Goal: Task Accomplishment & Management: Manage account settings

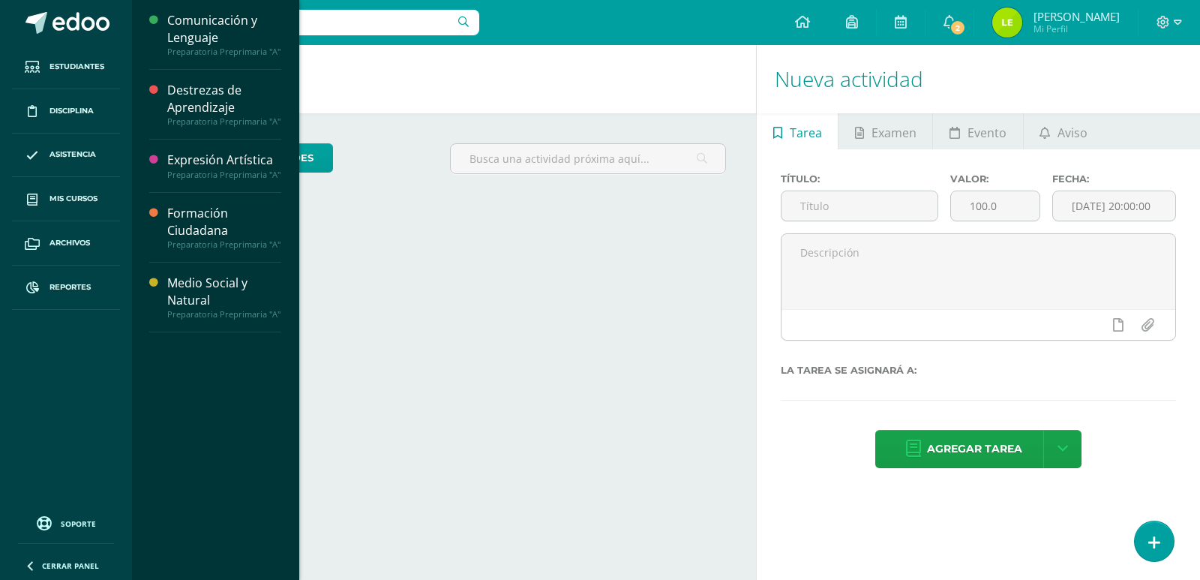
click at [187, 32] on div "Comunicación y Lenguaje" at bounding box center [224, 29] width 114 height 35
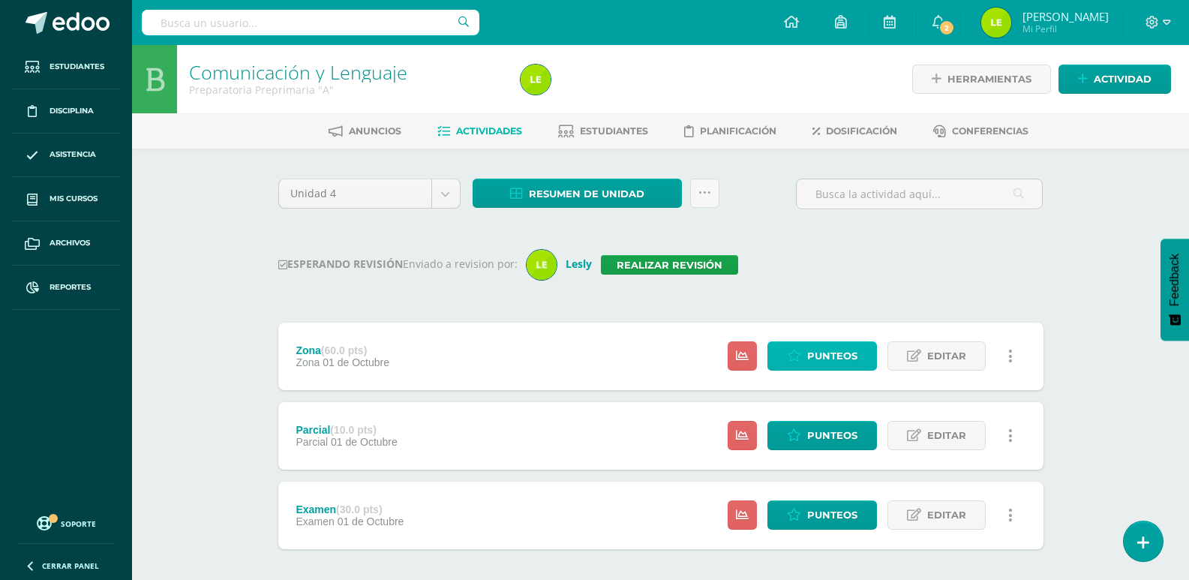
click at [823, 357] on span "Punteos" at bounding box center [832, 356] width 50 height 28
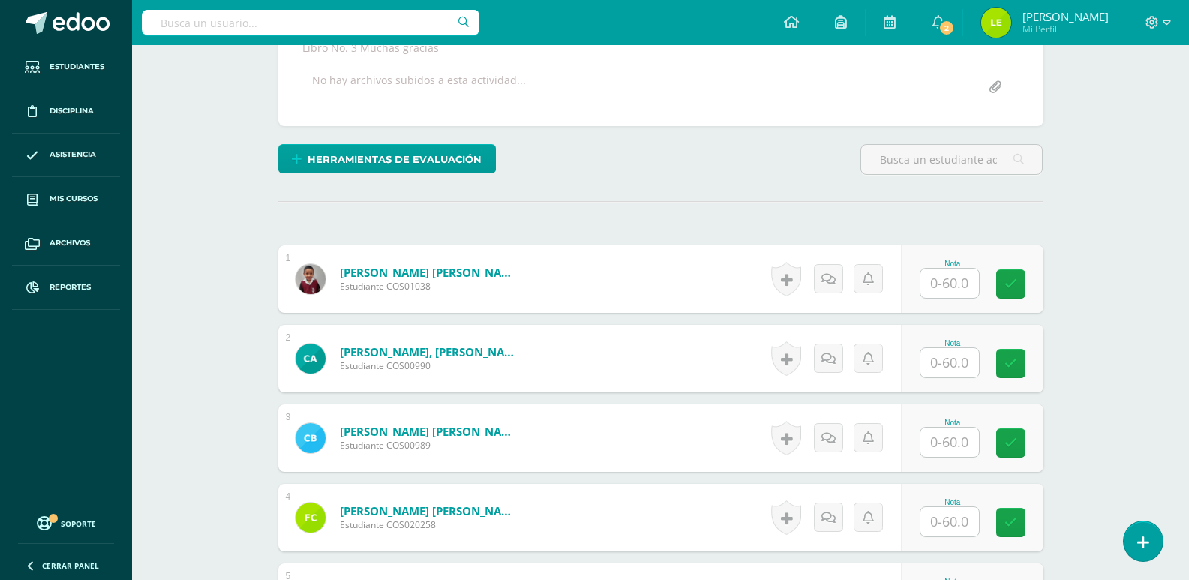
scroll to position [305, 0]
click at [949, 290] on input "text" at bounding box center [949, 282] width 59 height 29
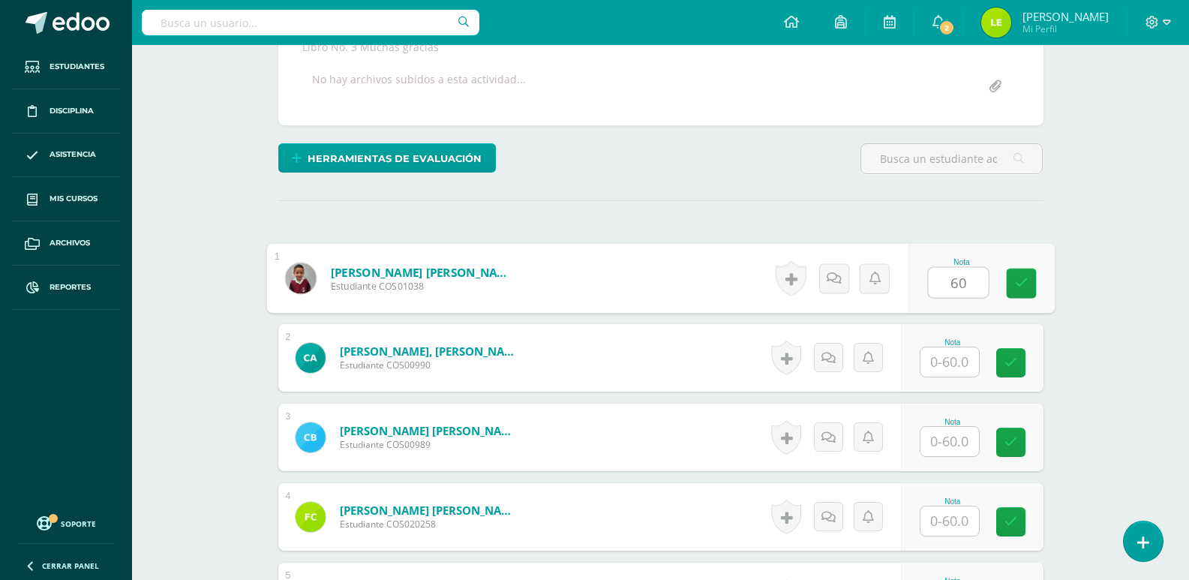
type input "60"
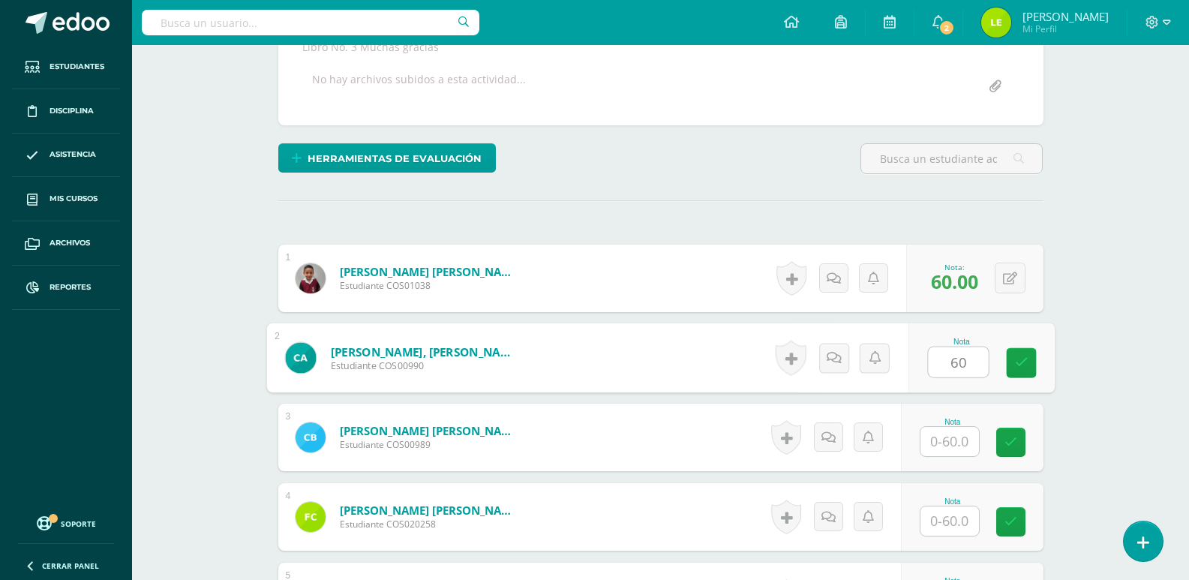
type input "60"
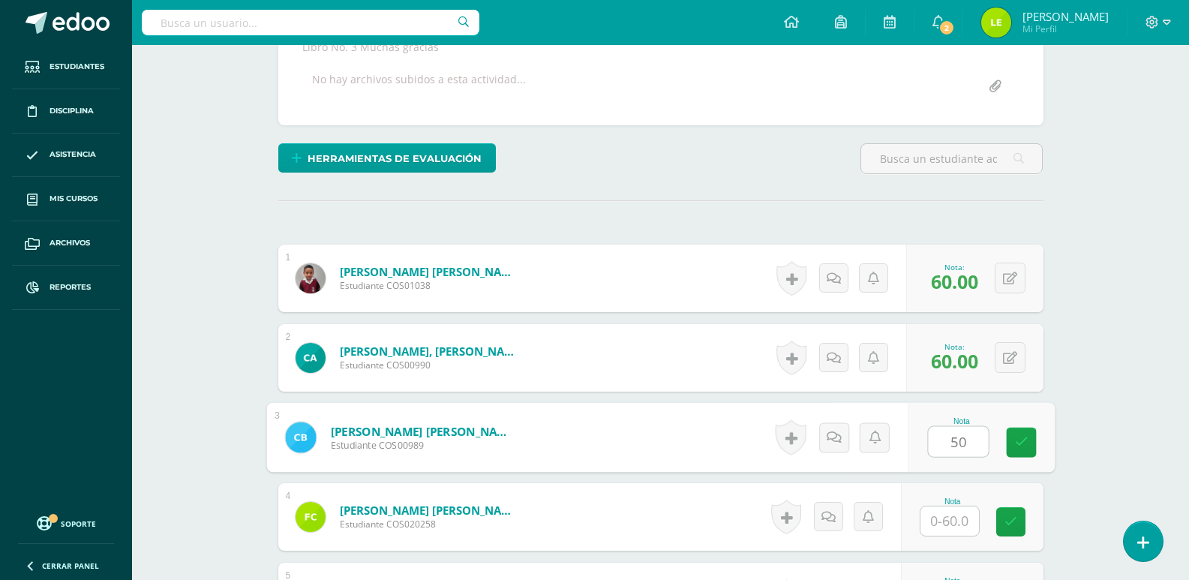
type input "50"
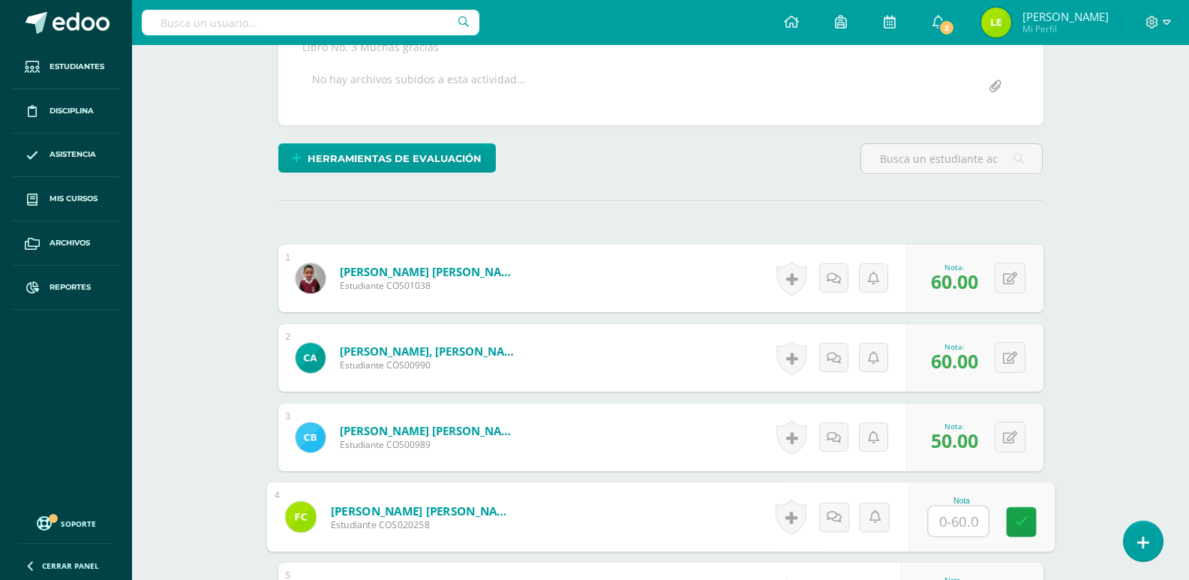
type input "6"
type input "50"
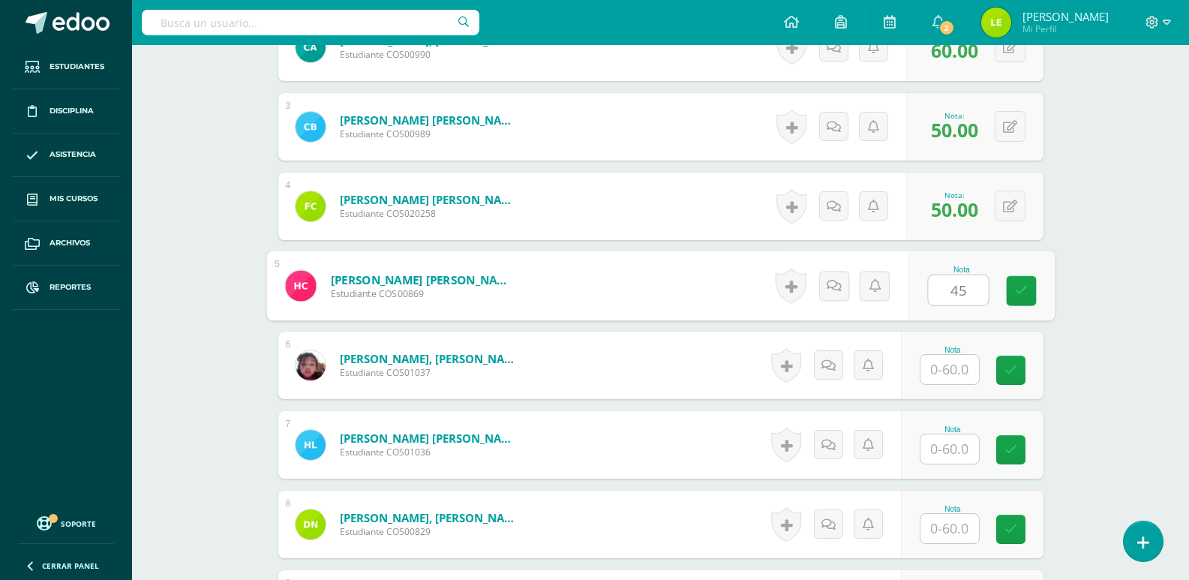
type input "45"
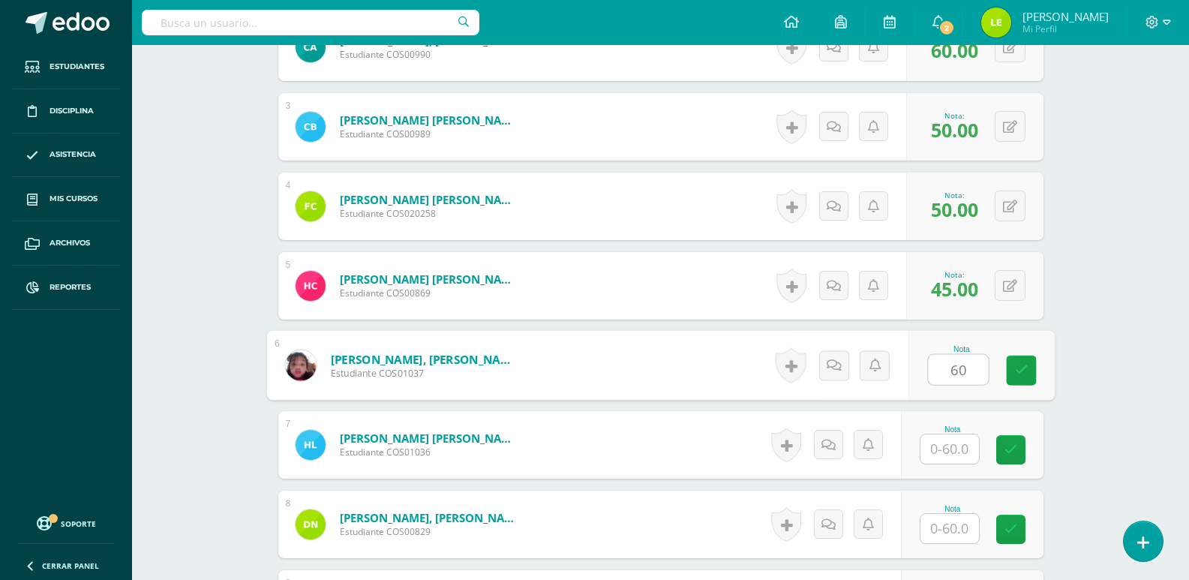
type input "60"
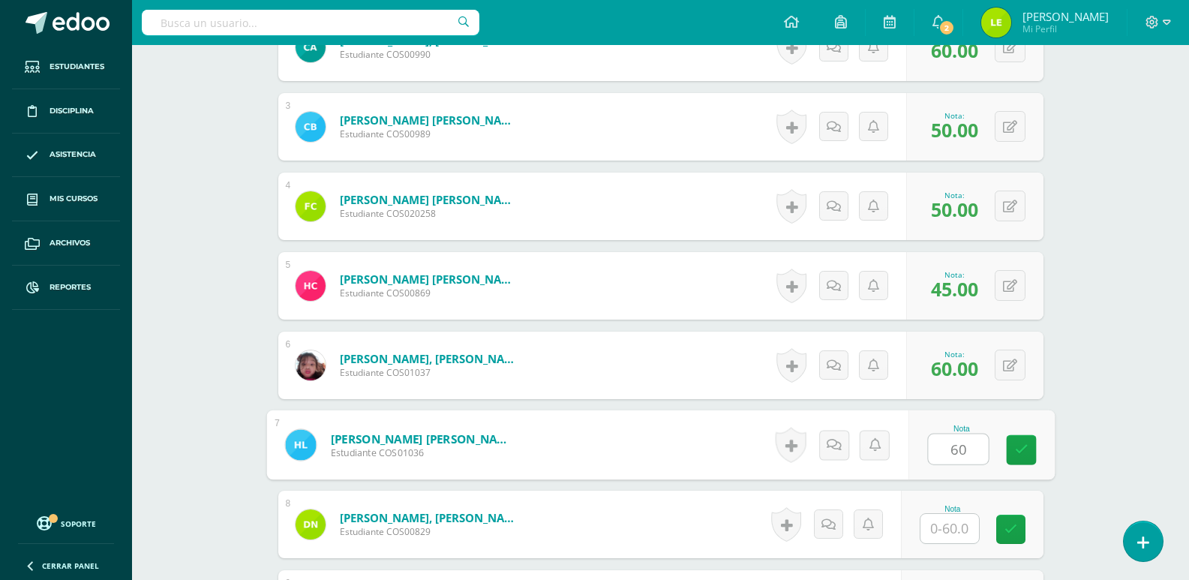
type input "60"
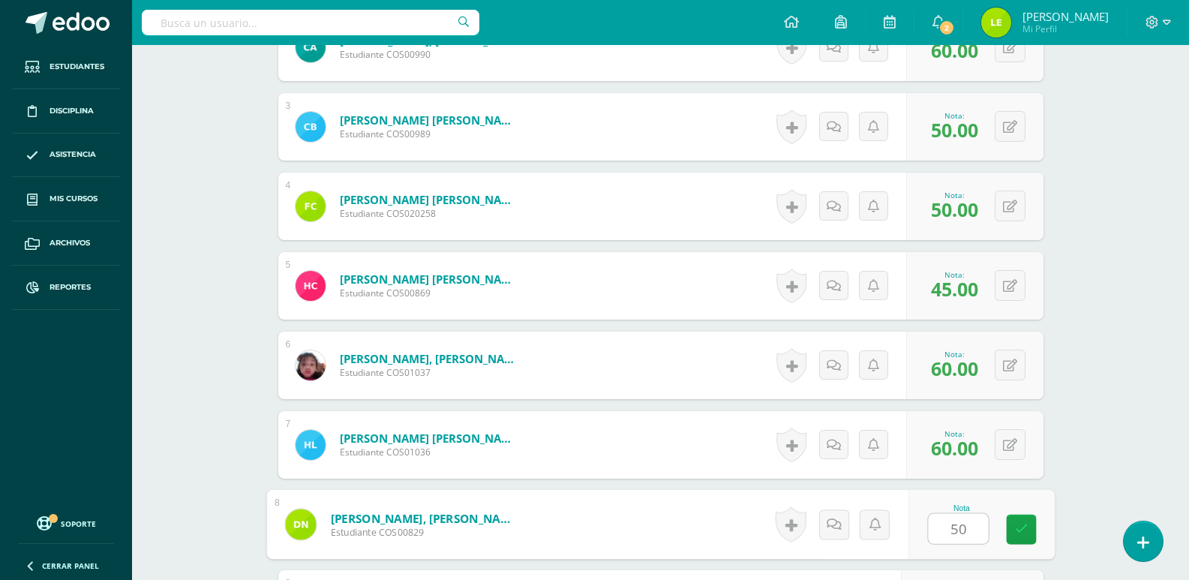
type input "50"
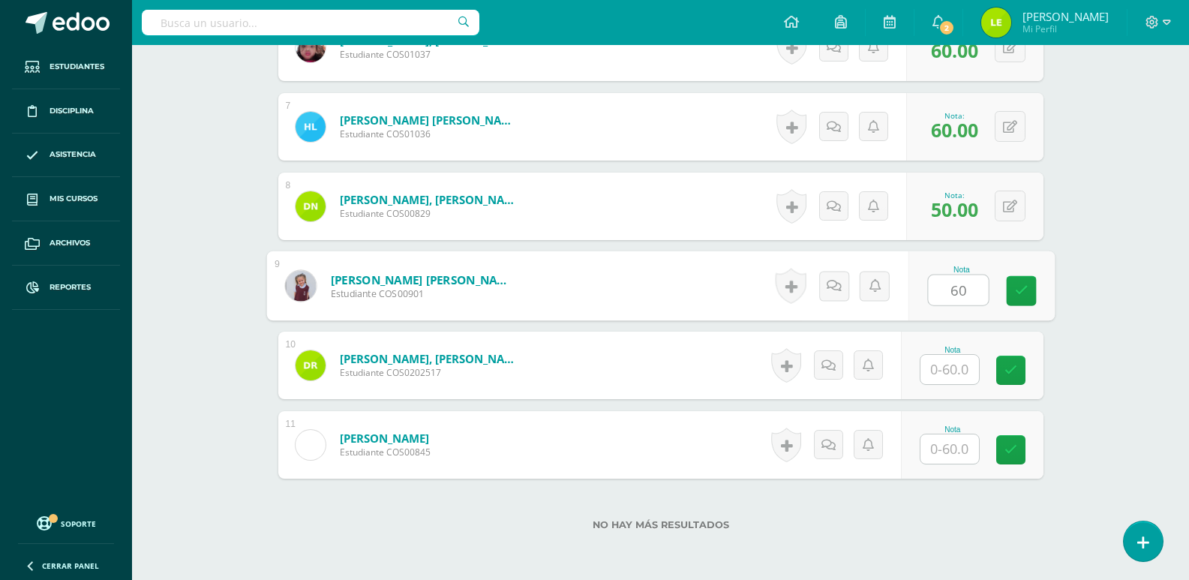
type input "60"
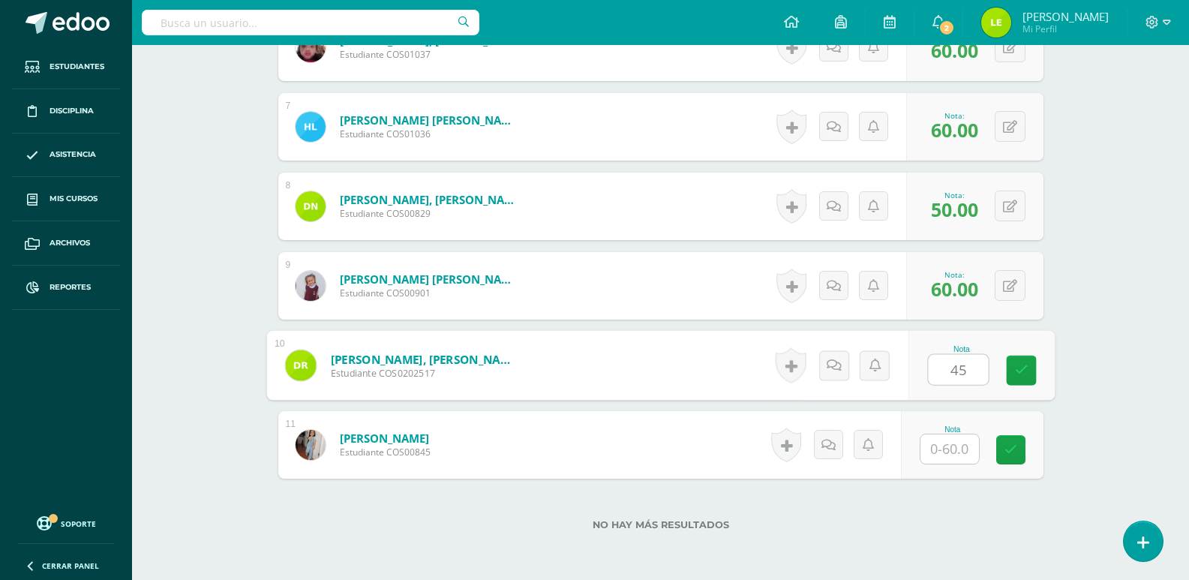
type input "45"
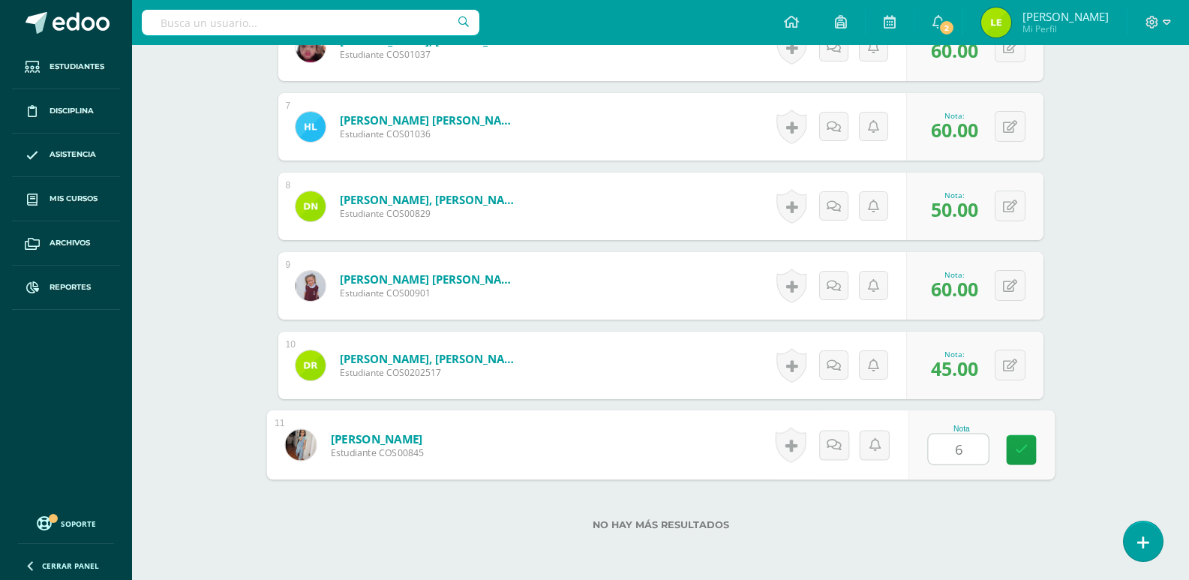
type input "60"
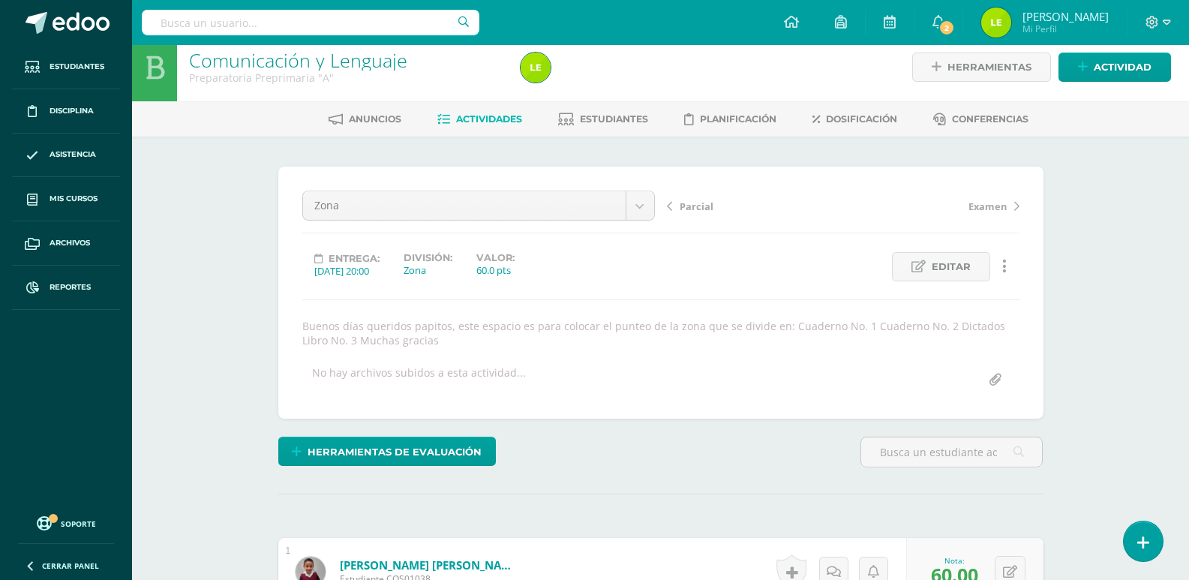
scroll to position [0, 0]
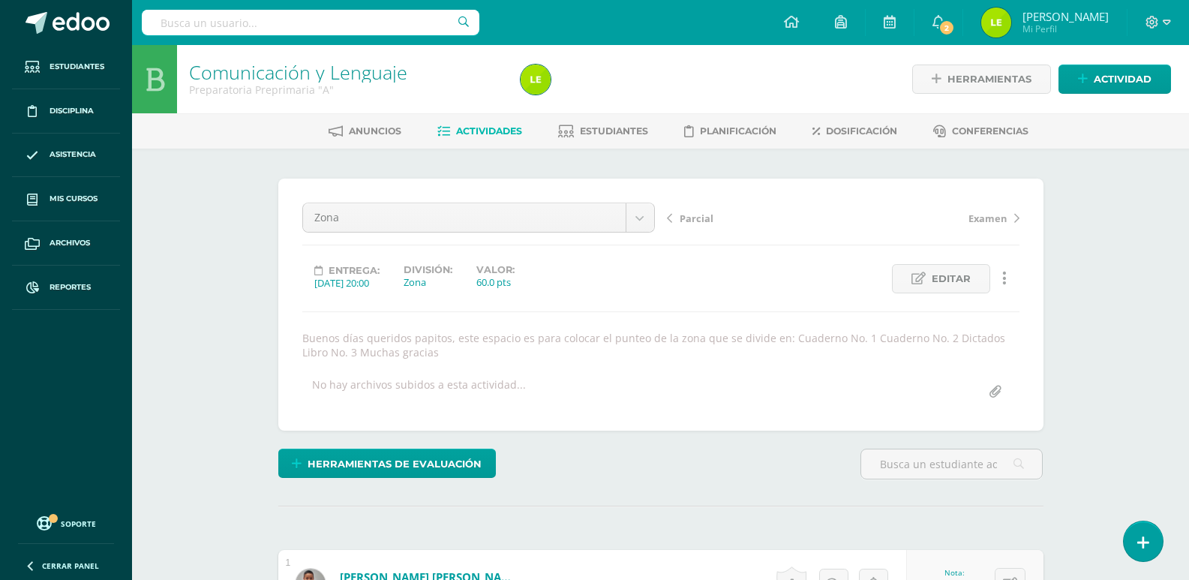
click at [683, 215] on span "Parcial" at bounding box center [697, 219] width 34 height 14
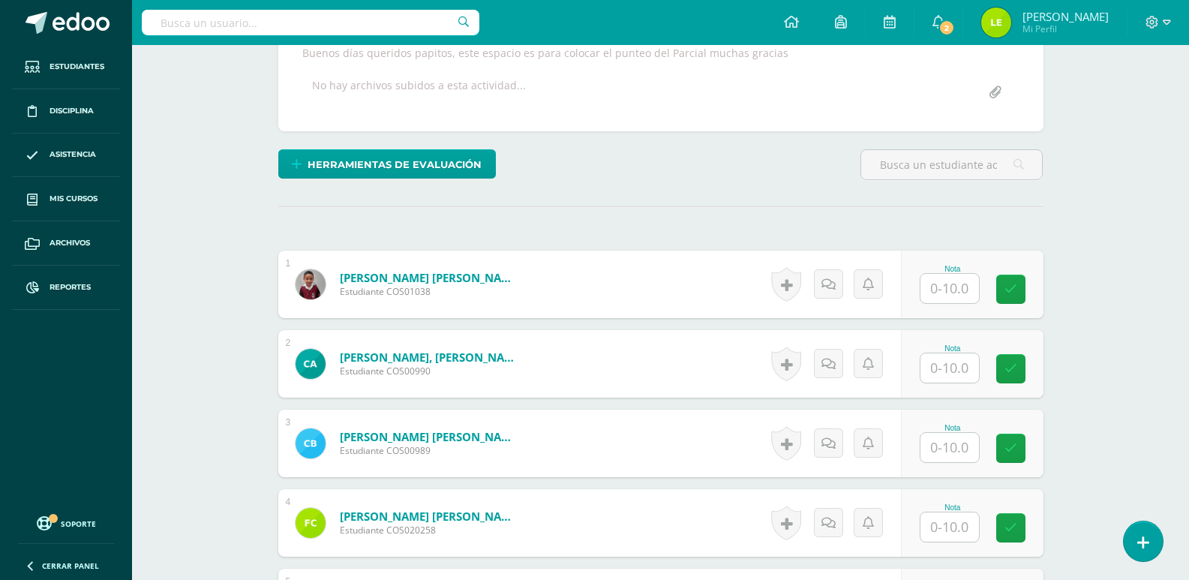
scroll to position [302, 0]
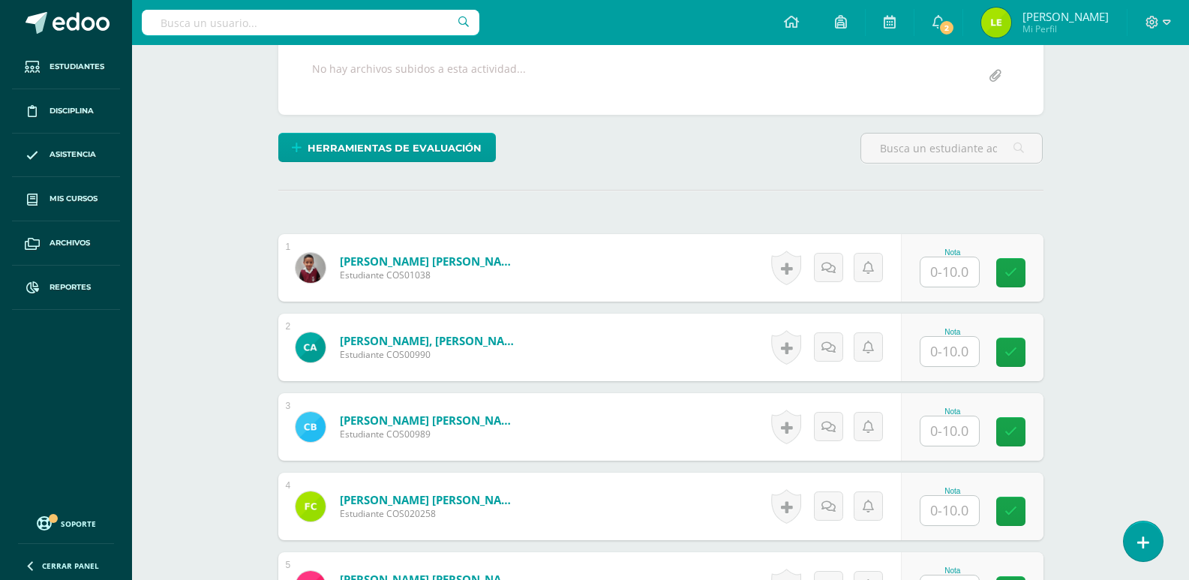
click at [932, 269] on input "text" at bounding box center [949, 271] width 59 height 29
type input "9"
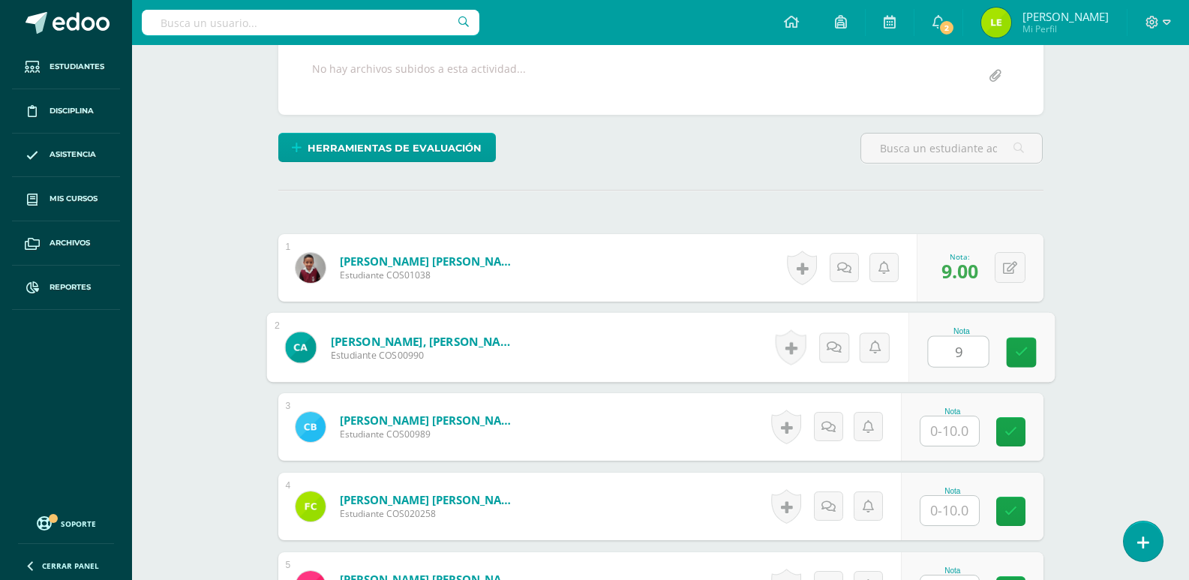
type input "9"
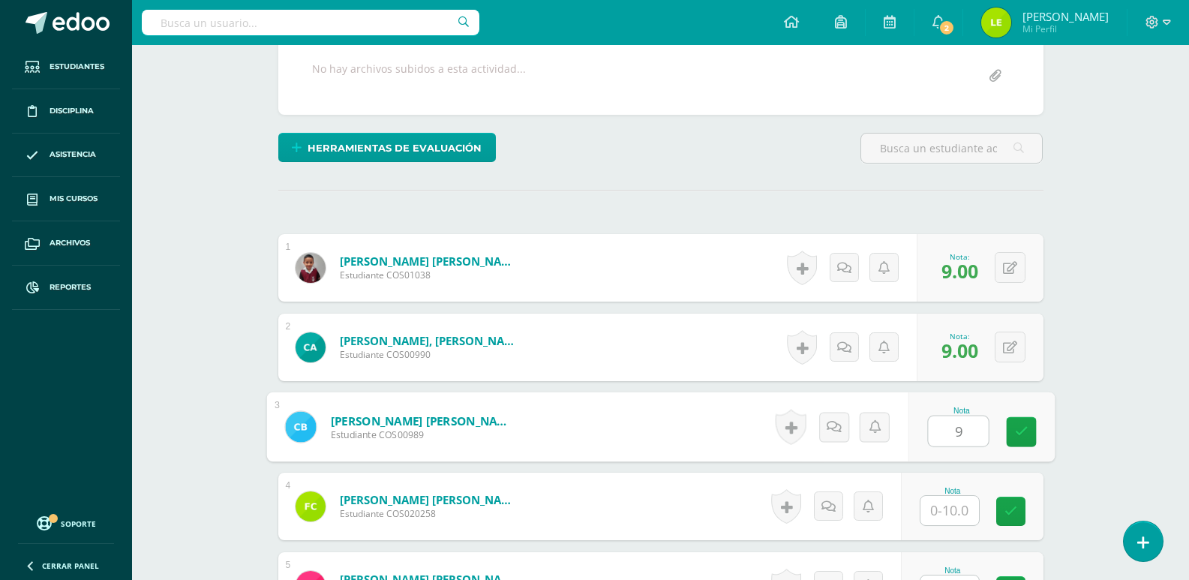
type input "9"
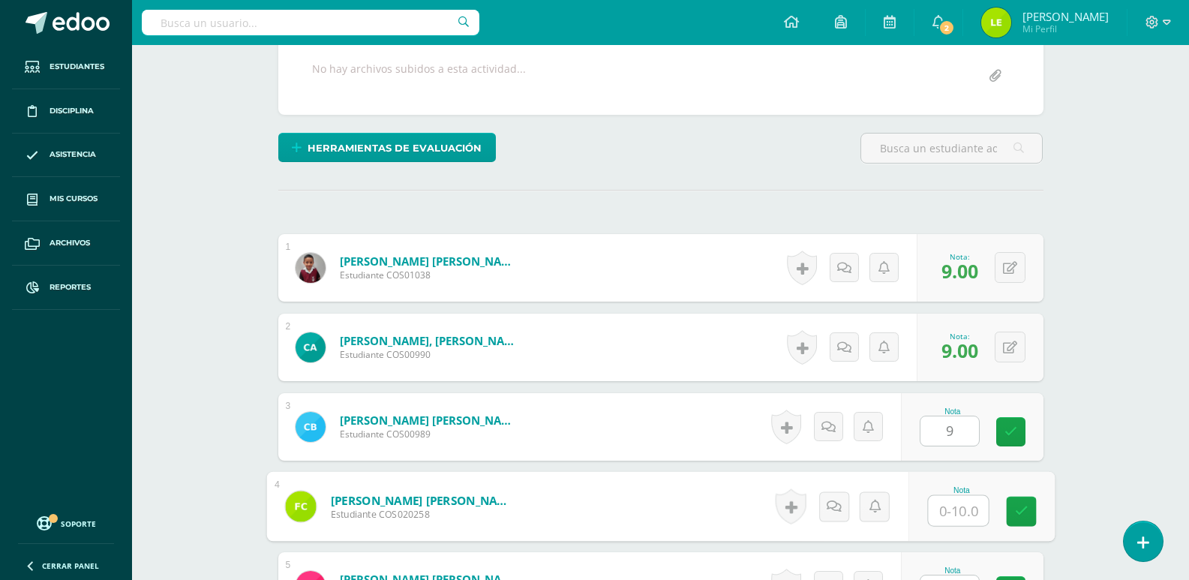
type input "9"
type input "9.00"
type input "9"
click at [1010, 432] on icon at bounding box center [1010, 427] width 14 height 13
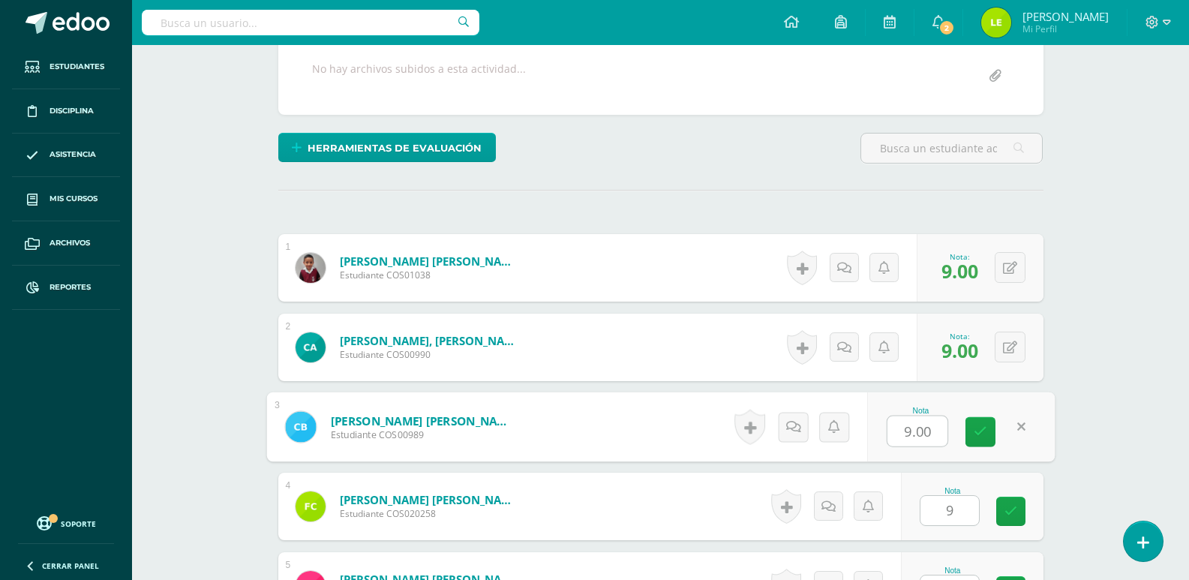
type input "5"
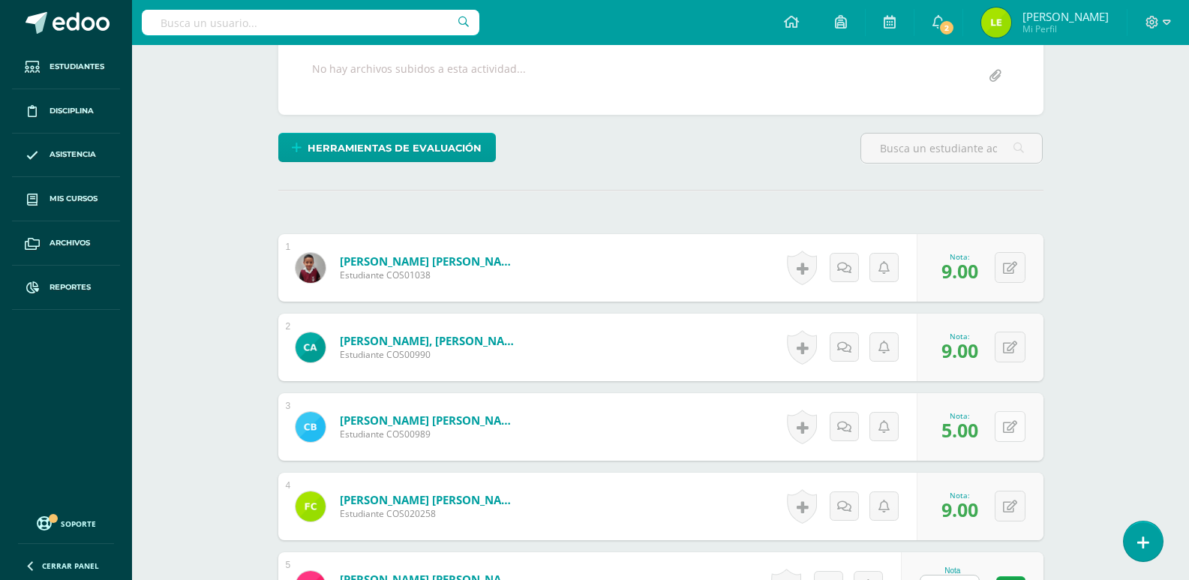
scroll to position [527, 0]
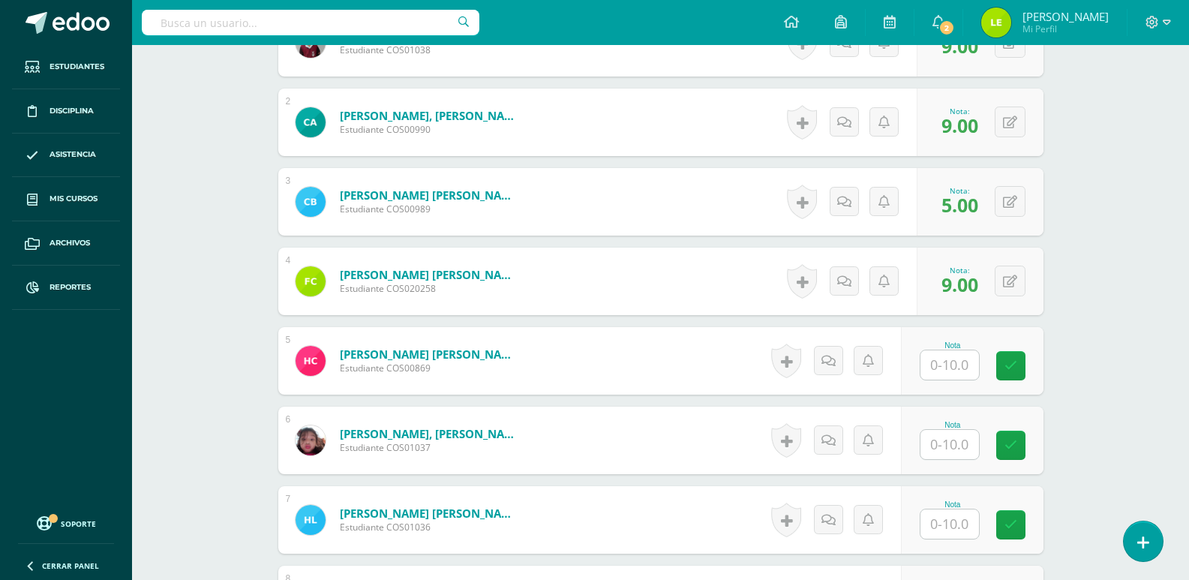
click at [947, 360] on input "text" at bounding box center [949, 364] width 59 height 29
type input "6"
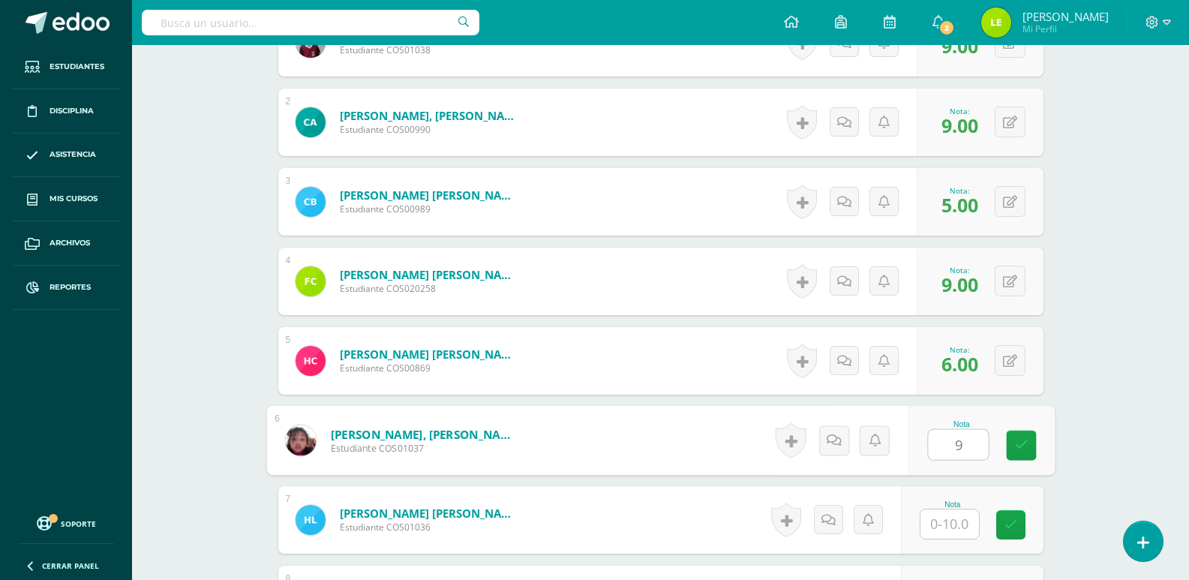
type input "9"
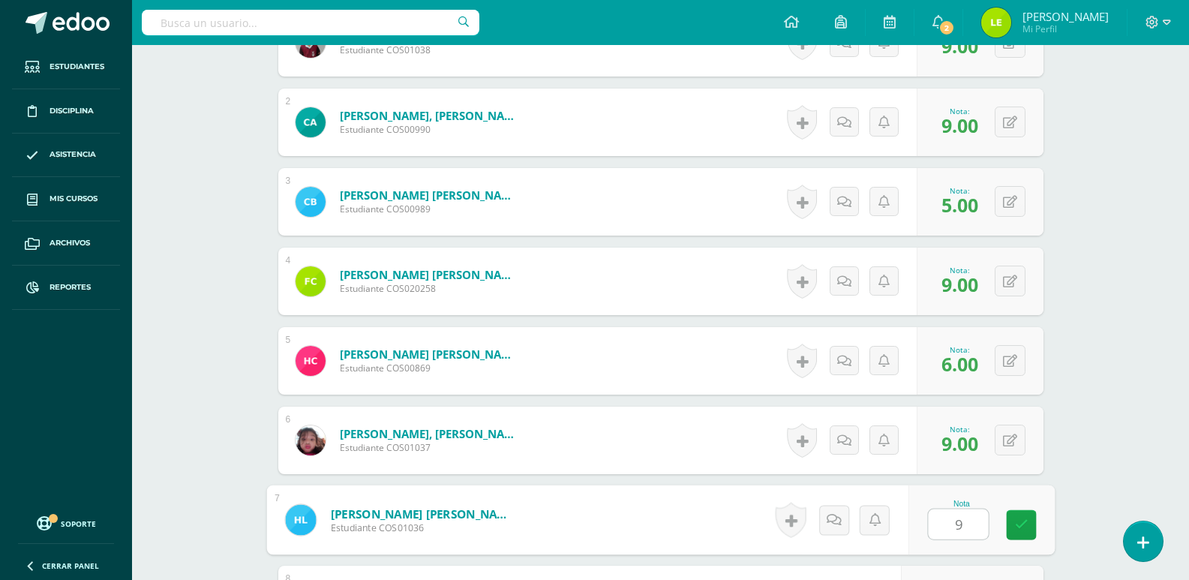
type input "9"
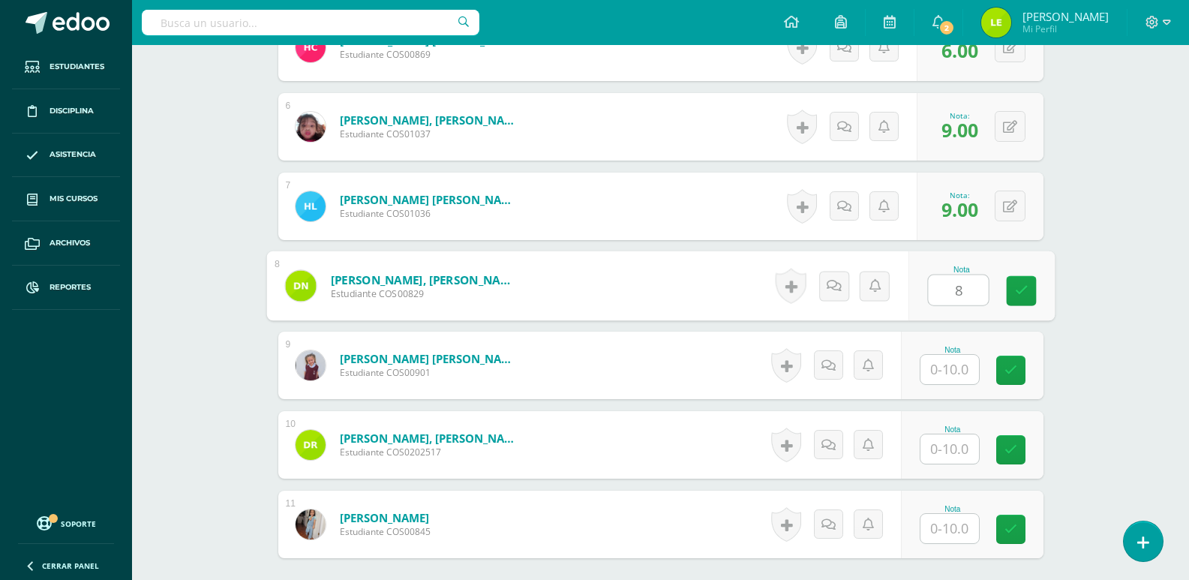
type input "8"
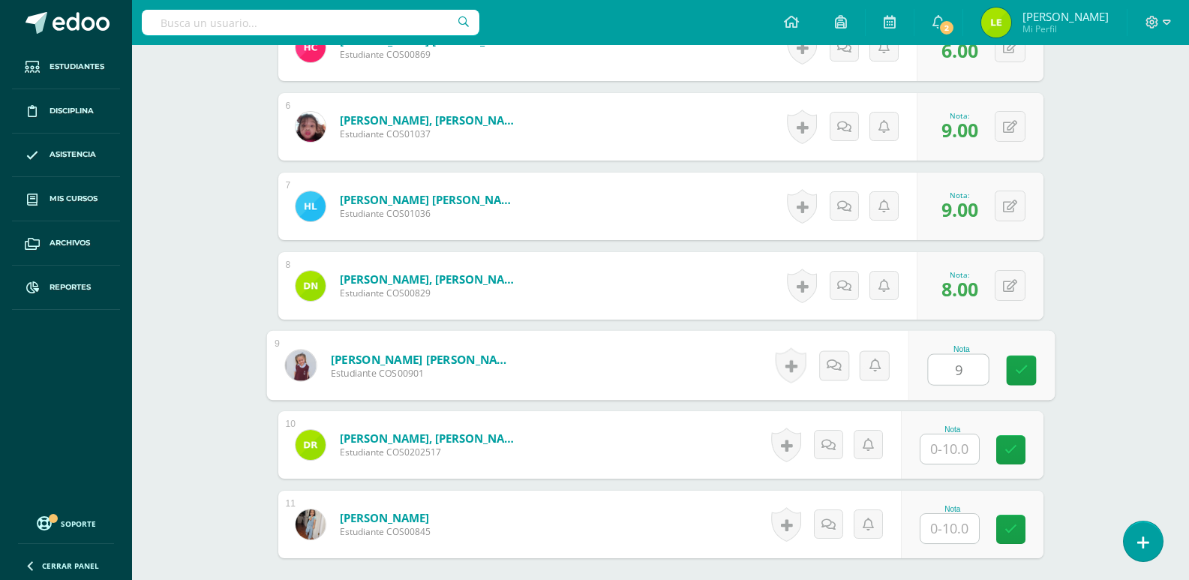
type input "9"
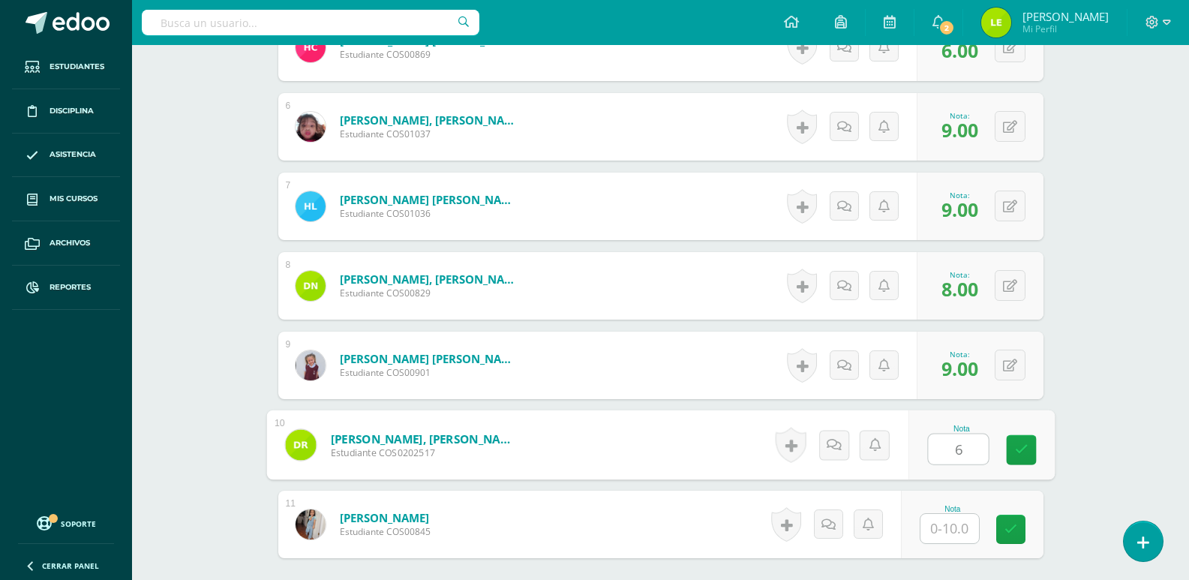
type input "6"
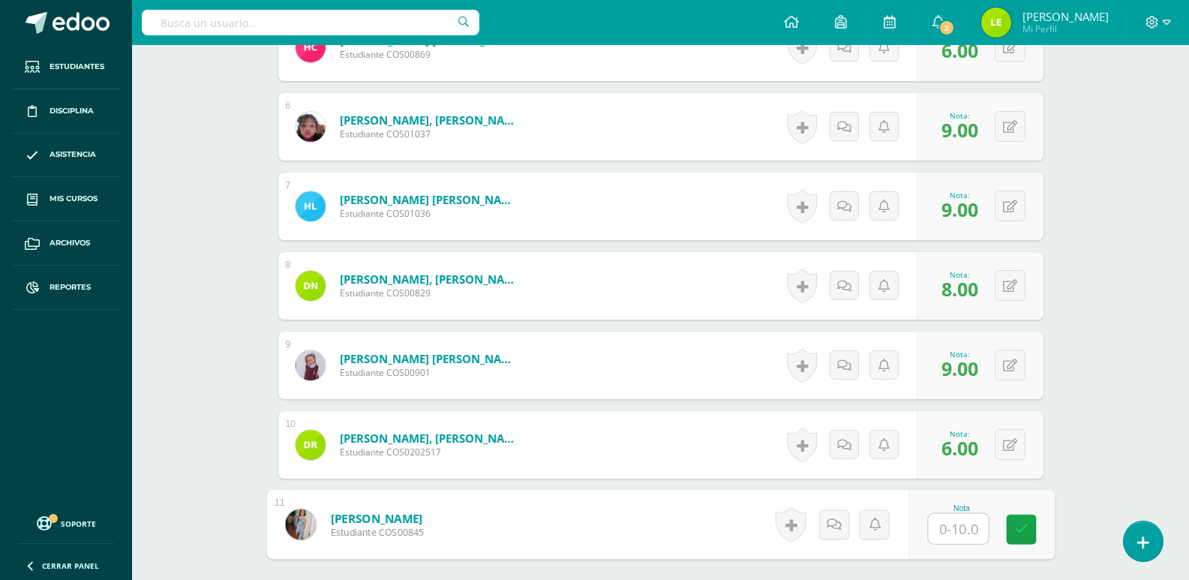
type input "9"
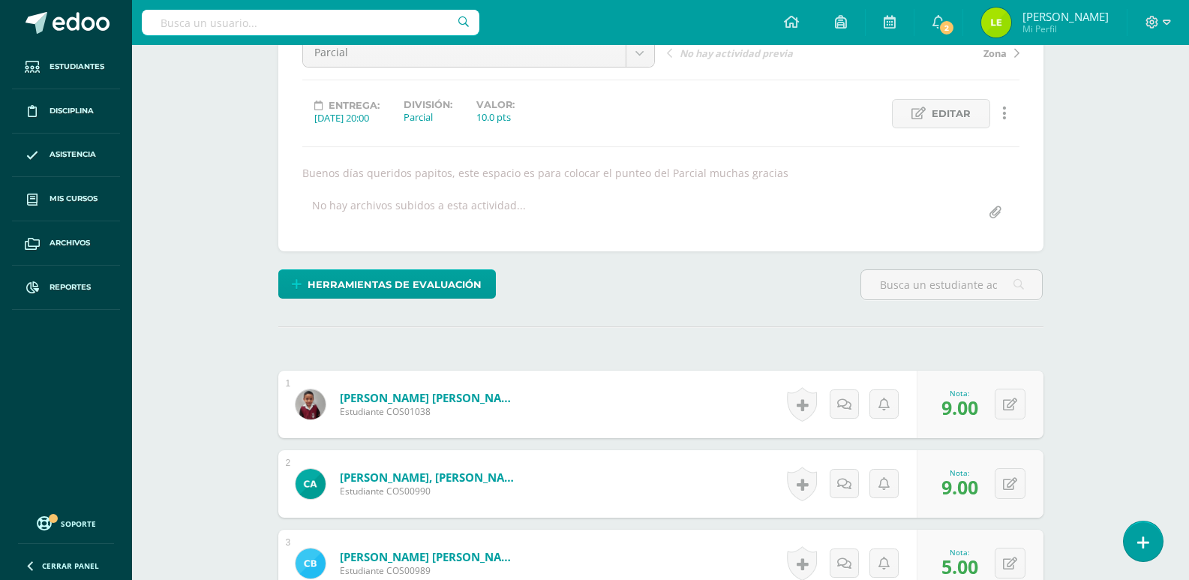
scroll to position [90, 0]
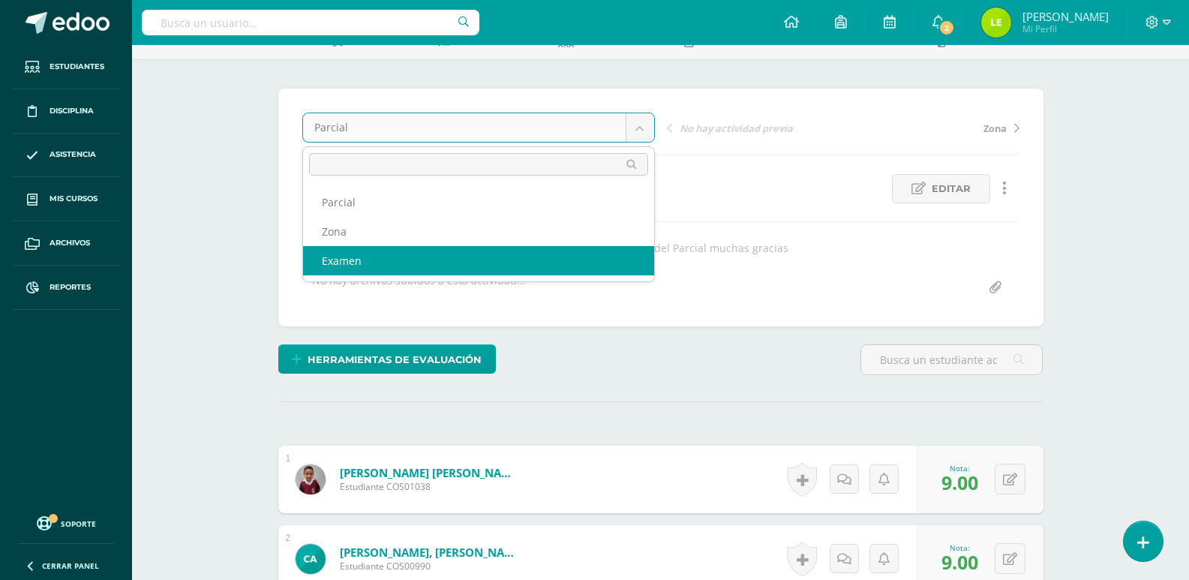
select select "/dashboard/teacher/grade-activity/124992/"
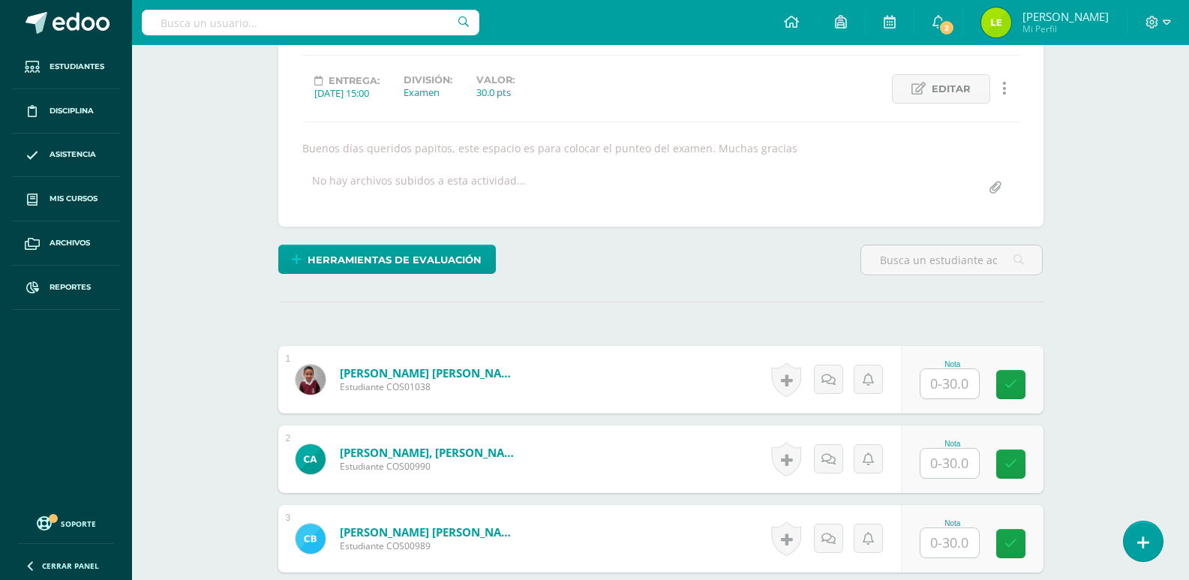
scroll to position [216, 0]
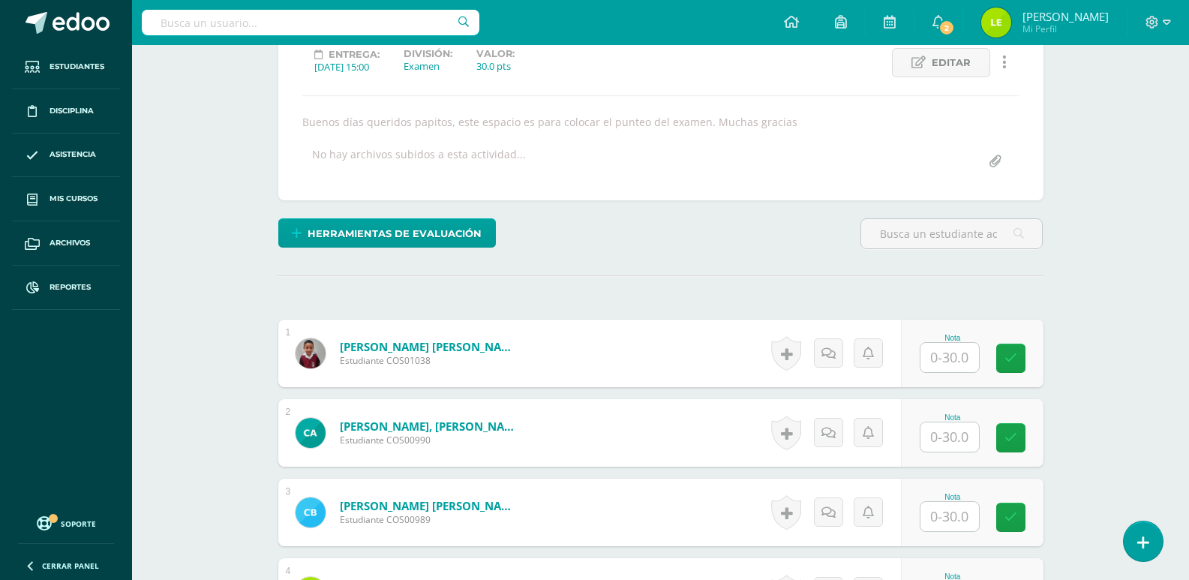
click at [965, 358] on input "text" at bounding box center [949, 357] width 59 height 29
type input "28"
type input "2"
type input "30"
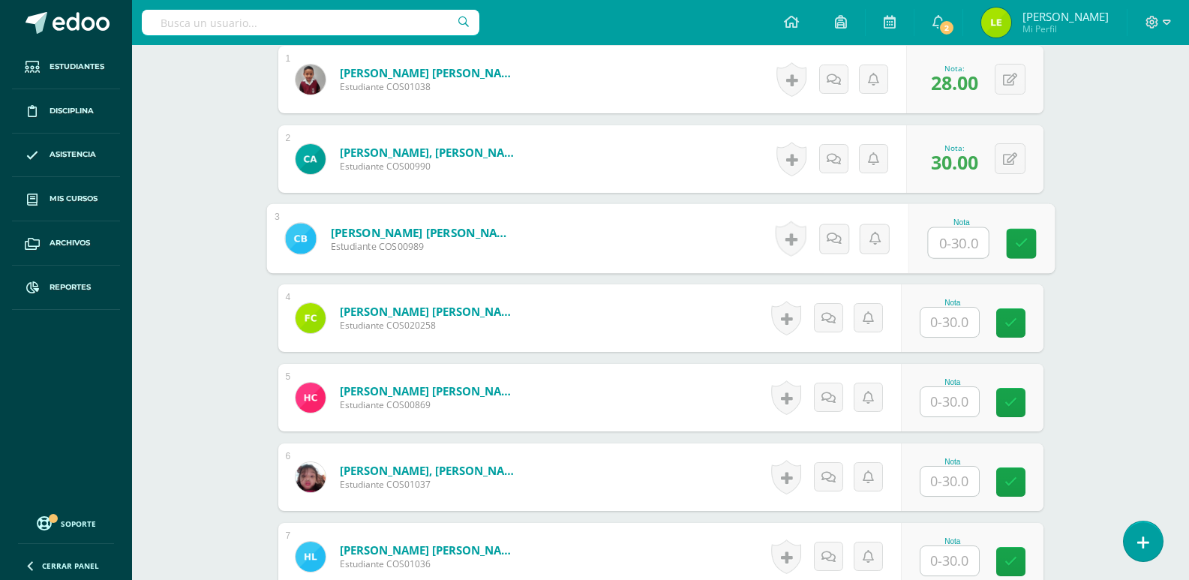
scroll to position [516, 0]
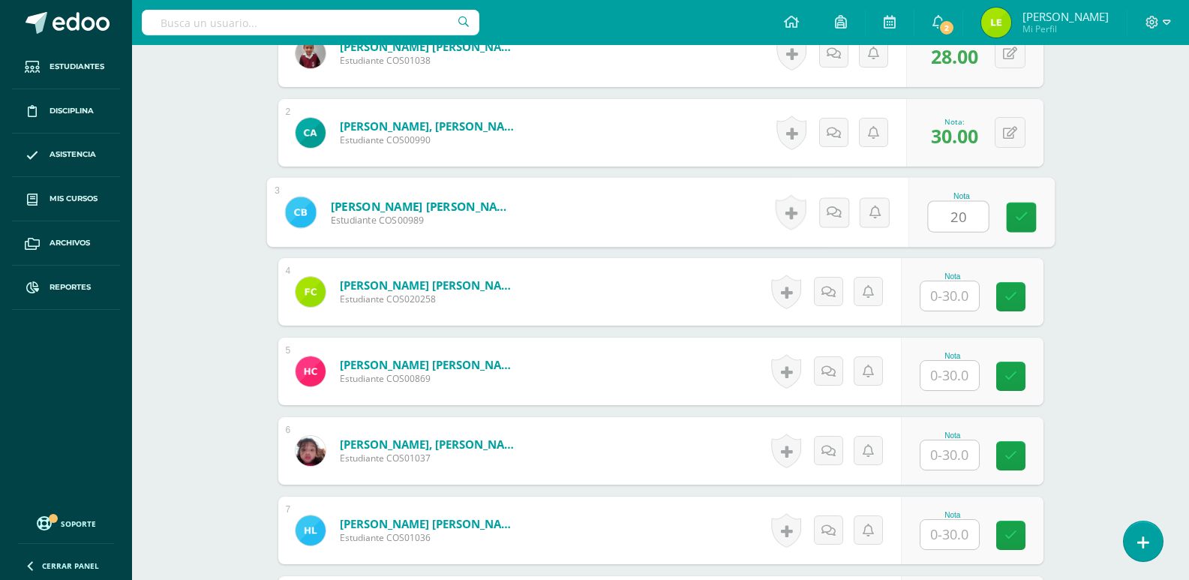
type input "20"
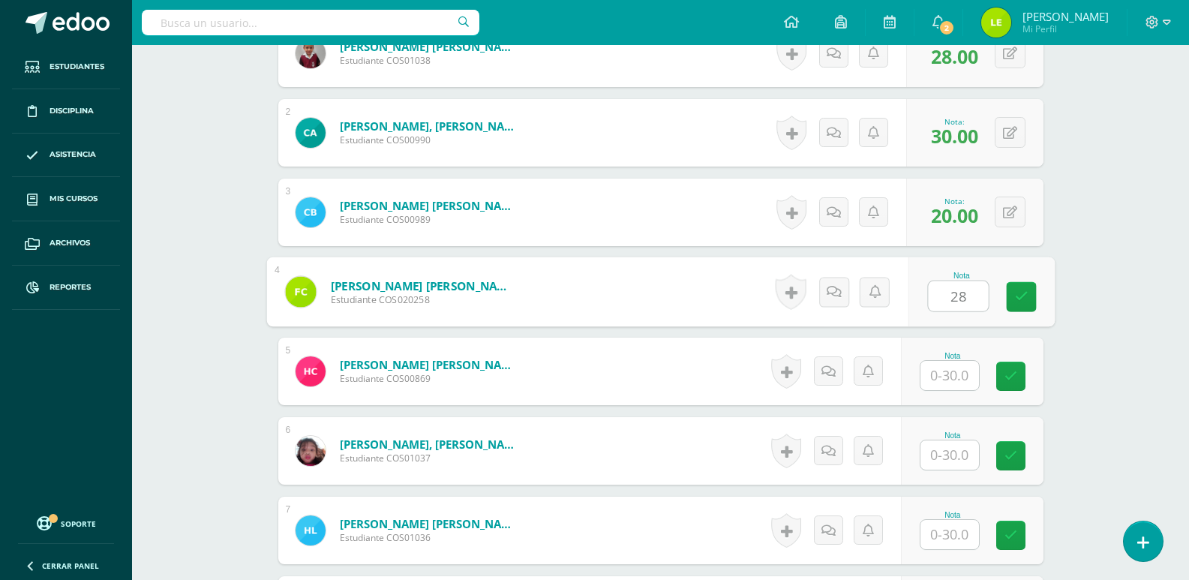
type input "28"
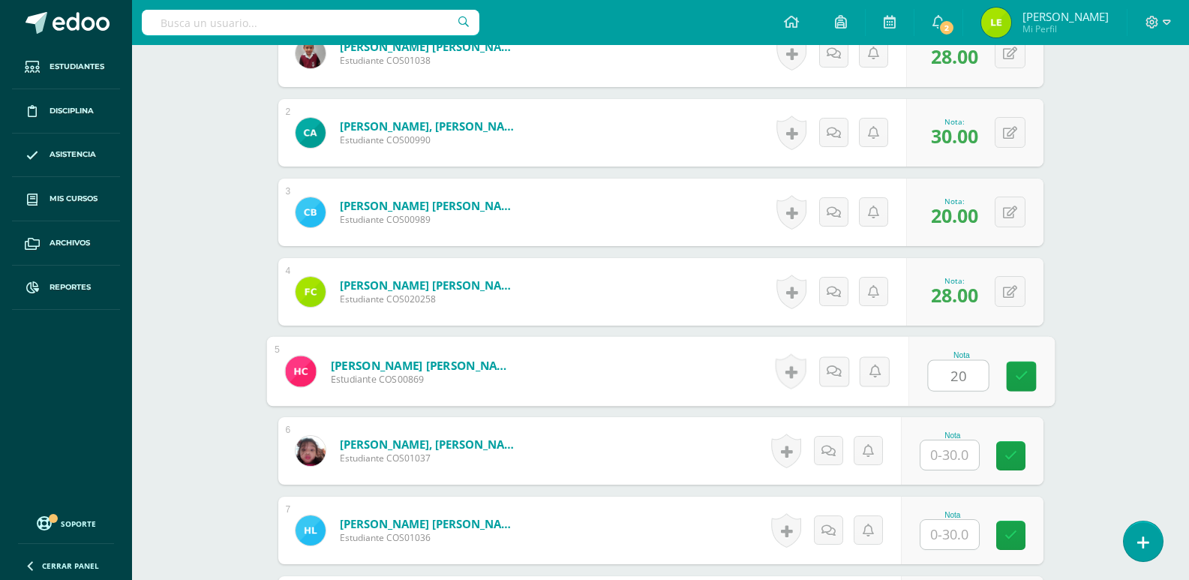
type input "20"
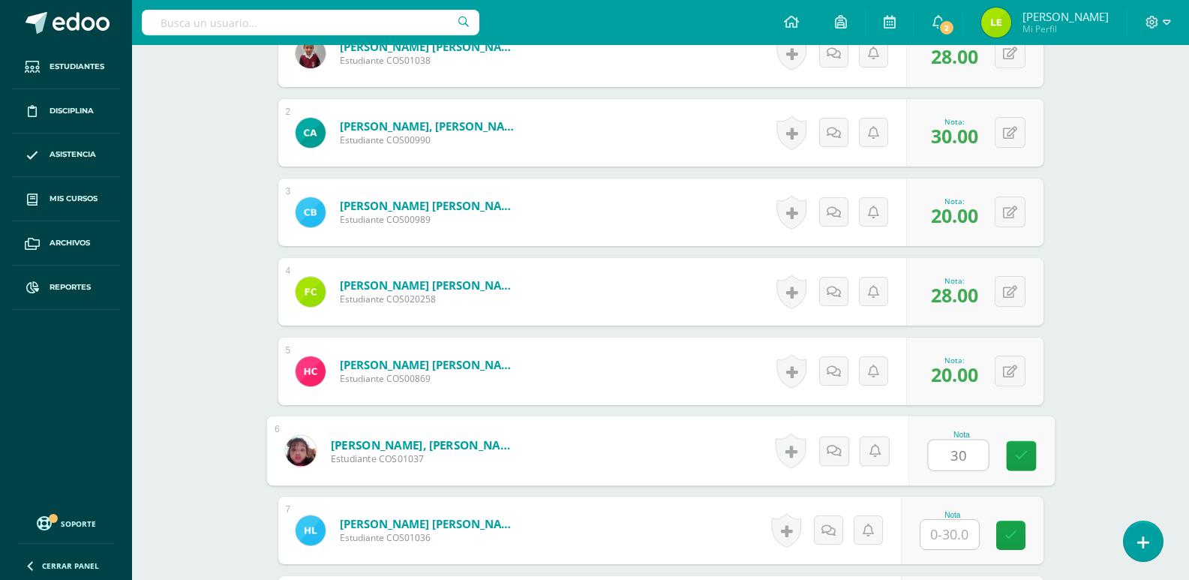
type input "30"
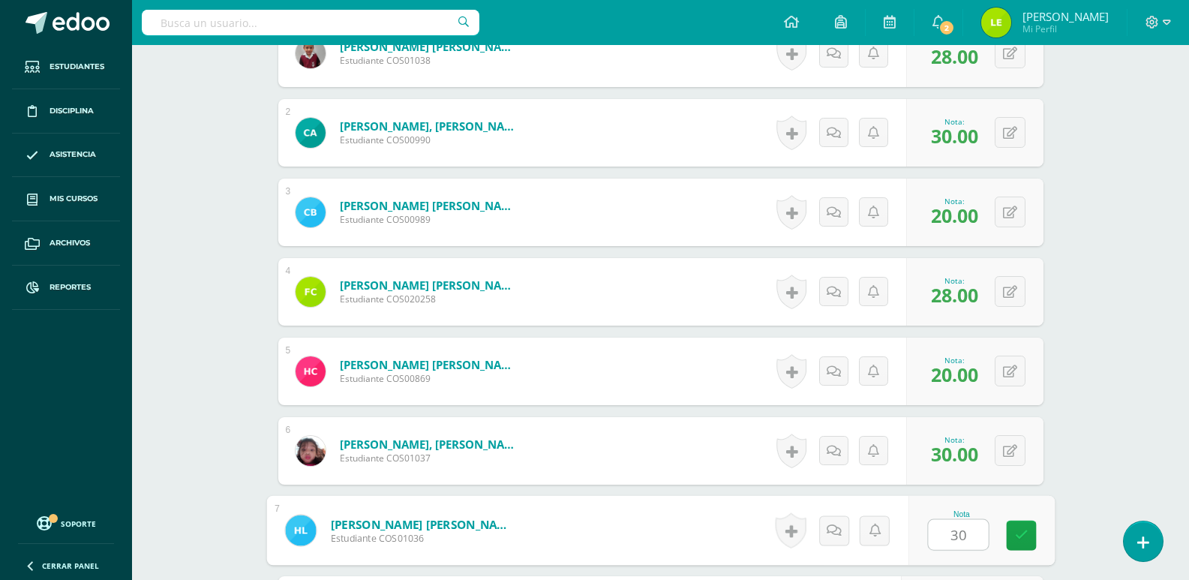
type input "30"
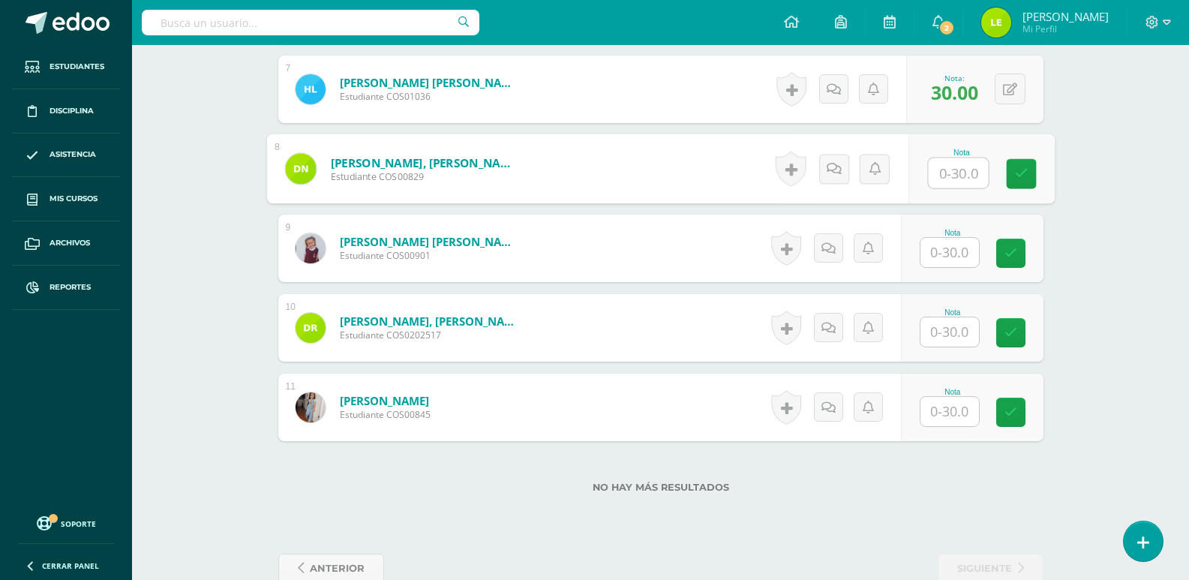
scroll to position [990, 0]
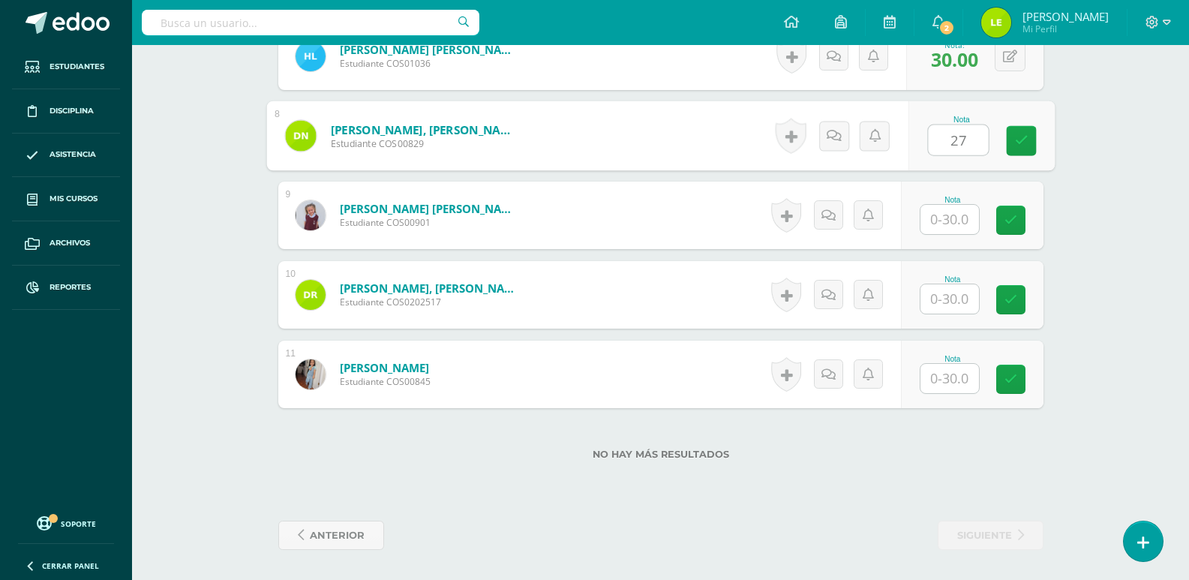
type input "27"
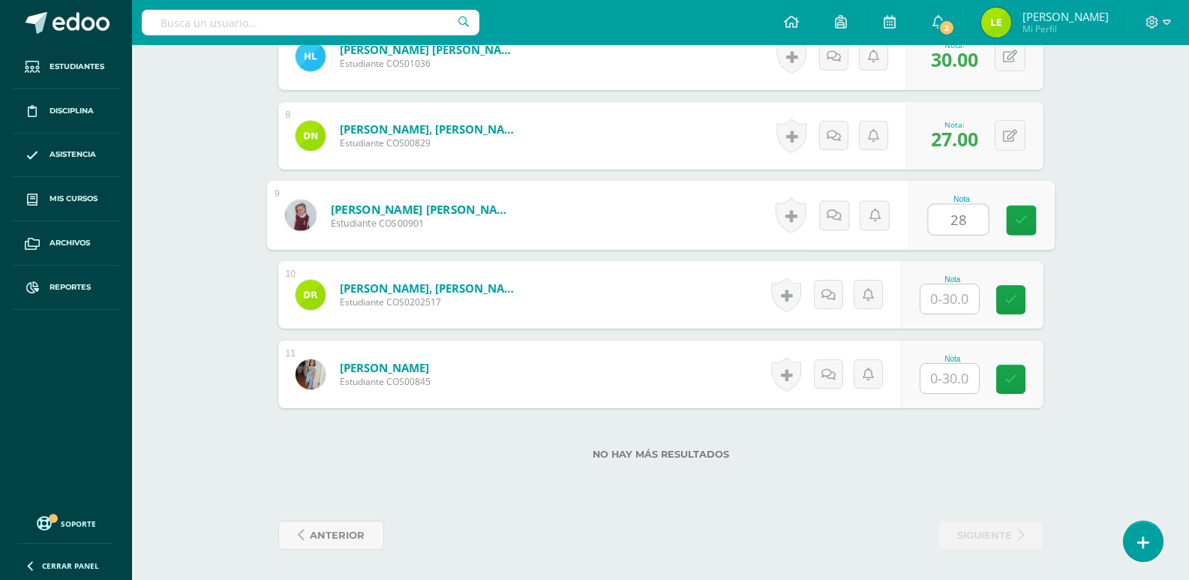
type input "28"
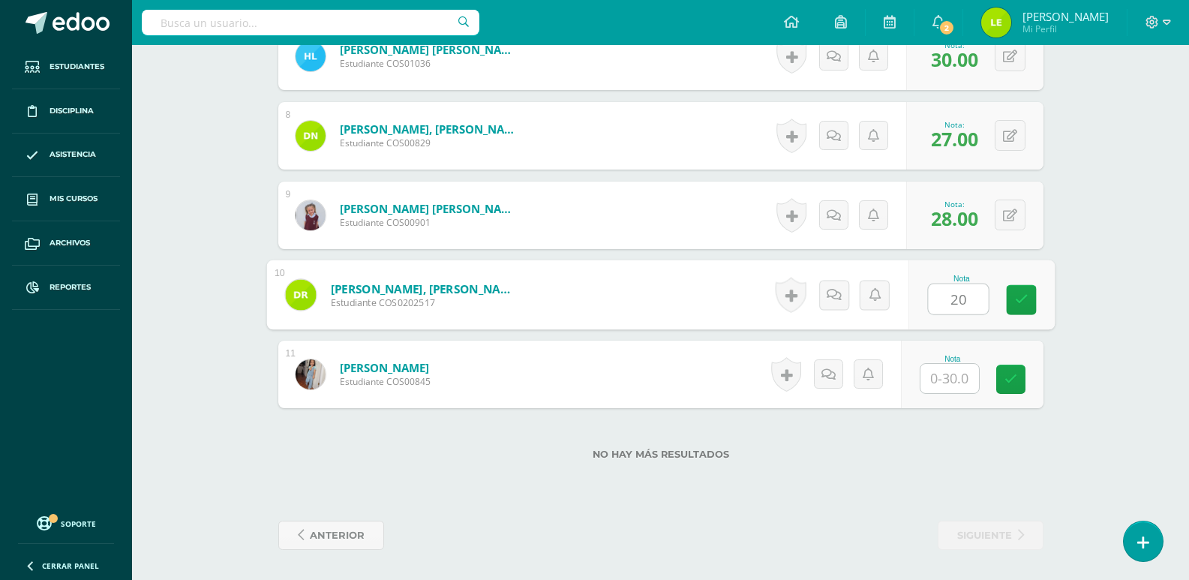
type input "20"
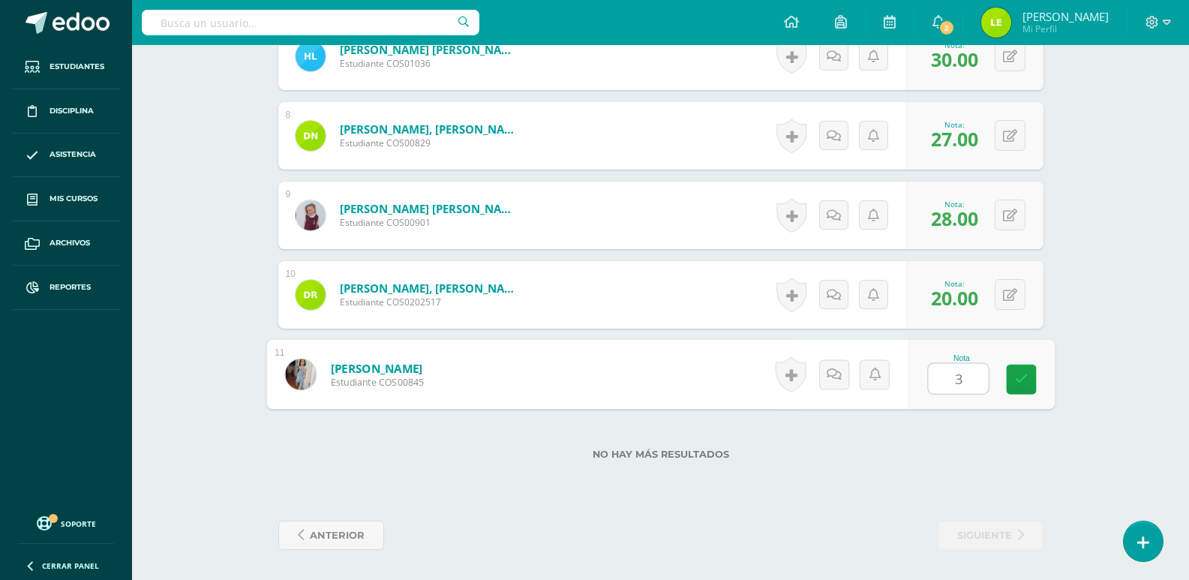
type input "30"
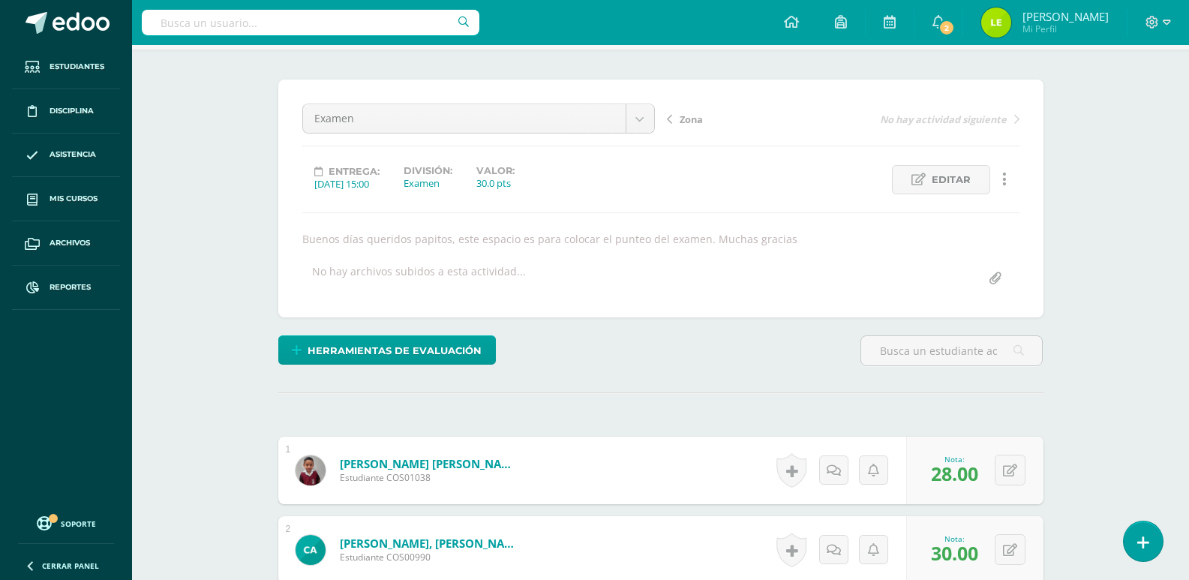
scroll to position [15, 0]
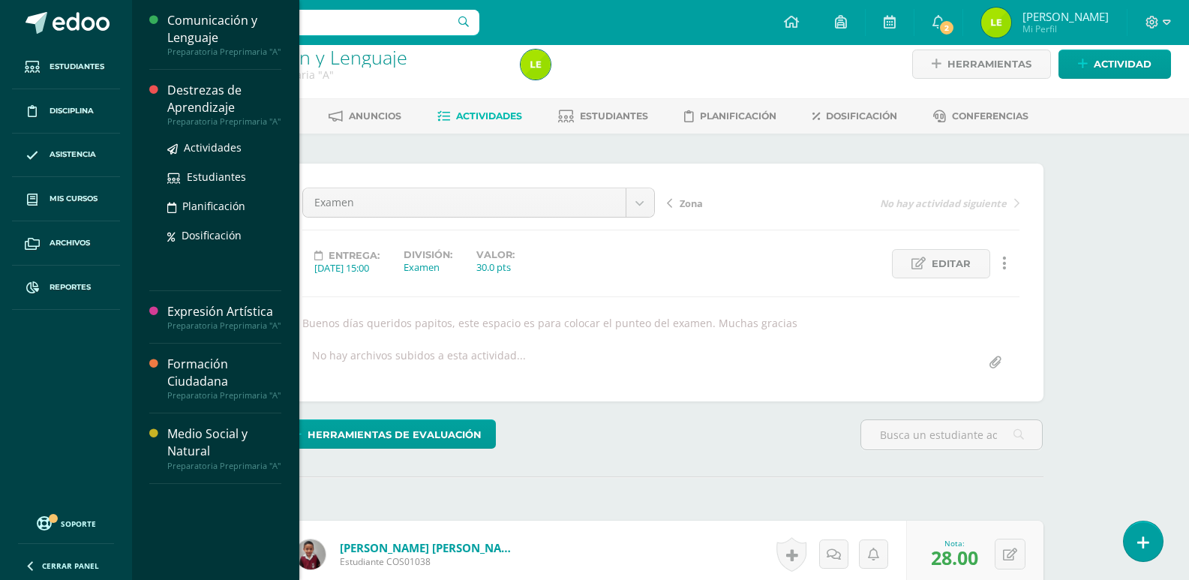
click at [177, 104] on div "Destrezas de Aprendizaje" at bounding box center [224, 99] width 114 height 35
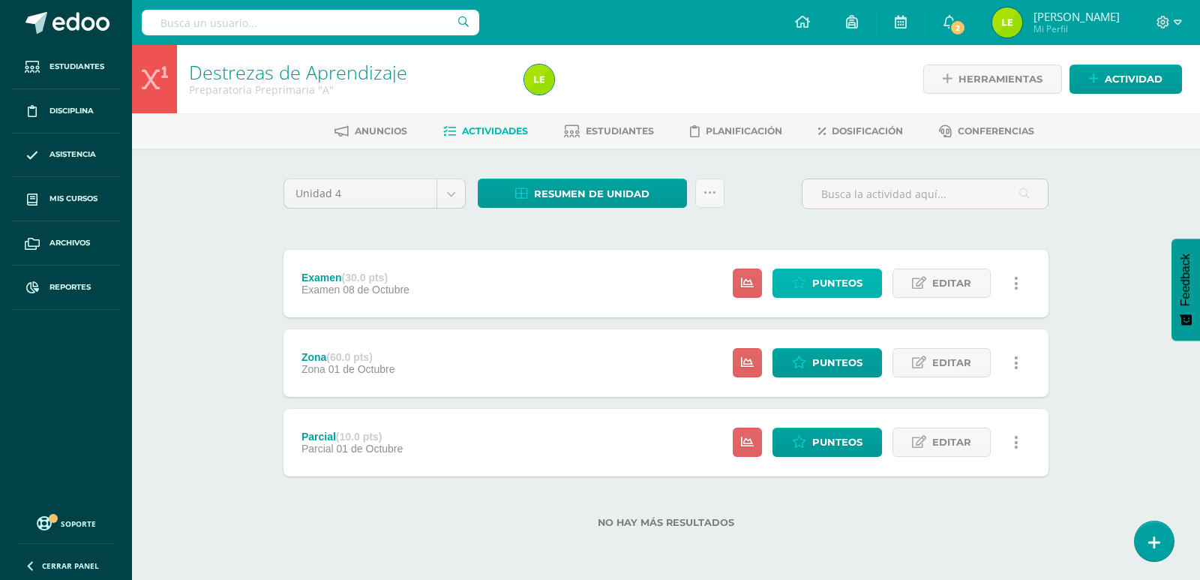
click at [816, 276] on span "Punteos" at bounding box center [837, 283] width 50 height 28
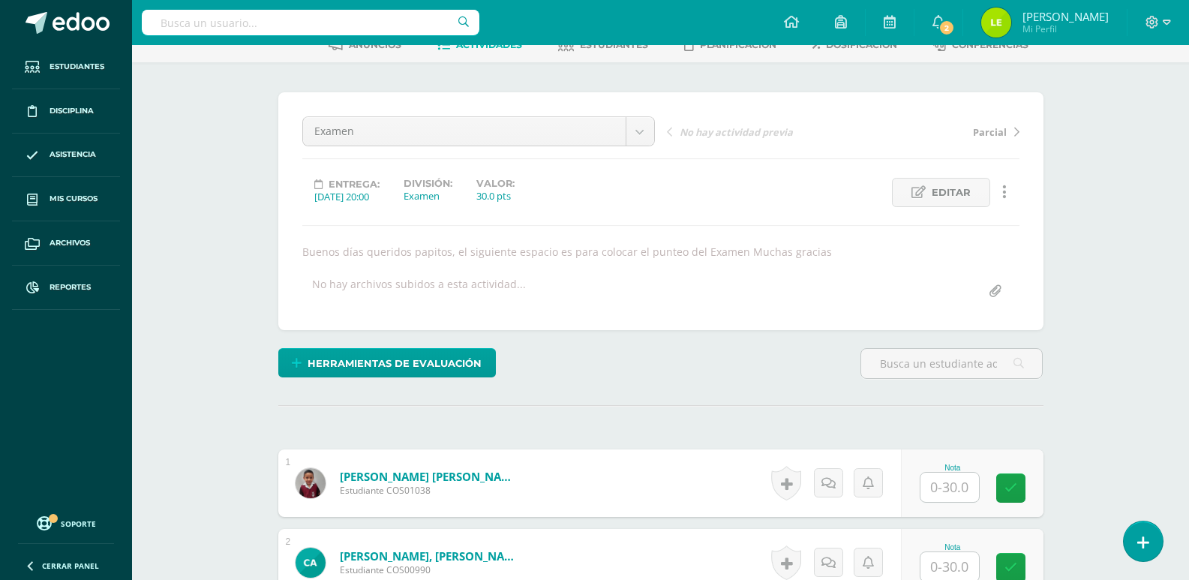
scroll to position [226, 0]
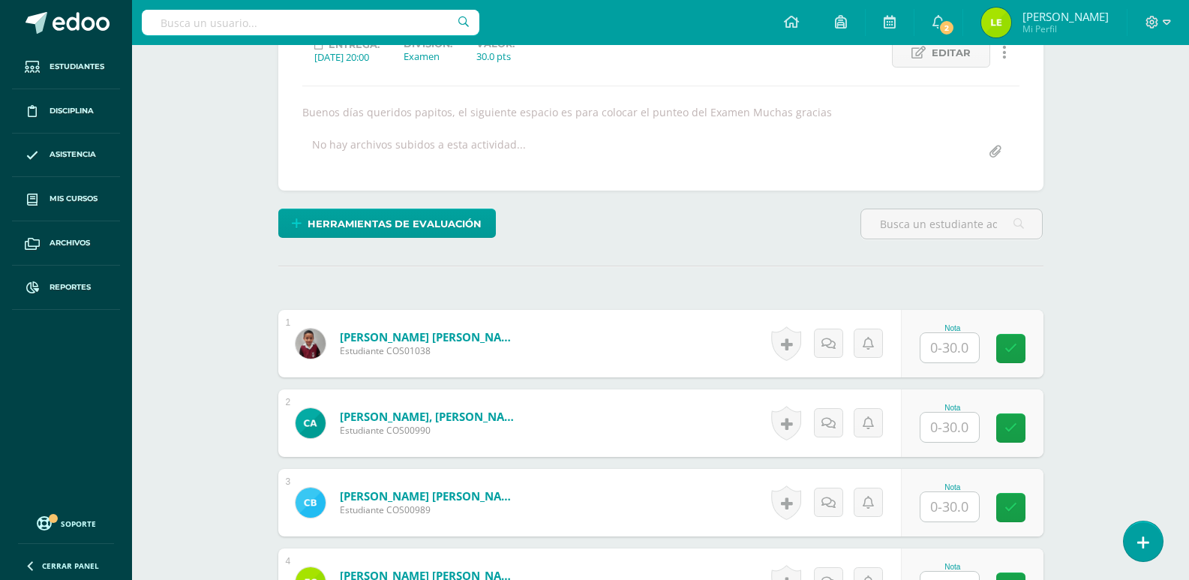
click at [971, 347] on input "text" at bounding box center [949, 347] width 59 height 29
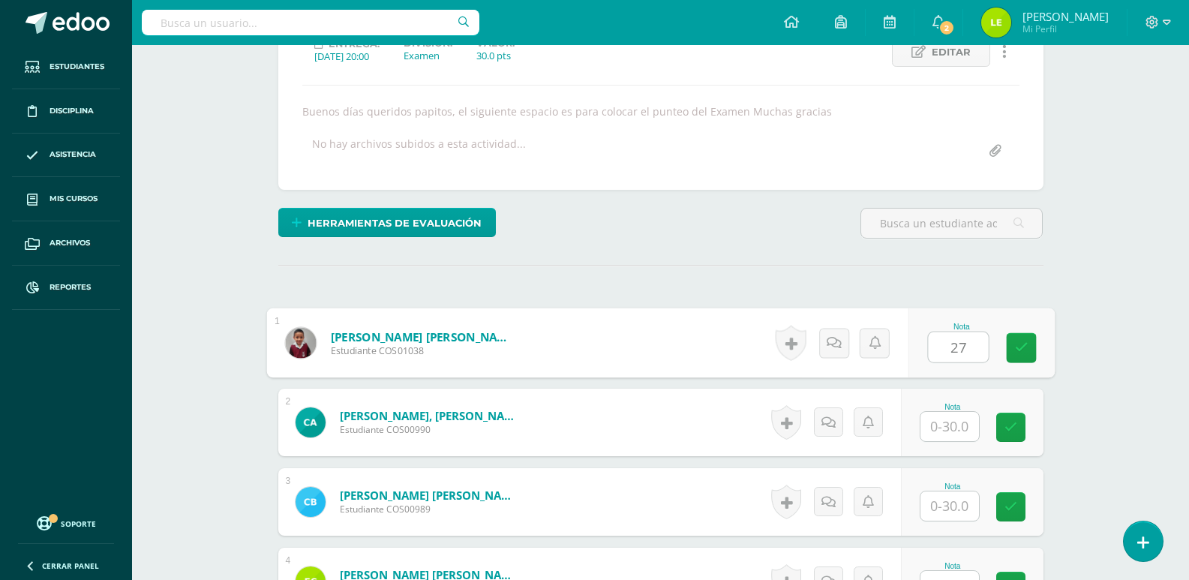
type input "27"
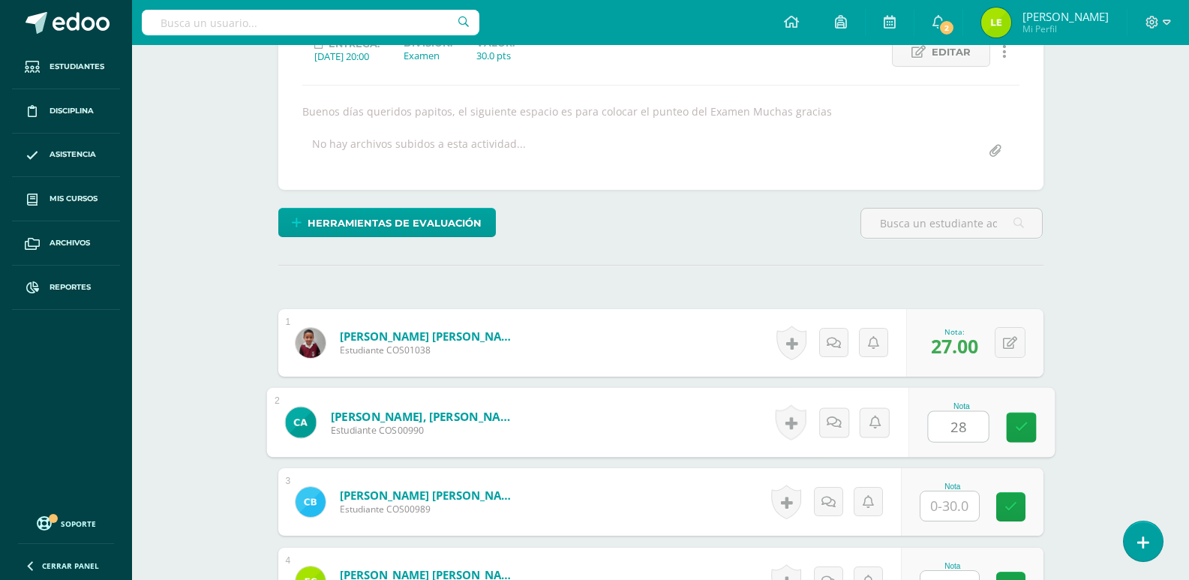
type input "28"
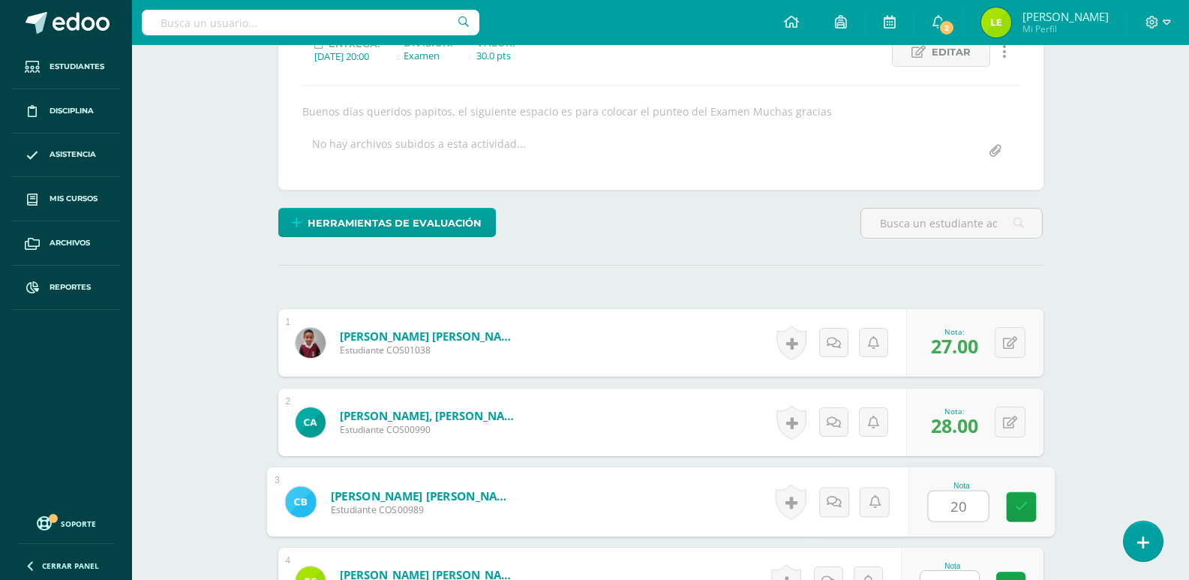
type input "20"
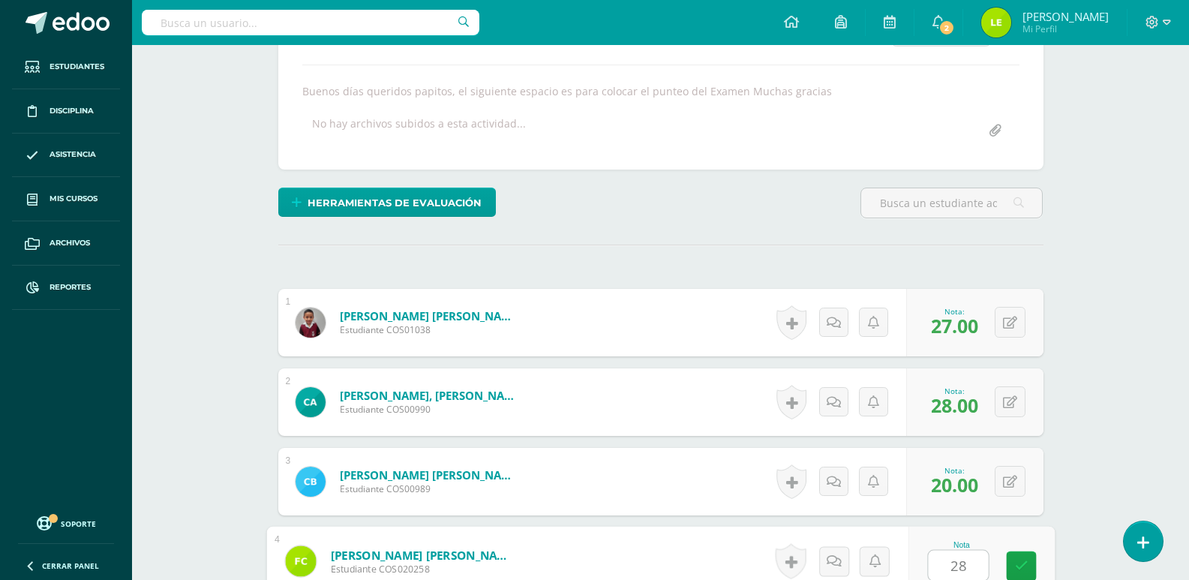
type input "28"
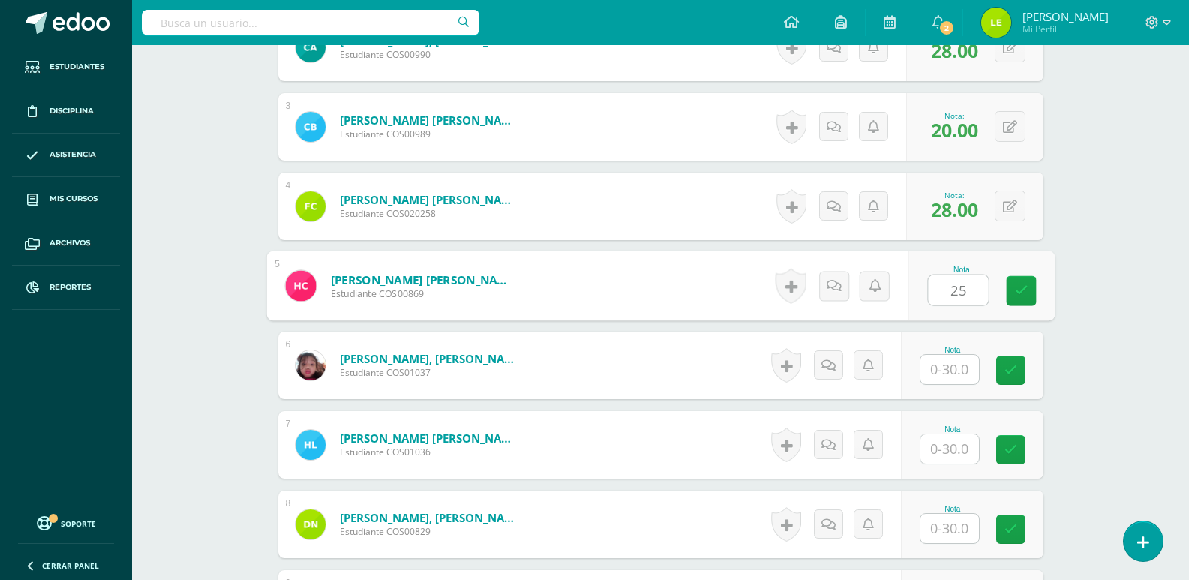
type input "25"
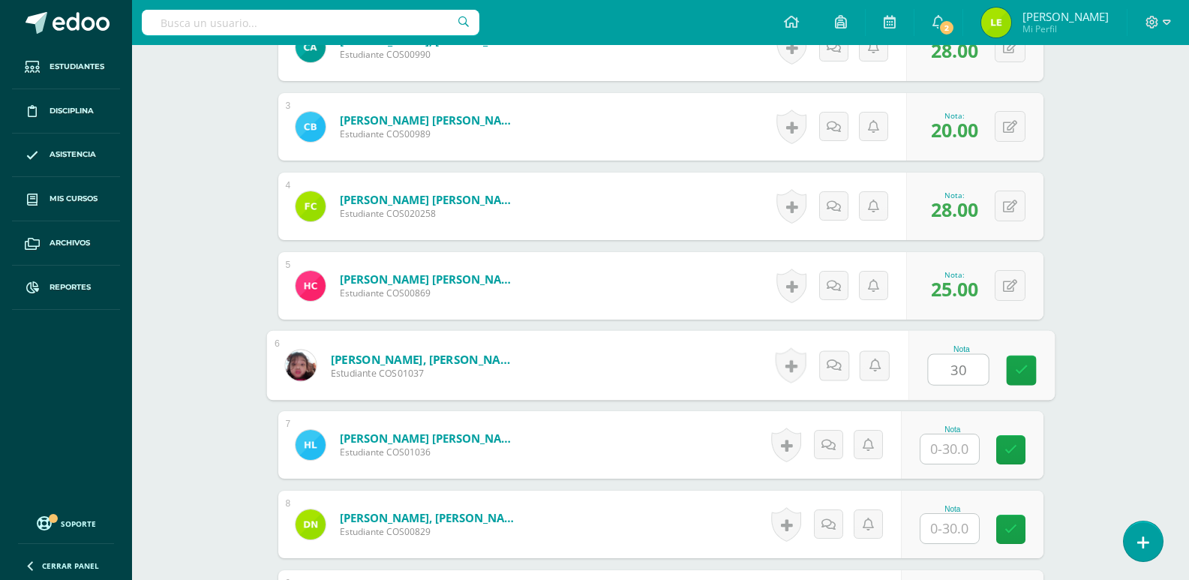
type input "30"
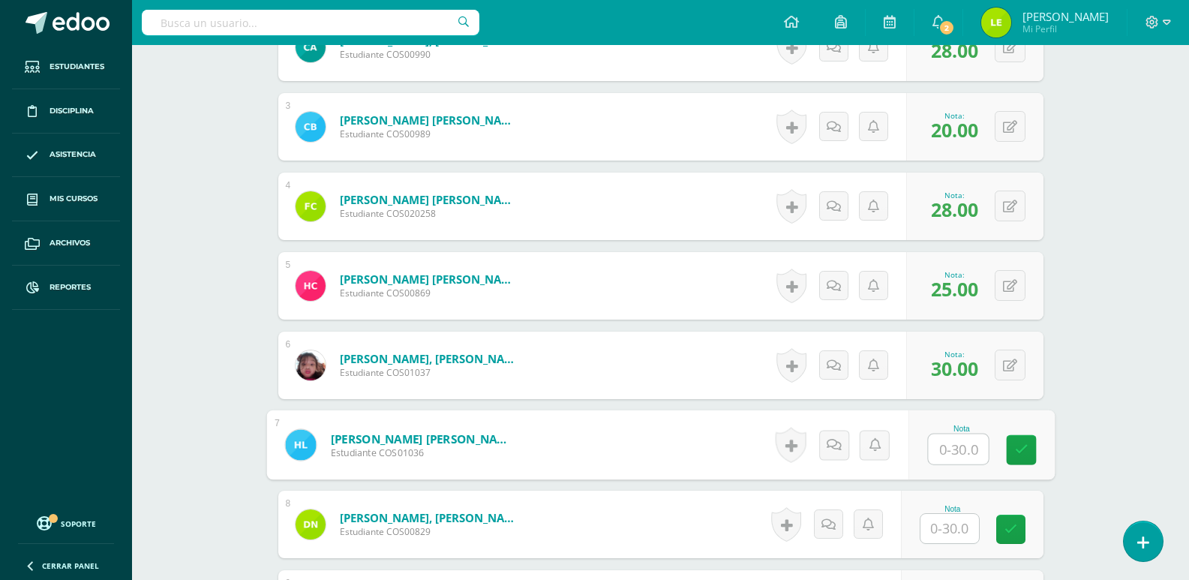
type input "3"
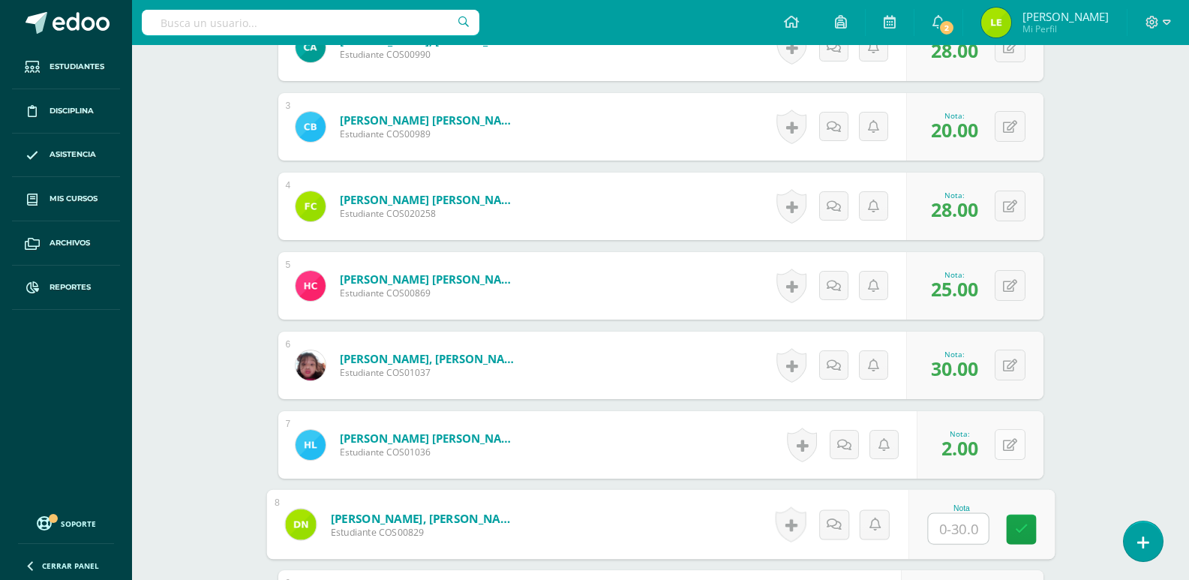
click at [999, 437] on div "0 Logros Logros obtenidos Aún no hay logros agregados Nota: 2.00" at bounding box center [980, 445] width 127 height 68
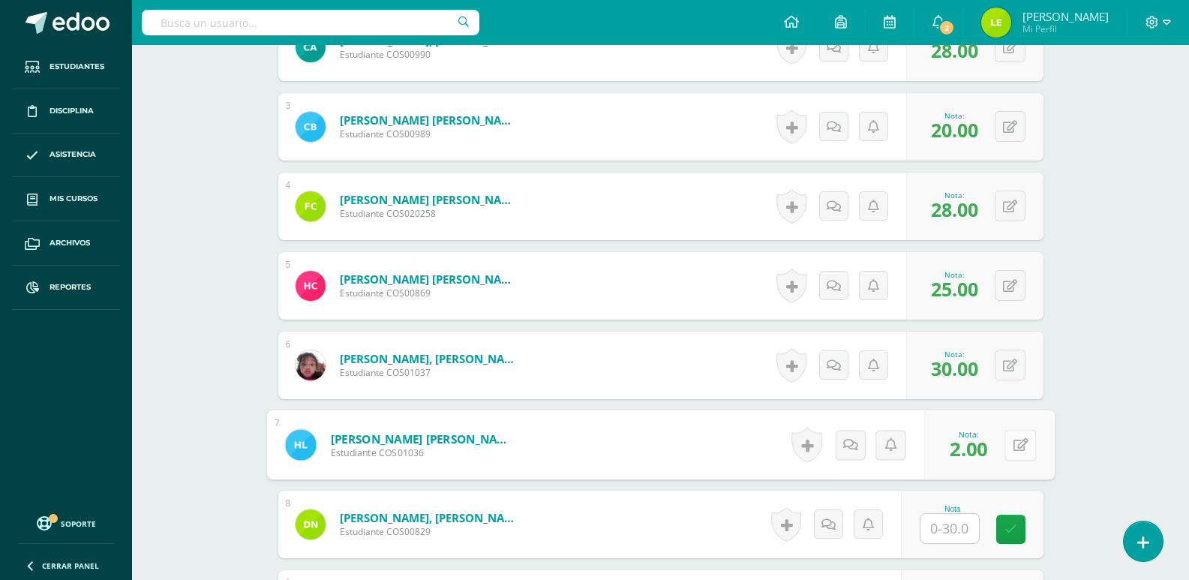
click at [1018, 444] on icon at bounding box center [1020, 444] width 15 height 13
type input "27"
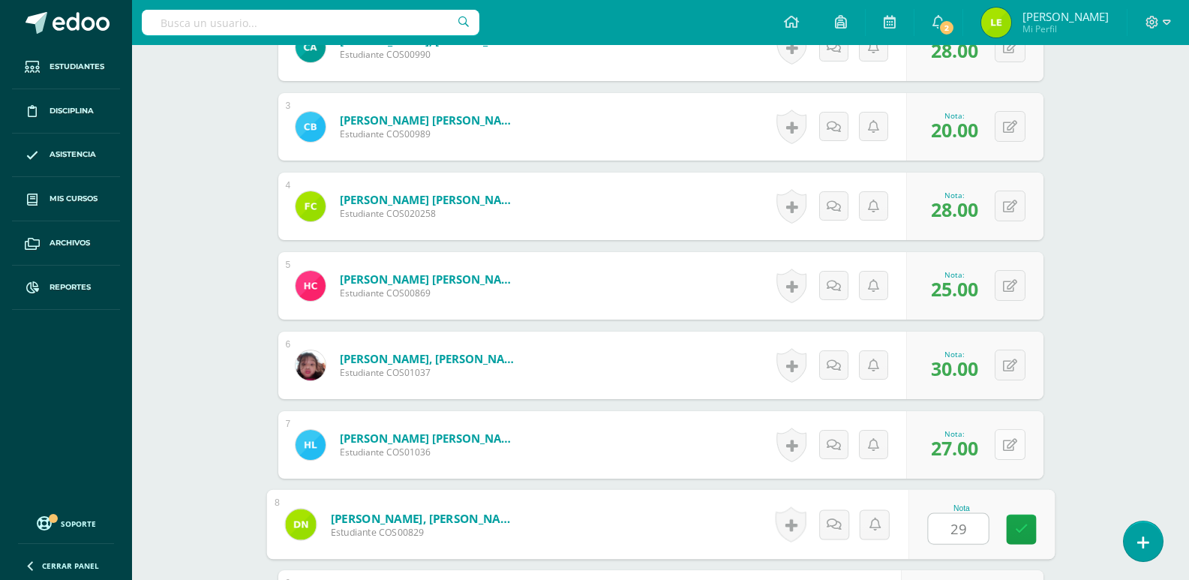
type input "29"
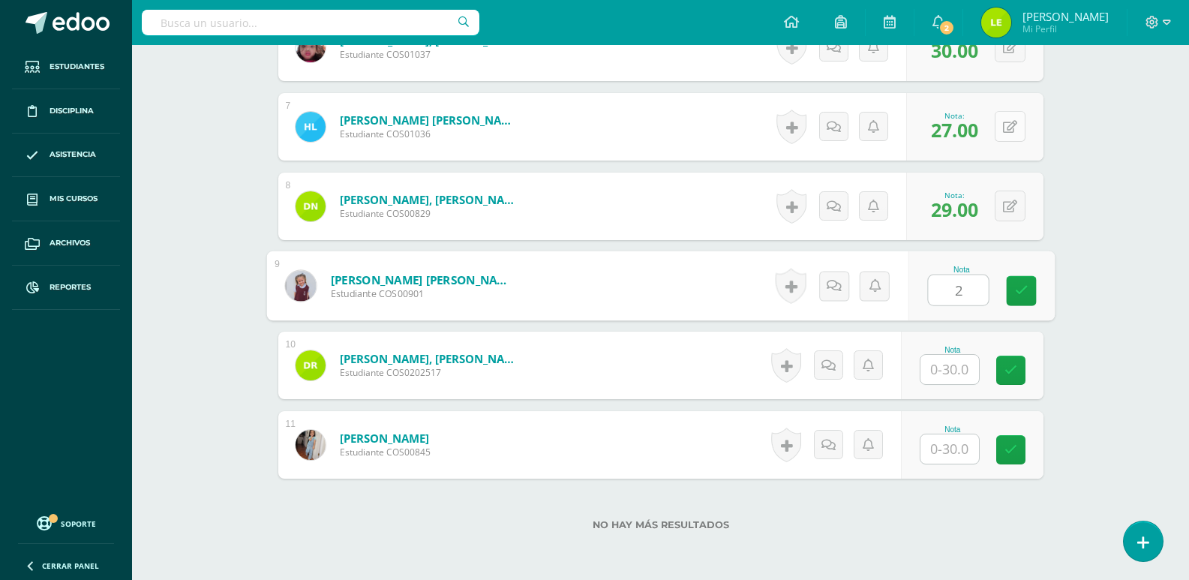
type input "27"
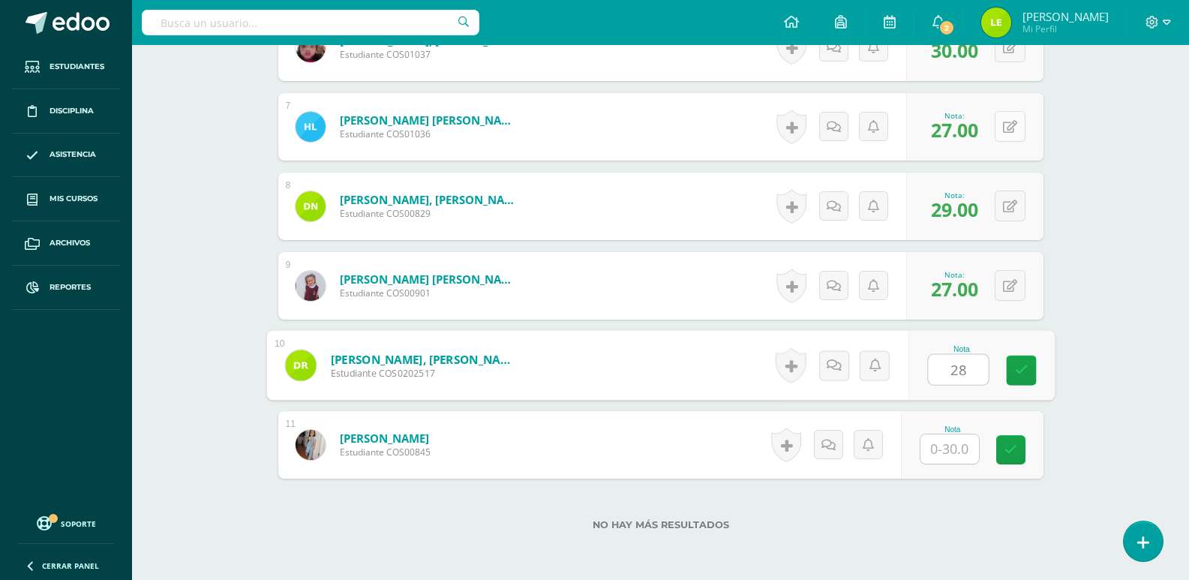
type input "28"
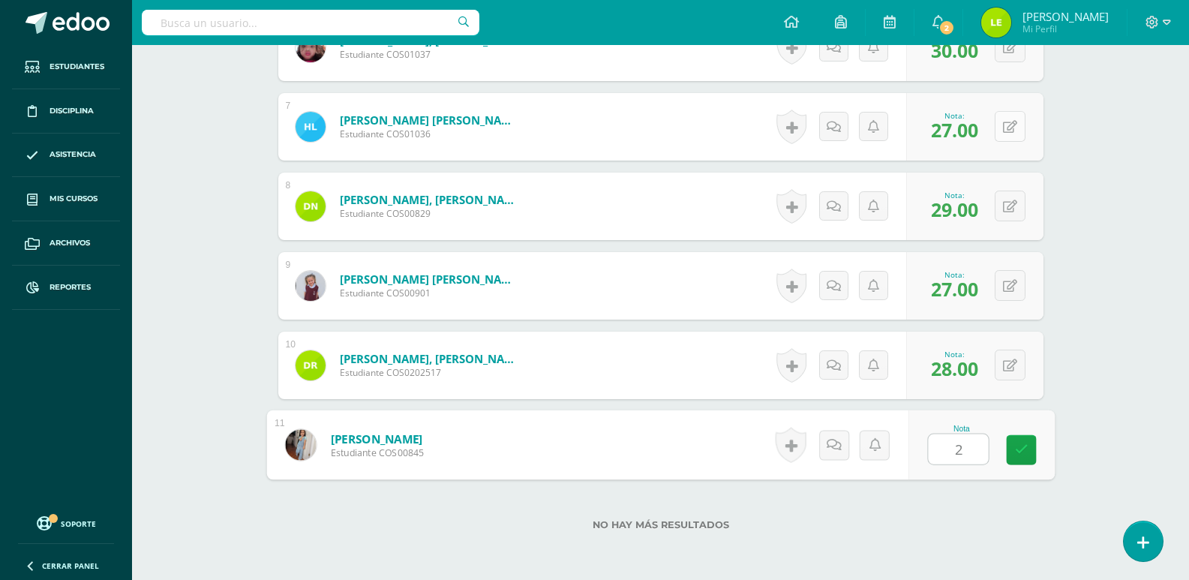
type input "27"
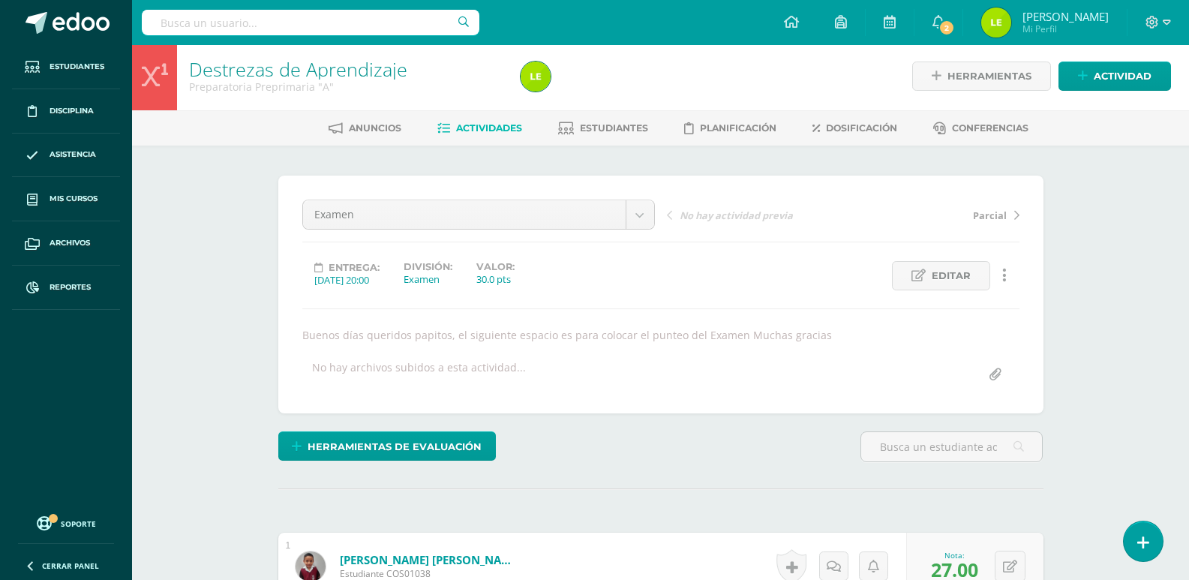
scroll to position [0, 0]
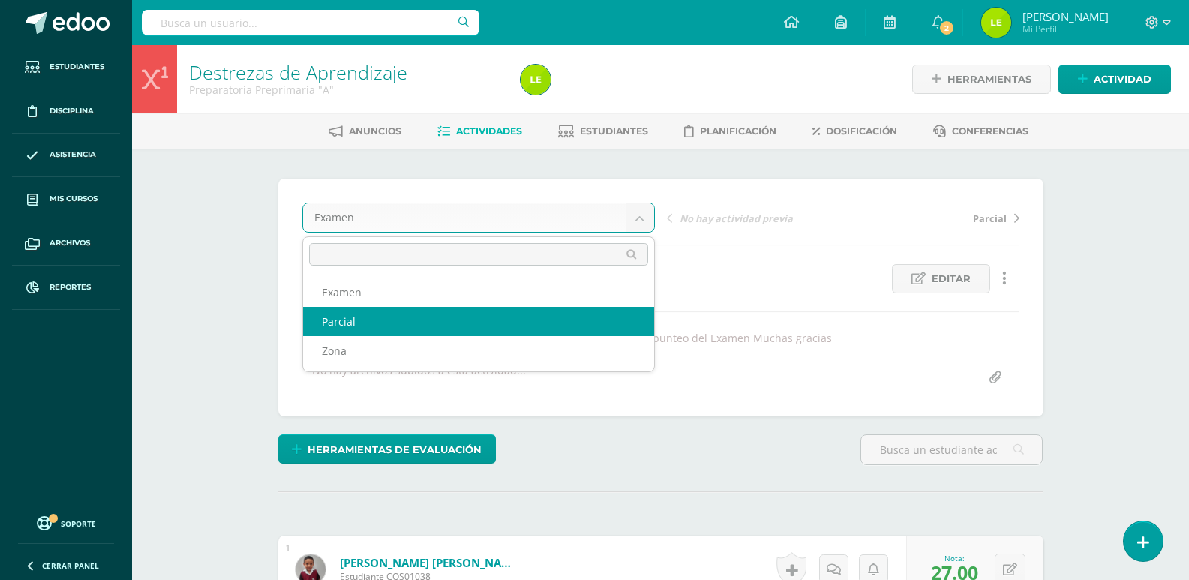
select select "/dashboard/teacher/grade-activity/124996/"
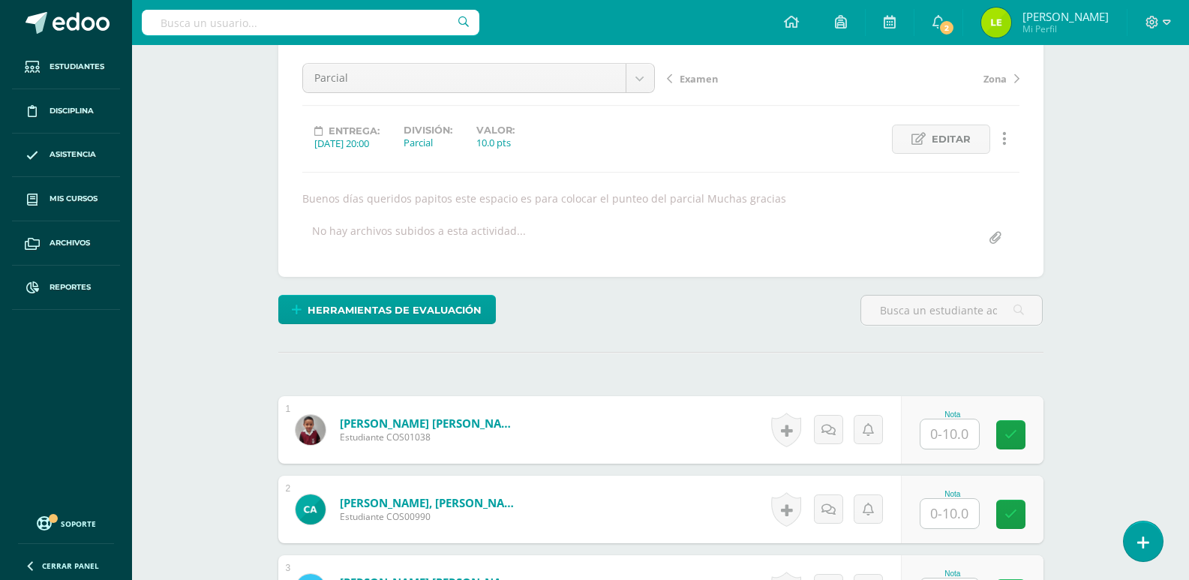
scroll to position [140, 0]
click at [952, 431] on input "text" at bounding box center [958, 434] width 60 height 30
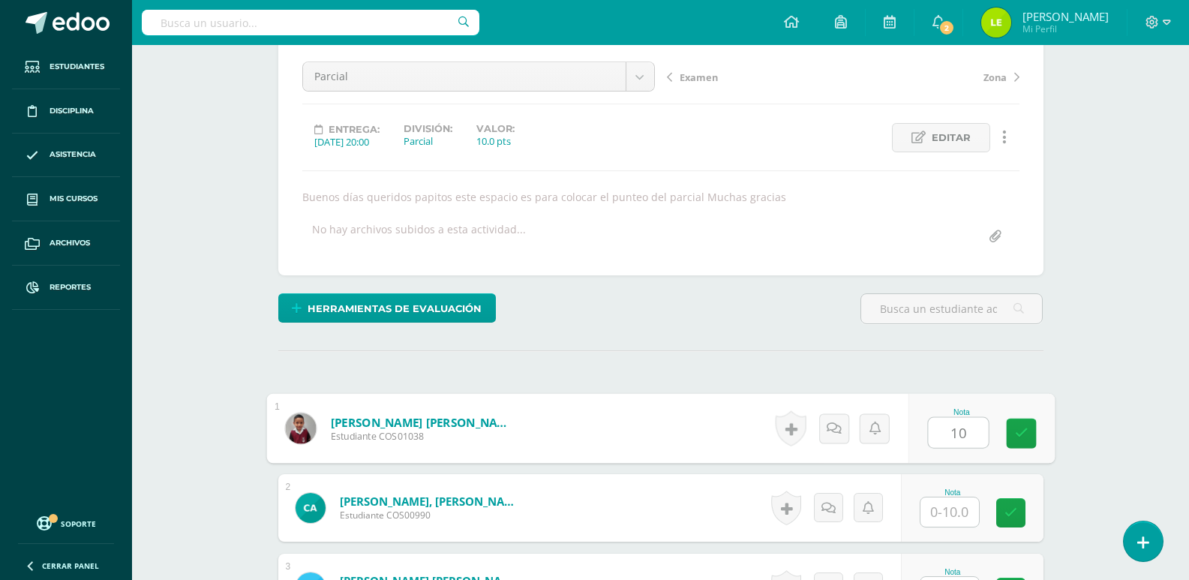
type input "10"
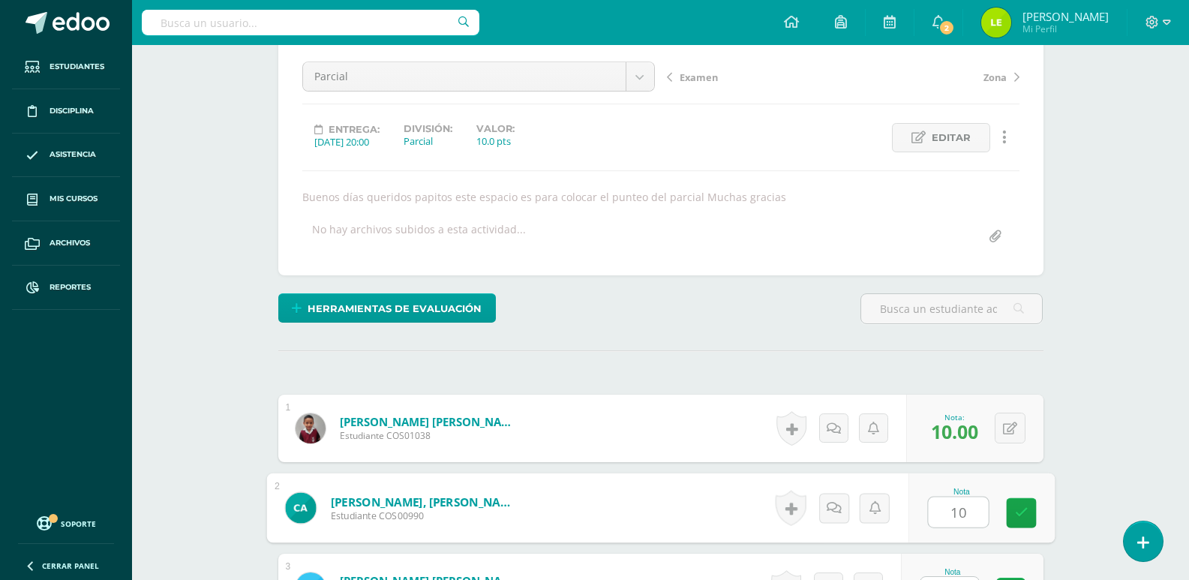
type input "10"
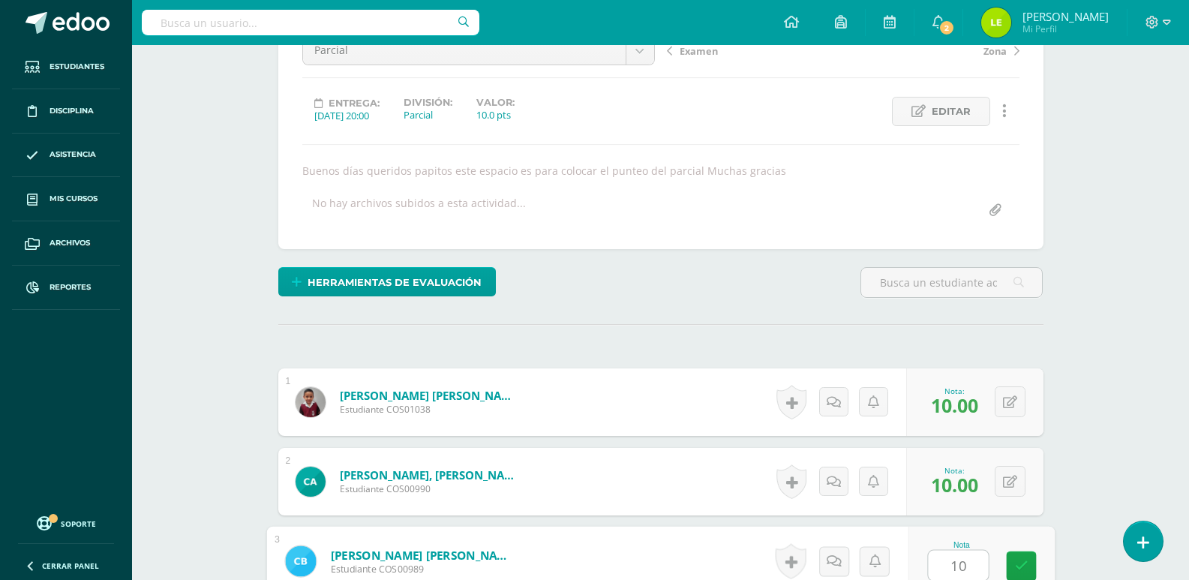
type input "10"
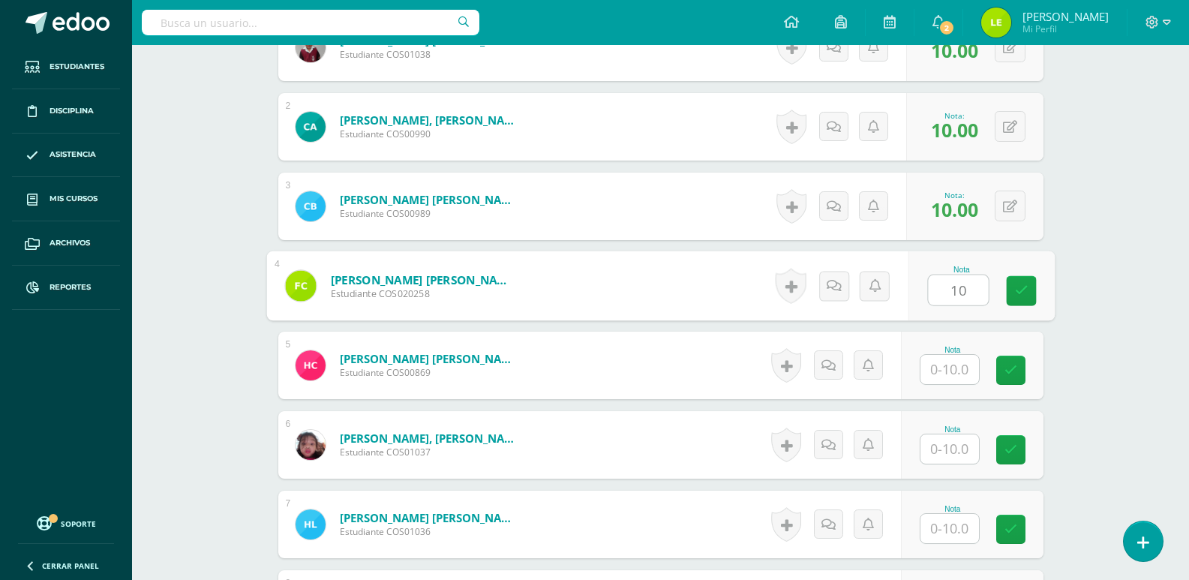
type input "10"
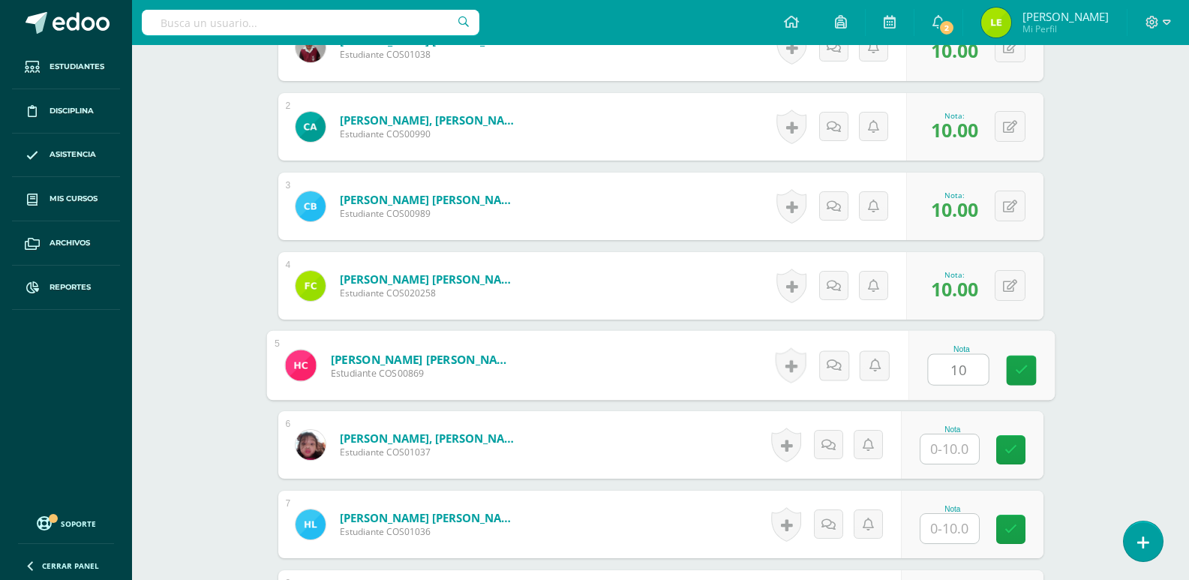
type input "10"
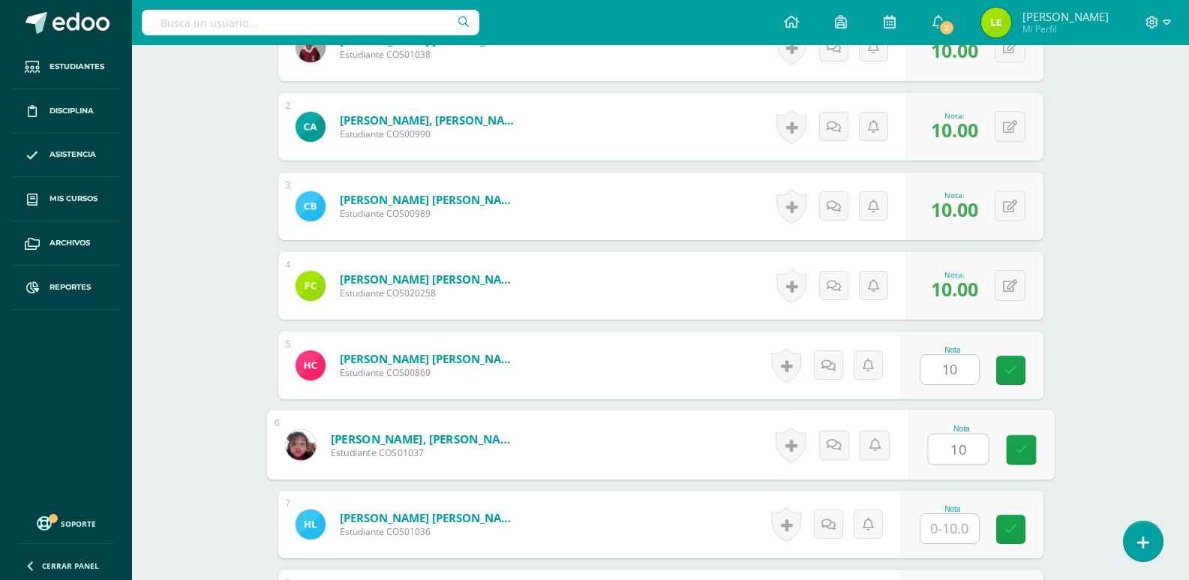
type input "10"
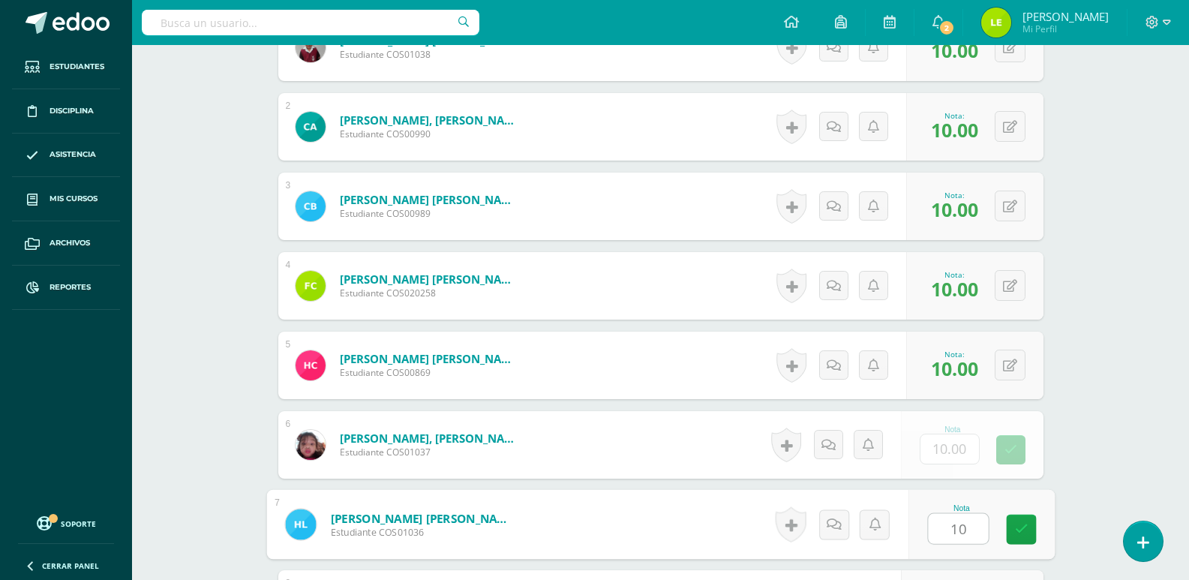
type input "10"
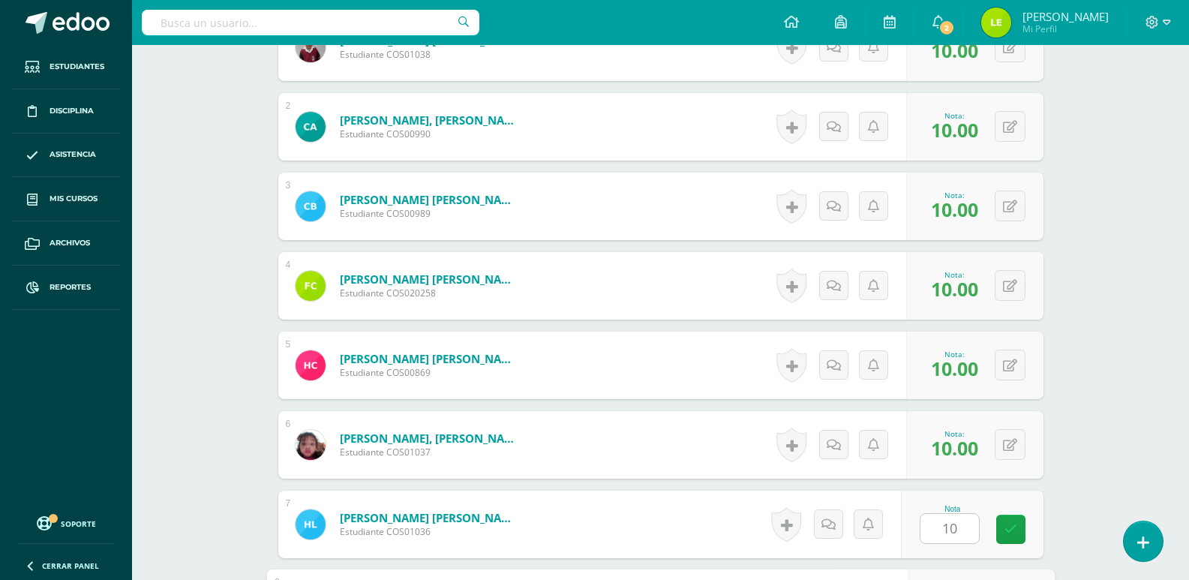
scroll to position [840, 0]
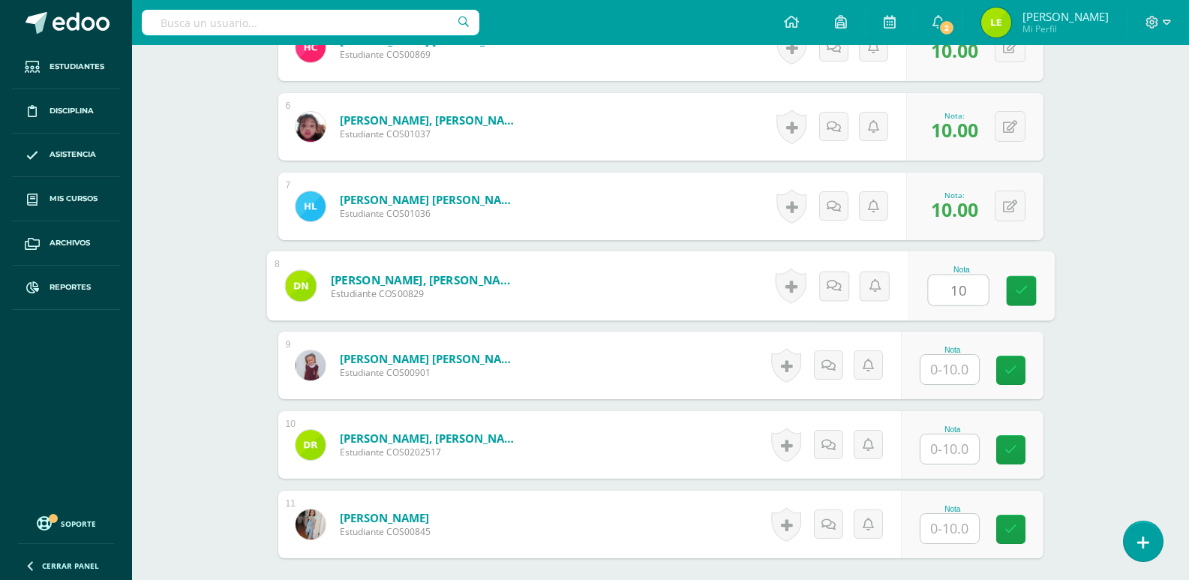
type input "10"
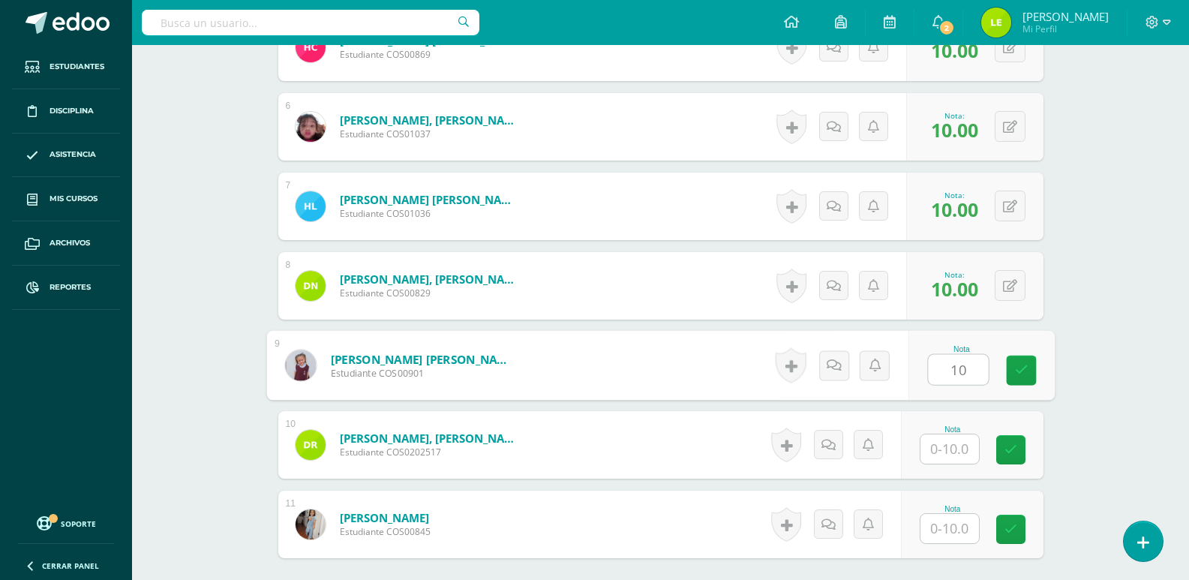
type input "10"
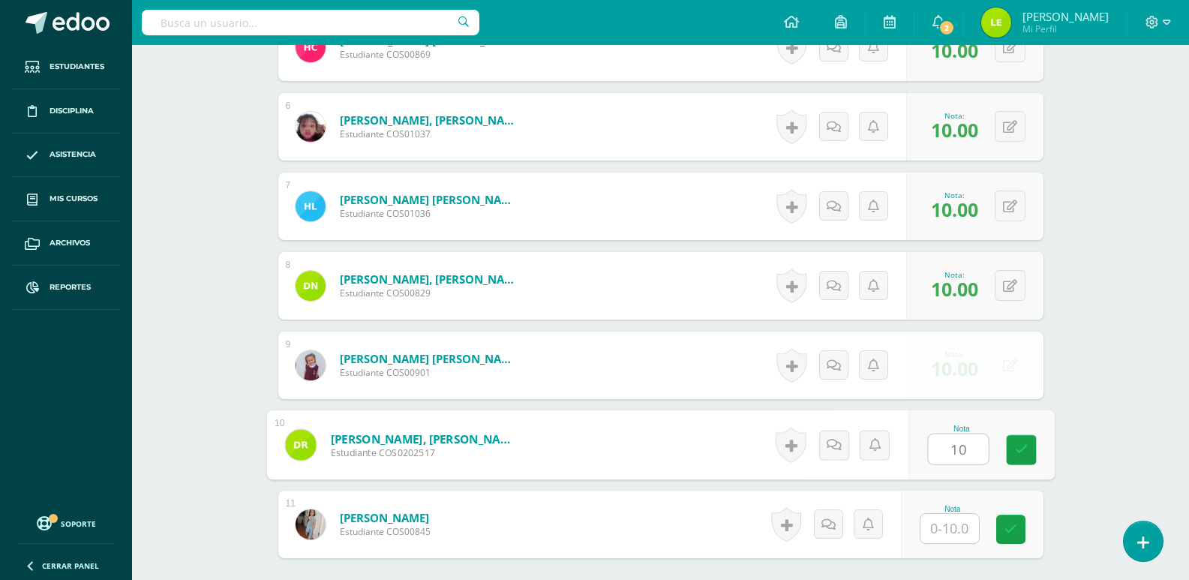
type input "10"
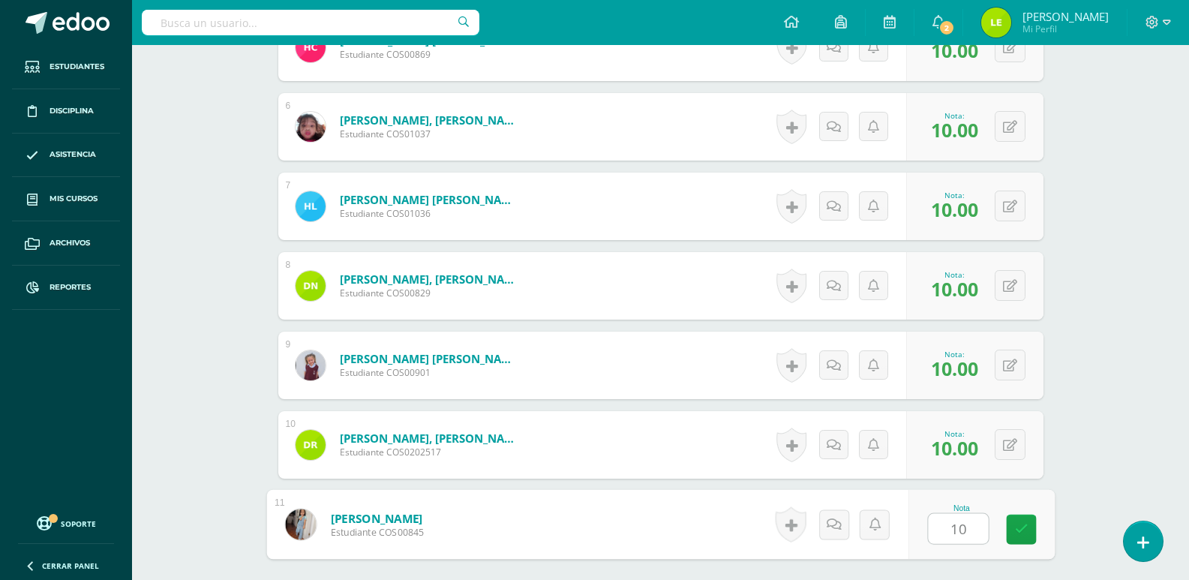
type input "101"
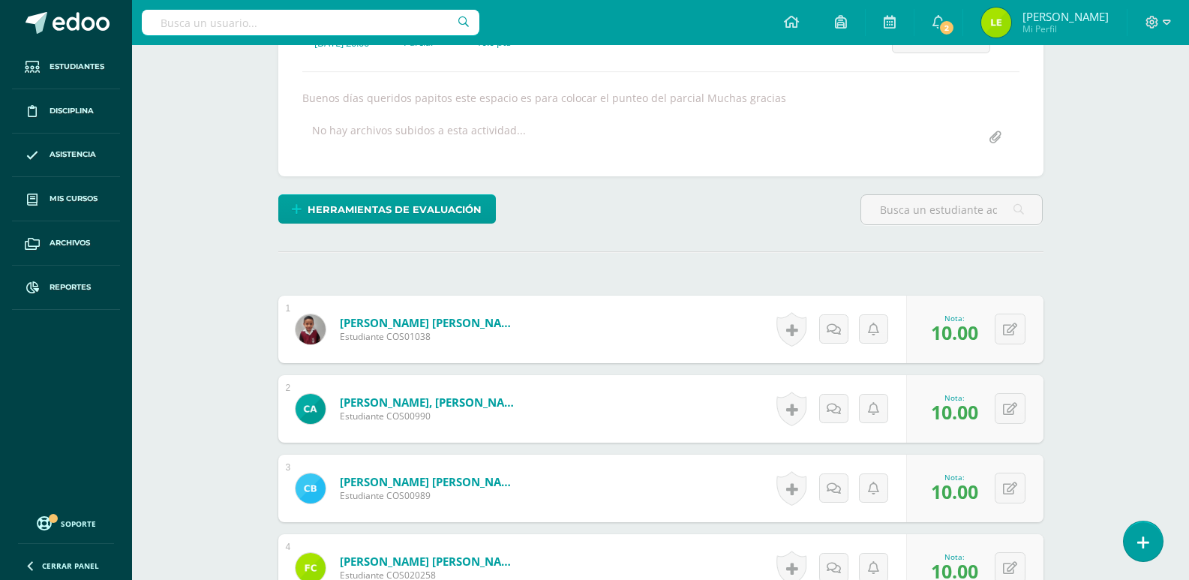
scroll to position [15, 0]
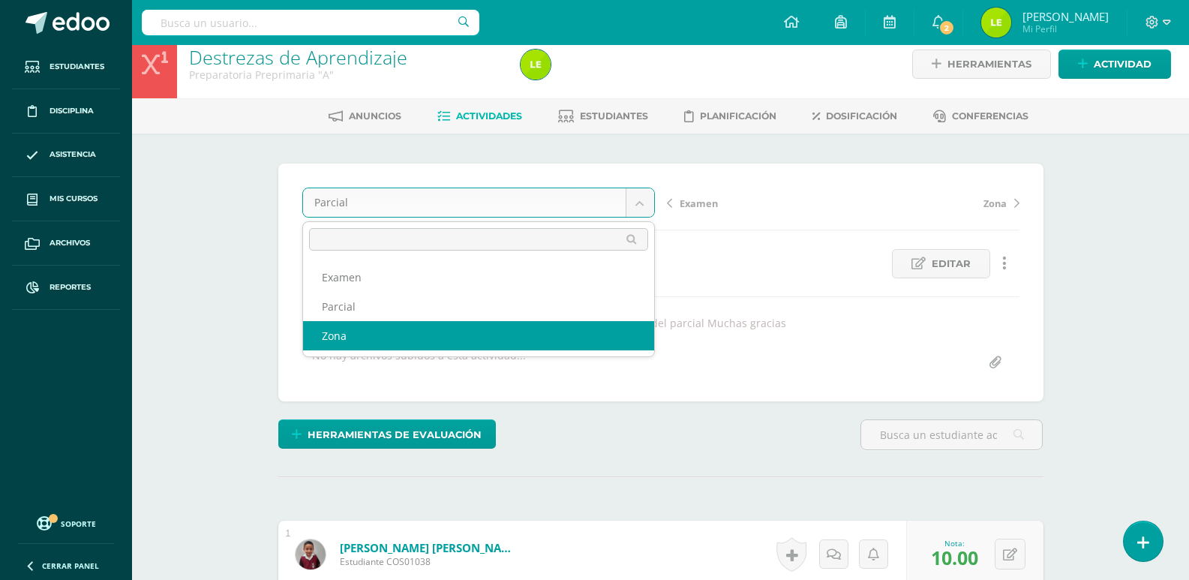
select select "/dashboard/teacher/grade-activity/124997/"
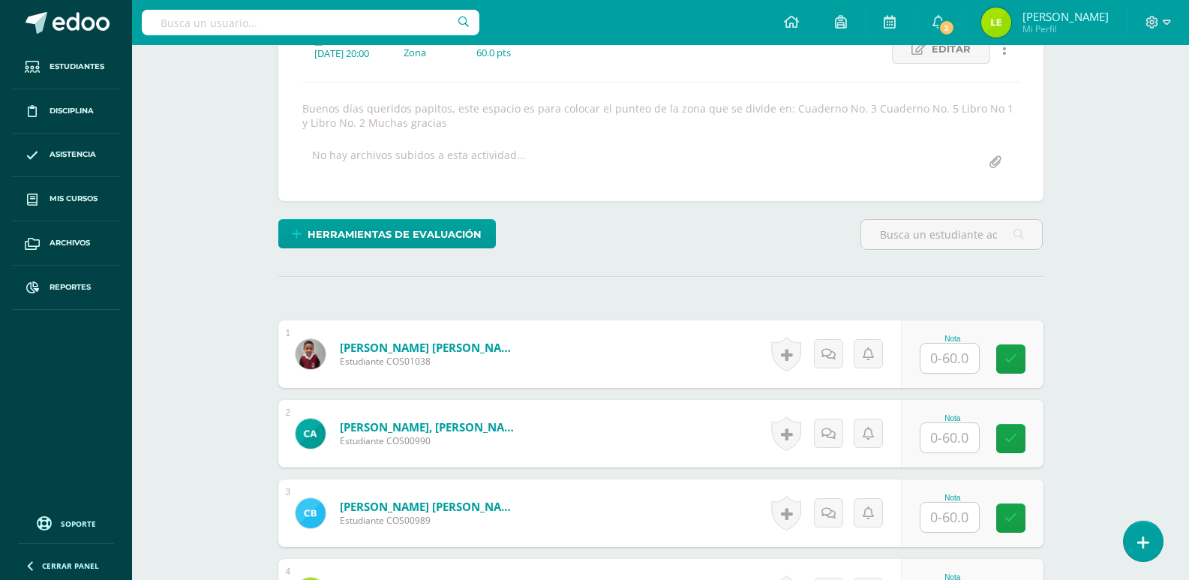
click at [963, 359] on input "text" at bounding box center [949, 358] width 59 height 29
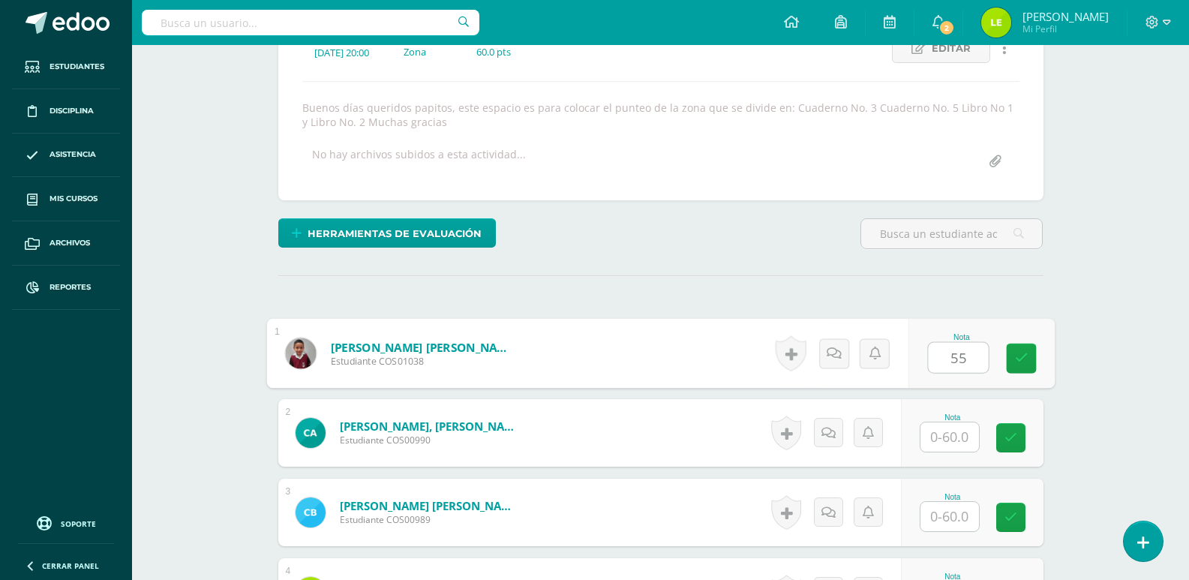
type input "55"
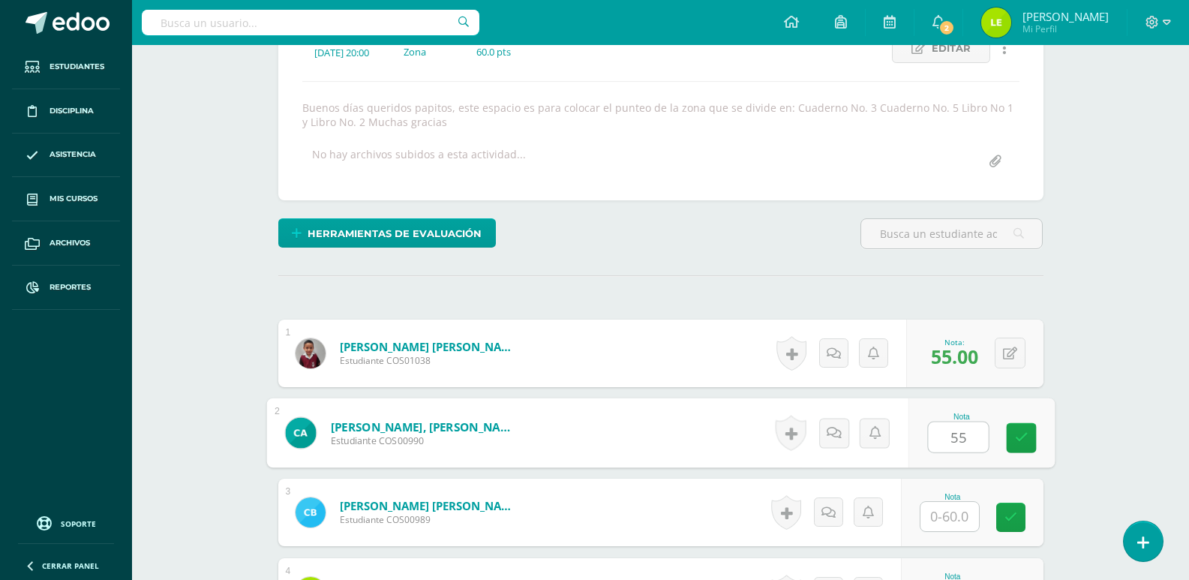
type input "55"
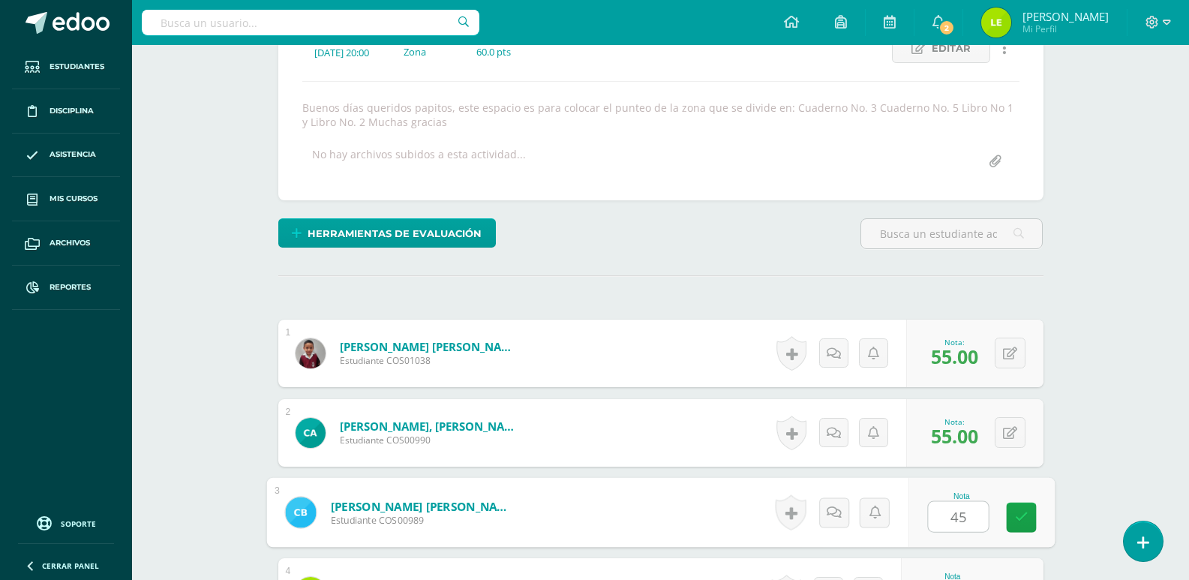
type input "45"
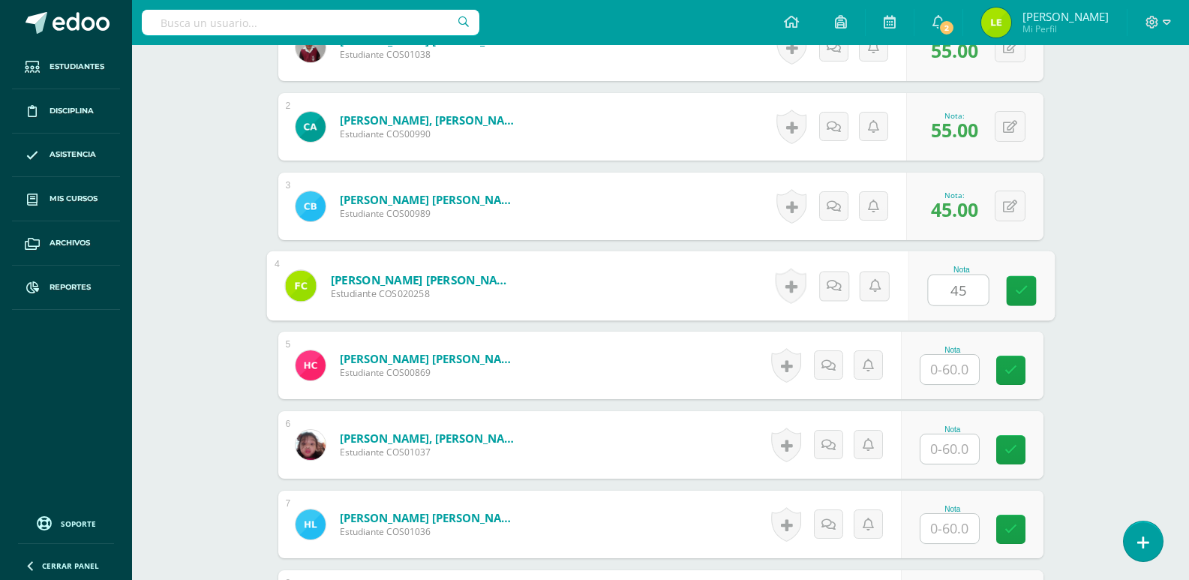
type input "45"
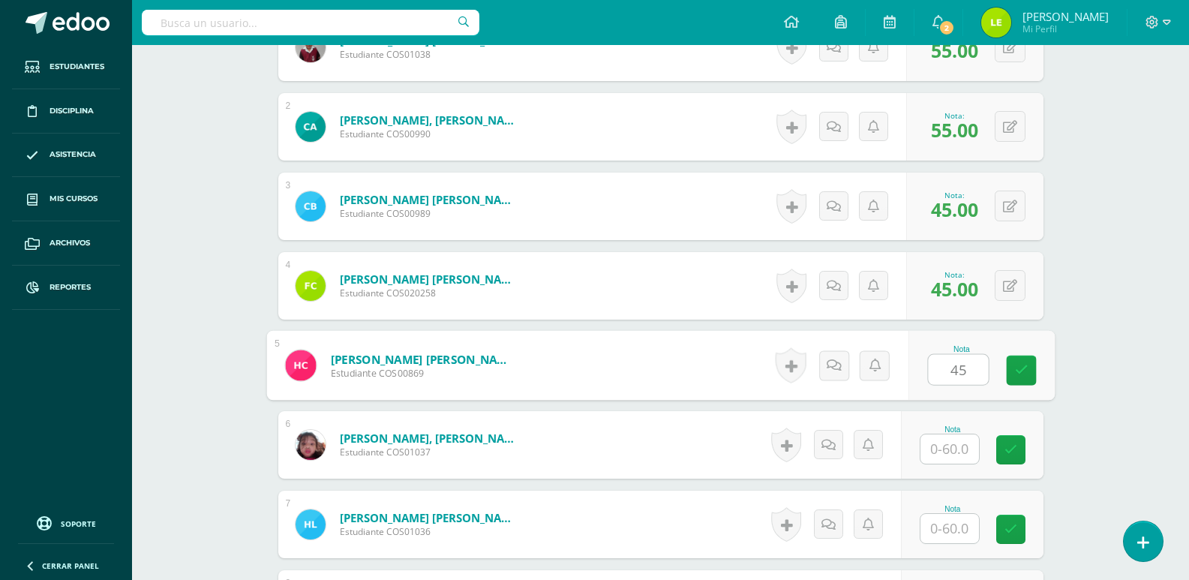
type input "45"
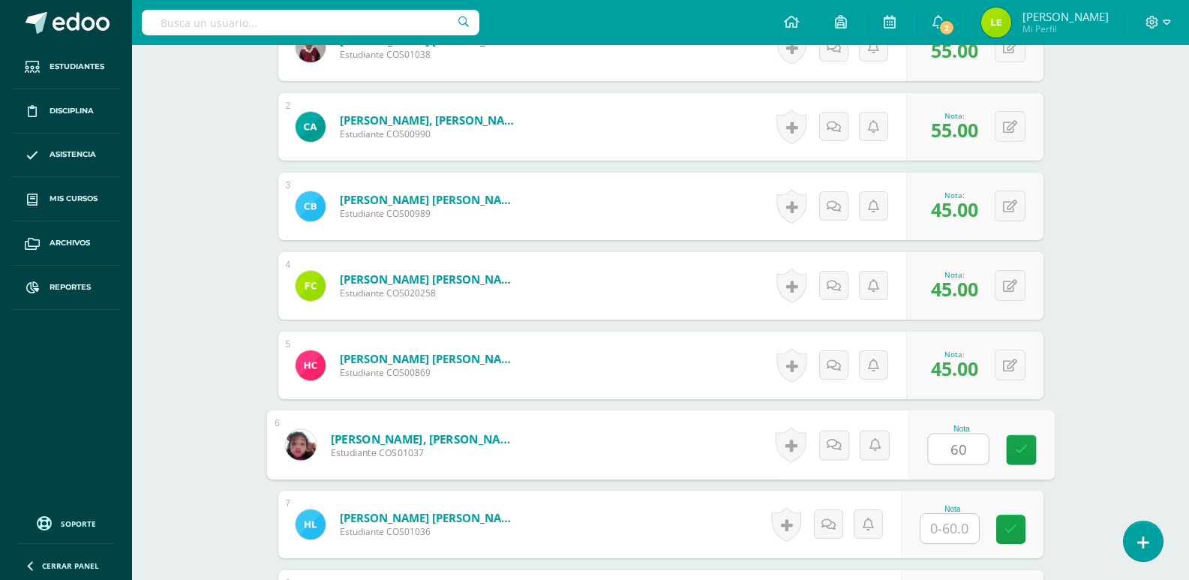
type input "60"
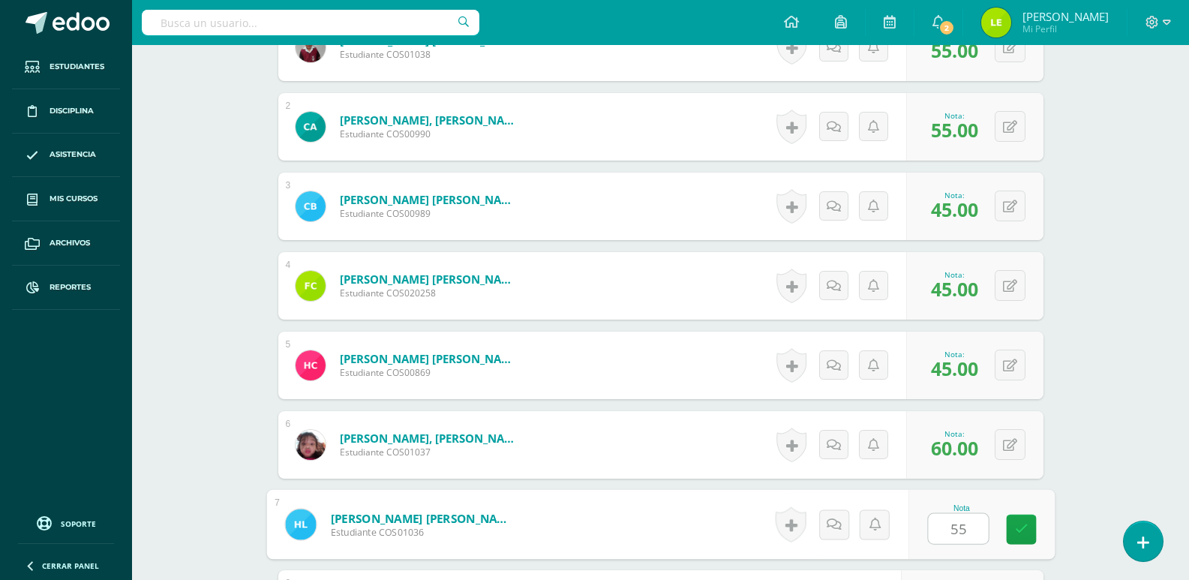
type input "55"
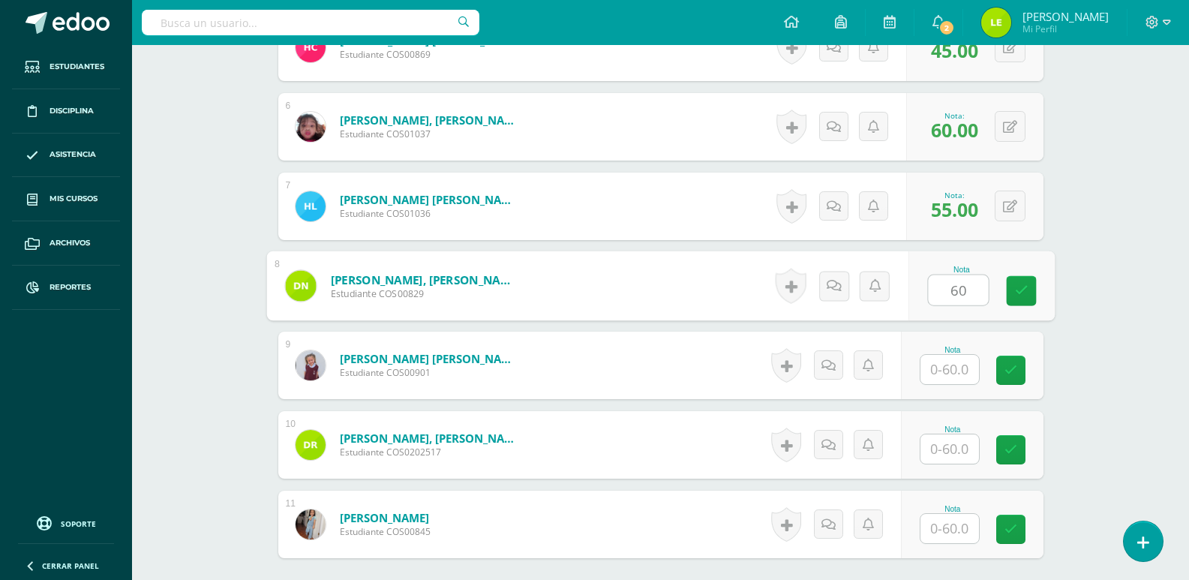
type input "60"
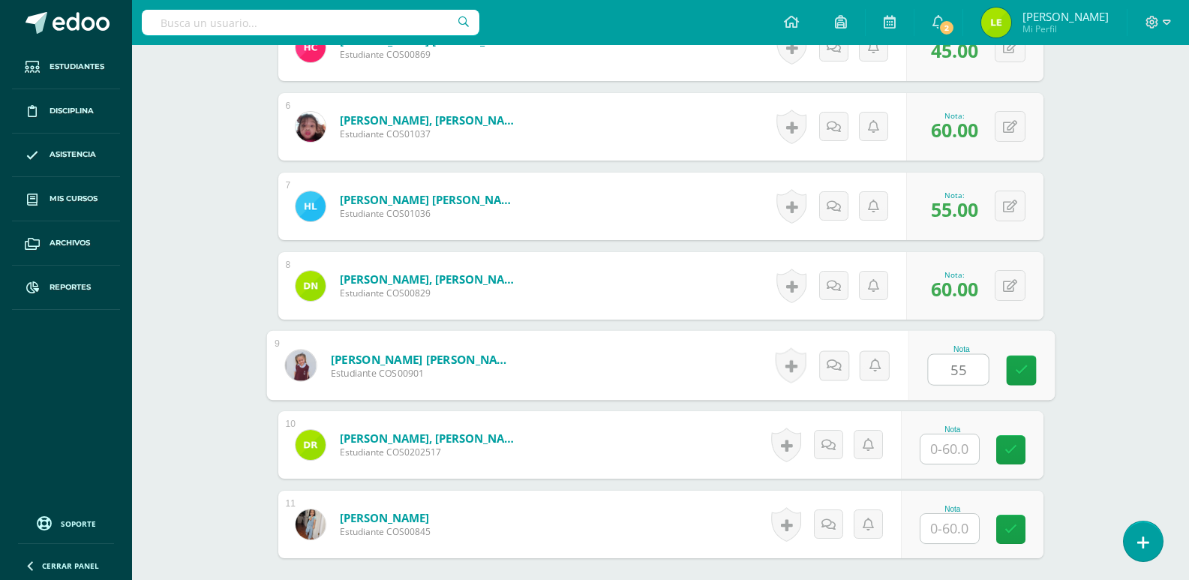
type input "55"
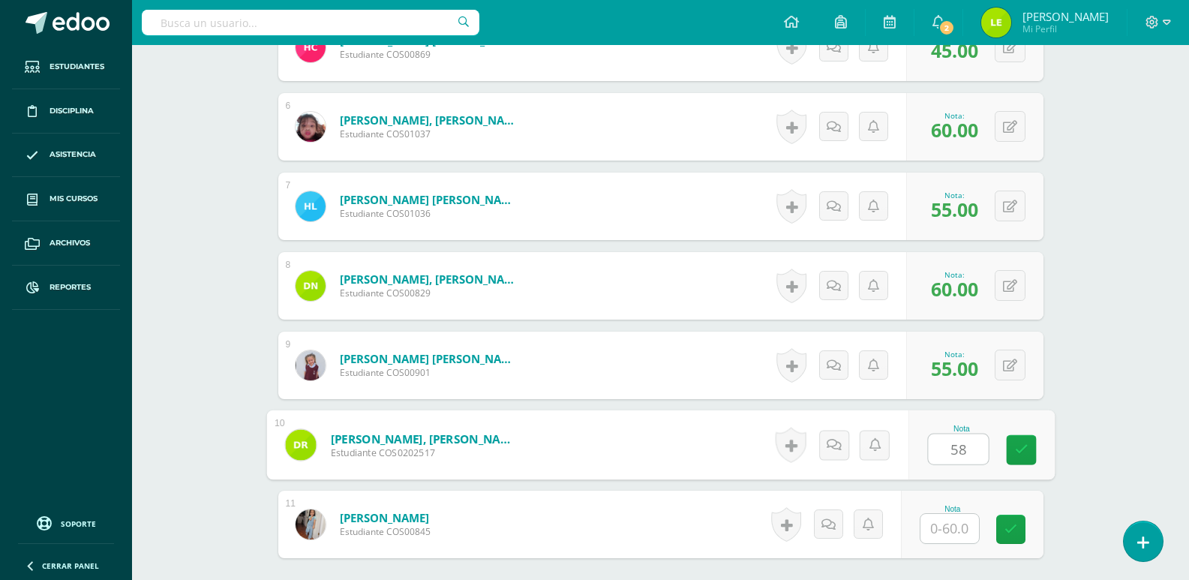
type input "58"
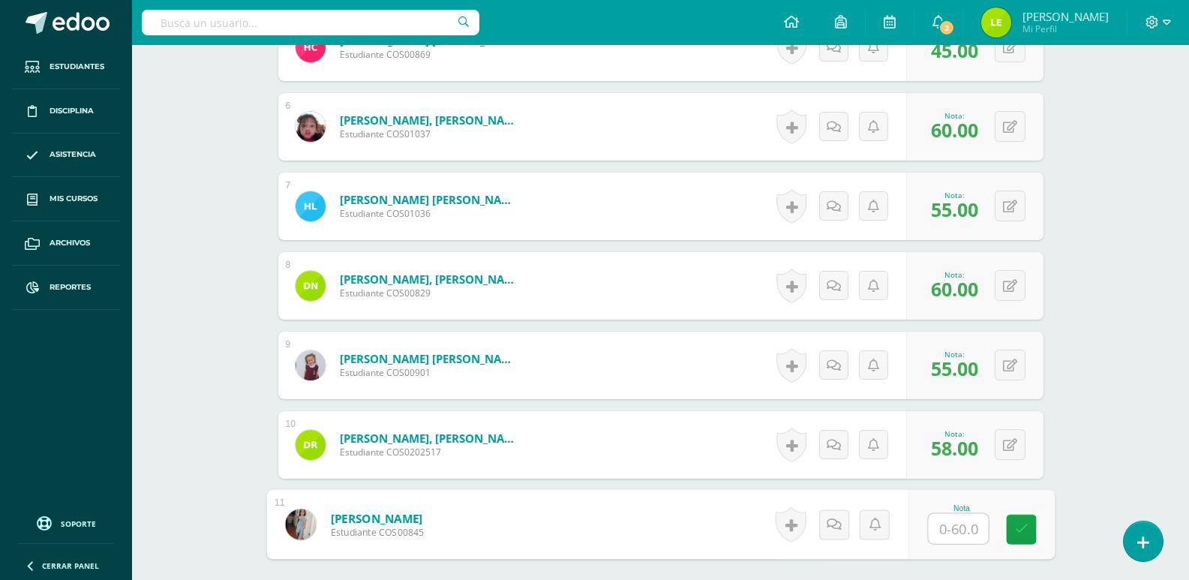
type input "6"
type input "55"
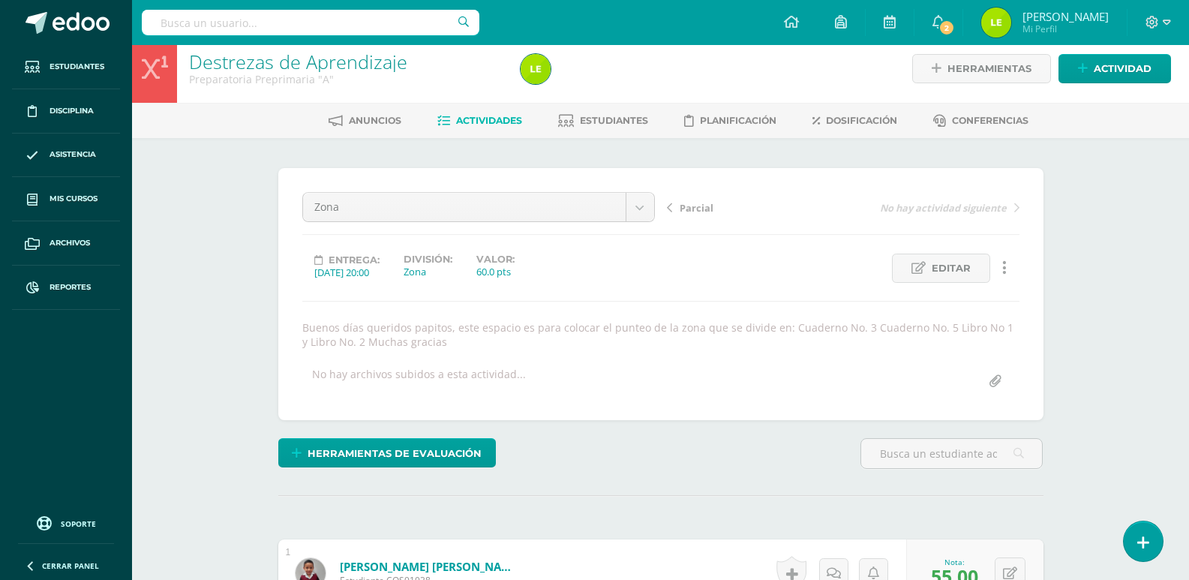
scroll to position [0, 0]
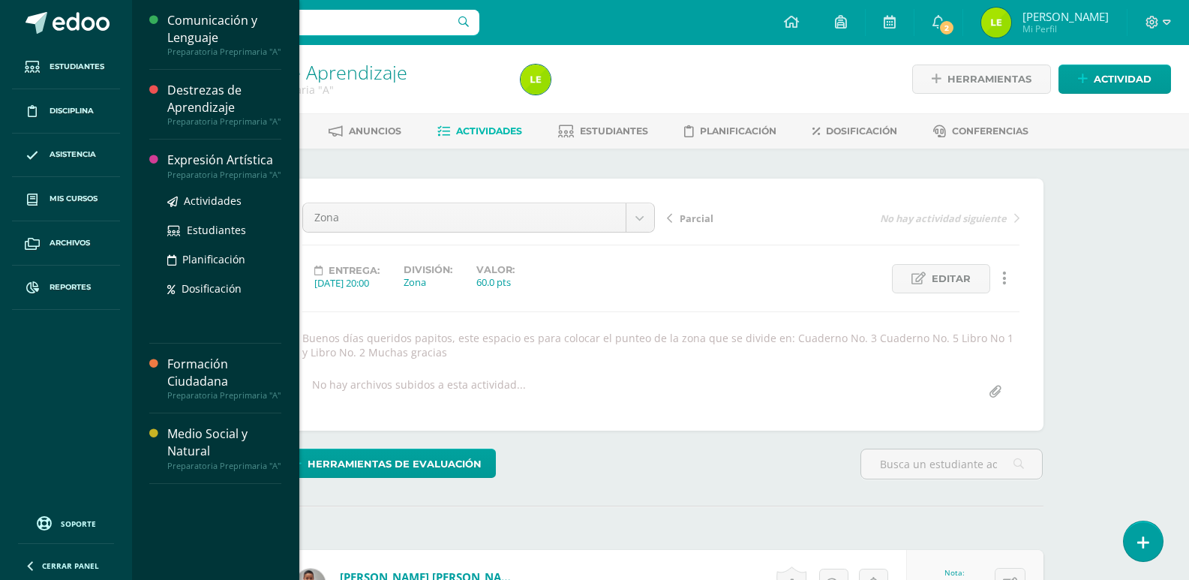
click at [194, 170] on div "Preparatoria Preprimaria "A"" at bounding box center [224, 175] width 114 height 11
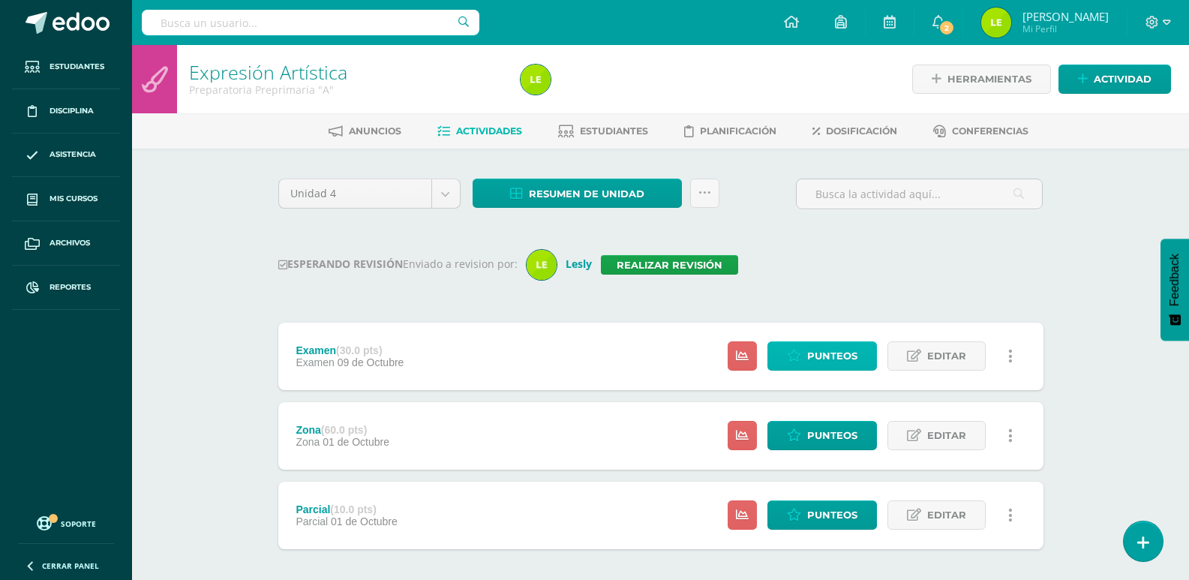
click at [819, 353] on span "Punteos" at bounding box center [832, 356] width 50 height 28
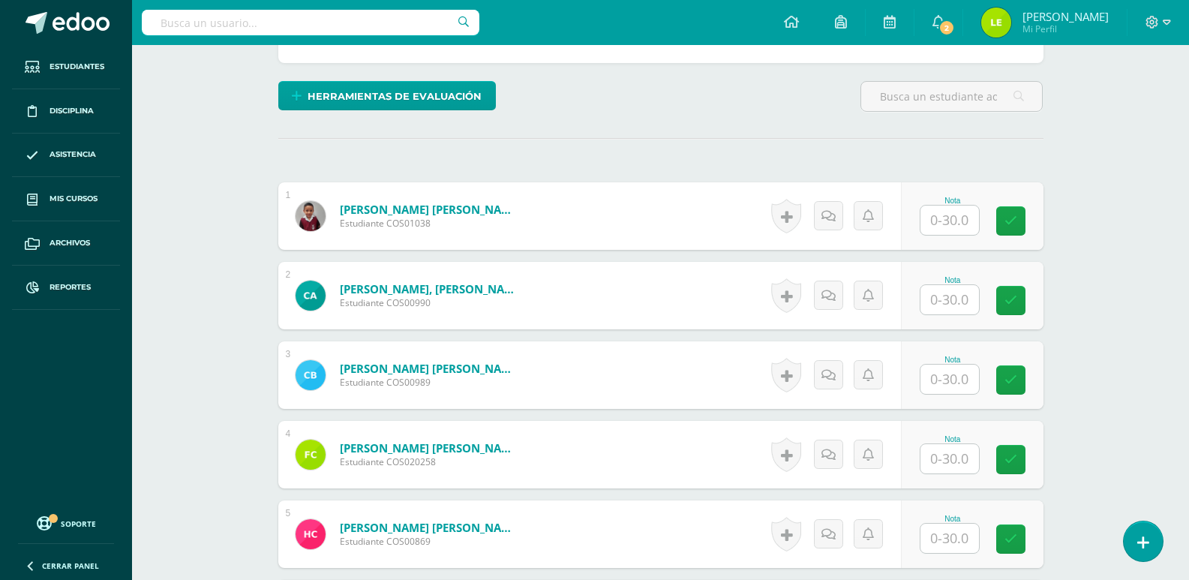
scroll to position [377, 0]
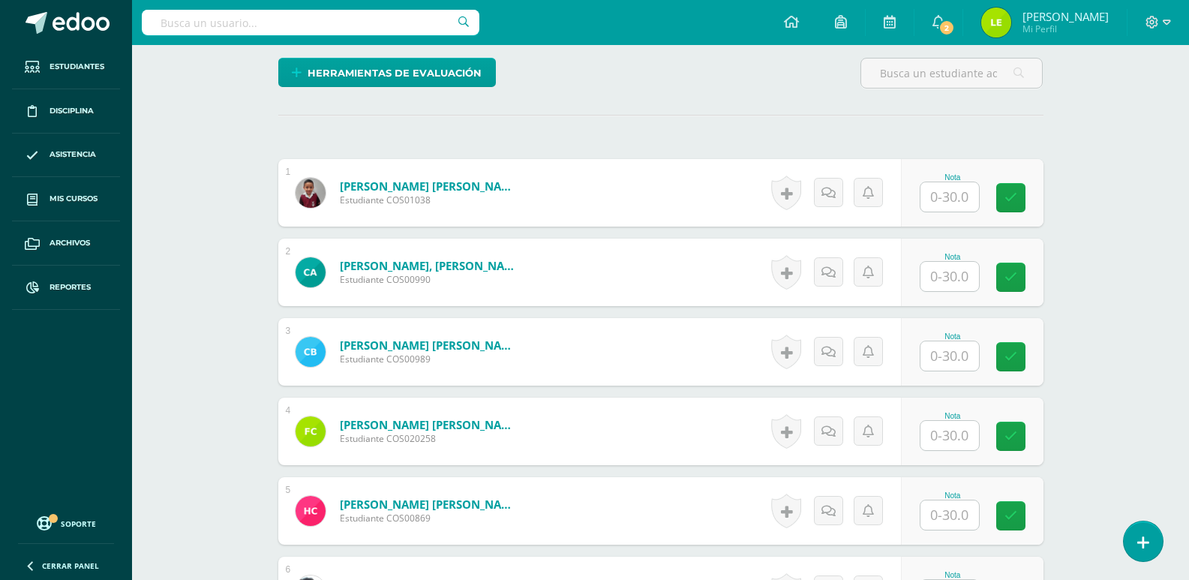
click at [938, 442] on input "text" at bounding box center [949, 435] width 59 height 29
type input "22"
click at [956, 356] on input "text" at bounding box center [949, 355] width 59 height 29
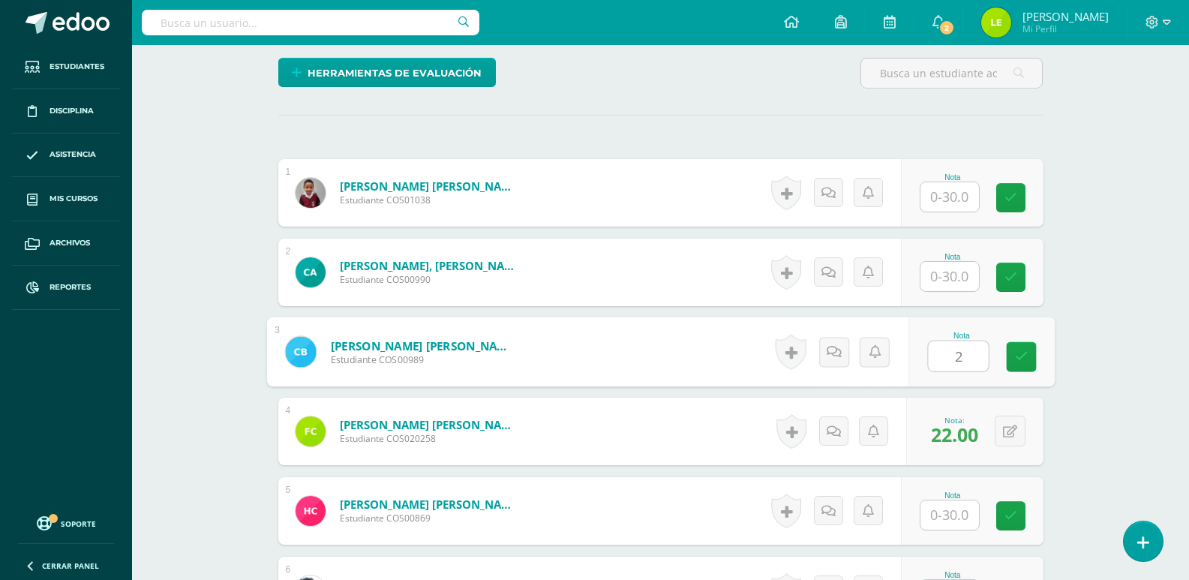
type input "27"
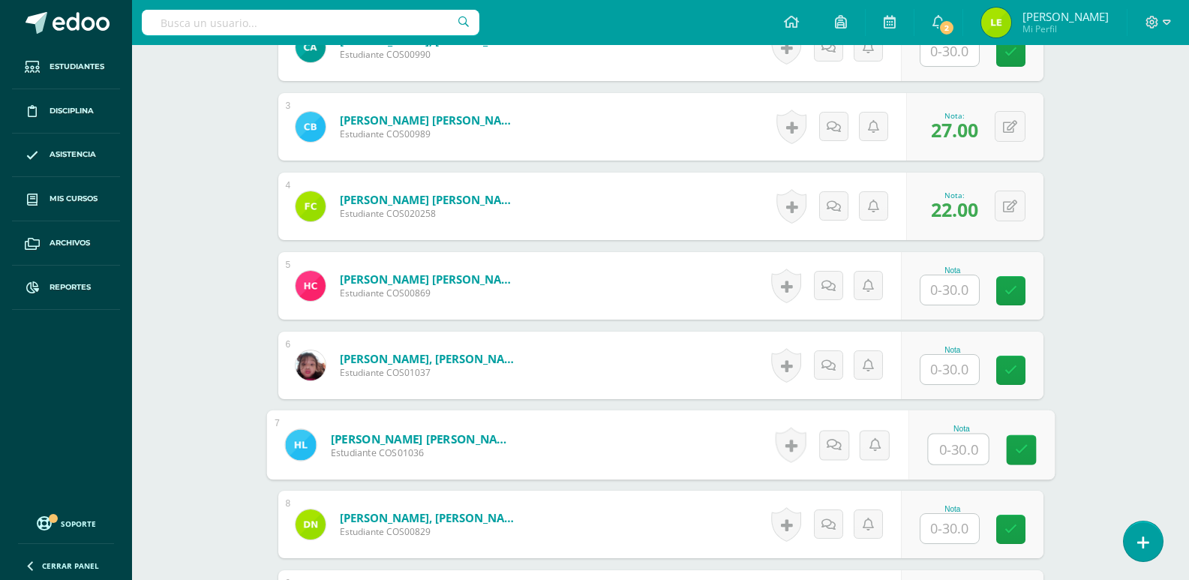
click at [969, 449] on input "text" at bounding box center [958, 449] width 60 height 30
type input "24"
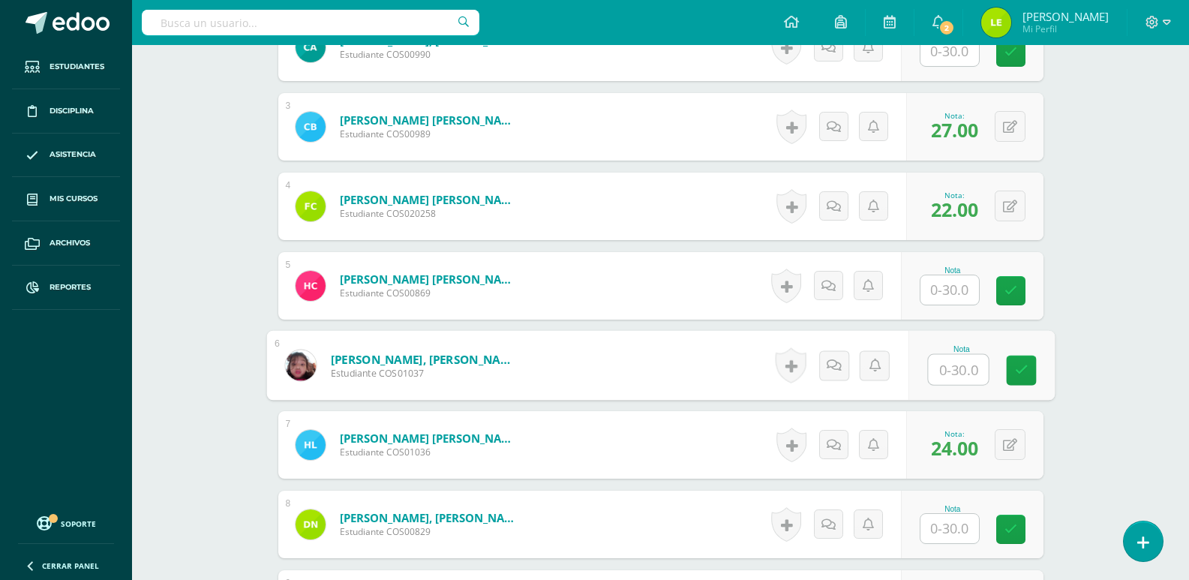
click at [958, 370] on input "text" at bounding box center [958, 370] width 60 height 30
type input "27"
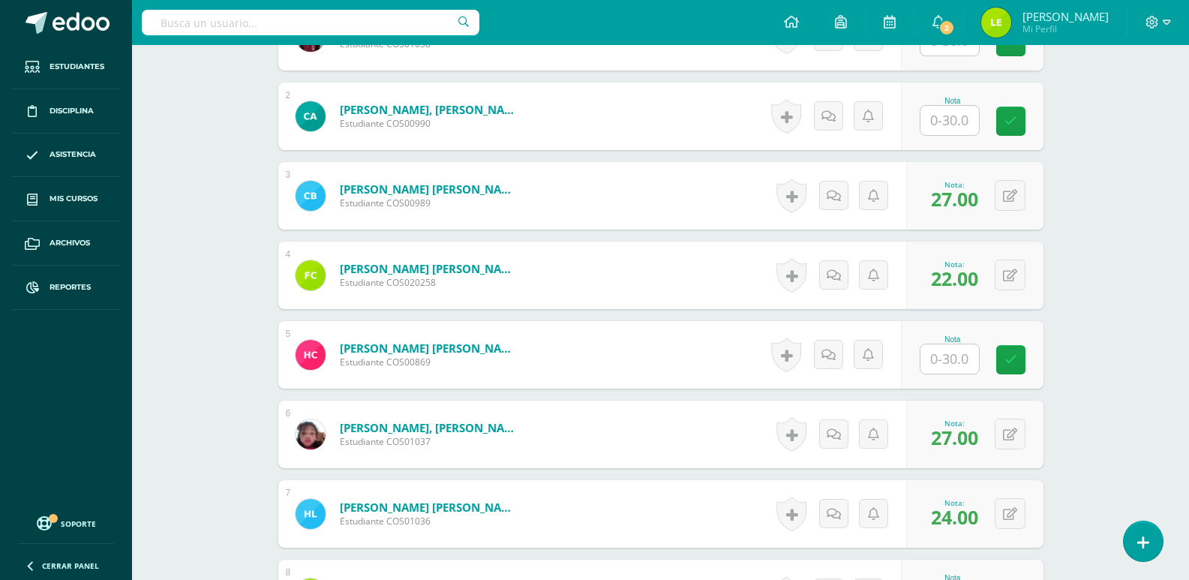
scroll to position [452, 0]
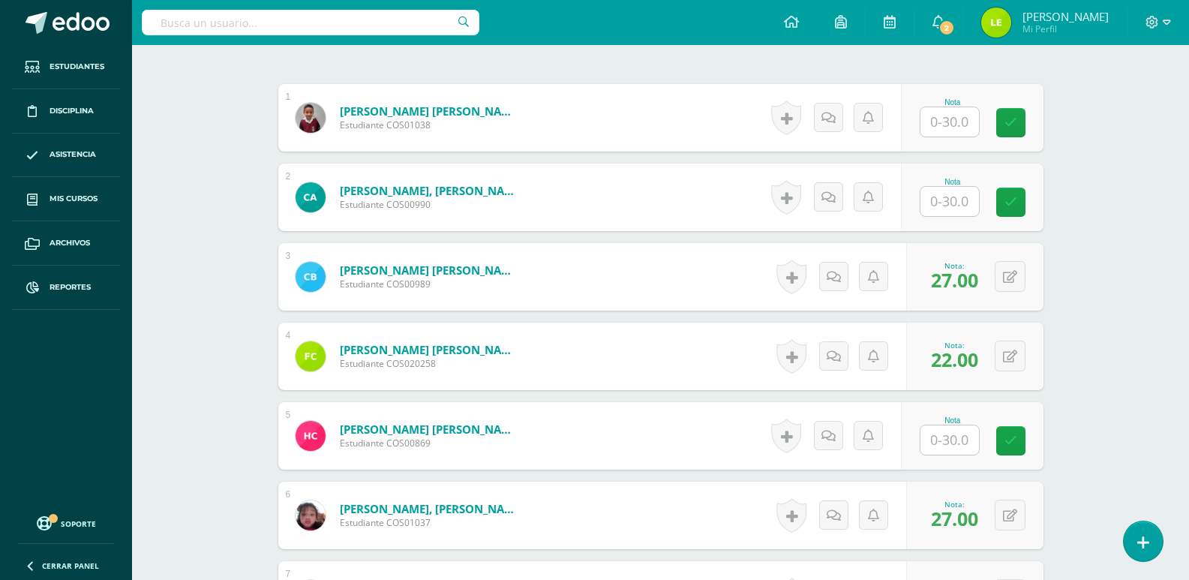
click at [946, 127] on input "text" at bounding box center [949, 121] width 59 height 29
type input "30"
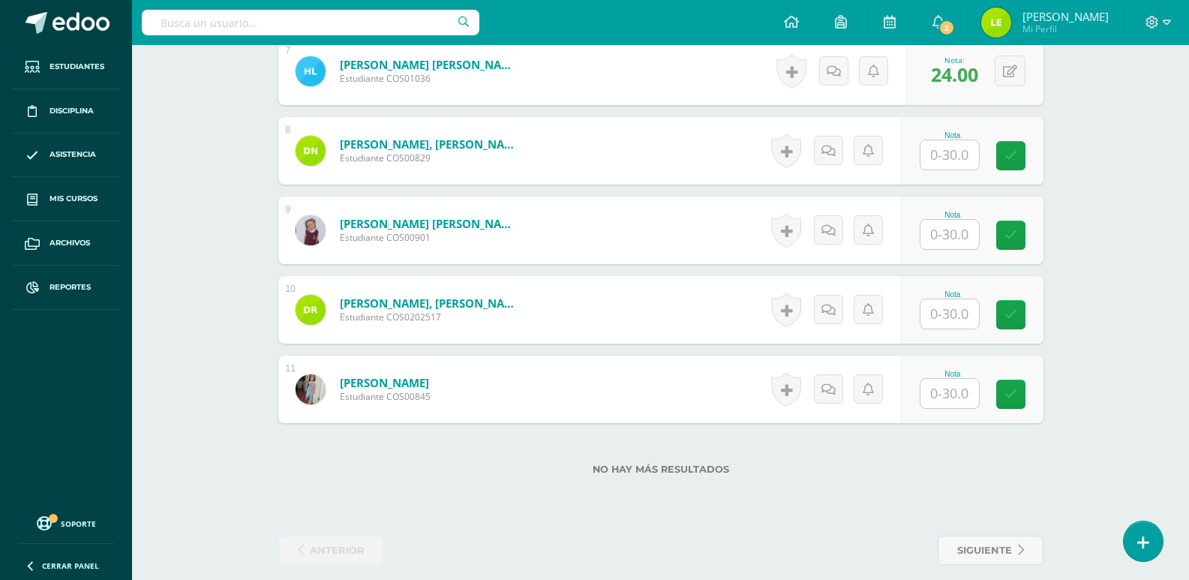
scroll to position [990, 0]
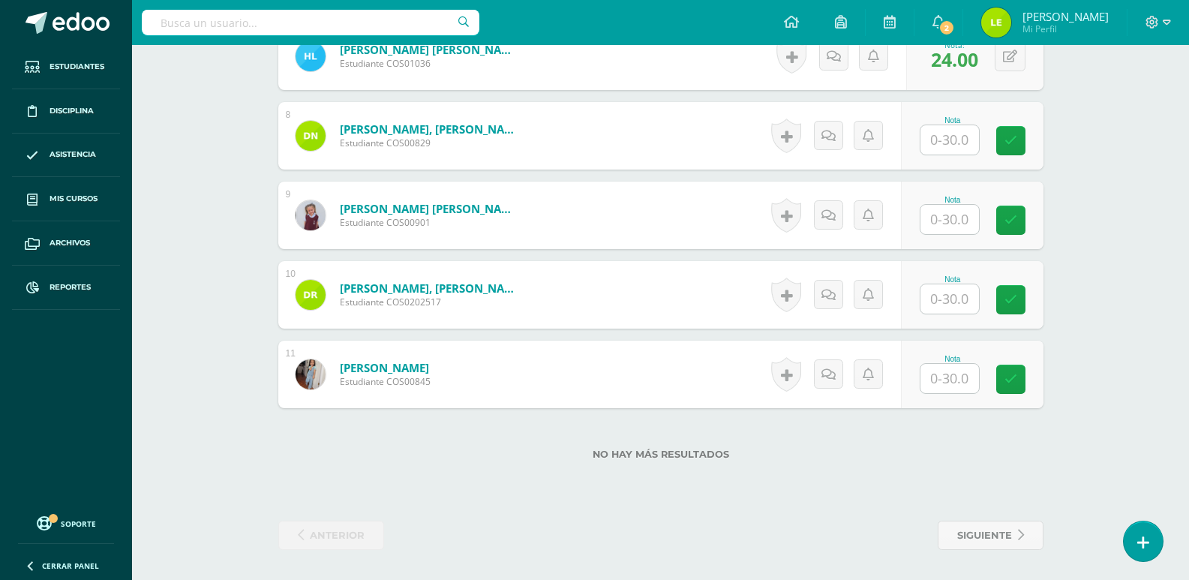
click at [938, 298] on input "text" at bounding box center [949, 298] width 59 height 29
type input "26"
click at [953, 220] on input "text" at bounding box center [949, 219] width 59 height 29
type input "28"
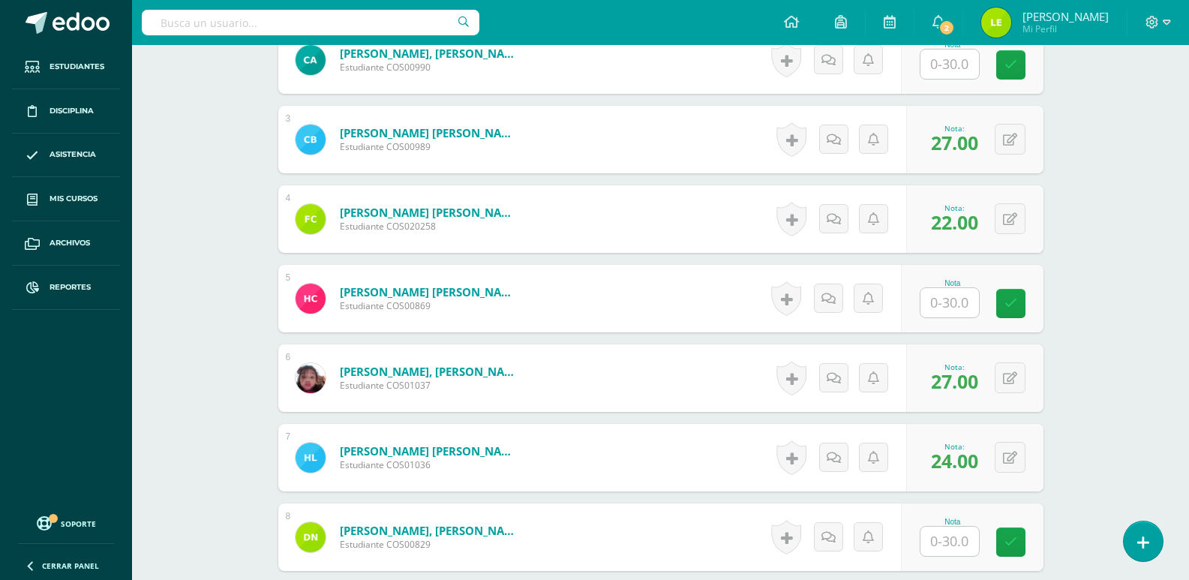
scroll to position [615, 0]
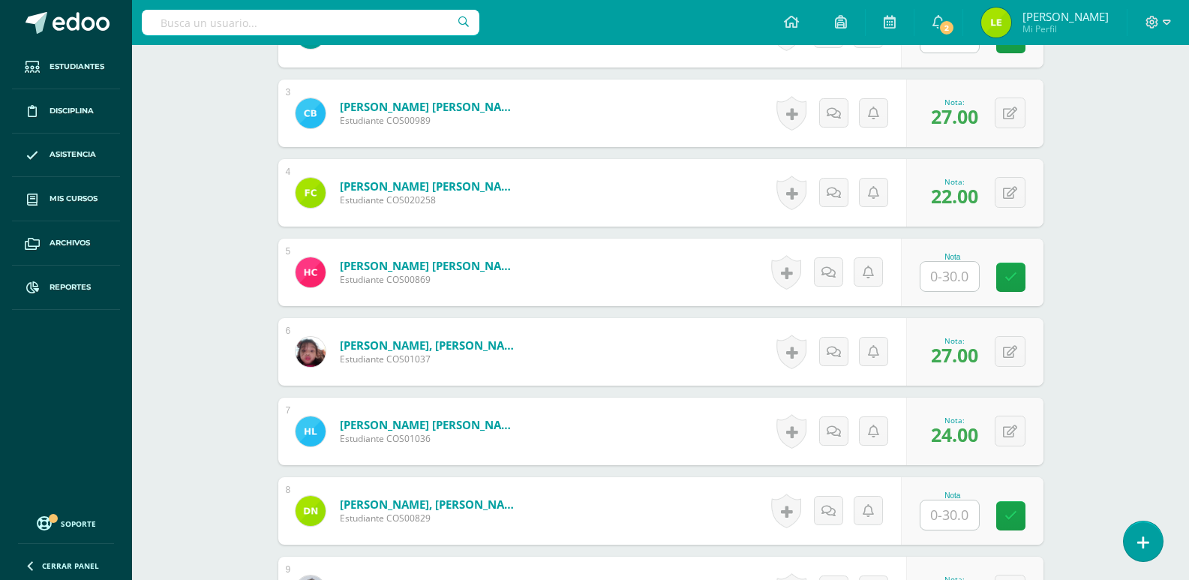
click at [950, 292] on div "Nota" at bounding box center [972, 273] width 143 height 68
click at [950, 276] on input "text" at bounding box center [958, 277] width 60 height 30
type input "27"
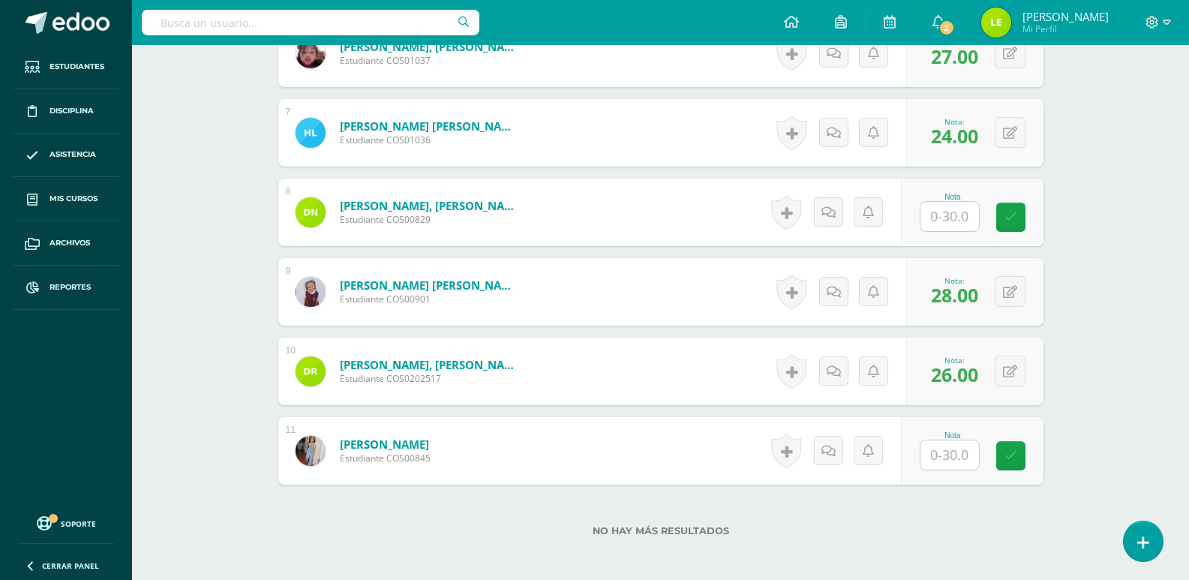
scroll to position [915, 0]
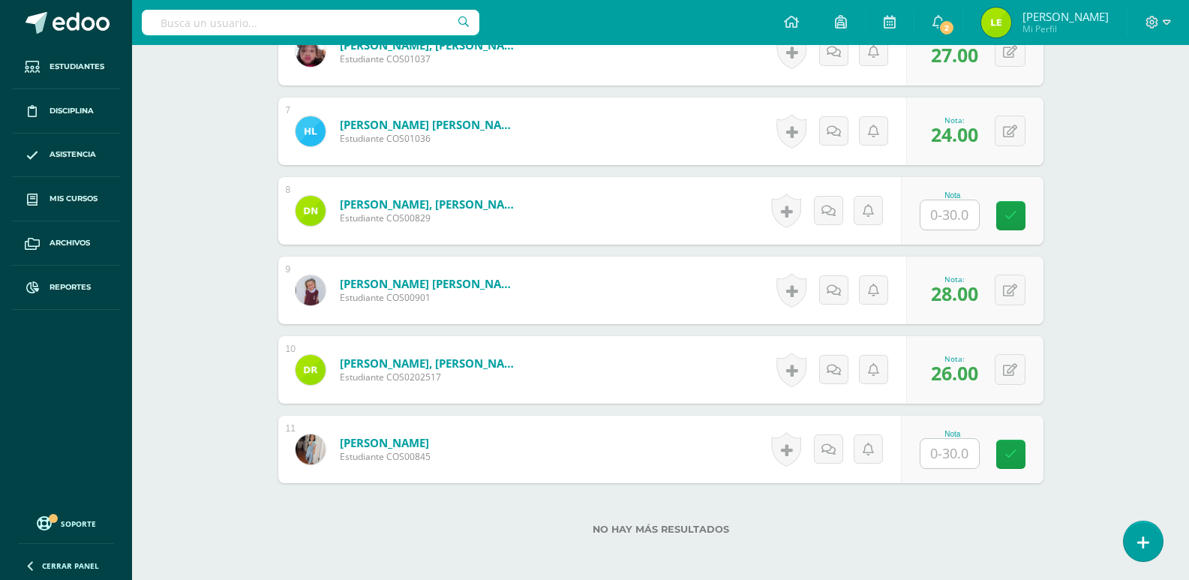
click at [938, 458] on input "text" at bounding box center [949, 453] width 59 height 29
type input "27"
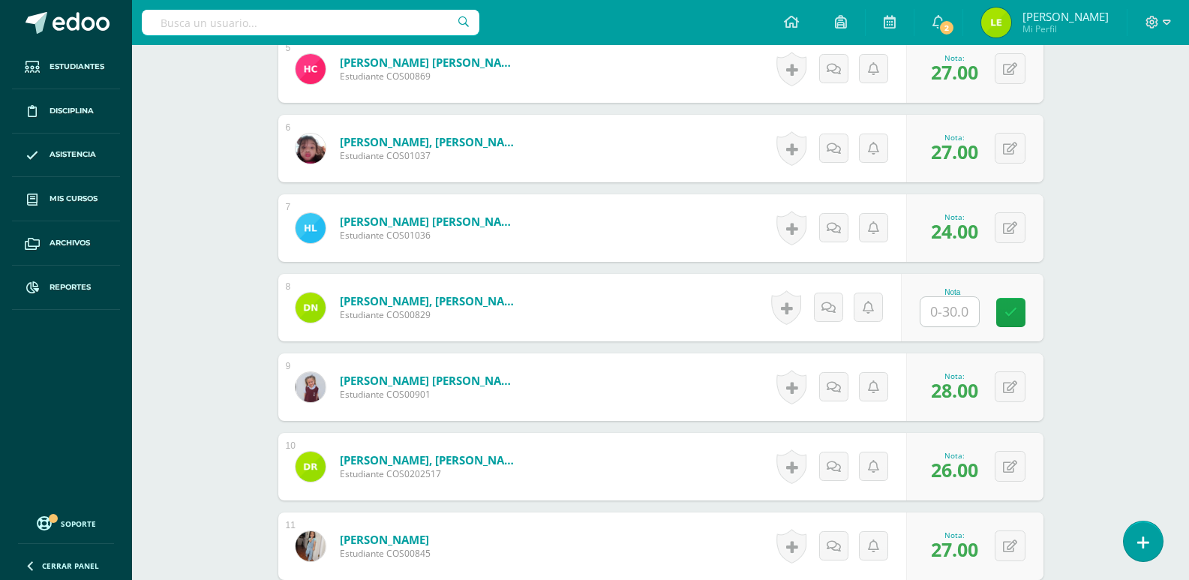
scroll to position [540, 0]
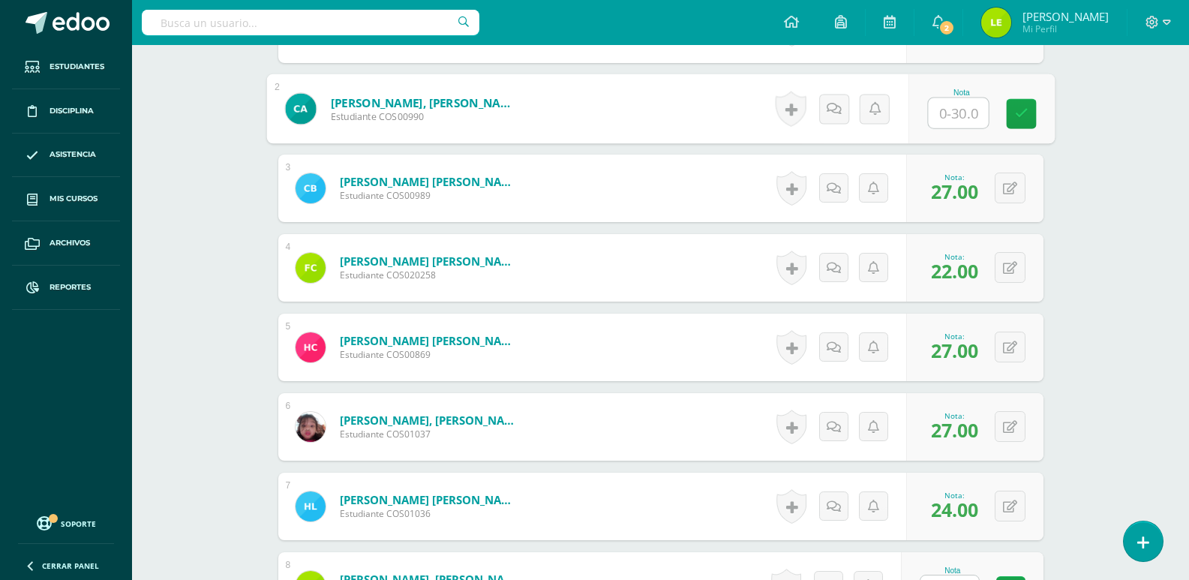
click at [950, 119] on input "text" at bounding box center [958, 113] width 60 height 30
type input "27"
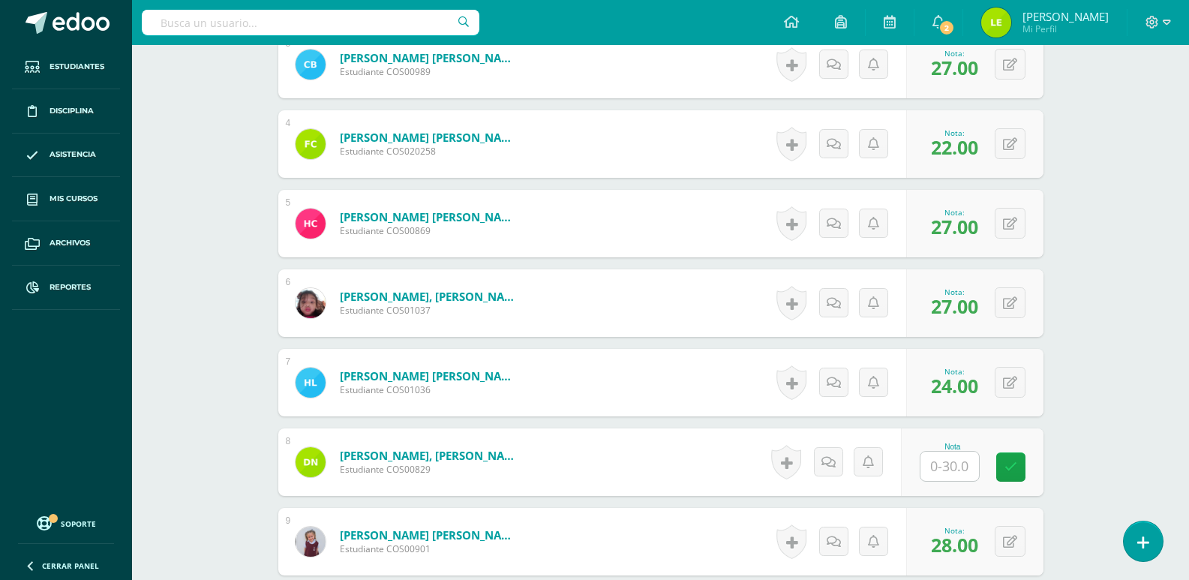
scroll to position [690, 0]
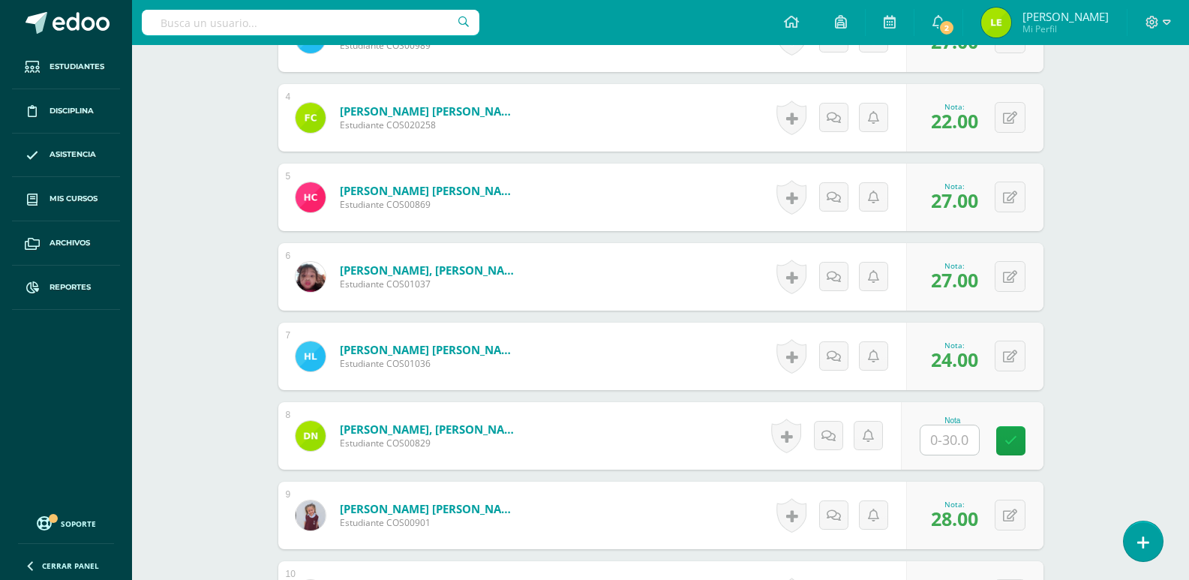
click at [952, 446] on input "text" at bounding box center [949, 439] width 59 height 29
type input "30"
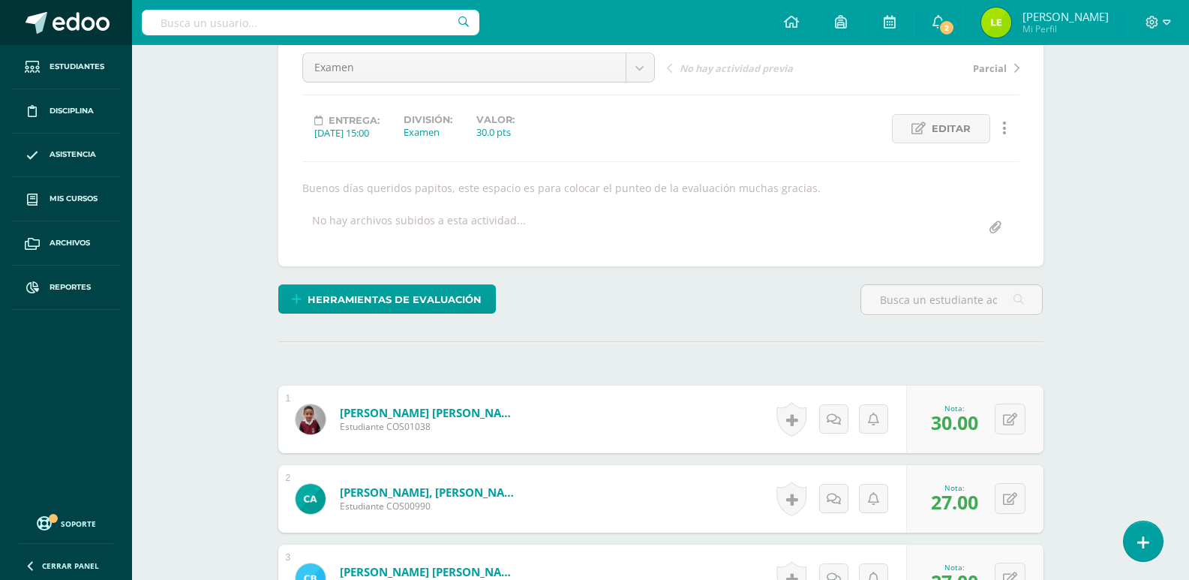
scroll to position [15, 0]
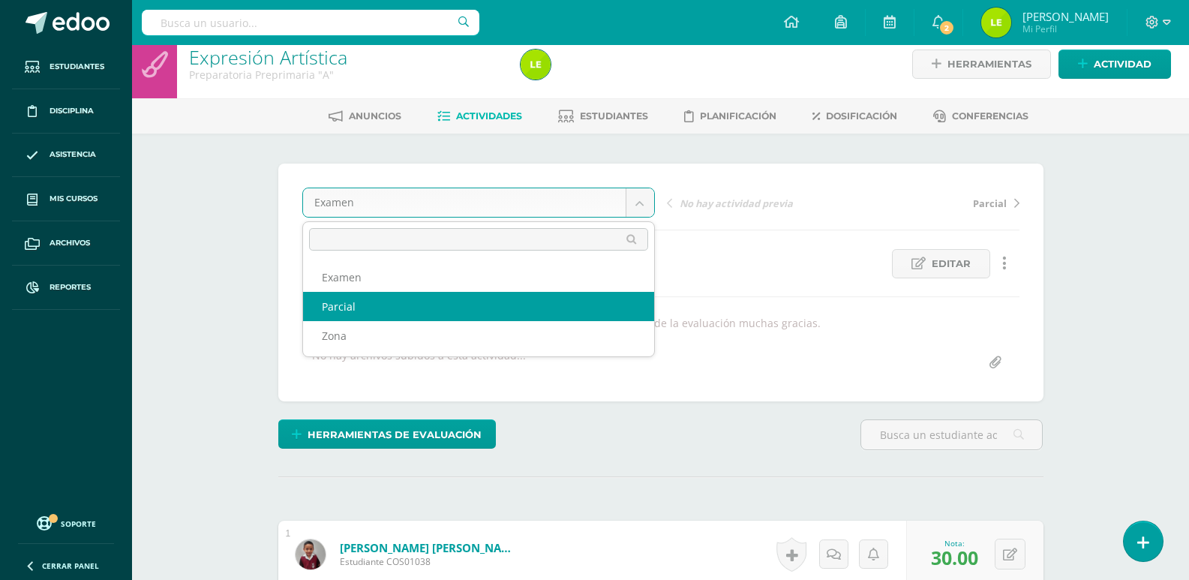
select select "/dashboard/teacher/grade-activity/124999/"
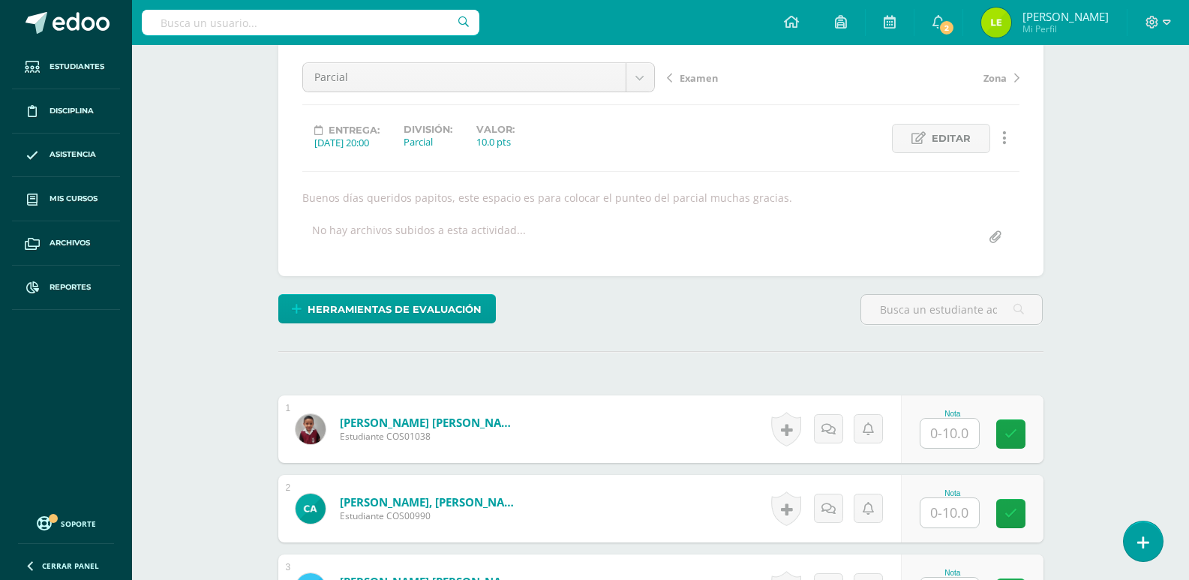
scroll to position [141, 0]
click at [941, 419] on input "text" at bounding box center [949, 432] width 59 height 29
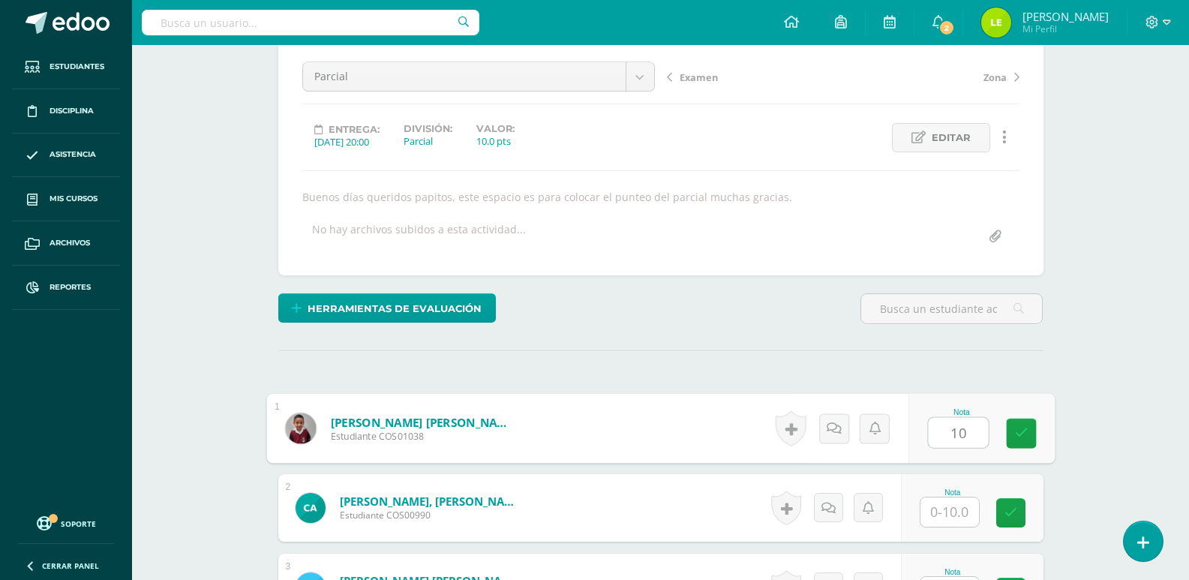
type input "10"
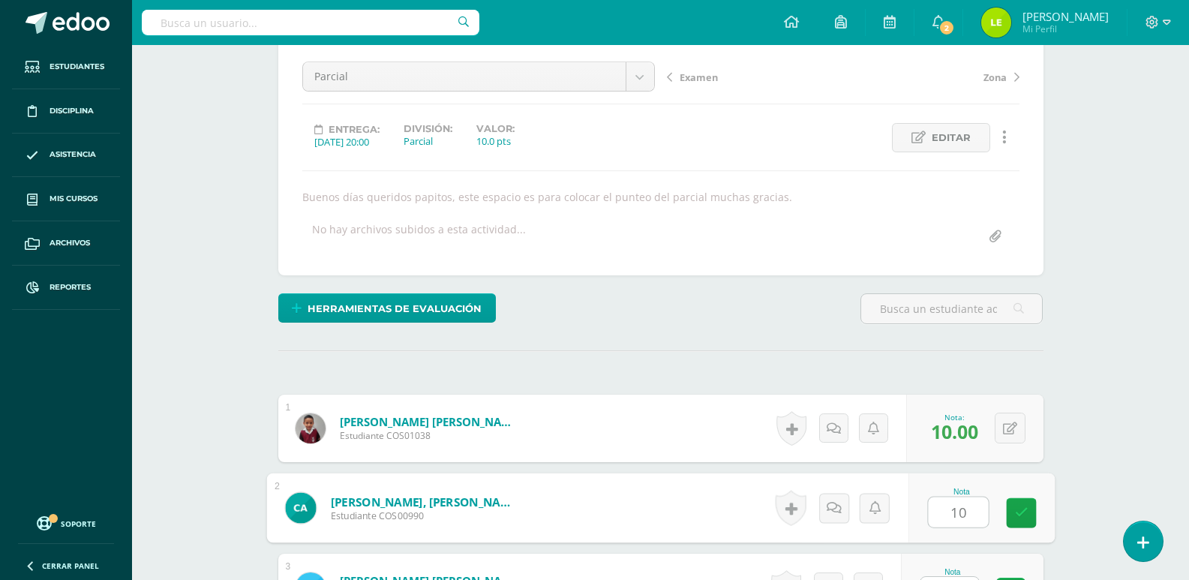
type input "10"
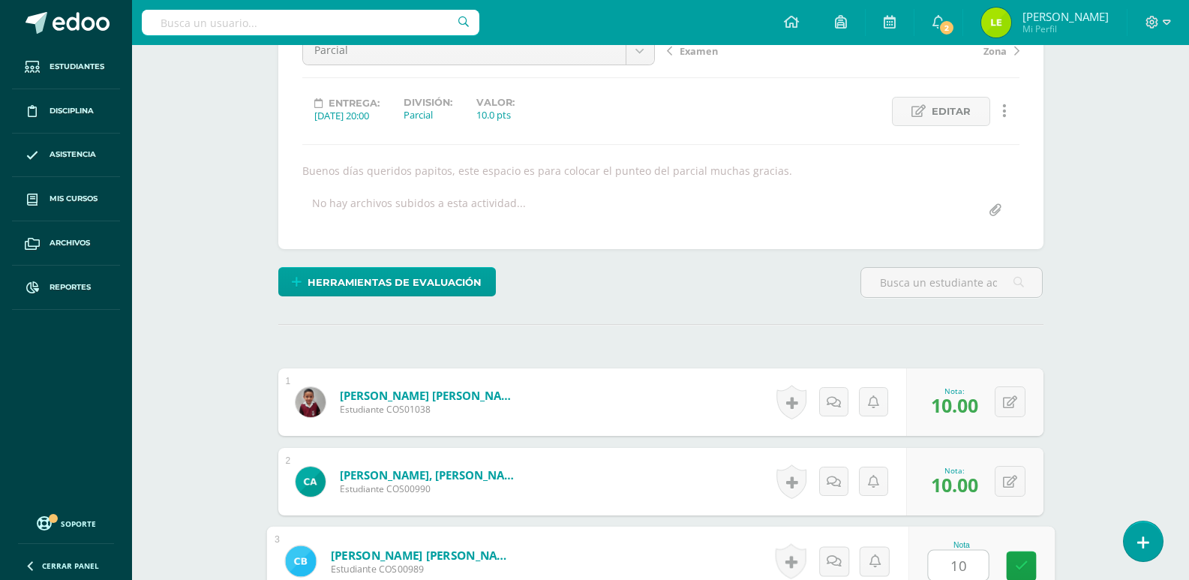
type input "1"
type input "9"
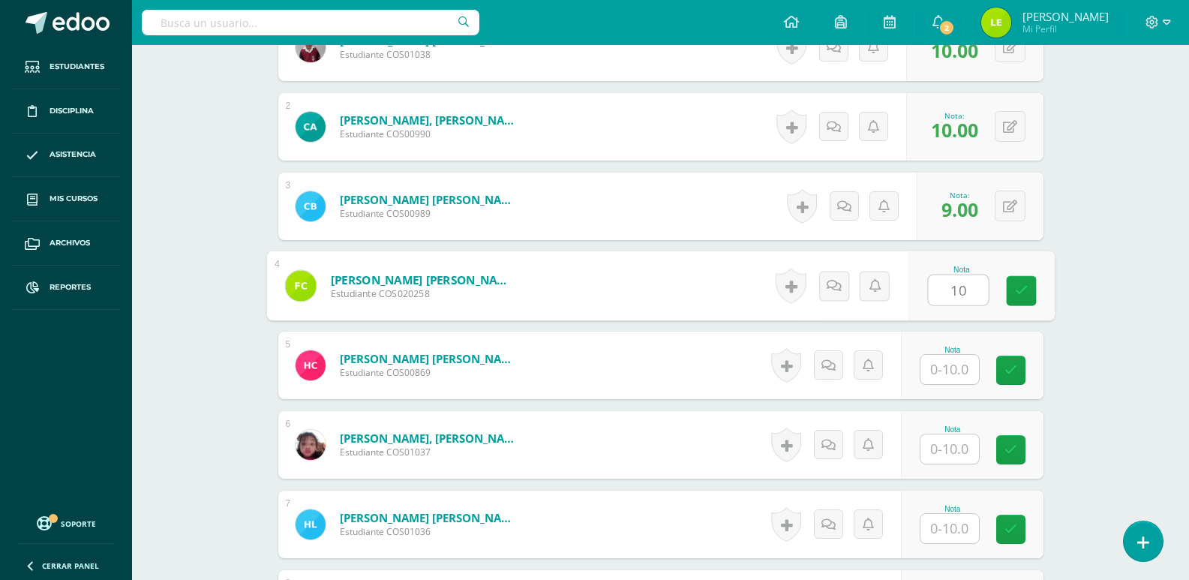
type input "10"
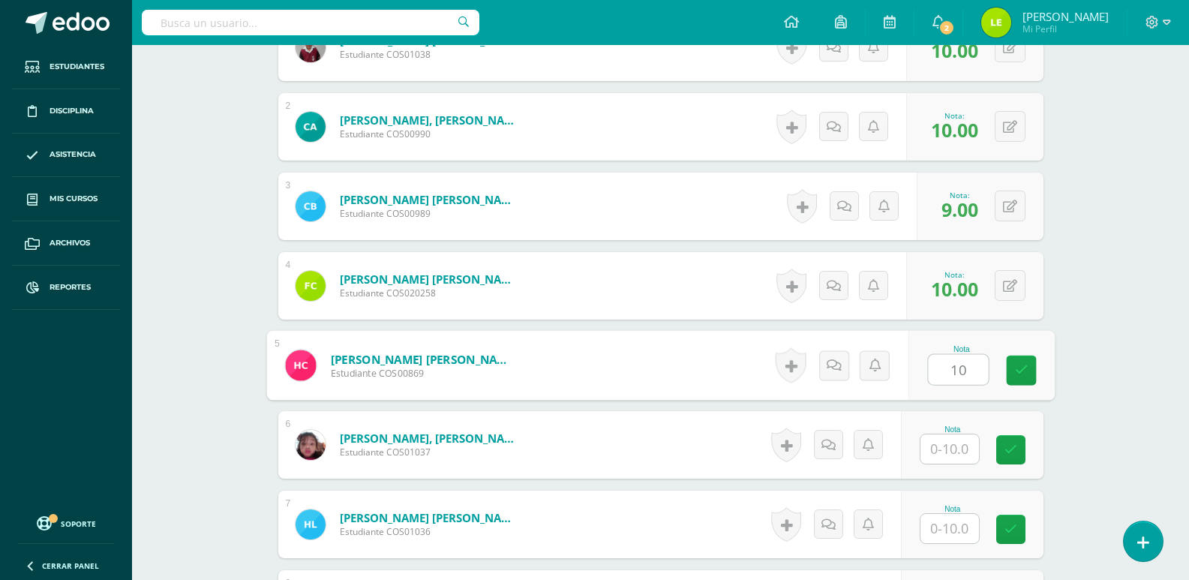
type input "10"
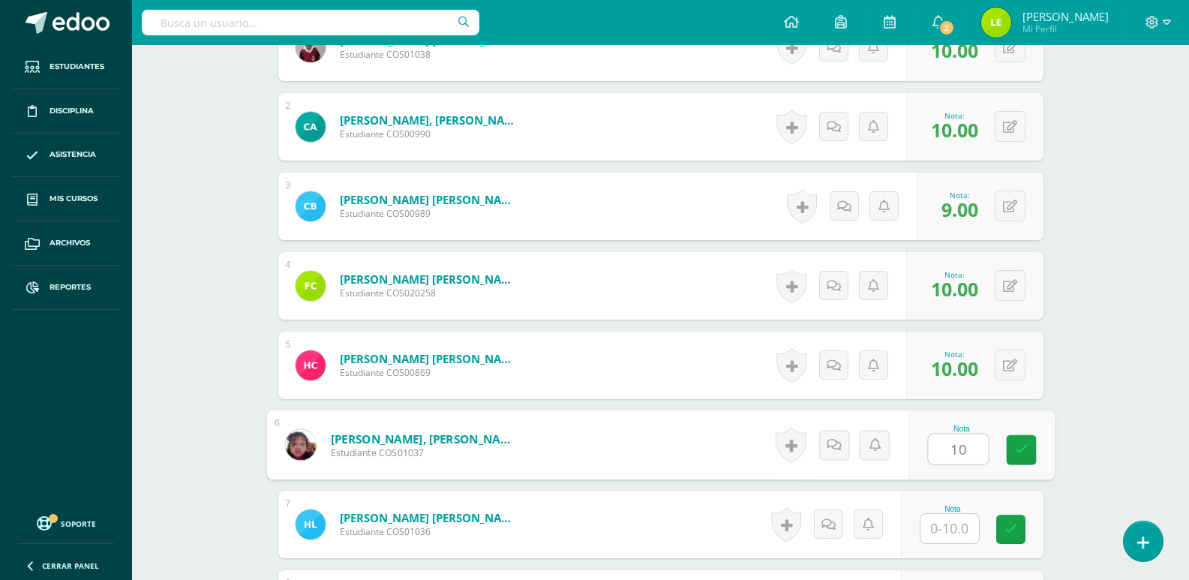
type input "10"
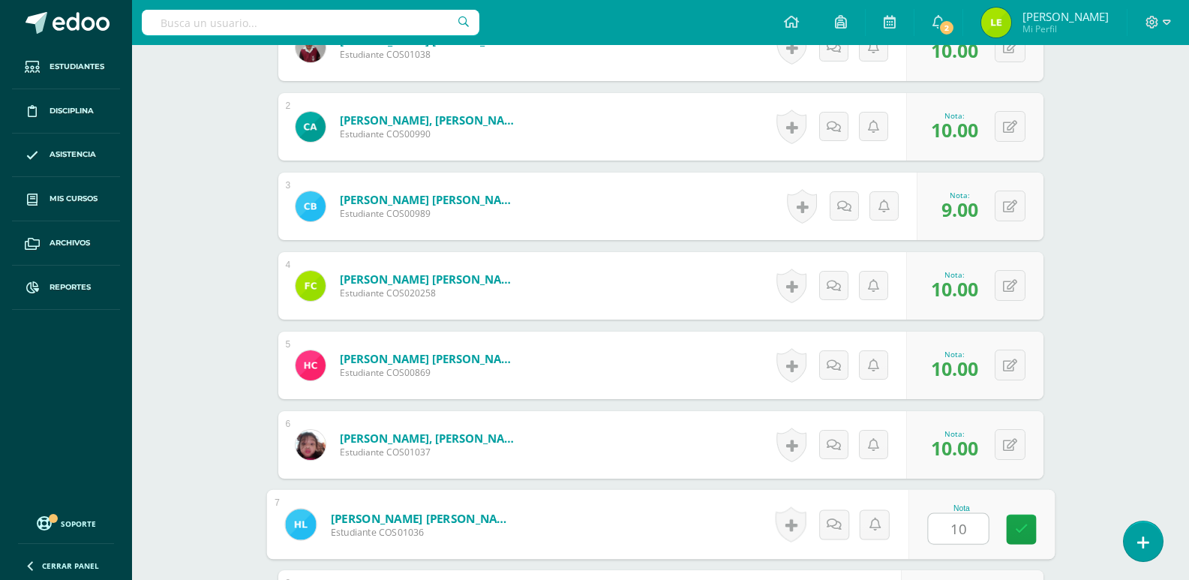
type input "10"
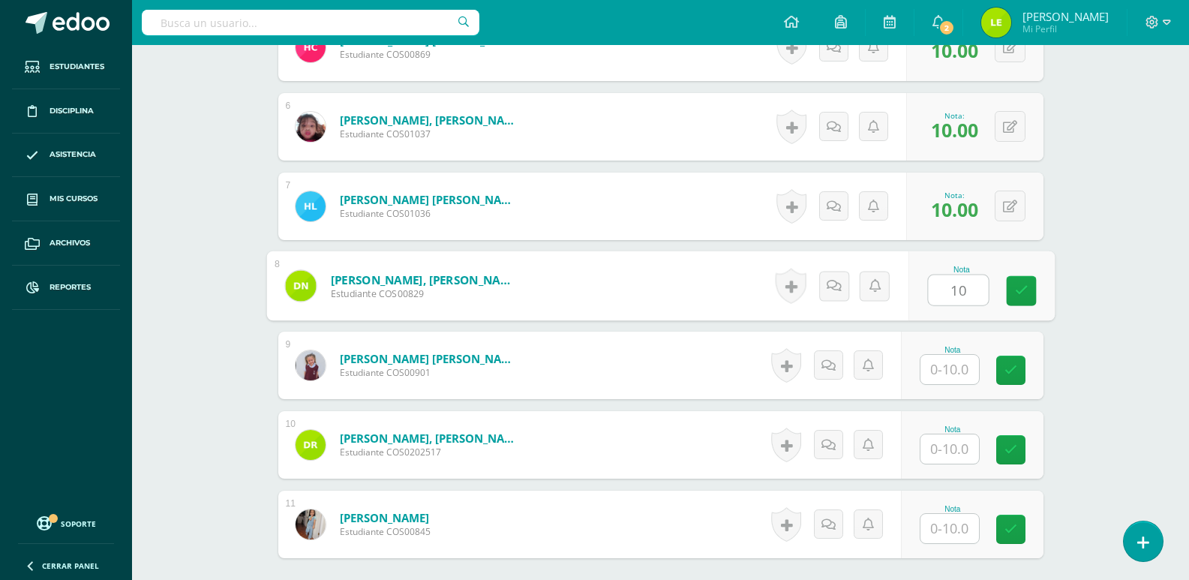
type input "10"
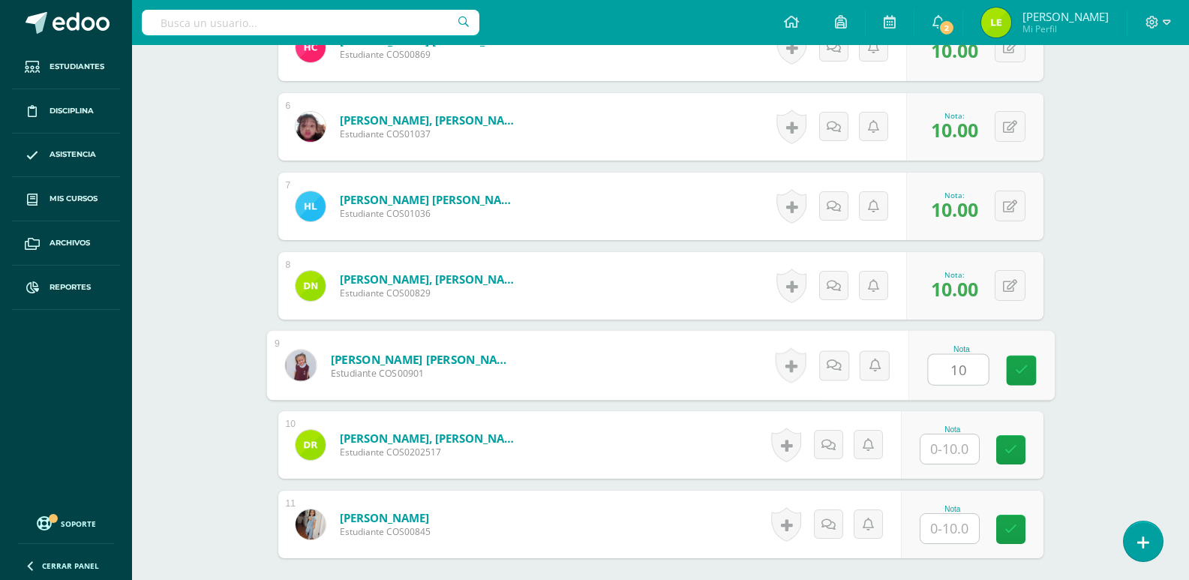
type input "10"
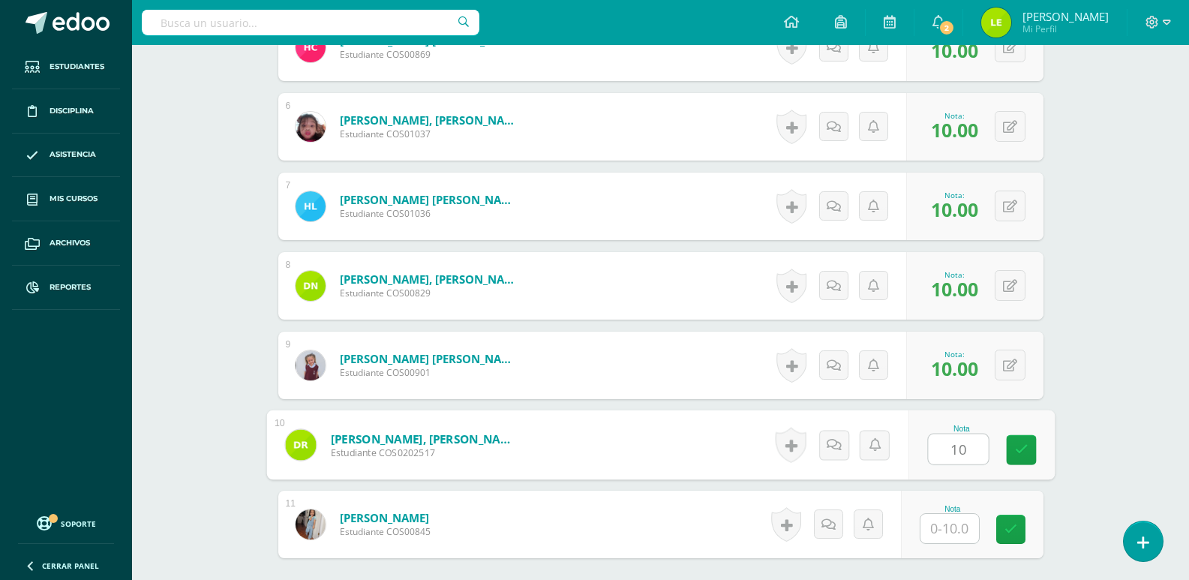
type input "10"
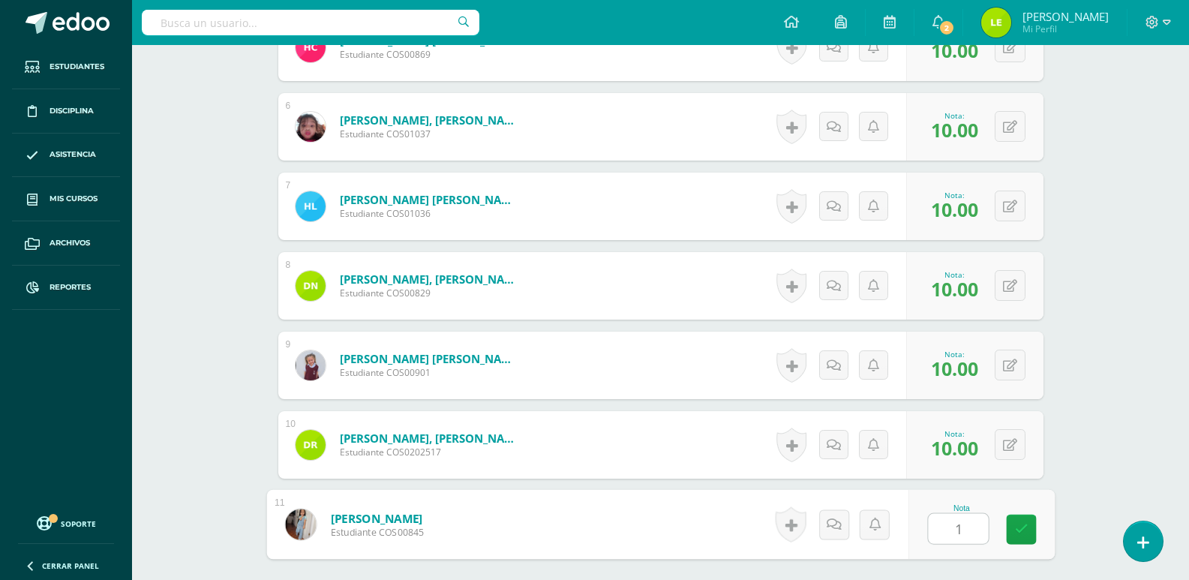
type input "10"
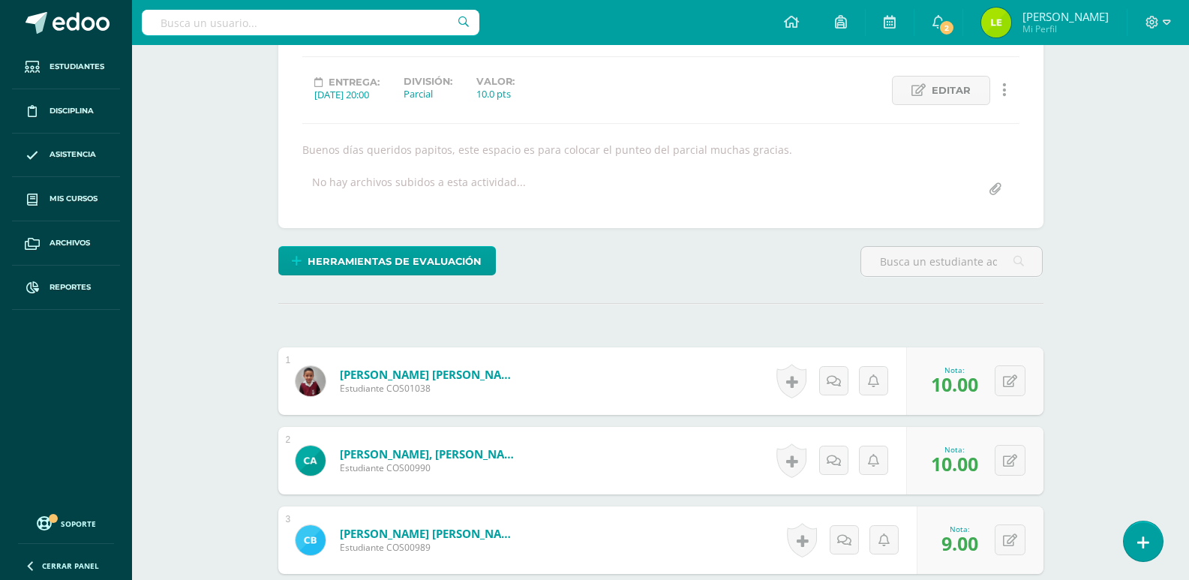
scroll to position [15, 0]
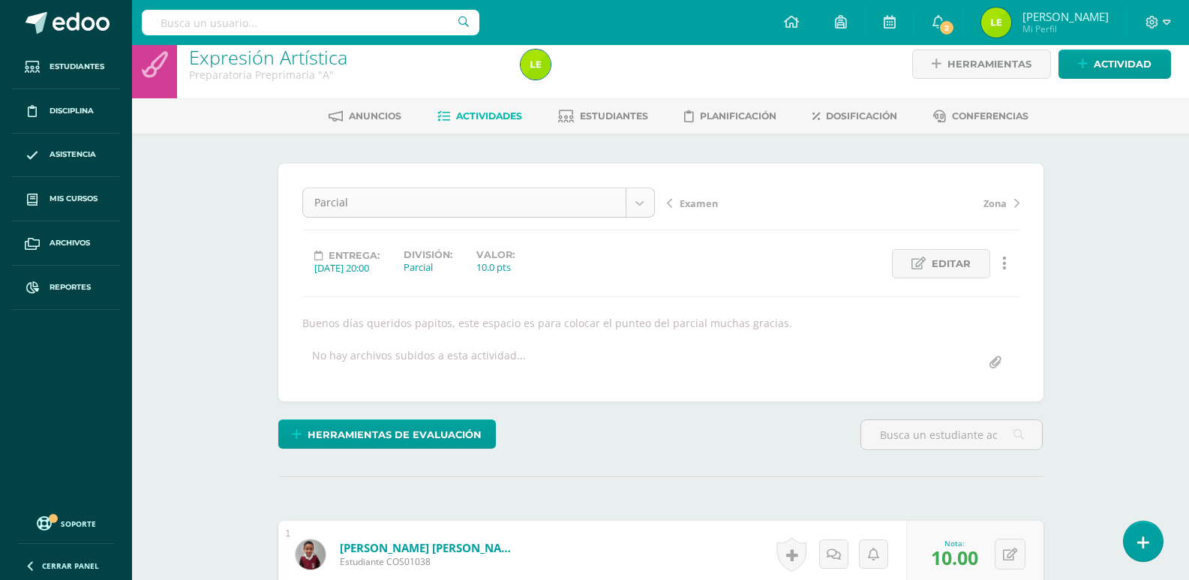
select select "/dashboard/teacher/grade-activity/125000/"
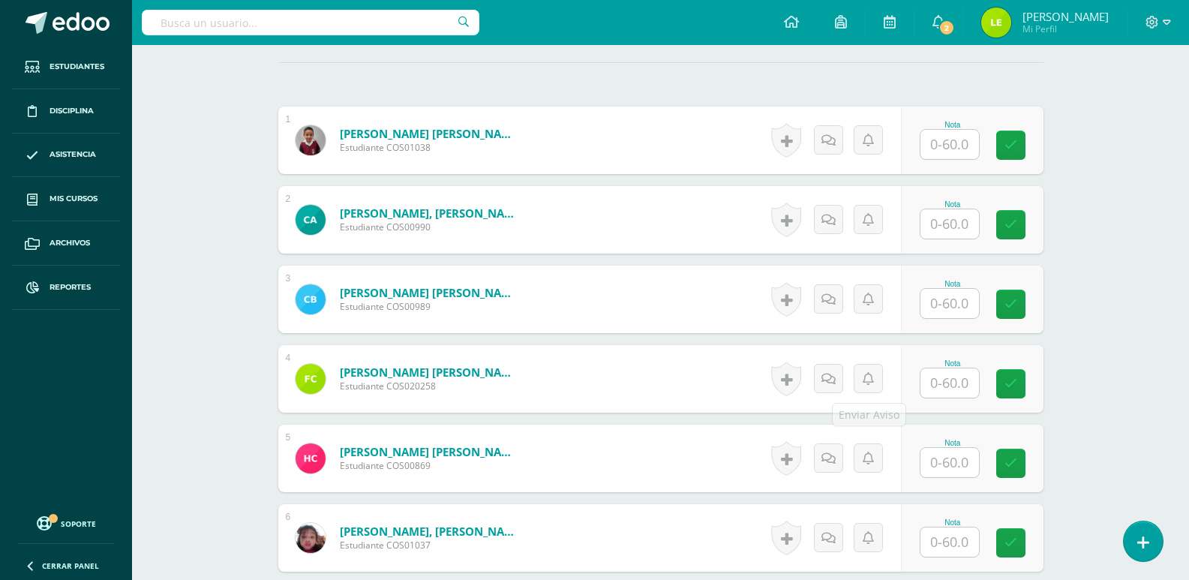
scroll to position [305, 0]
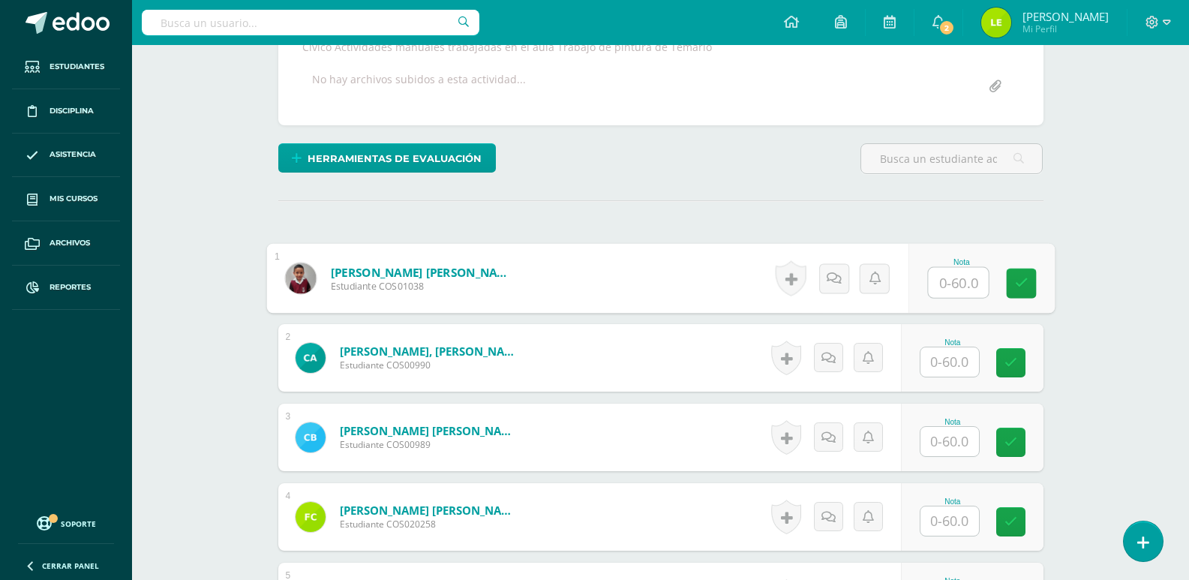
click at [968, 286] on input "text" at bounding box center [958, 283] width 60 height 30
type input "50"
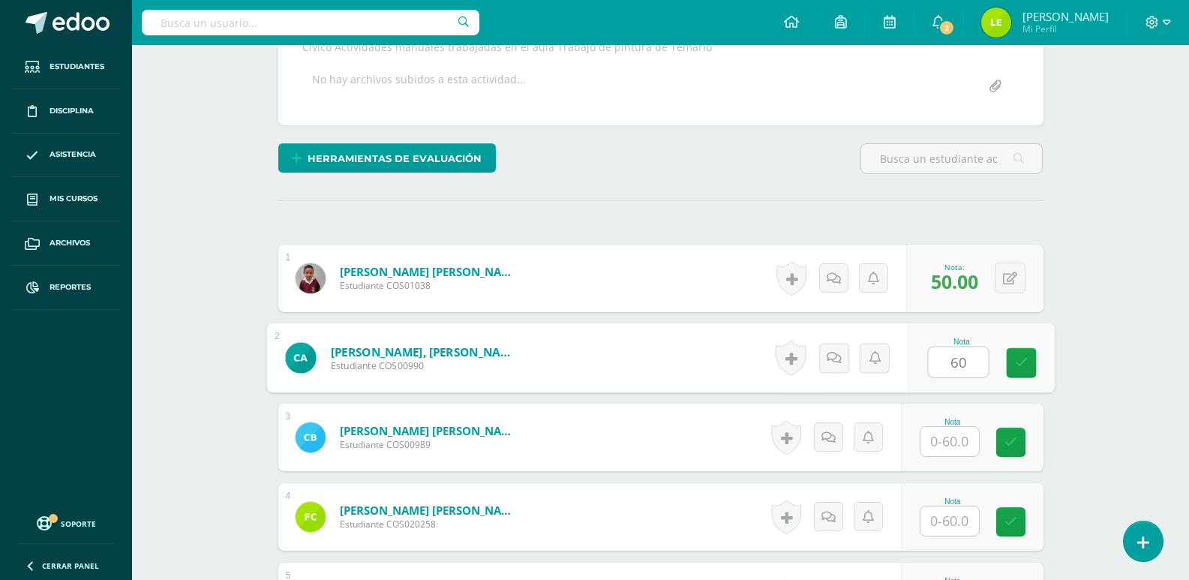
type input "6"
type input "58"
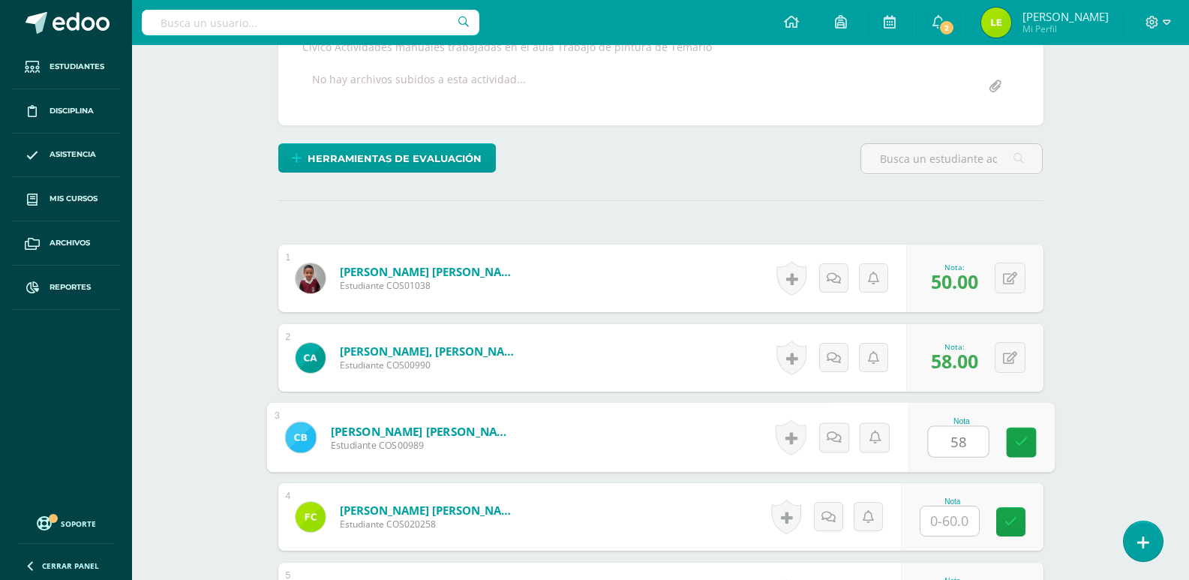
type input "58"
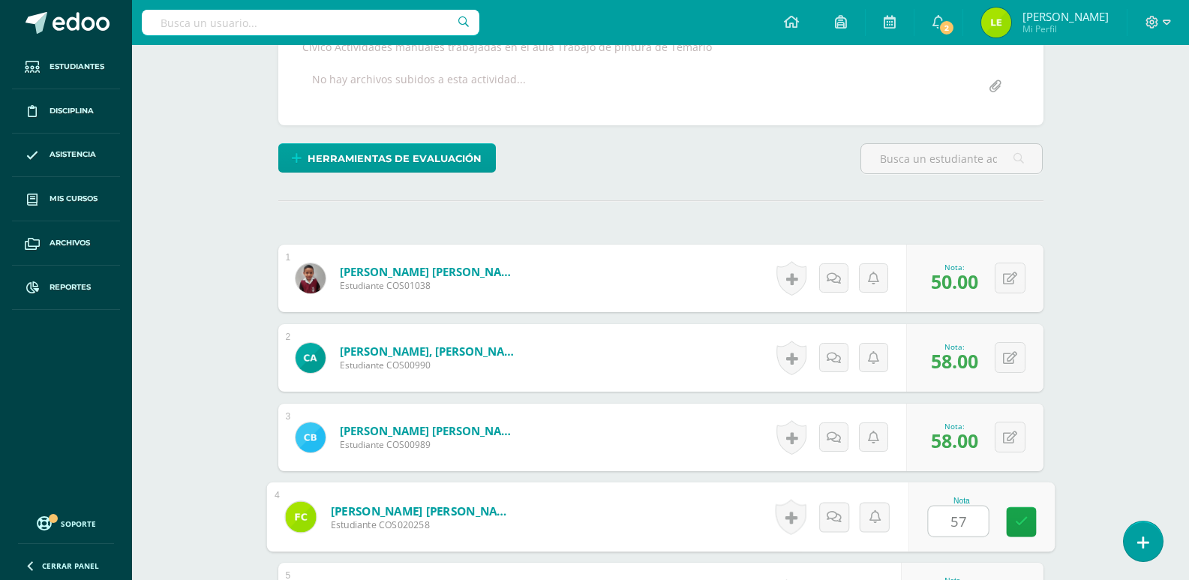
type input "57"
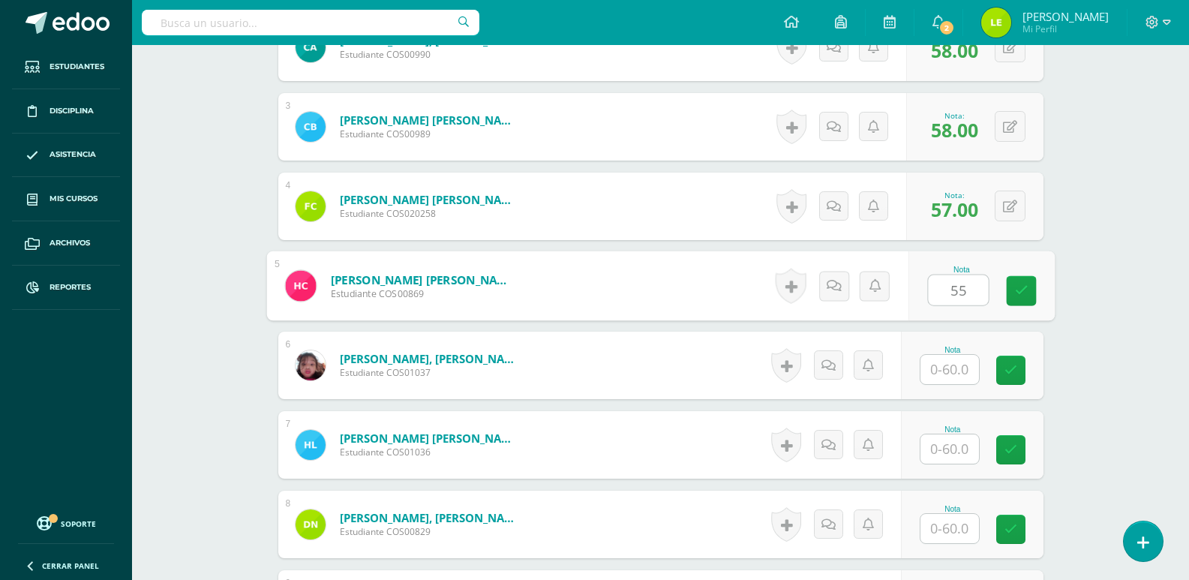
type input "55"
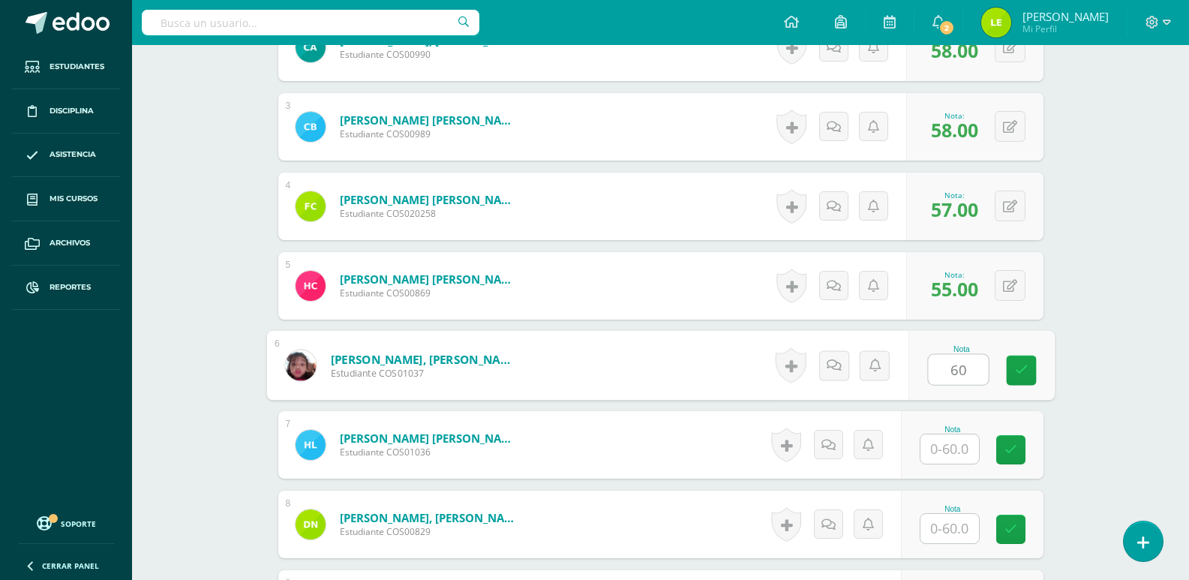
type input "60"
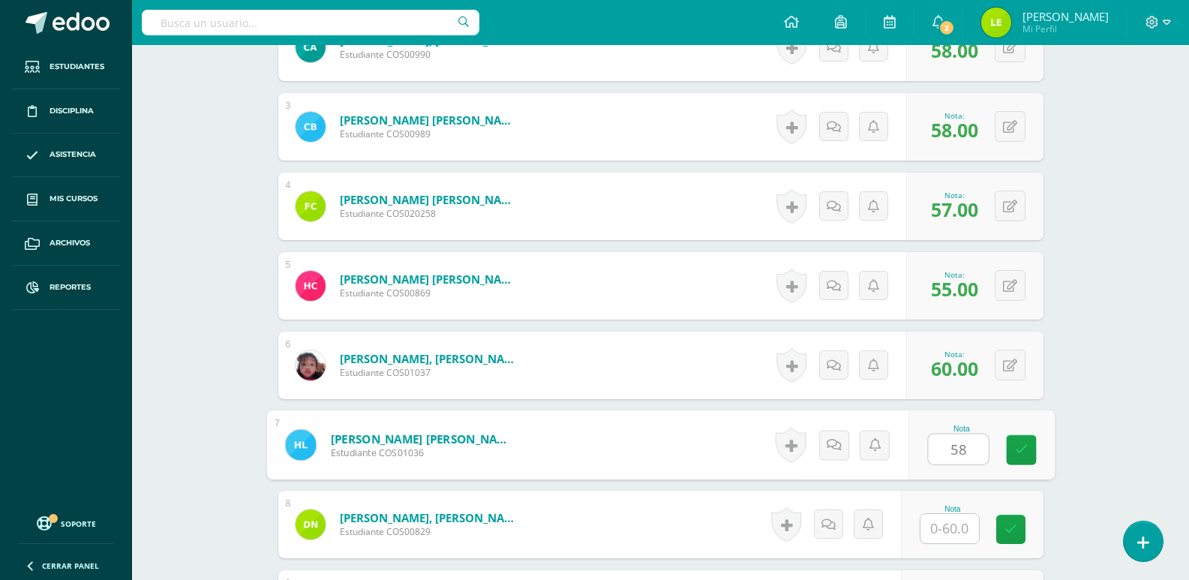
type input "58"
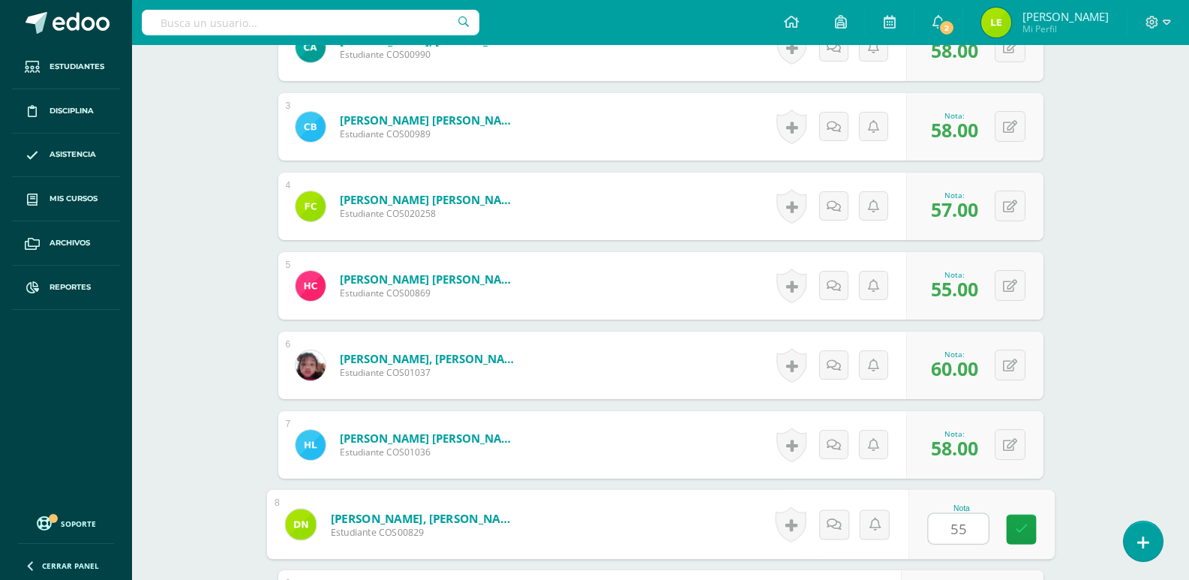
type input "55"
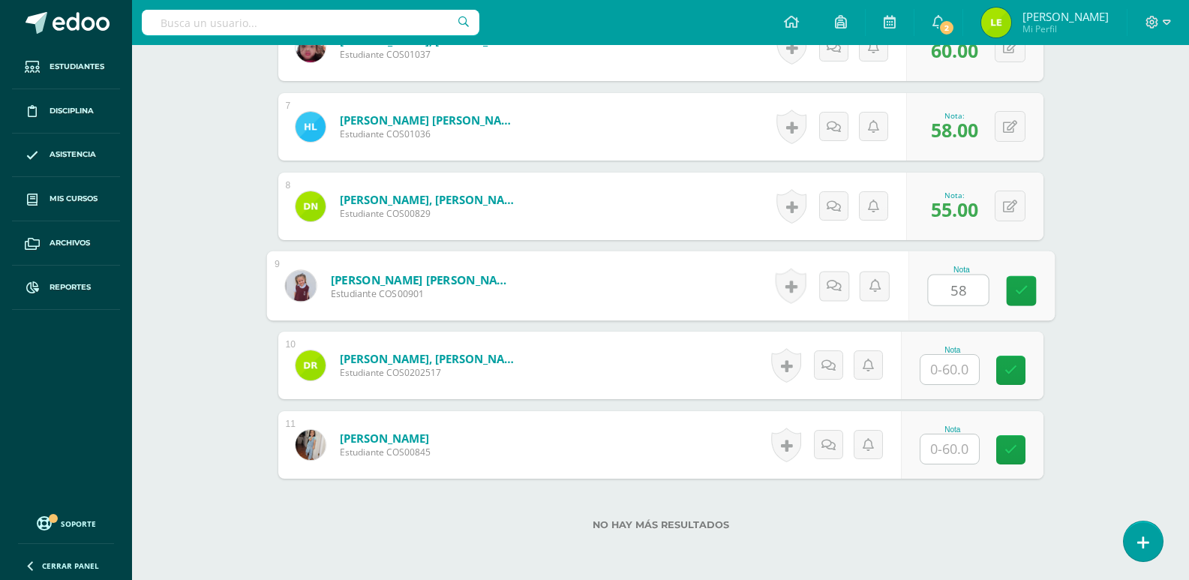
type input "58"
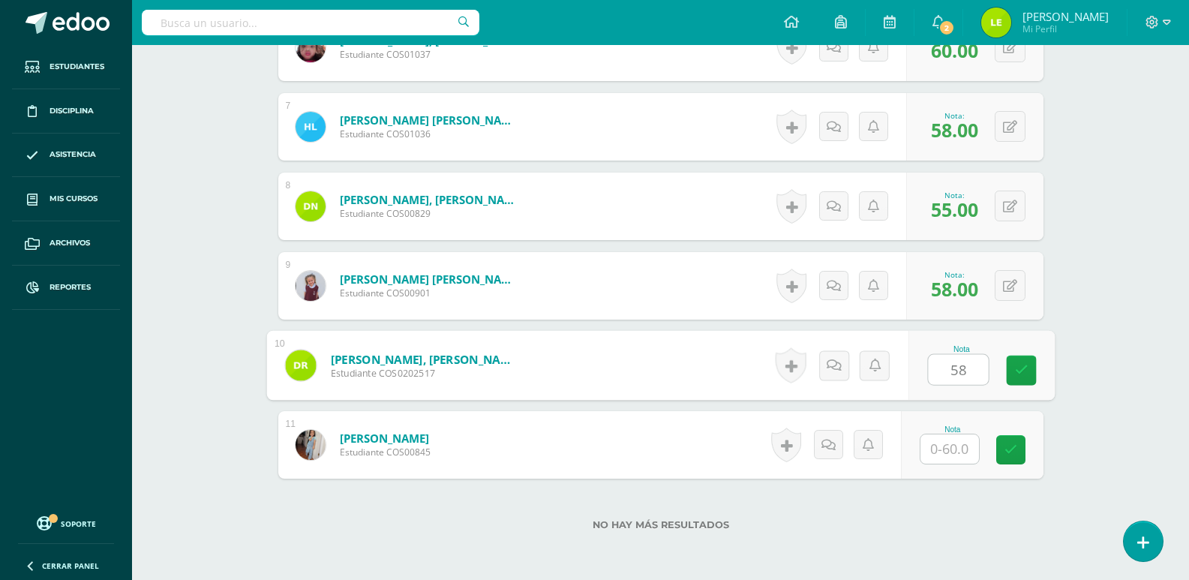
type input "58"
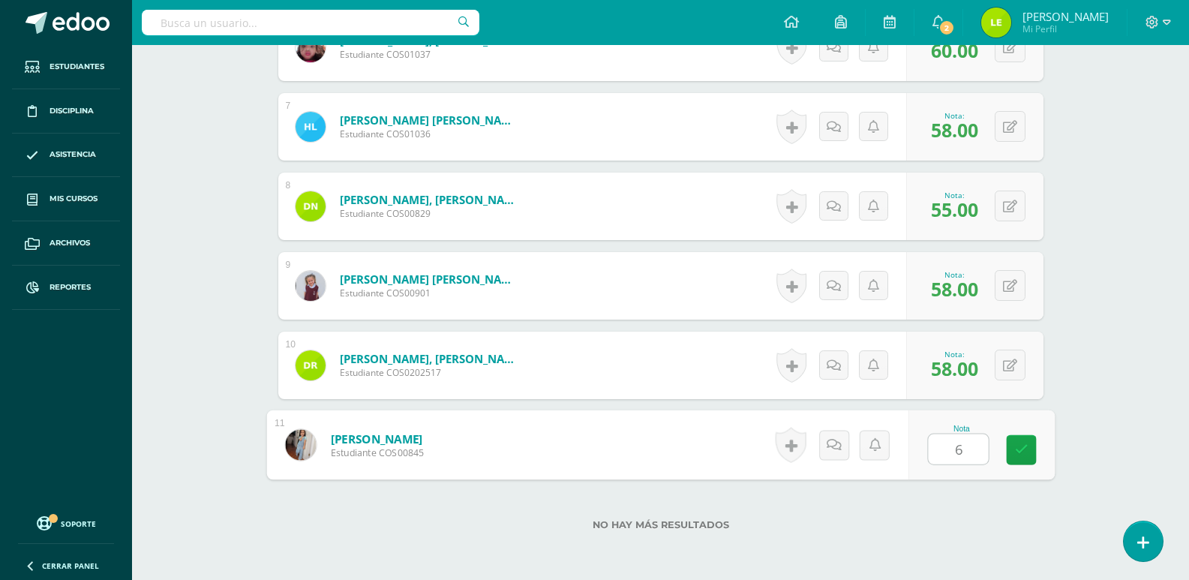
type input "60"
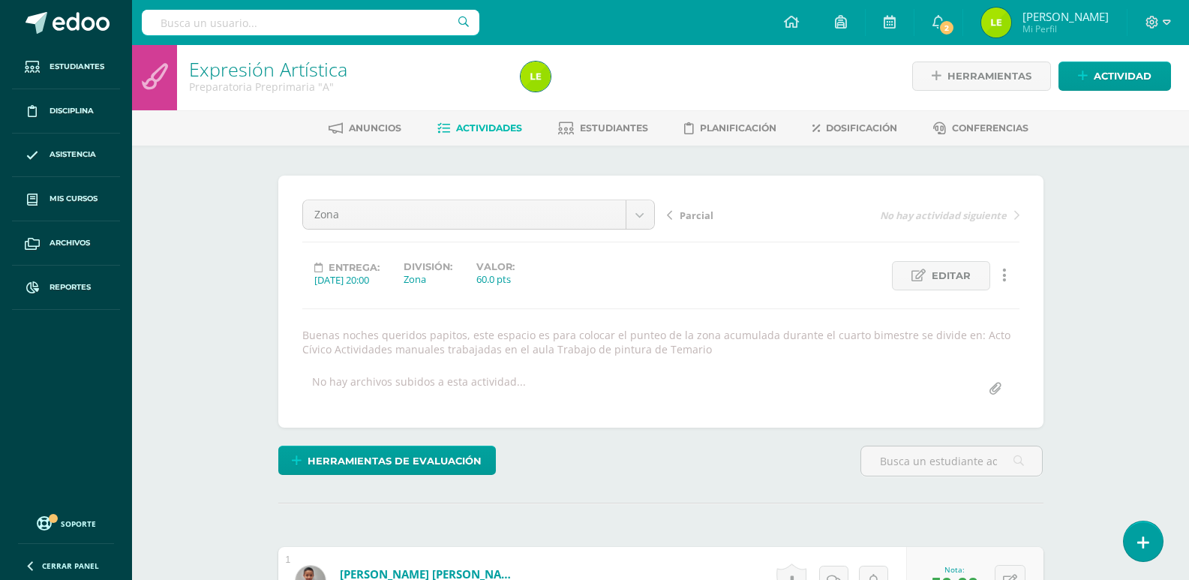
scroll to position [0, 0]
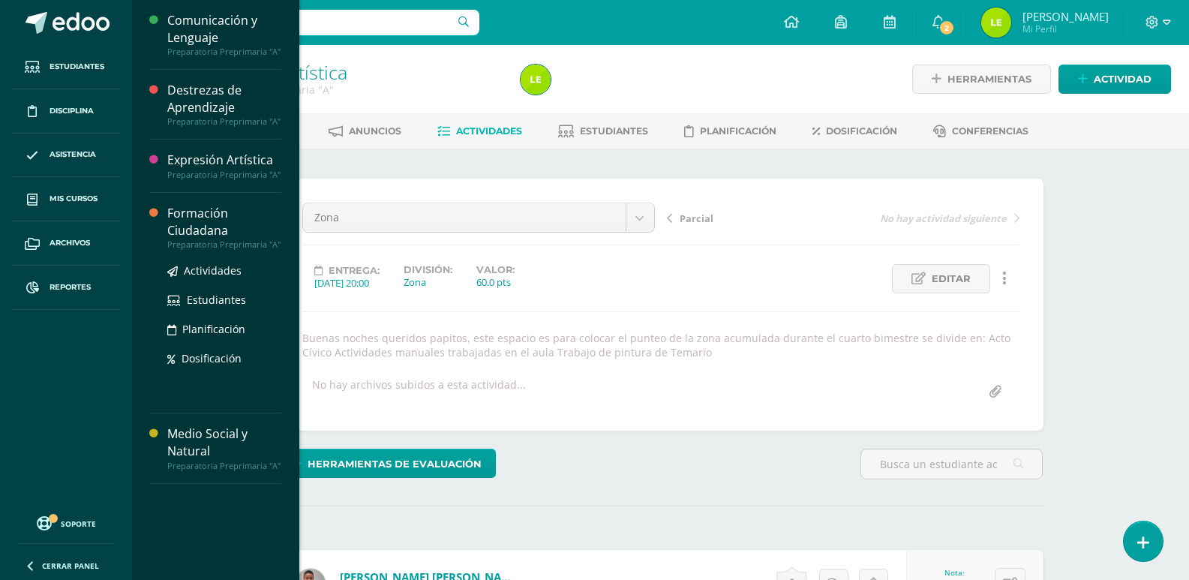
click at [174, 221] on div "Formación Ciudadana" at bounding box center [224, 222] width 114 height 35
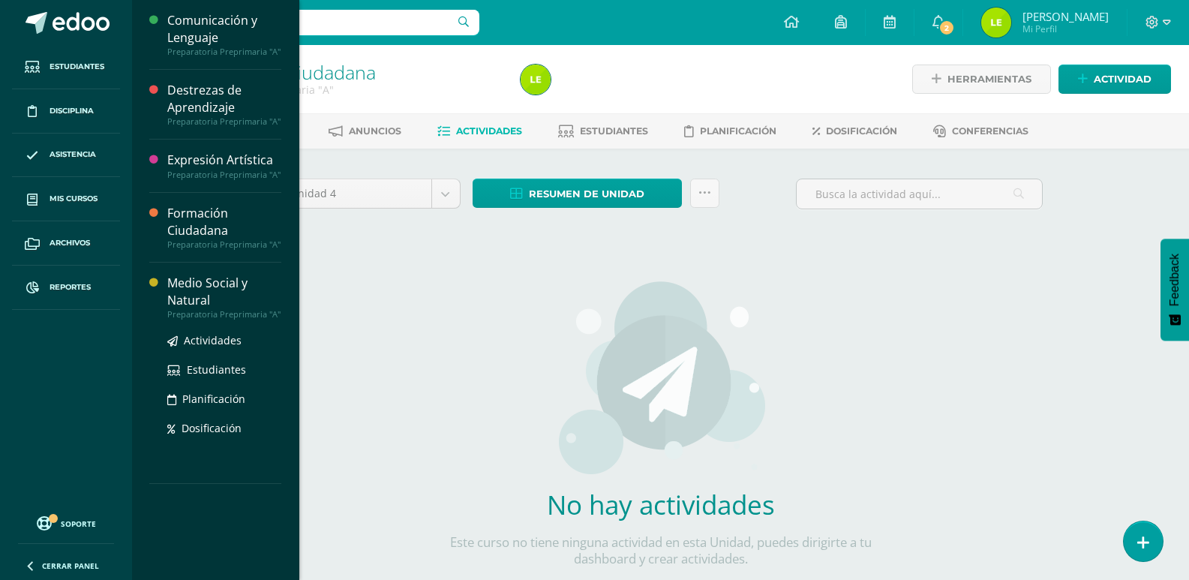
click at [227, 285] on div "Medio Social y Natural" at bounding box center [224, 292] width 114 height 35
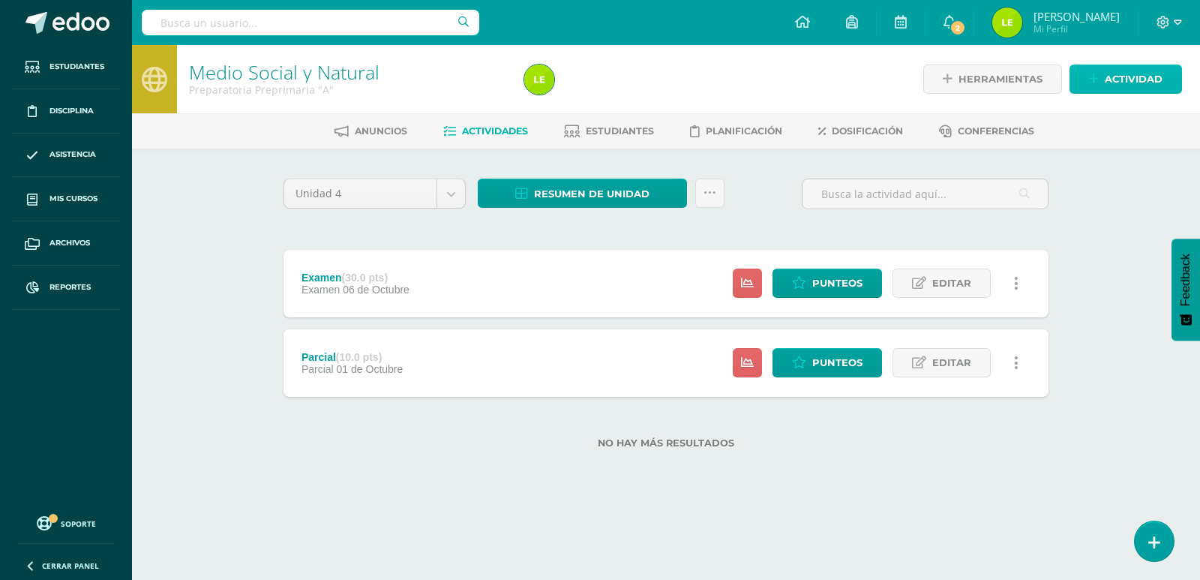
click at [1104, 80] on link "Actividad" at bounding box center [1126, 79] width 113 height 29
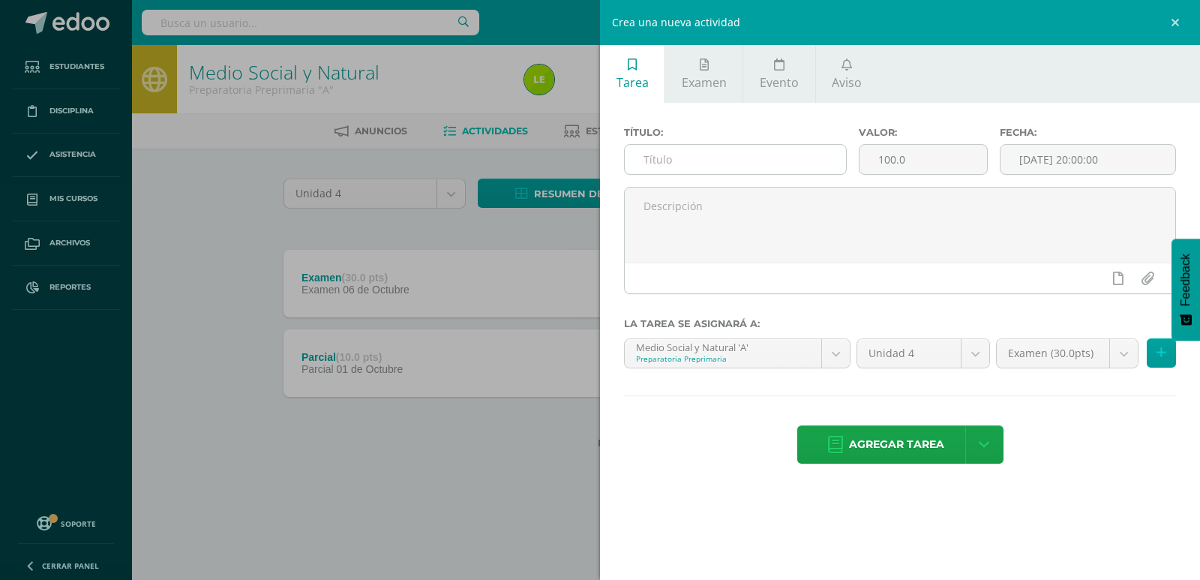
click at [753, 161] on input "text" at bounding box center [735, 159] width 221 height 29
type input "Zona"
drag, startPoint x: 908, startPoint y: 161, endPoint x: 872, endPoint y: 167, distance: 36.4
click at [872, 167] on input "100.0" at bounding box center [924, 159] width 128 height 29
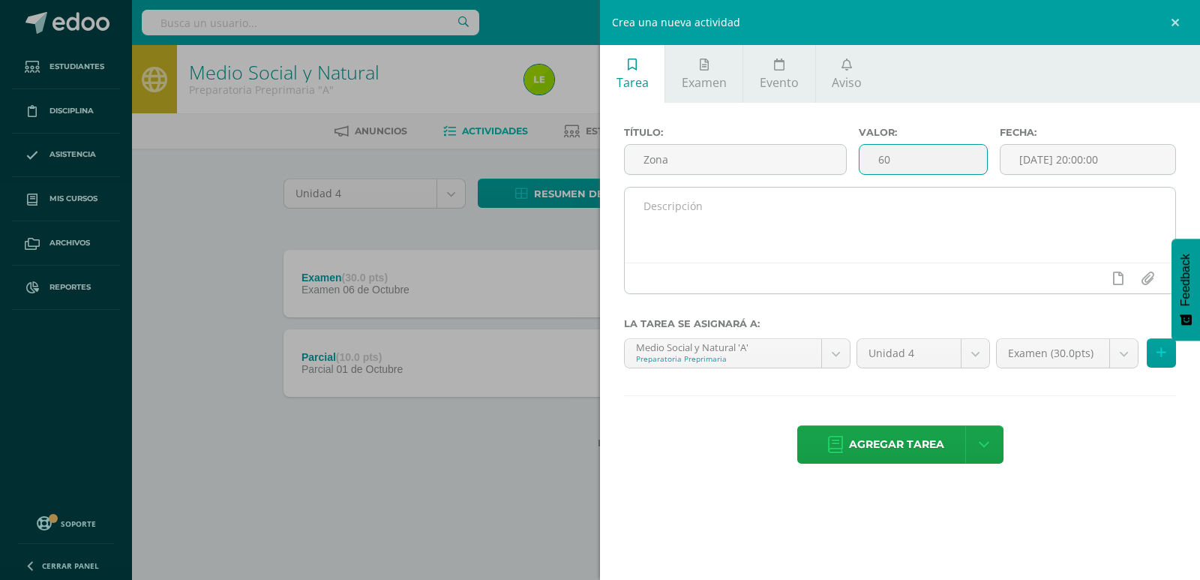
type input "60"
click at [897, 284] on div at bounding box center [900, 278] width 551 height 31
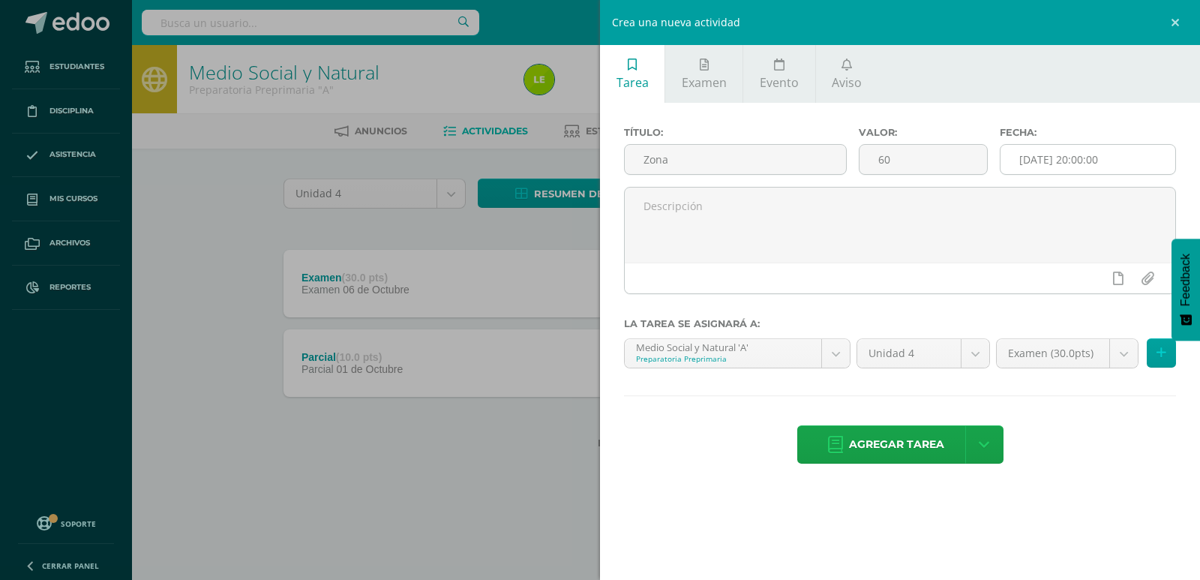
click at [1028, 164] on input "[DATE] 20:00:00" at bounding box center [1088, 159] width 175 height 29
click at [1037, 162] on input "[DATE] 20:00:00" at bounding box center [1088, 159] width 175 height 29
click at [1030, 170] on input "[DATE] 20:00:00" at bounding box center [1088, 159] width 175 height 29
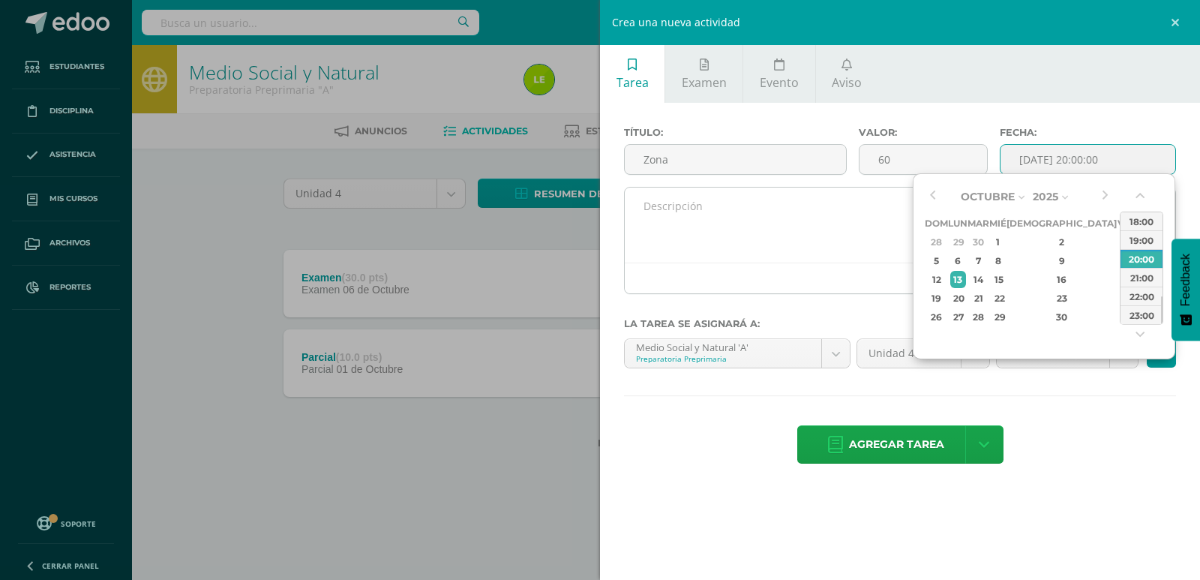
drag, startPoint x: 1014, startPoint y: 248, endPoint x: 723, endPoint y: 248, distance: 291.0
click at [1005, 248] on div "1" at bounding box center [999, 241] width 14 height 17
type input "2025-10-01 20:00"
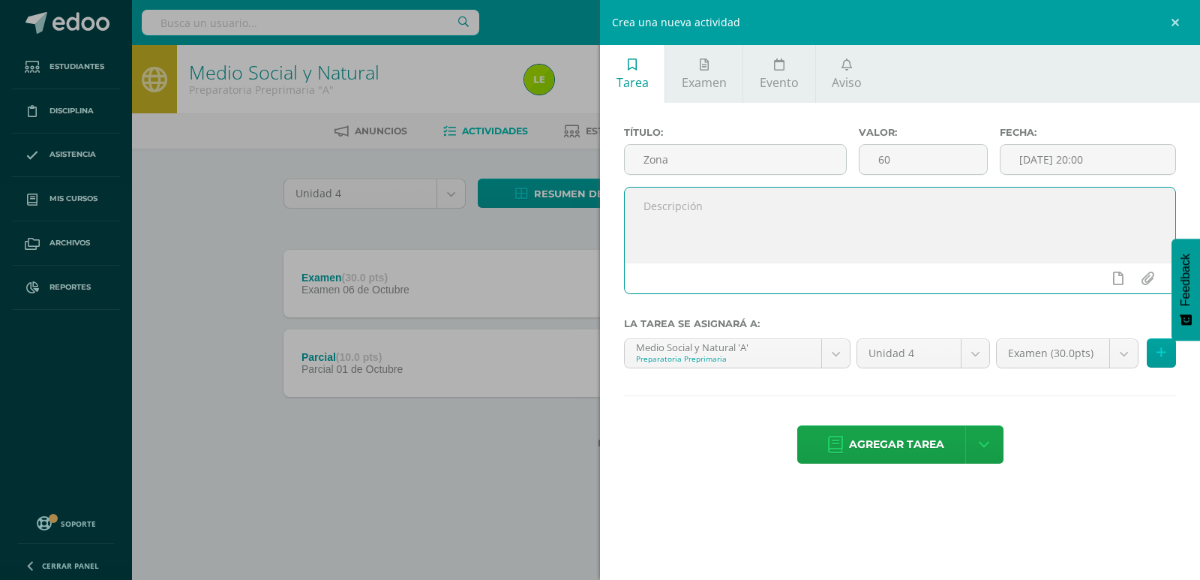
click at [749, 225] on textarea at bounding box center [900, 225] width 551 height 75
type textarea "a"
type textarea "Buenos días queridos papitos este espacio es para colocar el punteo de la zona …"
click at [1026, 359] on body "Estudiantes Disciplina Asistencia Mis cursos Archivos Reportes Soporte Ayuda Re…" at bounding box center [600, 248] width 1200 height 497
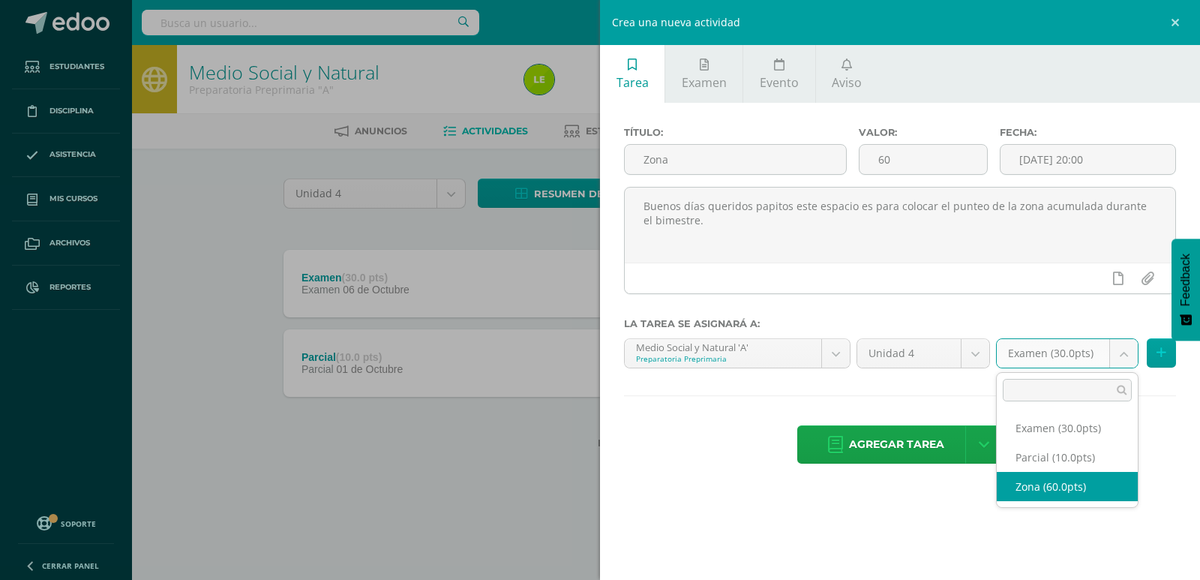
select select "124990"
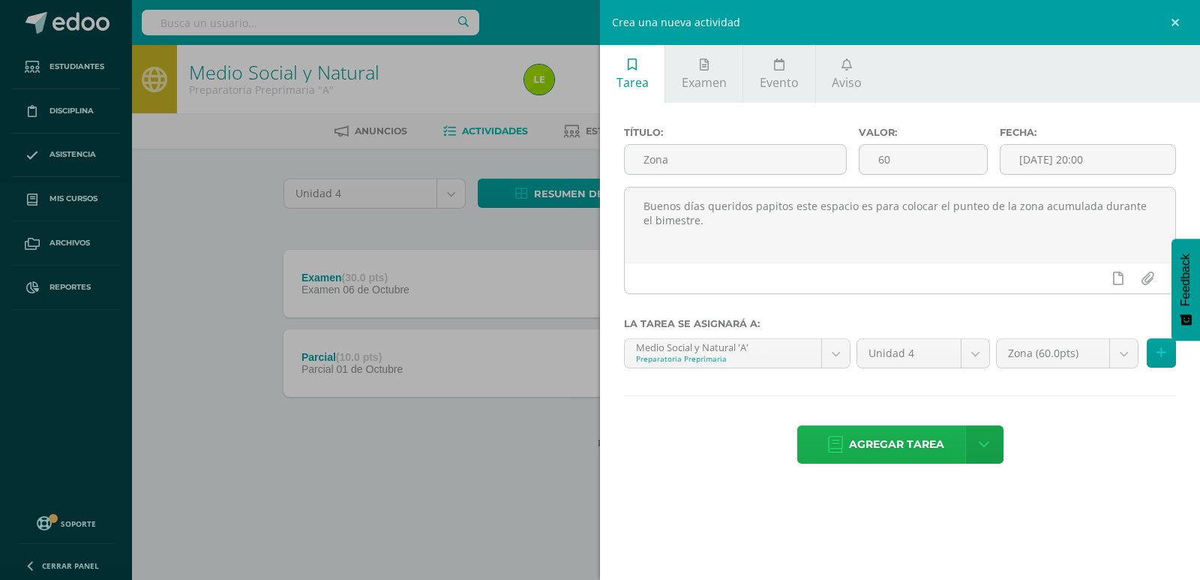
click at [898, 448] on span "Agregar tarea" at bounding box center [896, 444] width 95 height 37
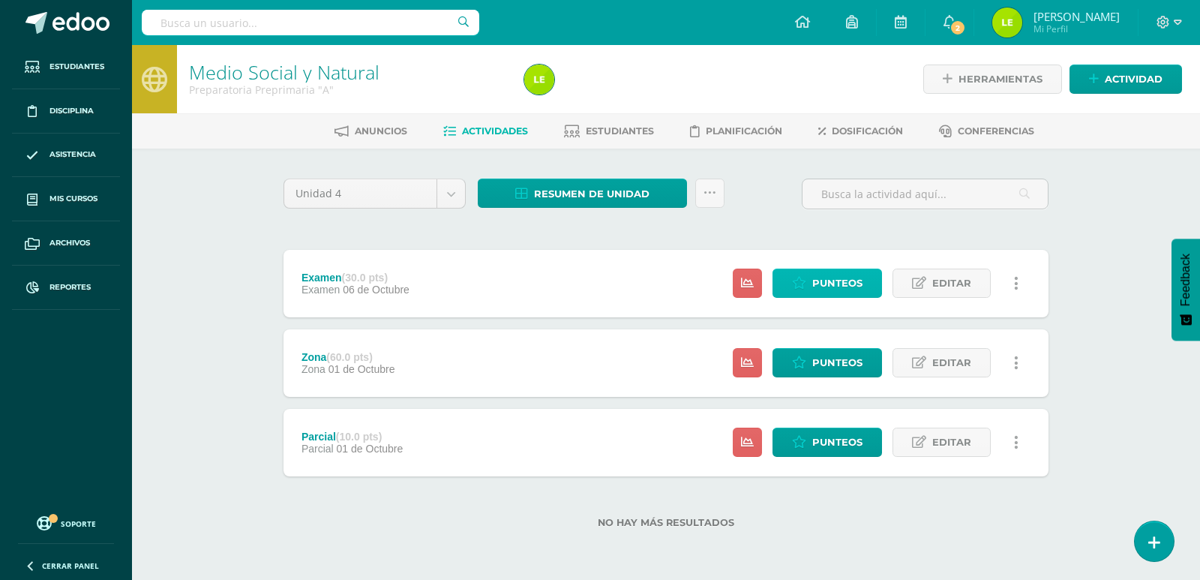
click at [794, 281] on icon at bounding box center [799, 283] width 14 height 13
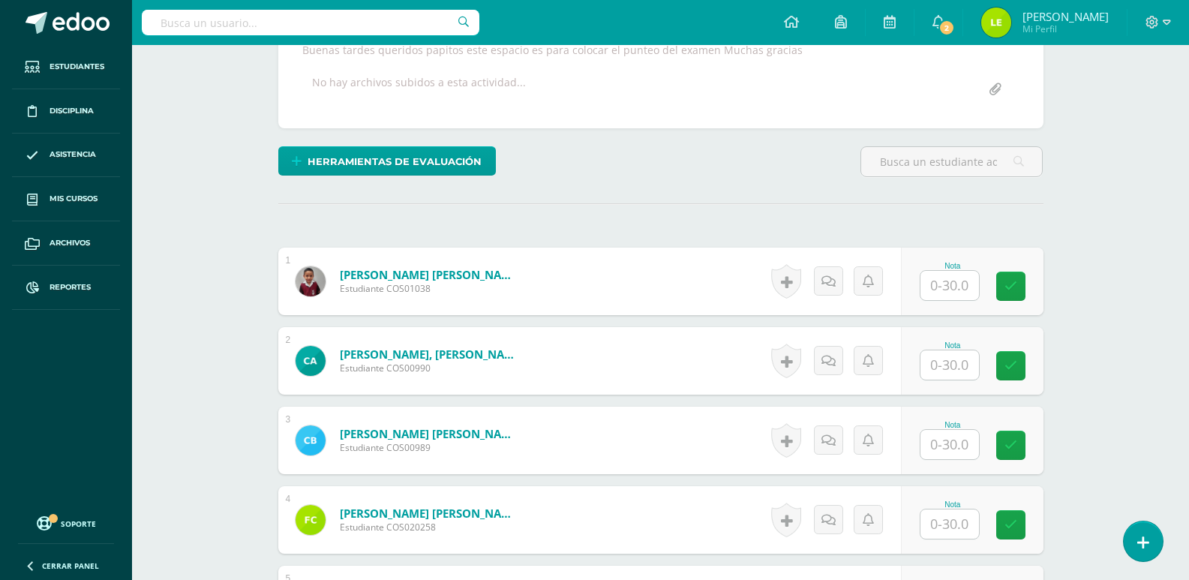
scroll to position [291, 0]
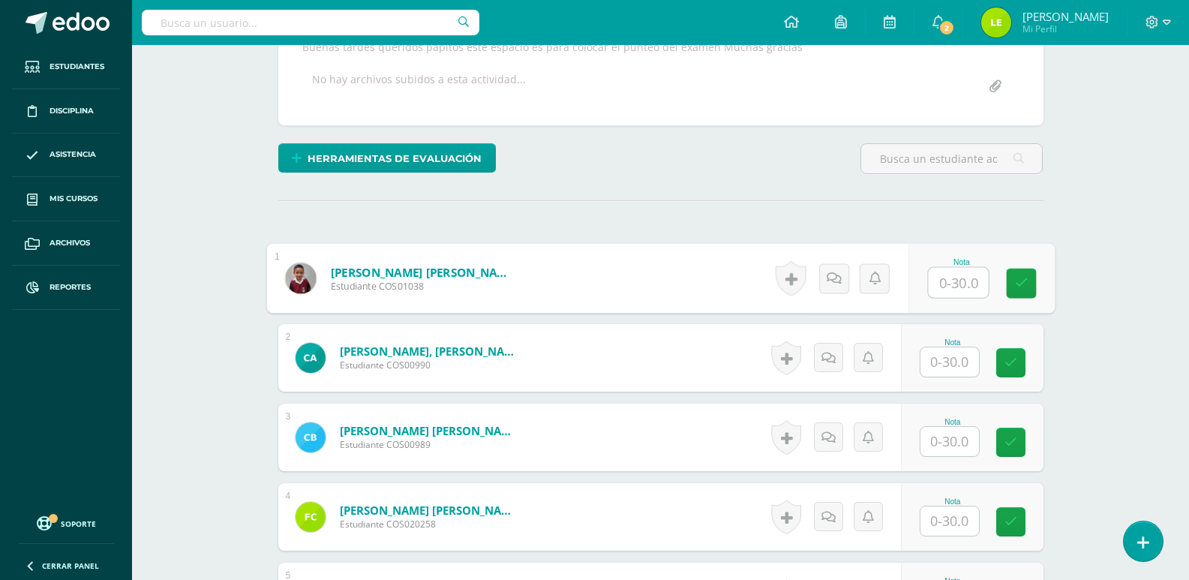
click at [959, 283] on input "text" at bounding box center [958, 283] width 60 height 30
type input "26"
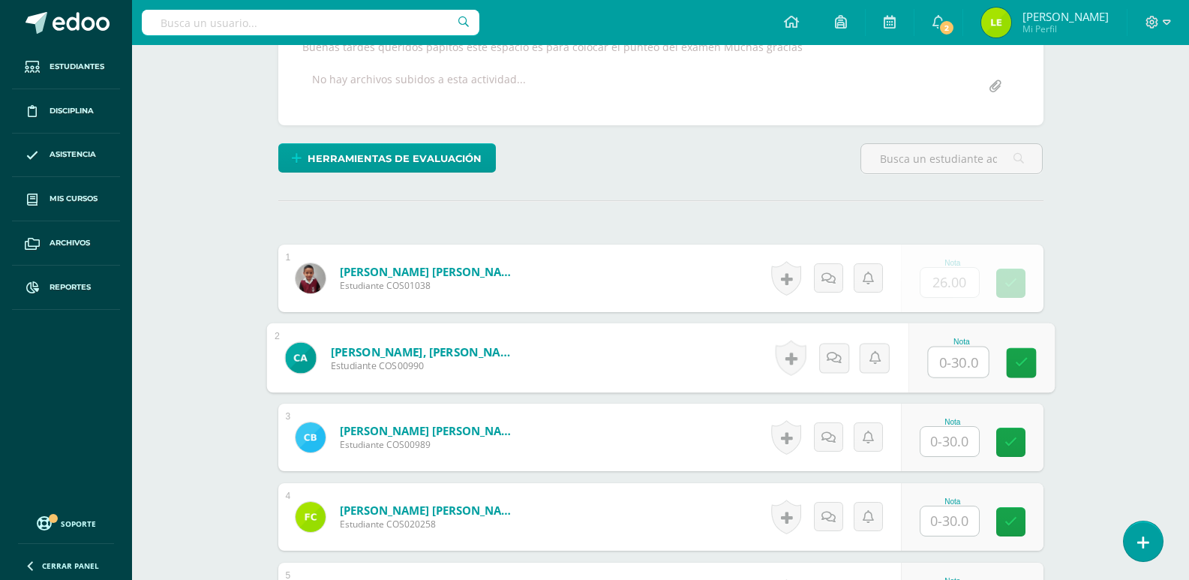
type input "5"
type input "27"
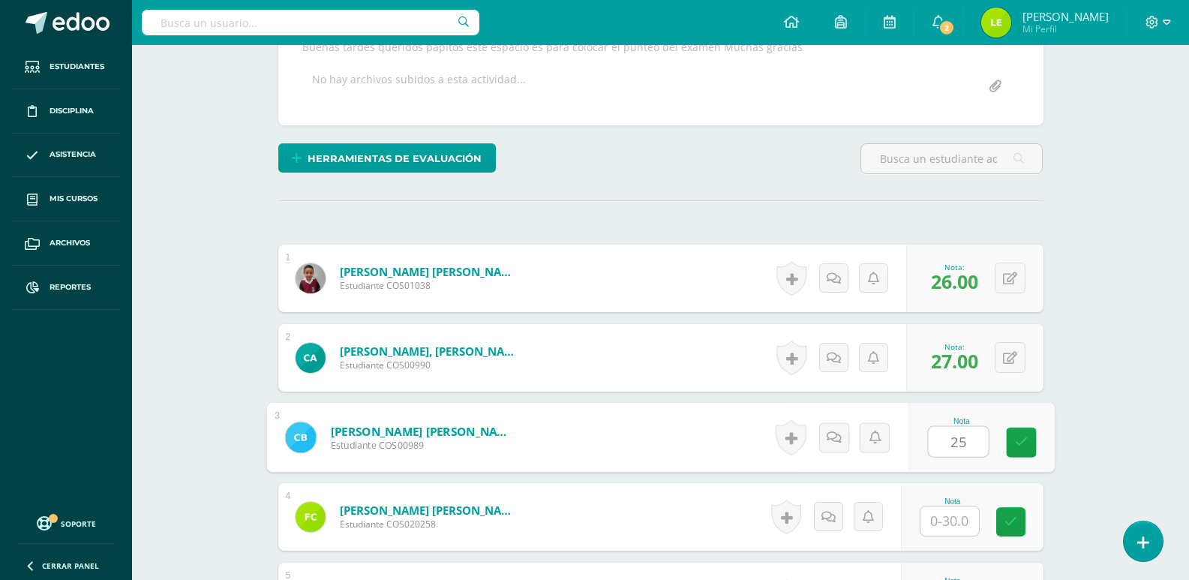
type input "25"
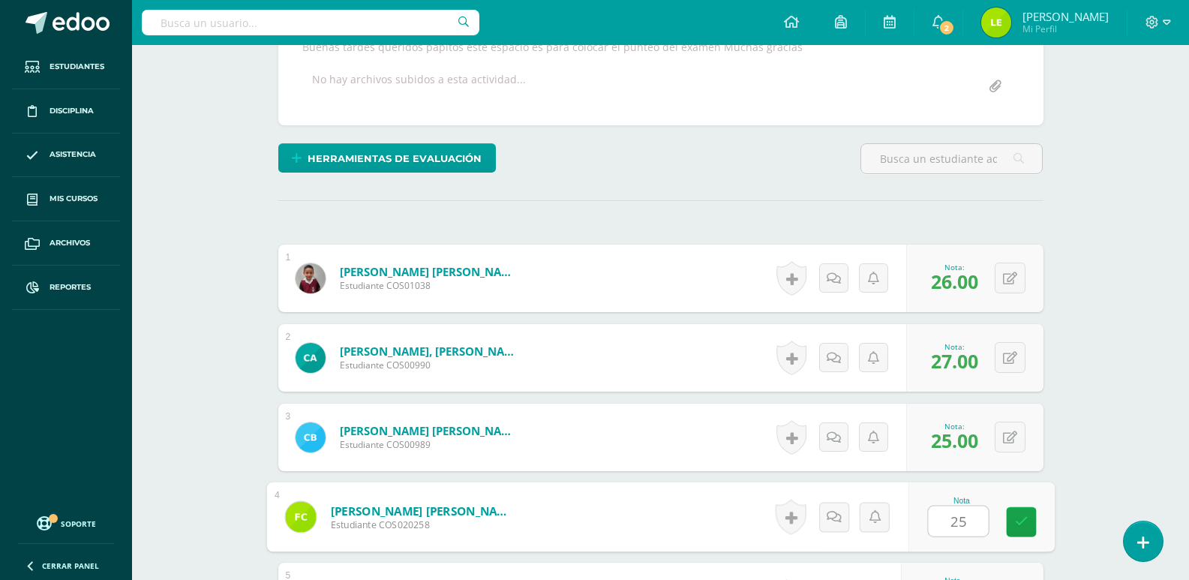
type input "25"
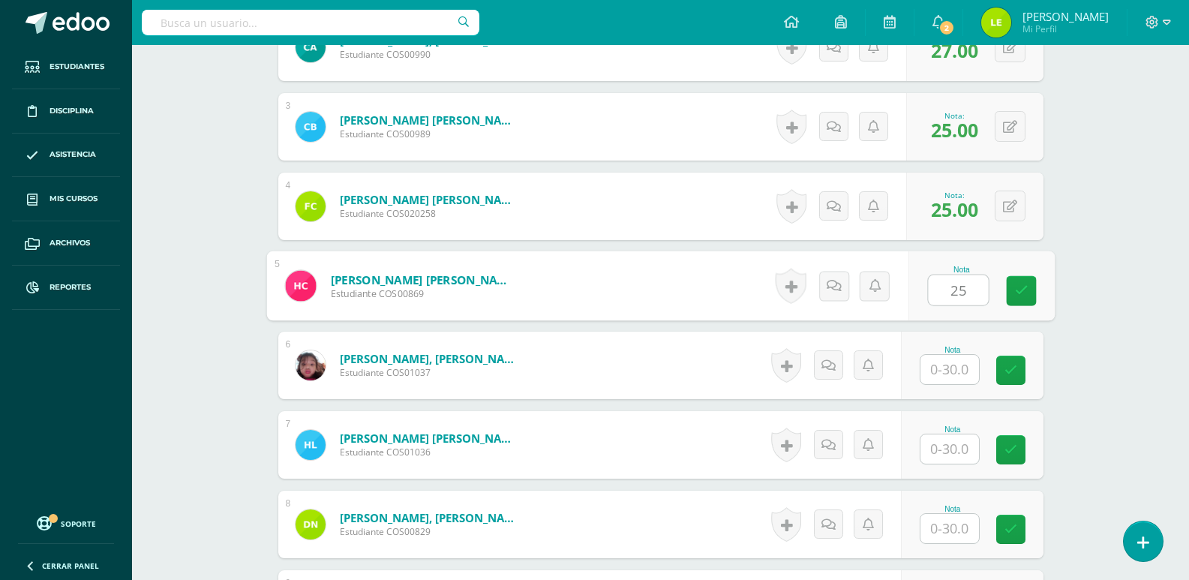
type input "25"
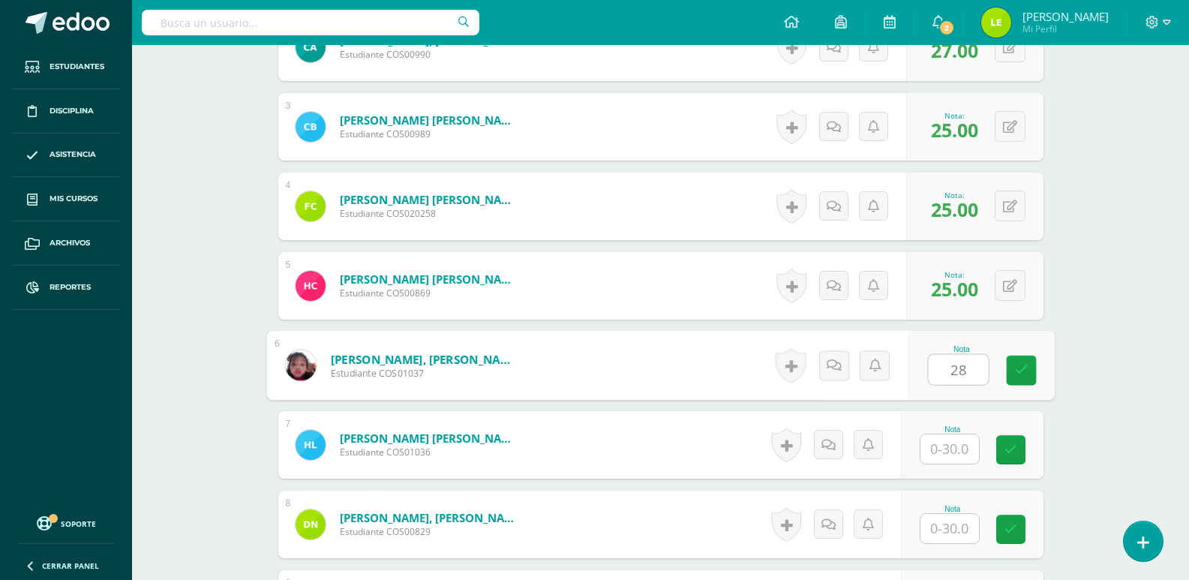
type input "28"
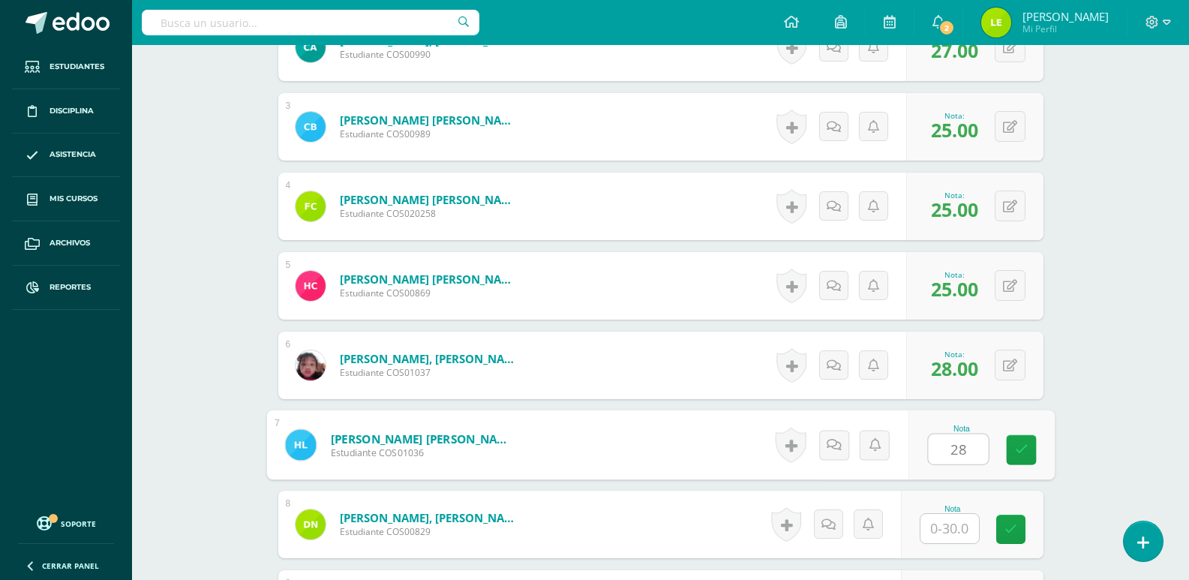
type input "28"
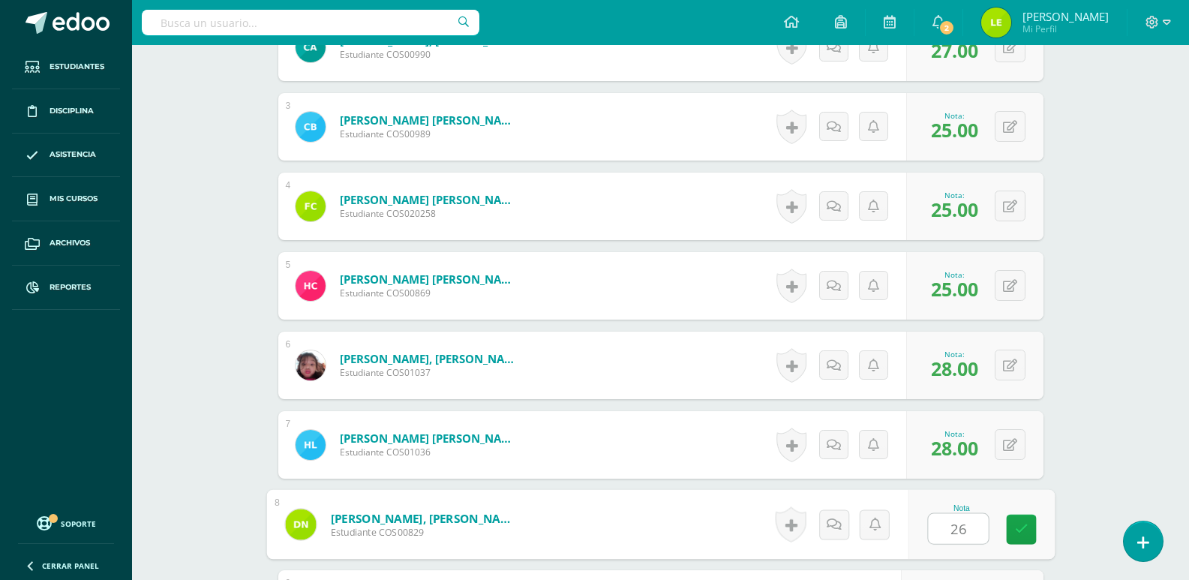
type input "26"
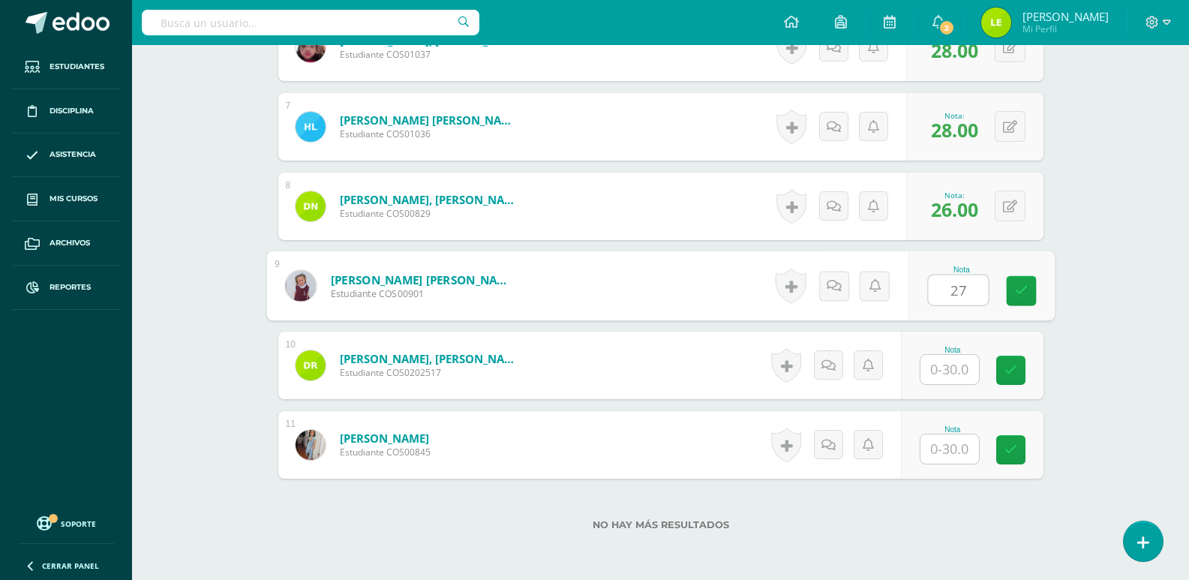
type input "27"
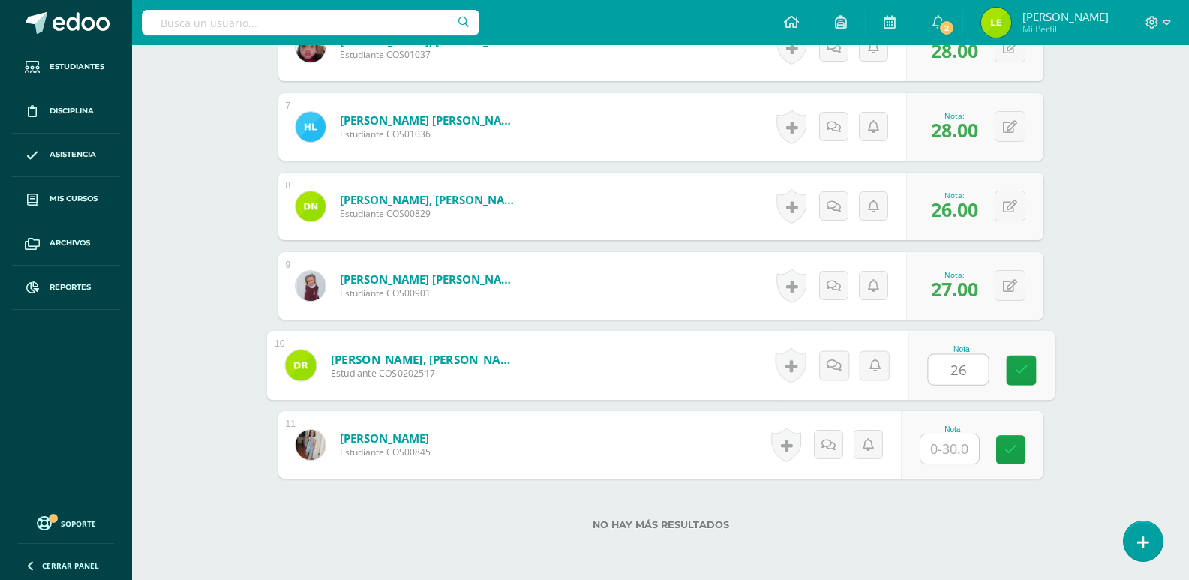
type input "26"
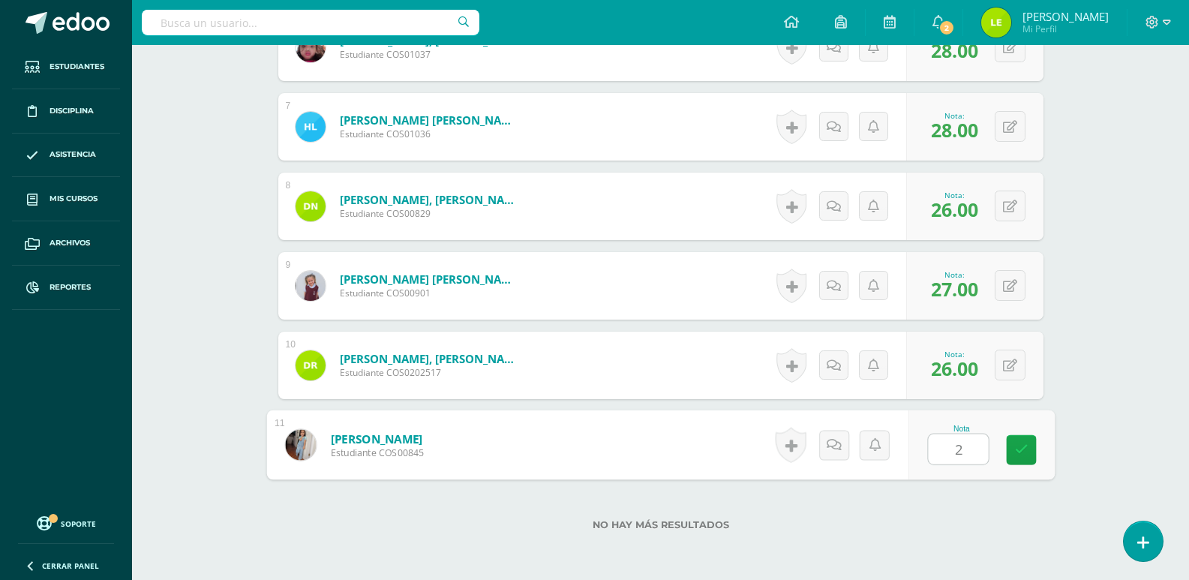
type input "28"
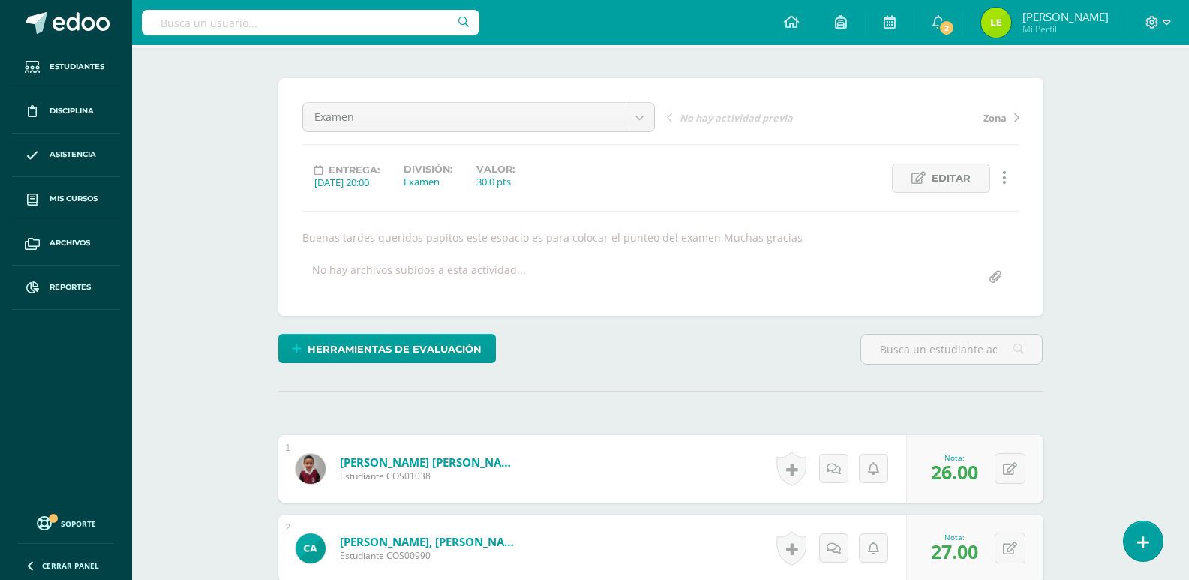
scroll to position [95, 0]
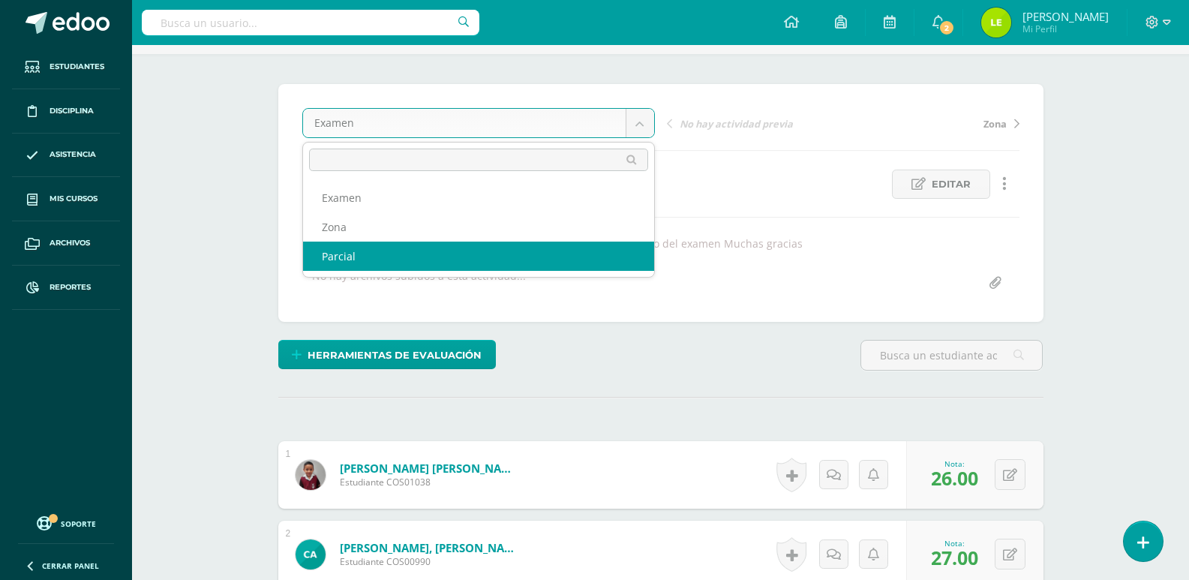
select select "/dashboard/teacher/grade-activity/125004/"
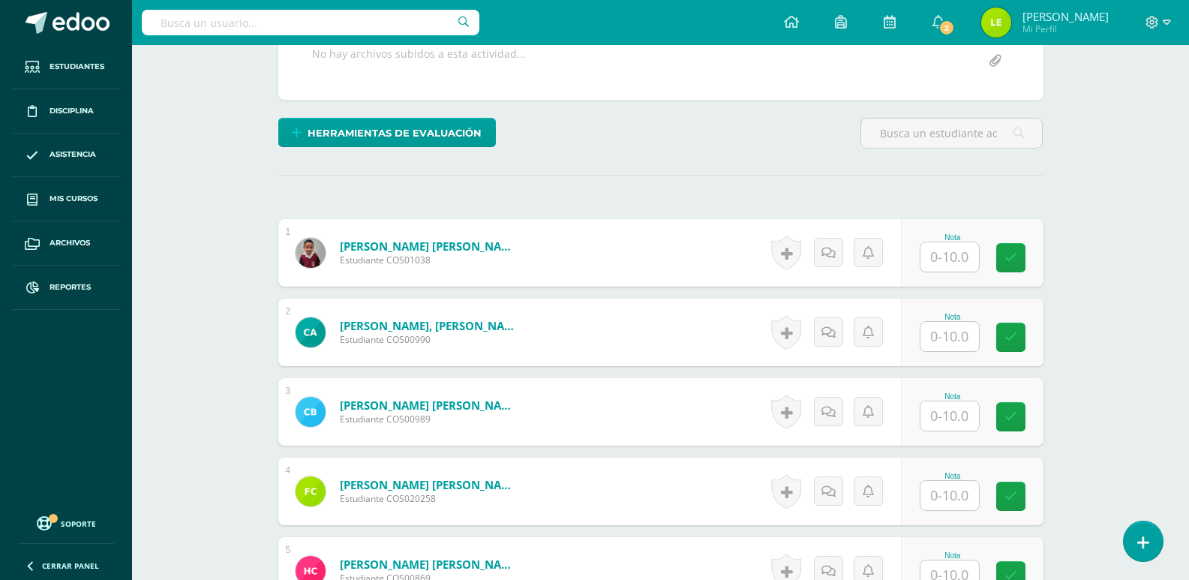
scroll to position [377, 0]
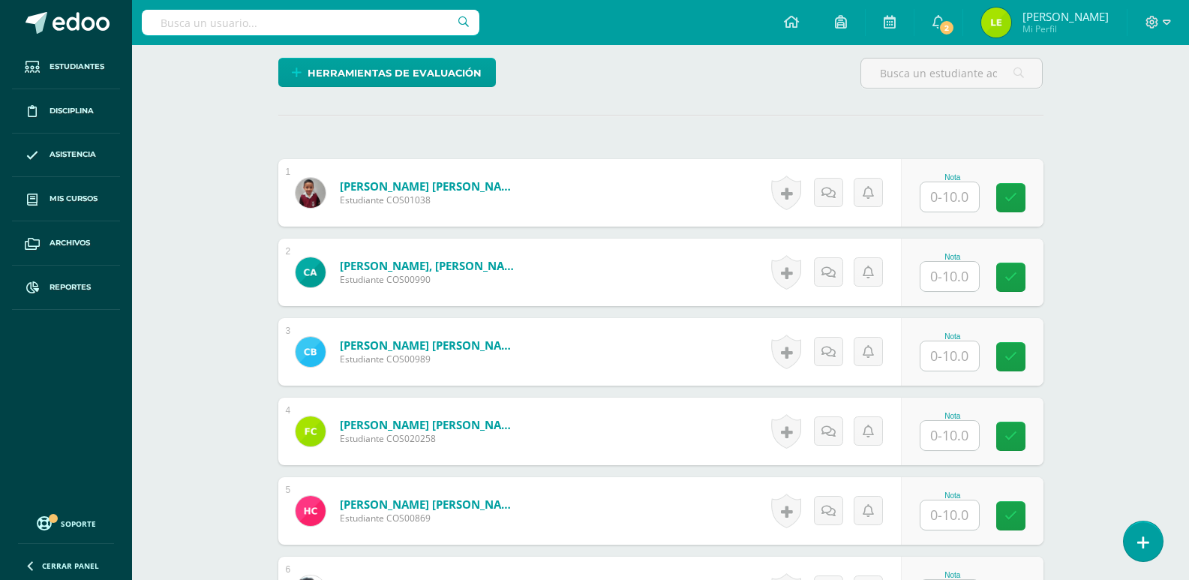
click at [938, 189] on input "text" at bounding box center [949, 196] width 59 height 29
type input "10"
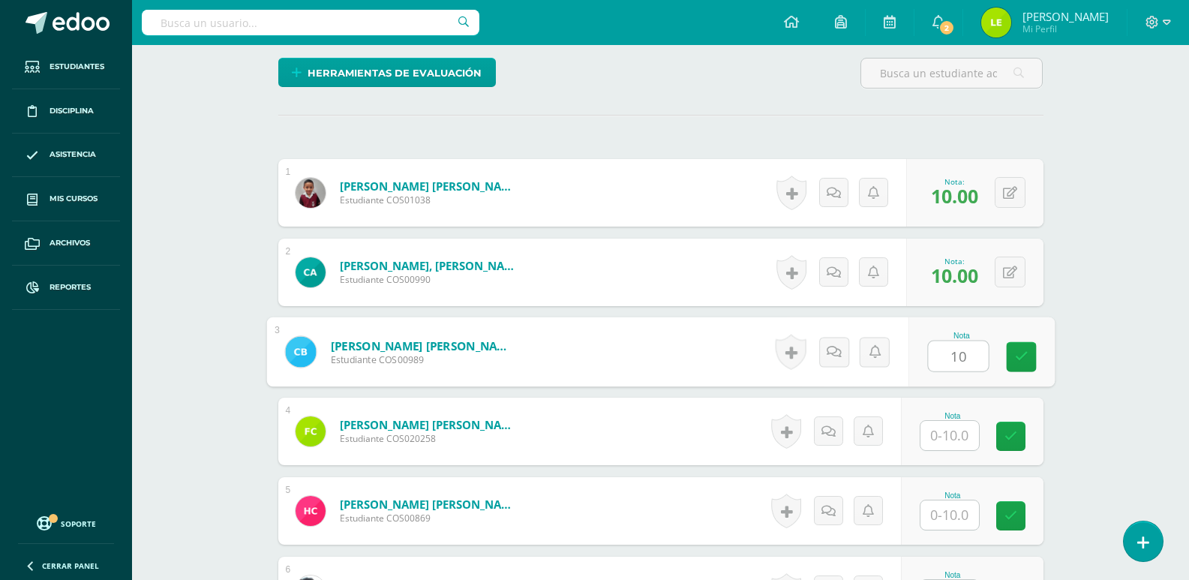
type input "10"
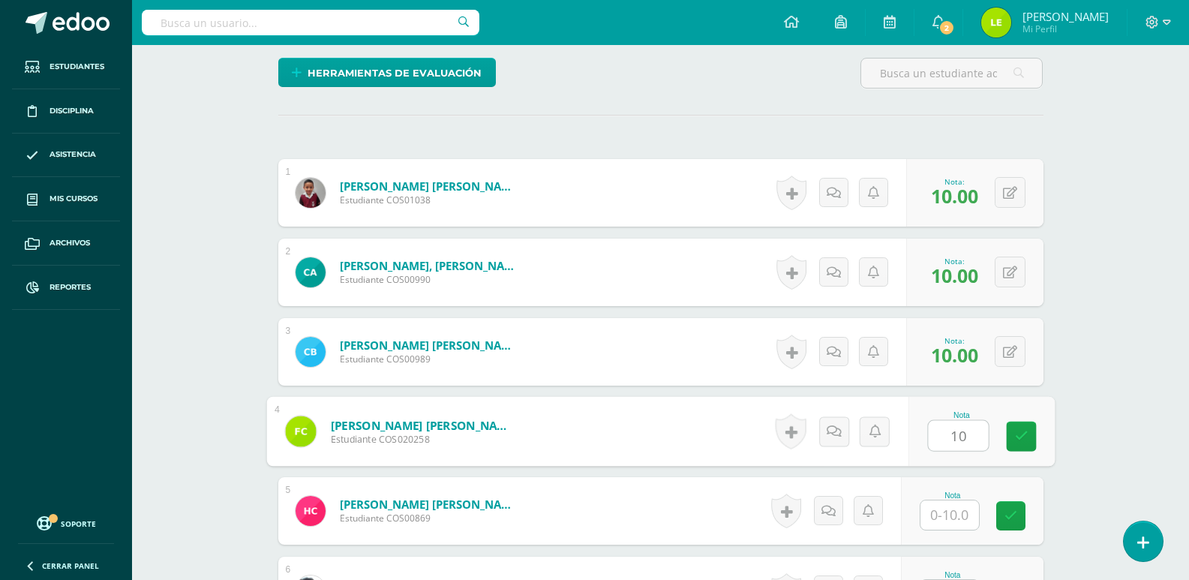
type input "10"
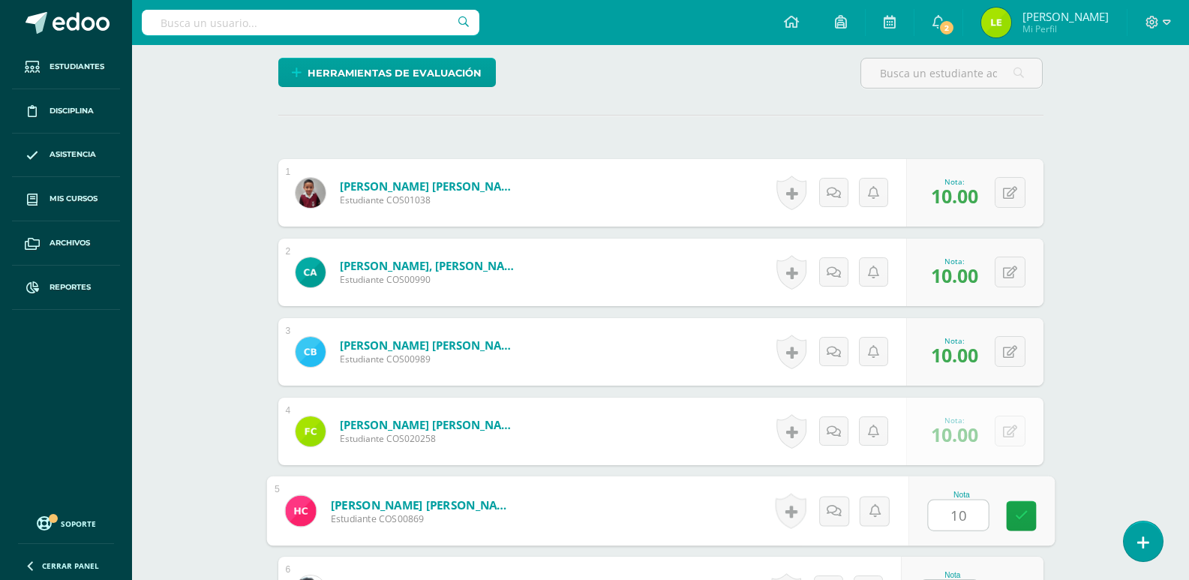
type input "10"
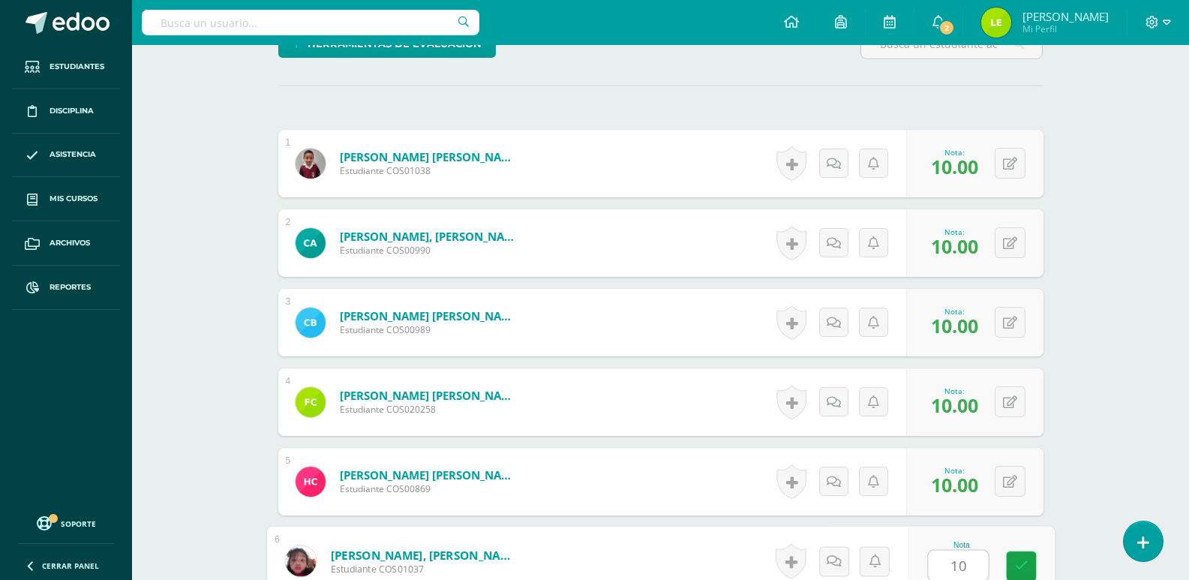
type input "10"
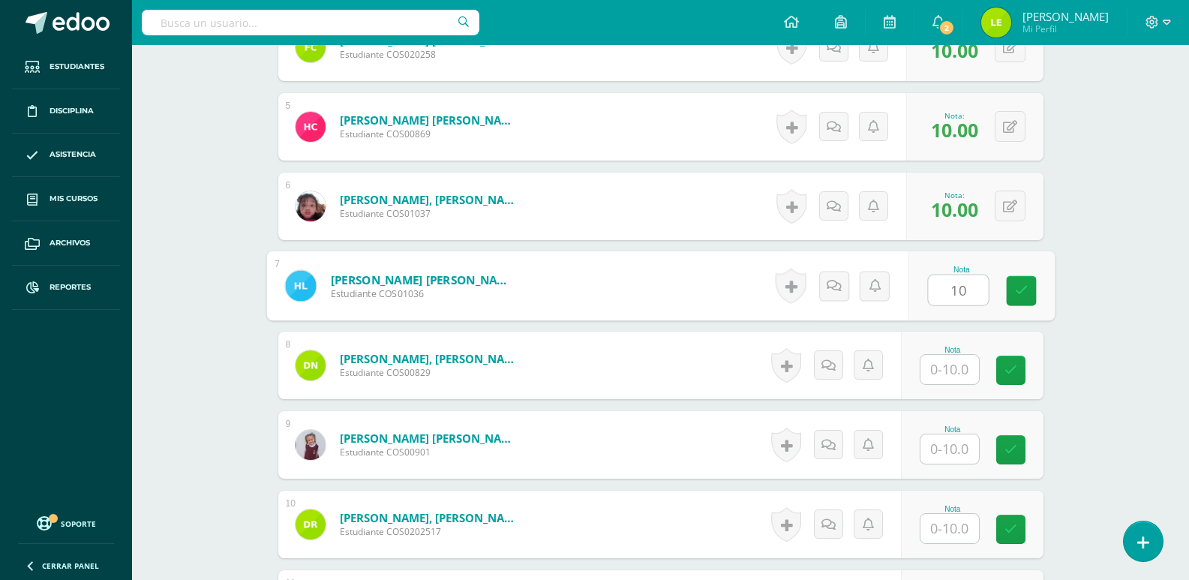
type input "10"
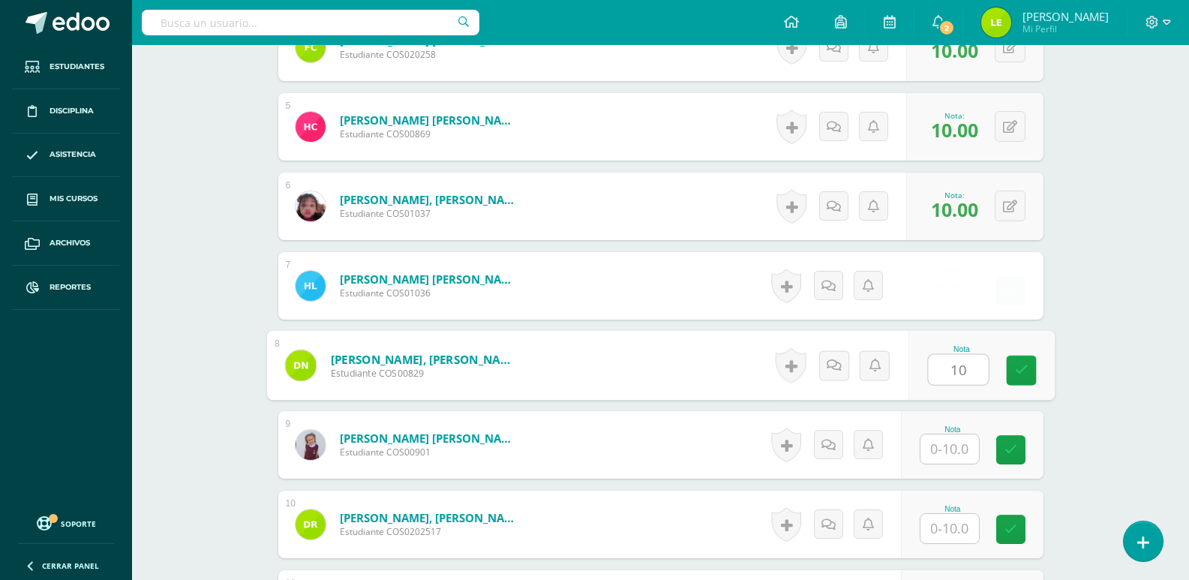
type input "10"
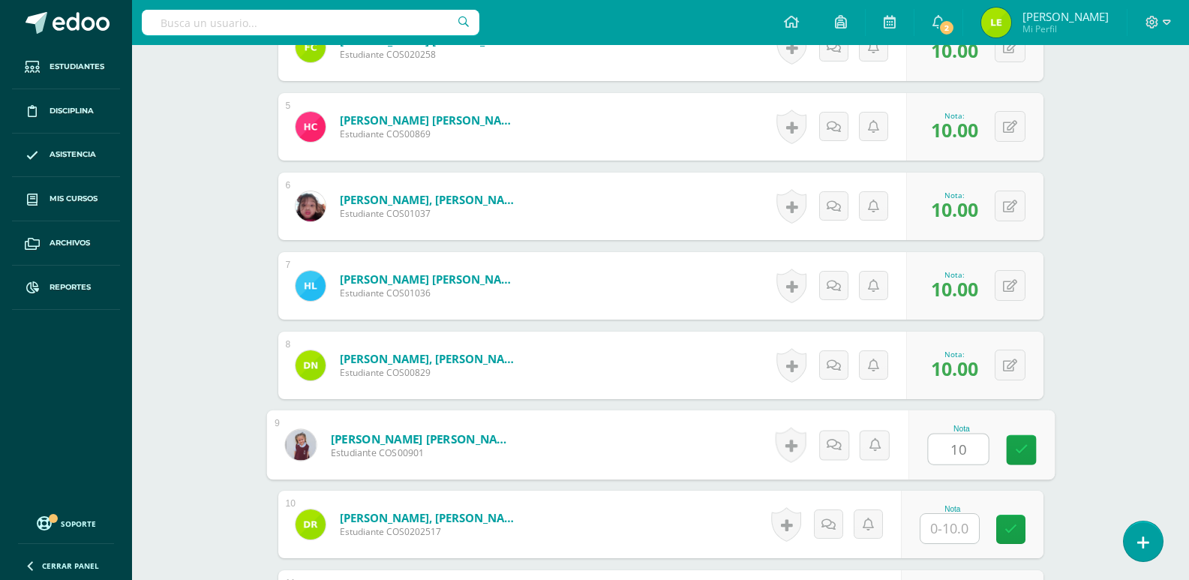
type input "10"
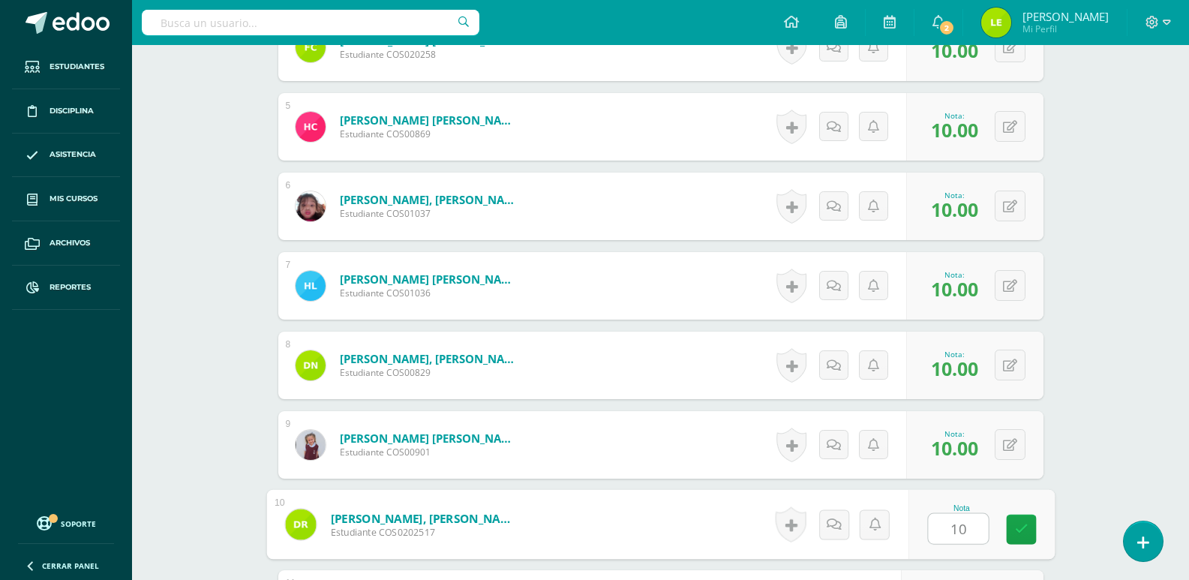
type input "10"
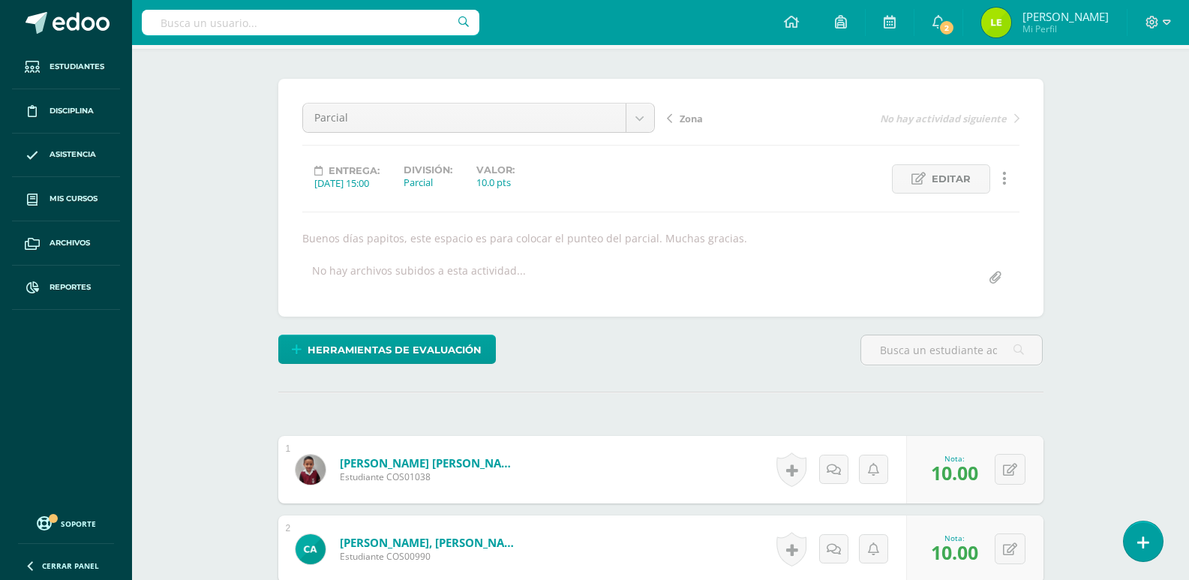
scroll to position [15, 0]
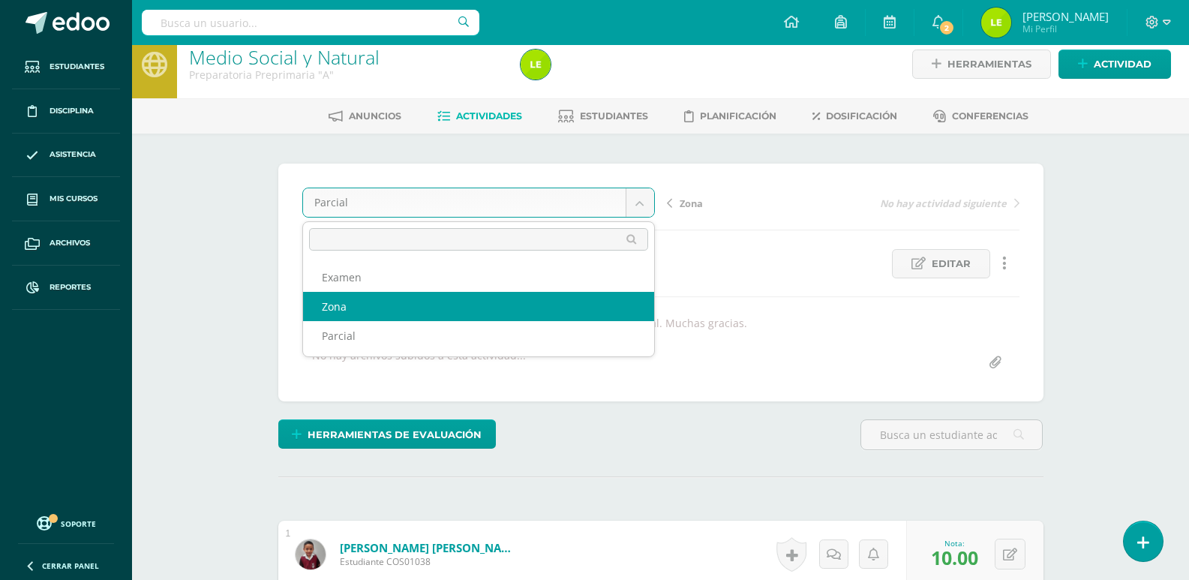
select select "/dashboard/teacher/grade-activity/125159/"
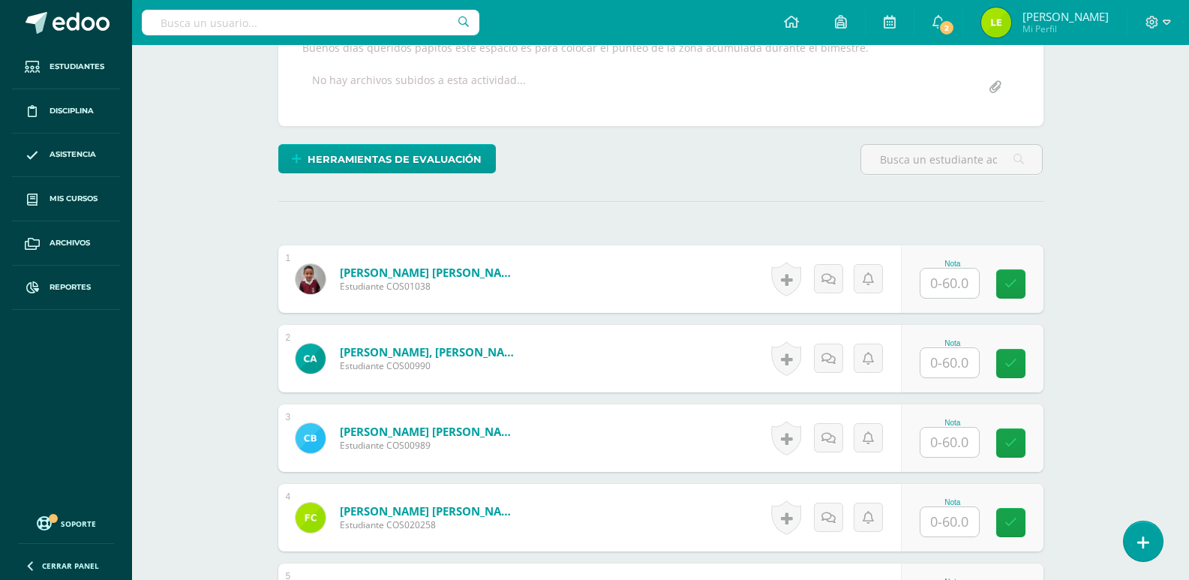
scroll to position [291, 0]
click at [963, 291] on input "text" at bounding box center [949, 282] width 59 height 29
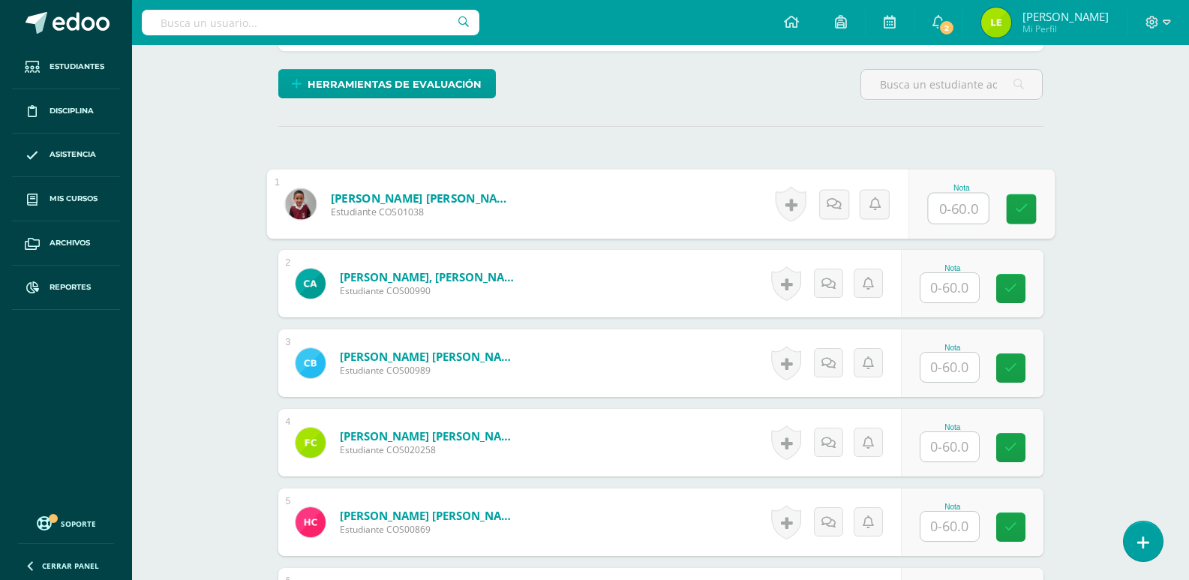
scroll to position [366, 0]
type input "58"
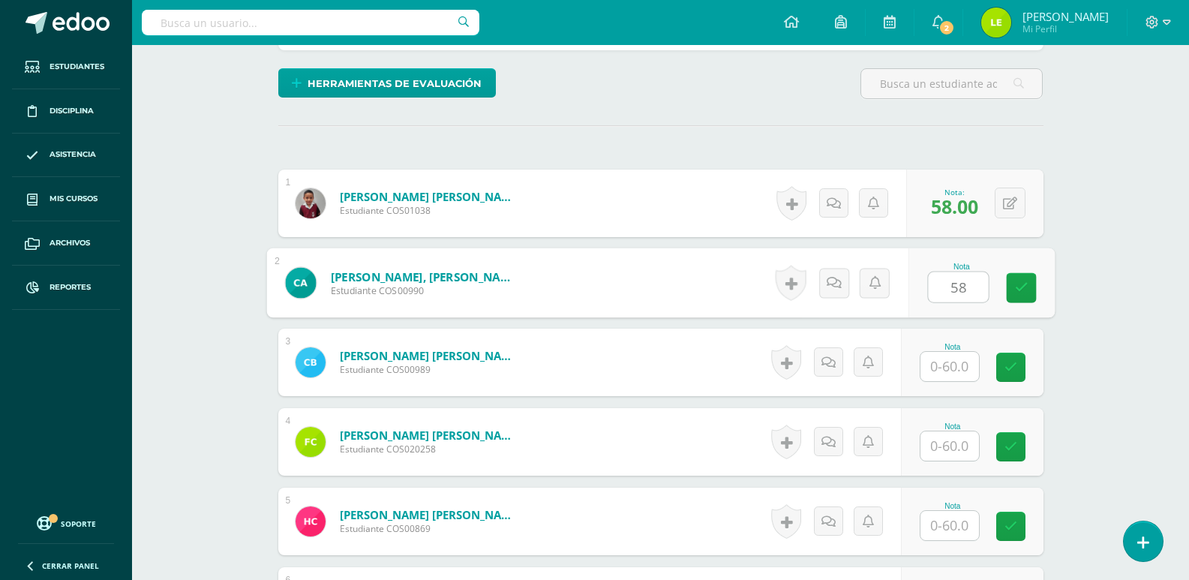
type input "58"
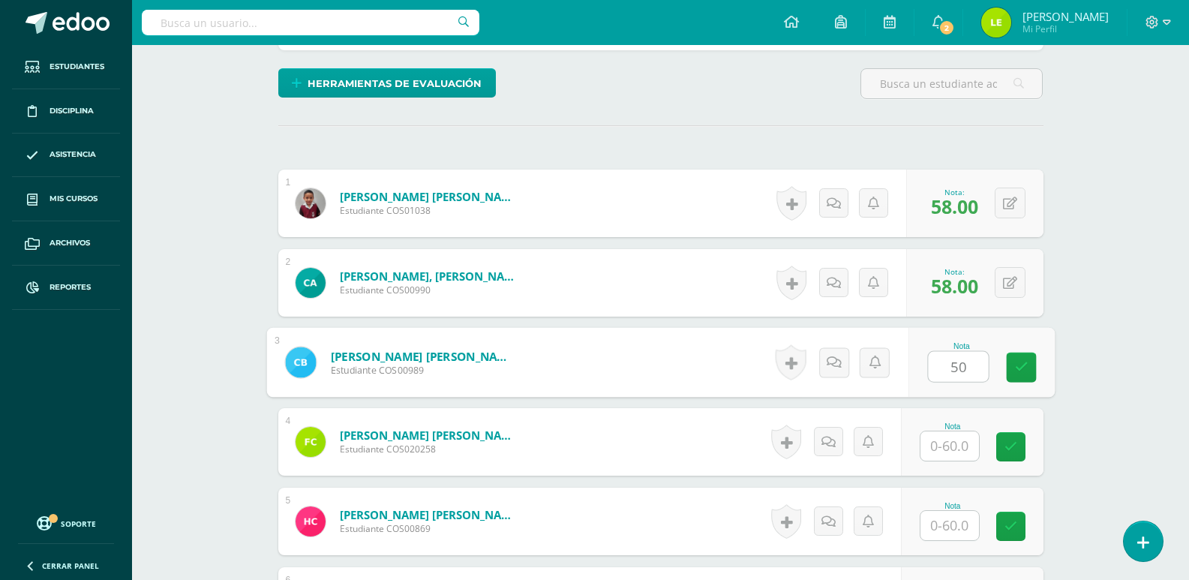
type input "50"
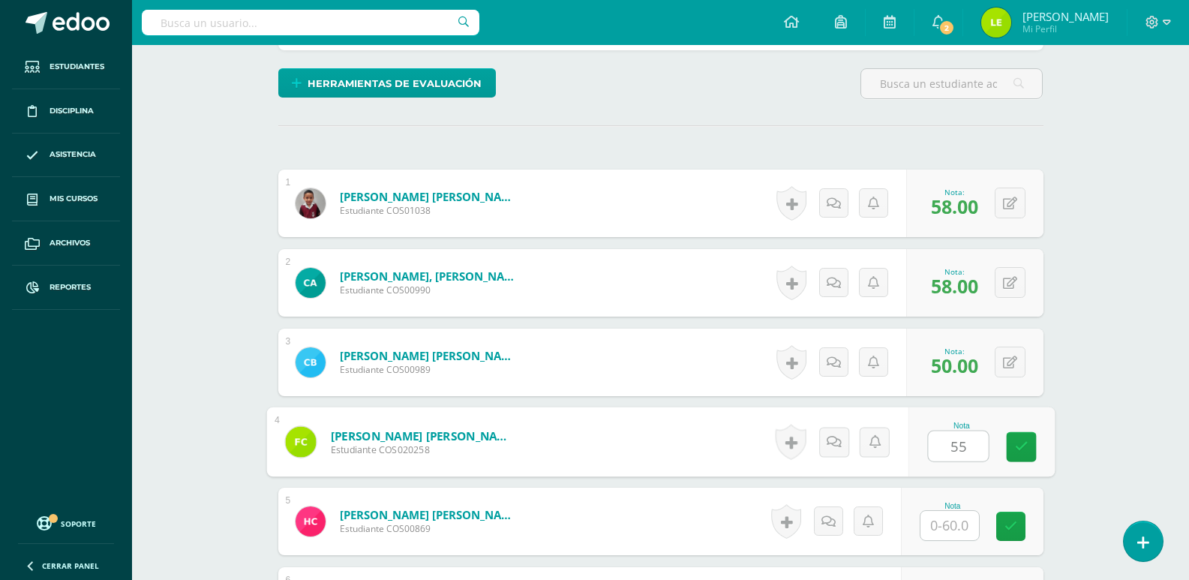
type input "55"
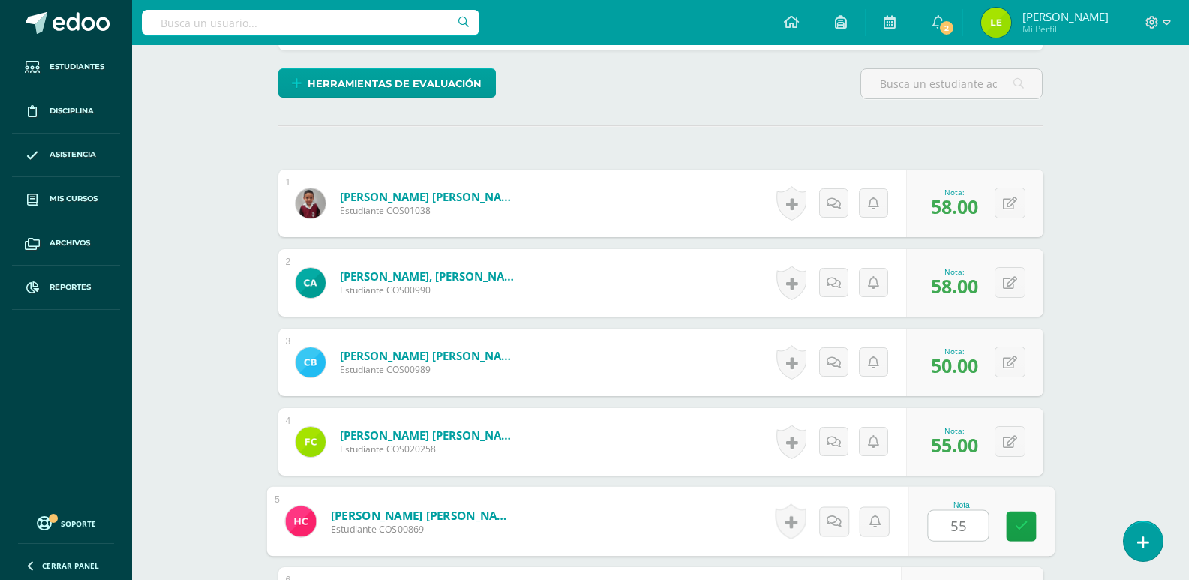
type input "55"
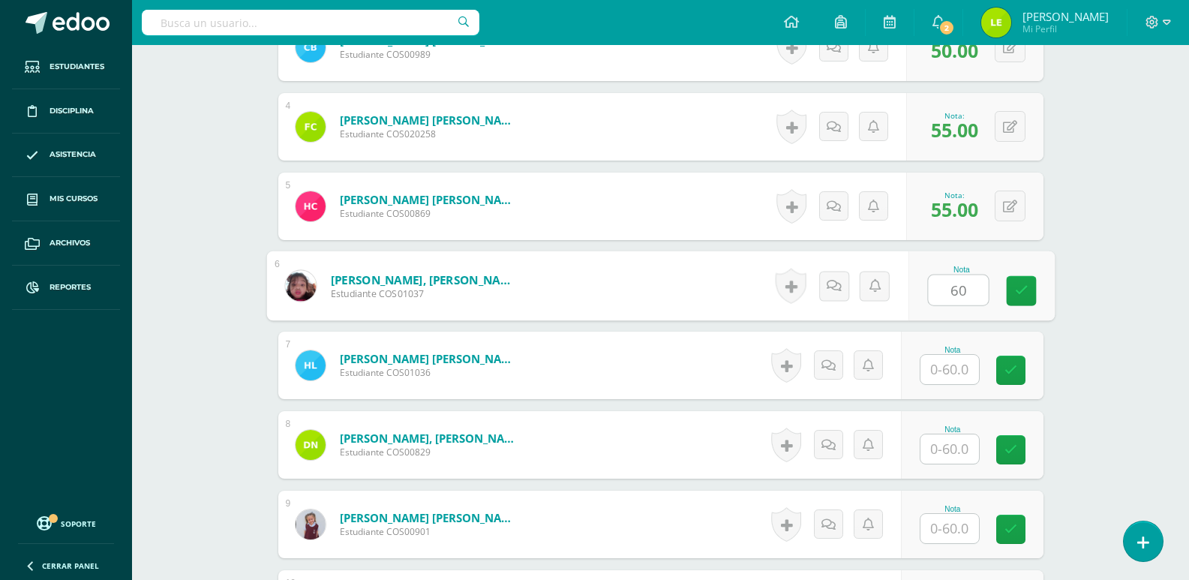
type input "60"
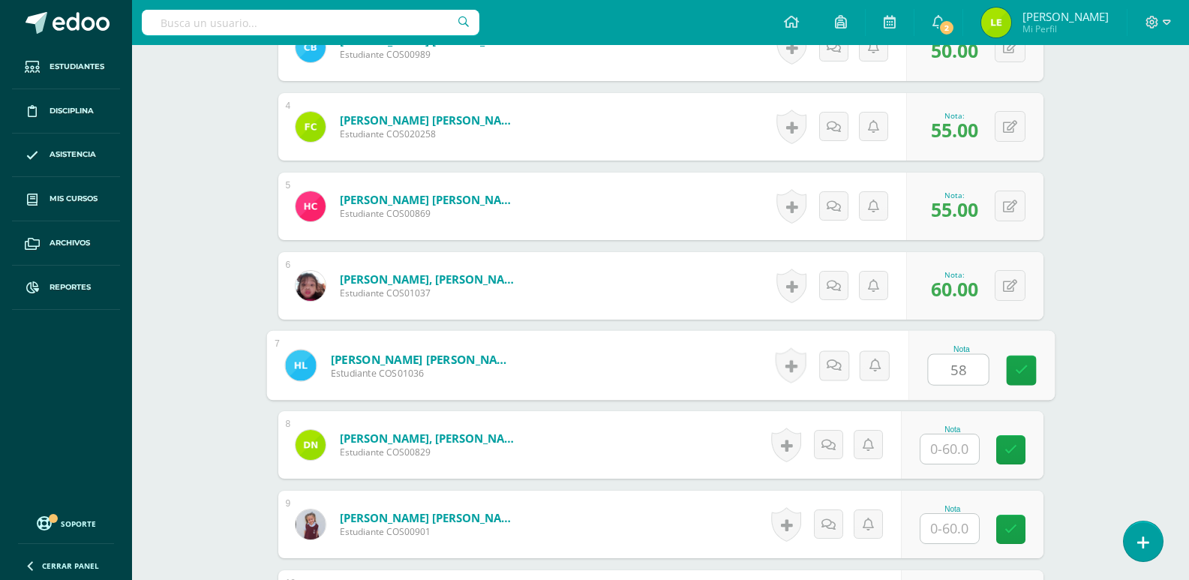
type input "58"
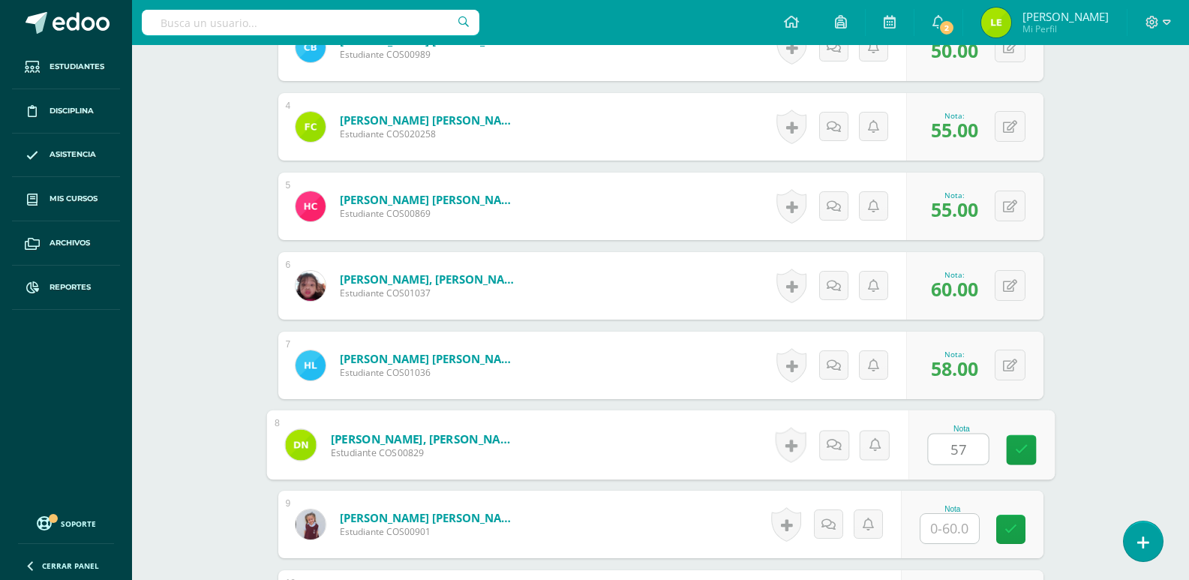
type input "57"
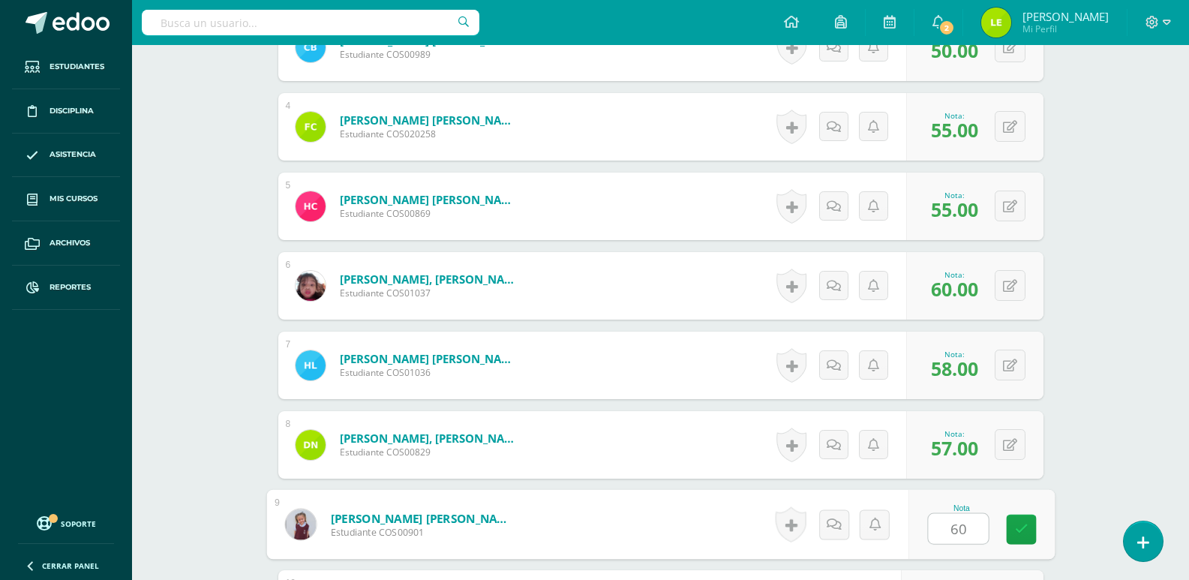
type input "60"
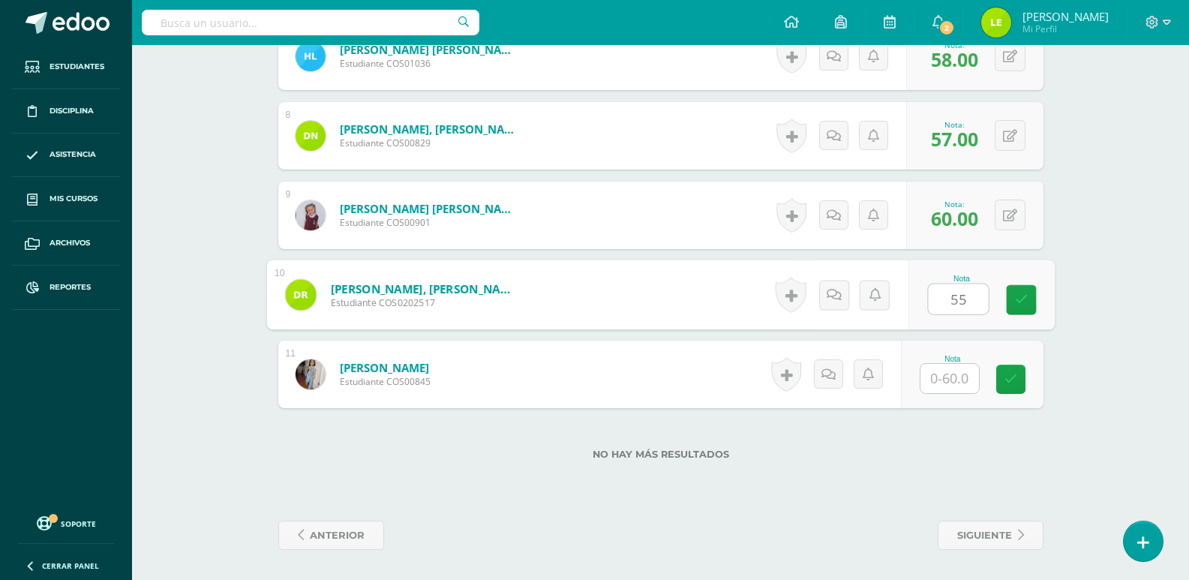
type input "55"
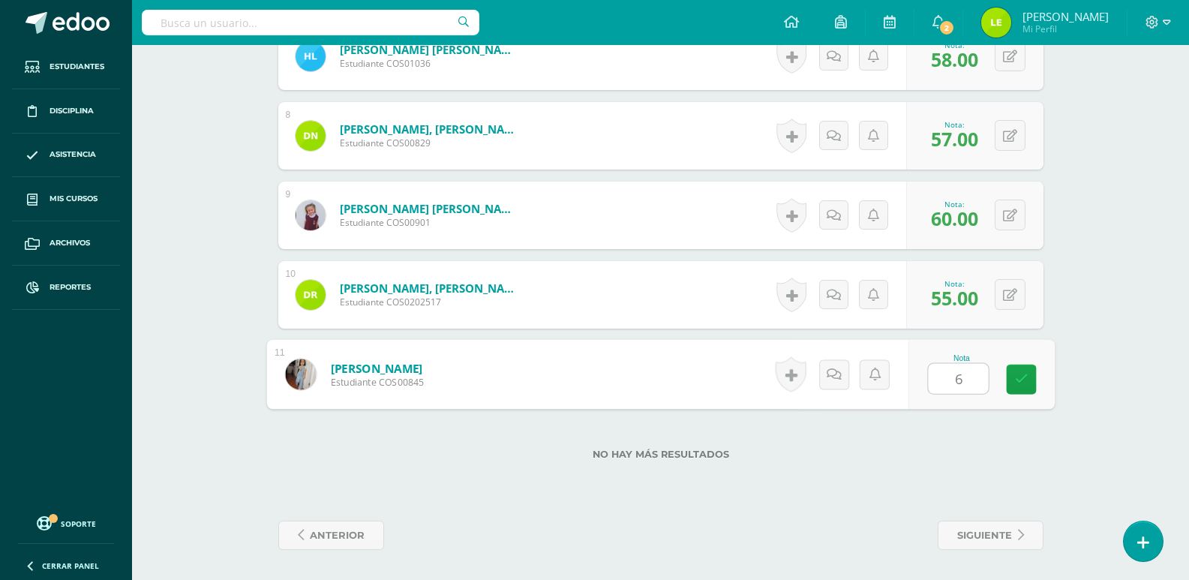
type input "60"
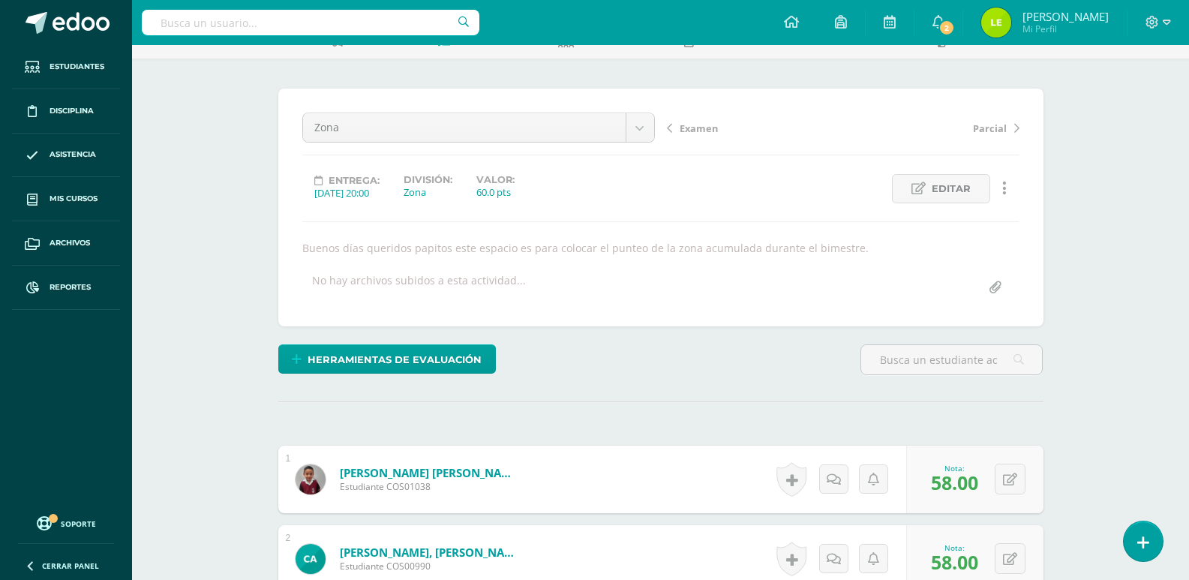
scroll to position [0, 0]
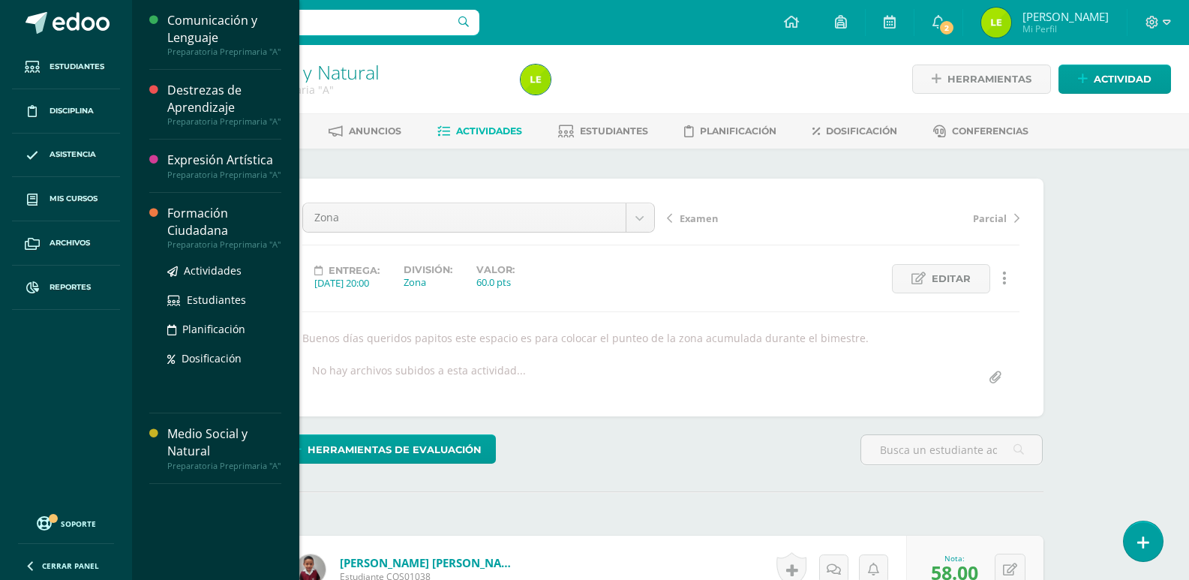
click at [185, 225] on div "Formación Ciudadana" at bounding box center [224, 222] width 114 height 35
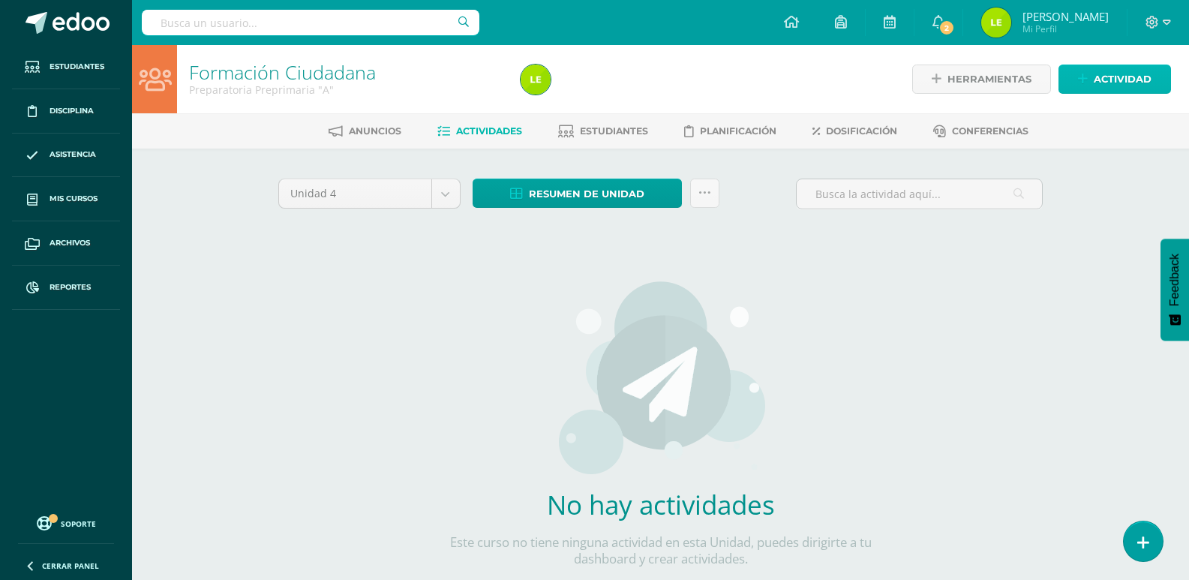
click at [1095, 81] on span "Actividad" at bounding box center [1123, 79] width 58 height 28
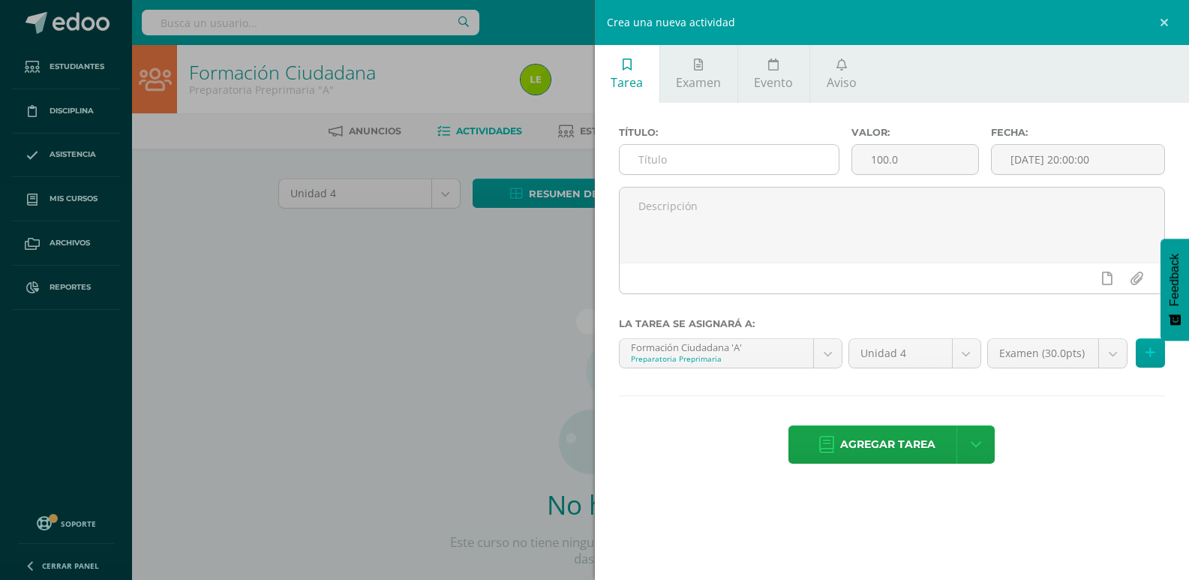
click at [720, 170] on input "text" at bounding box center [729, 159] width 219 height 29
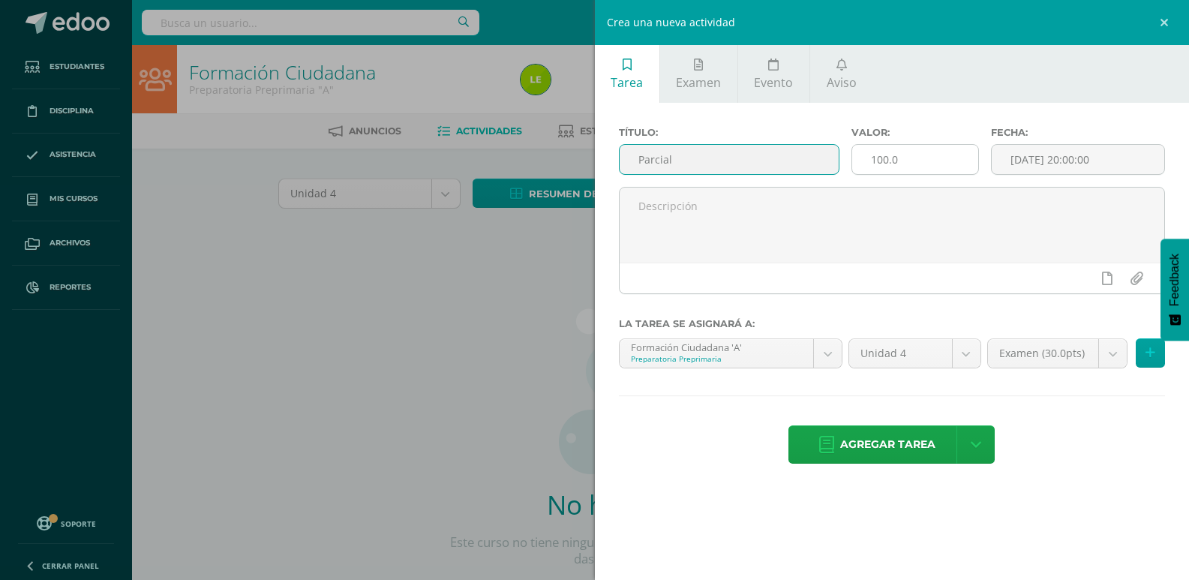
type input "Parcial"
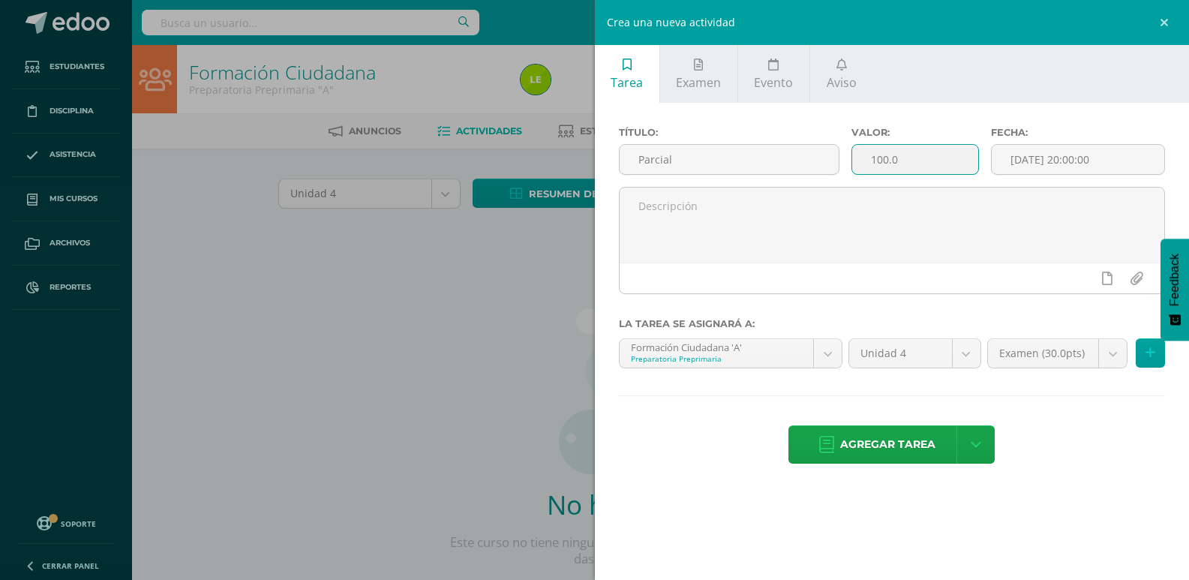
click at [899, 147] on input "100.0" at bounding box center [915, 159] width 126 height 29
type input "10"
click at [1037, 161] on input "[DATE] 20:00:00" at bounding box center [1078, 159] width 173 height 29
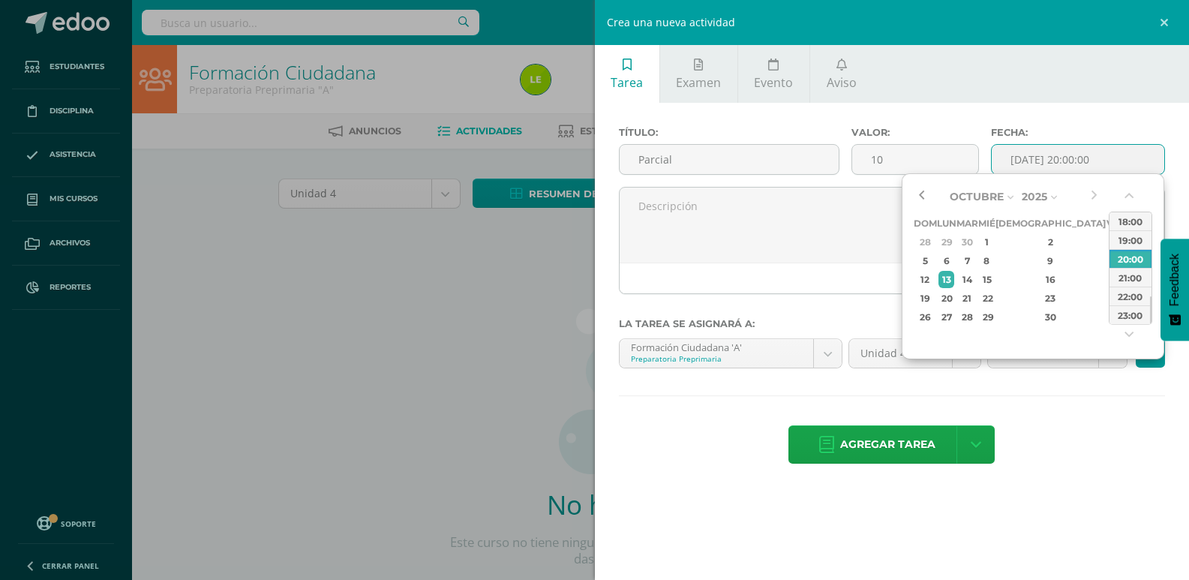
click at [926, 199] on button "button" at bounding box center [921, 196] width 15 height 23
click at [1107, 260] on div "12" at bounding box center [1114, 260] width 14 height 17
type input "2025-09-12 20:00"
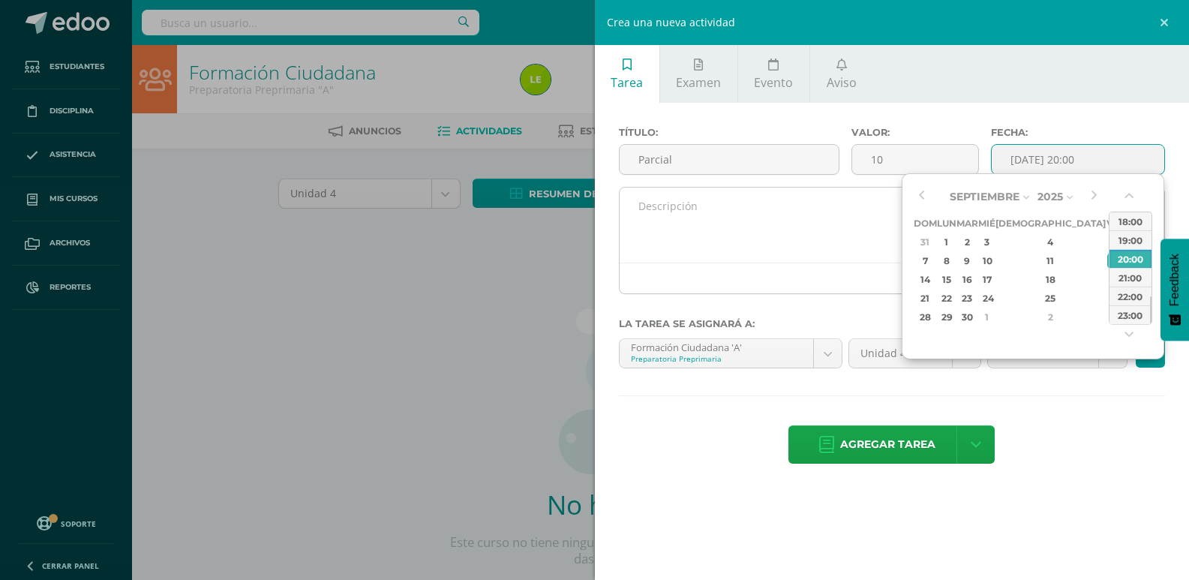
click at [755, 238] on textarea at bounding box center [892, 225] width 545 height 75
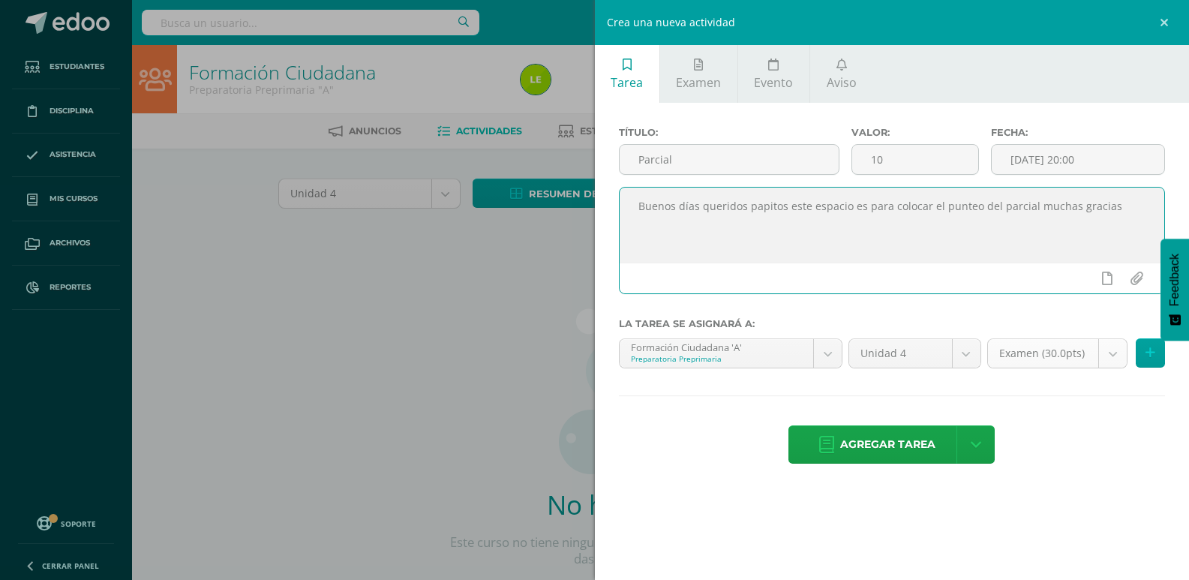
type textarea "Buenos días queridos papitos este espacio es para colocar el punteo del parcial…"
click at [1047, 365] on body "Estudiantes Disciplina Asistencia Mis cursos Archivos Reportes Soporte Ayuda Re…" at bounding box center [594, 322] width 1189 height 644
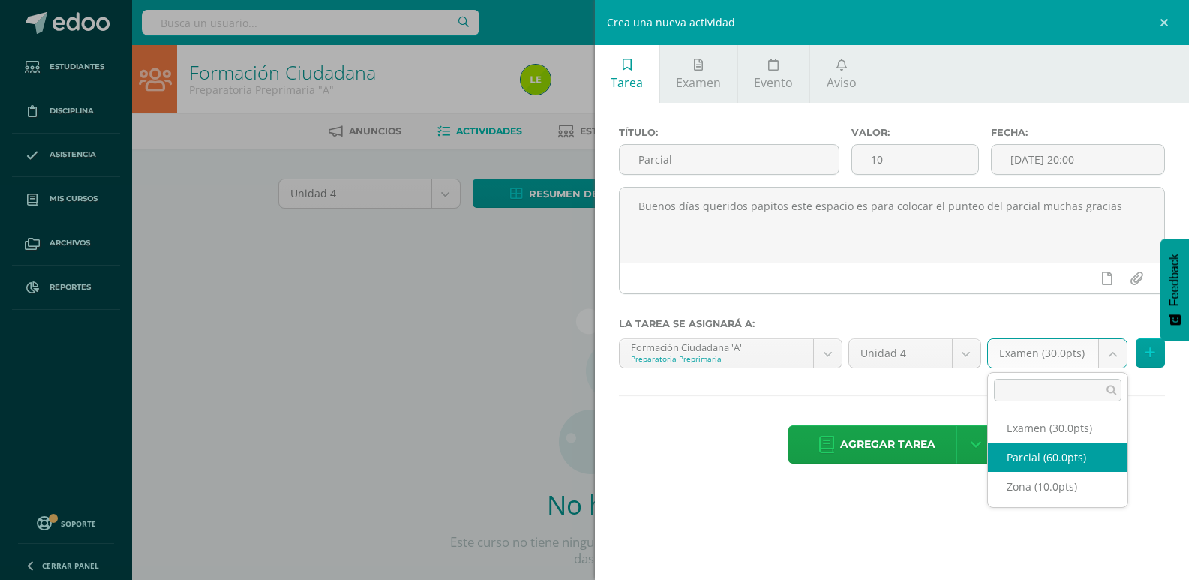
select select "124987"
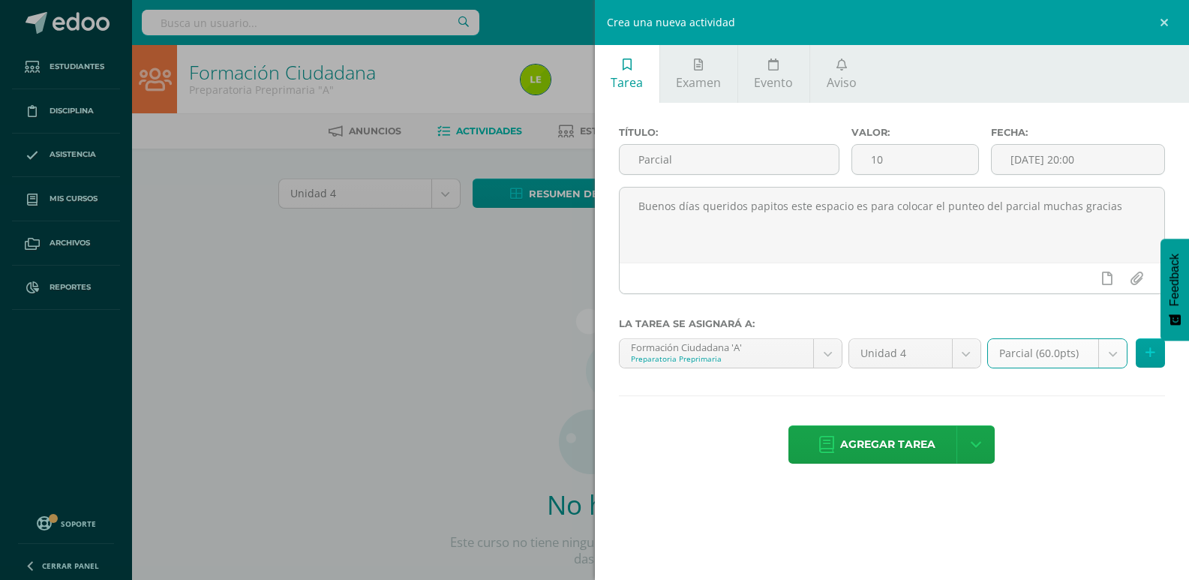
click at [1008, 362] on body "Estudiantes Disciplina Asistencia Mis cursos Archivos Reportes Soporte Ayuda Re…" at bounding box center [594, 322] width 1189 height 644
click at [920, 440] on span "Agregar tarea" at bounding box center [887, 444] width 95 height 37
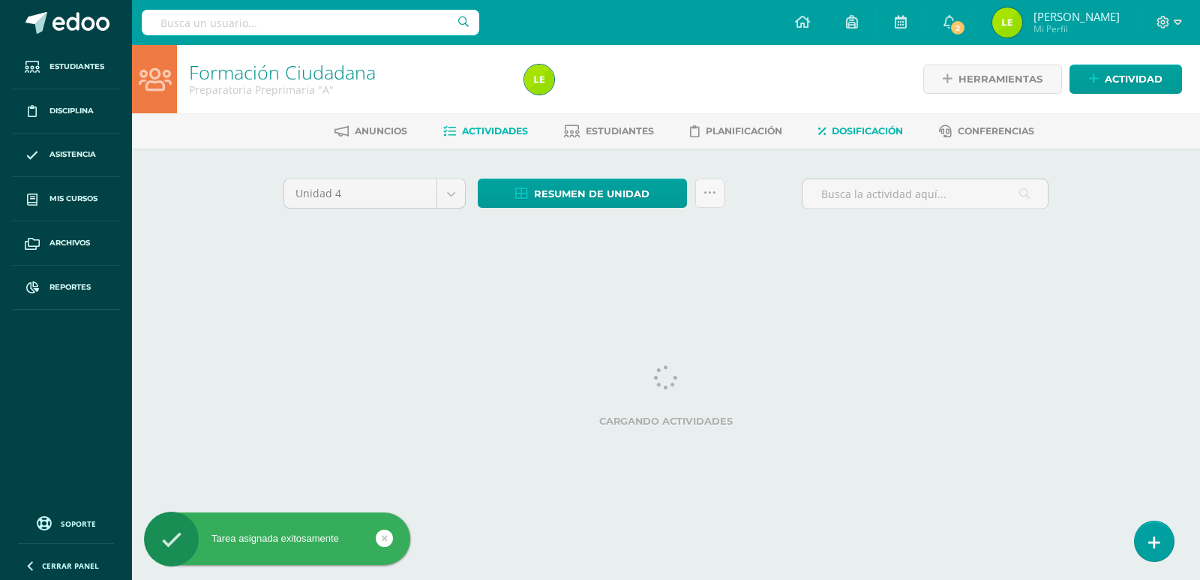
click at [874, 125] on link "Dosificación" at bounding box center [860, 131] width 85 height 24
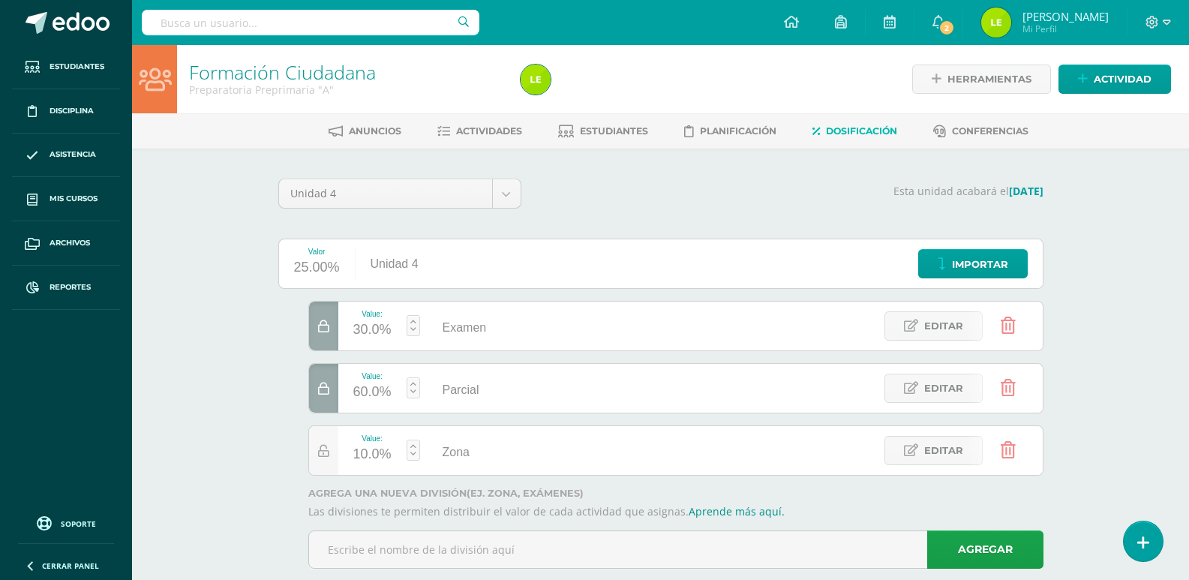
click at [353, 392] on div "60.0%" at bounding box center [372, 392] width 38 height 24
type input "10"
click at [332, 392] on div at bounding box center [323, 388] width 29 height 49
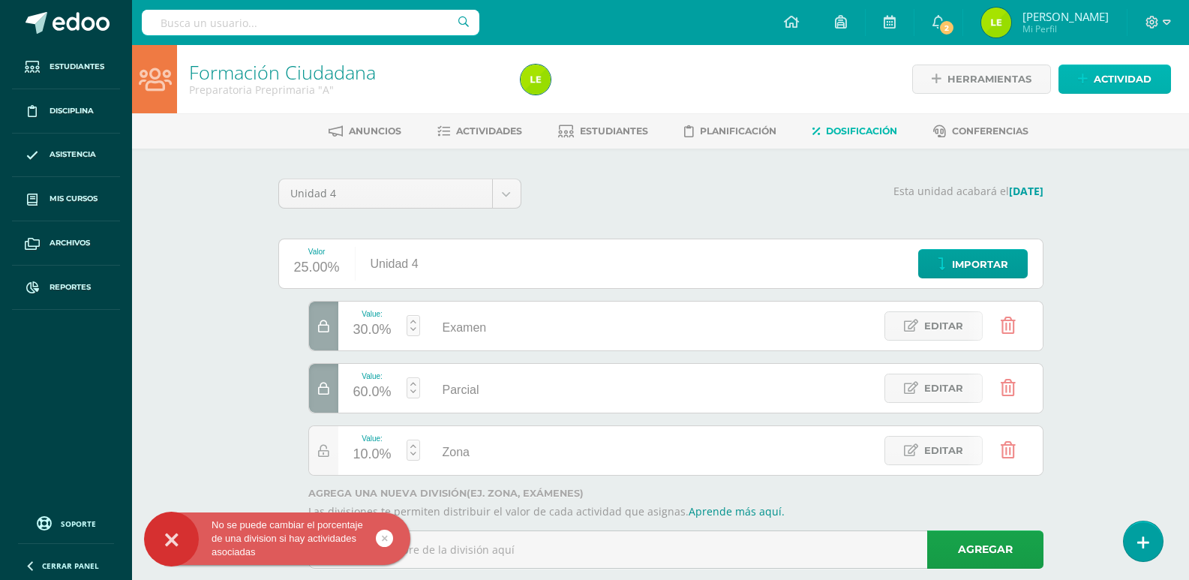
click at [1112, 75] on span "Actividad" at bounding box center [1123, 79] width 58 height 28
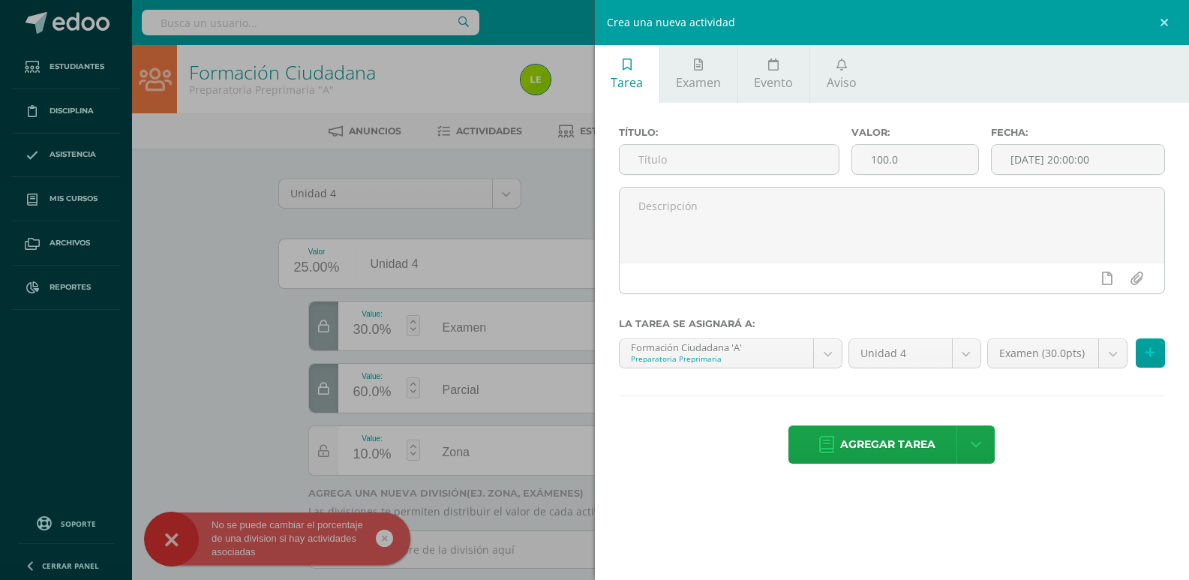
click at [504, 155] on div "Crea una nueva actividad Tarea Examen Evento Aviso Título: Valor: 100.0 Fecha: …" at bounding box center [594, 290] width 1189 height 580
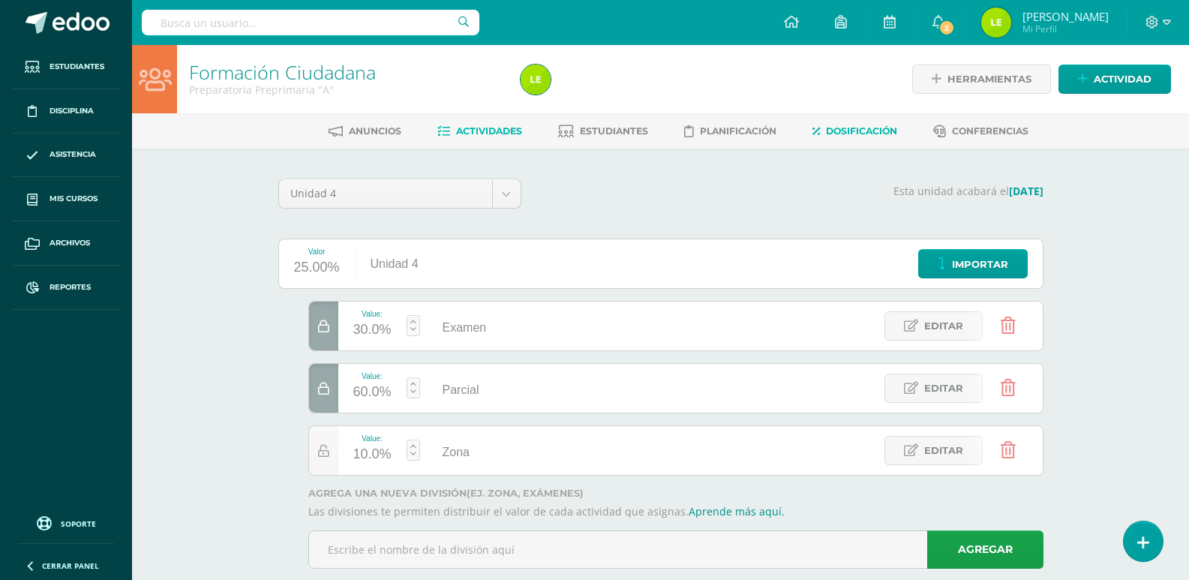
click at [480, 139] on link "Actividades" at bounding box center [479, 131] width 85 height 24
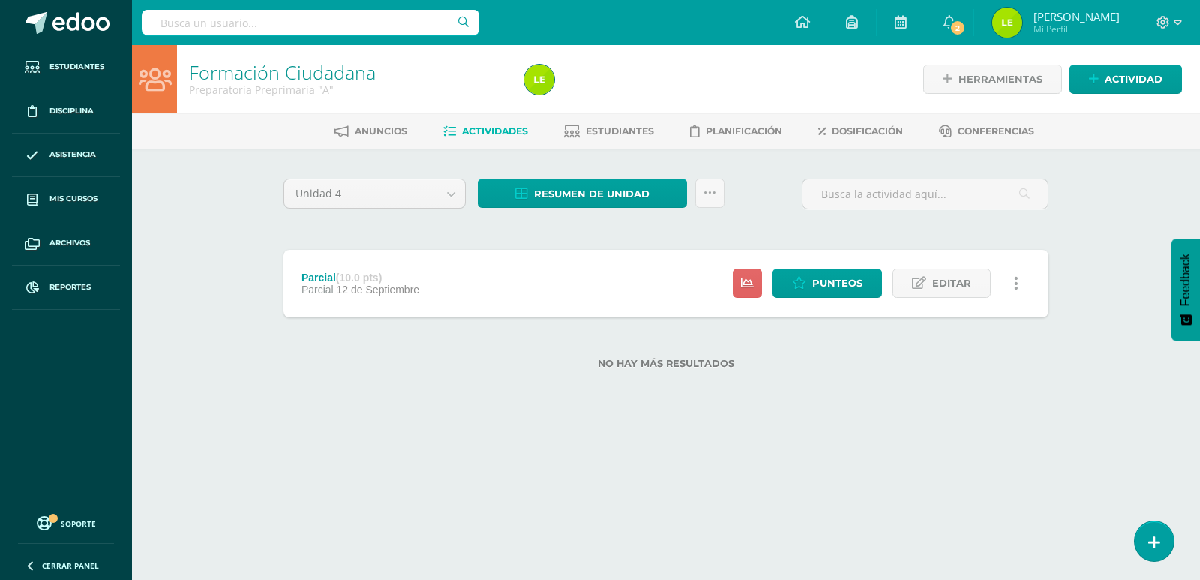
click at [1018, 278] on link at bounding box center [1015, 283] width 29 height 29
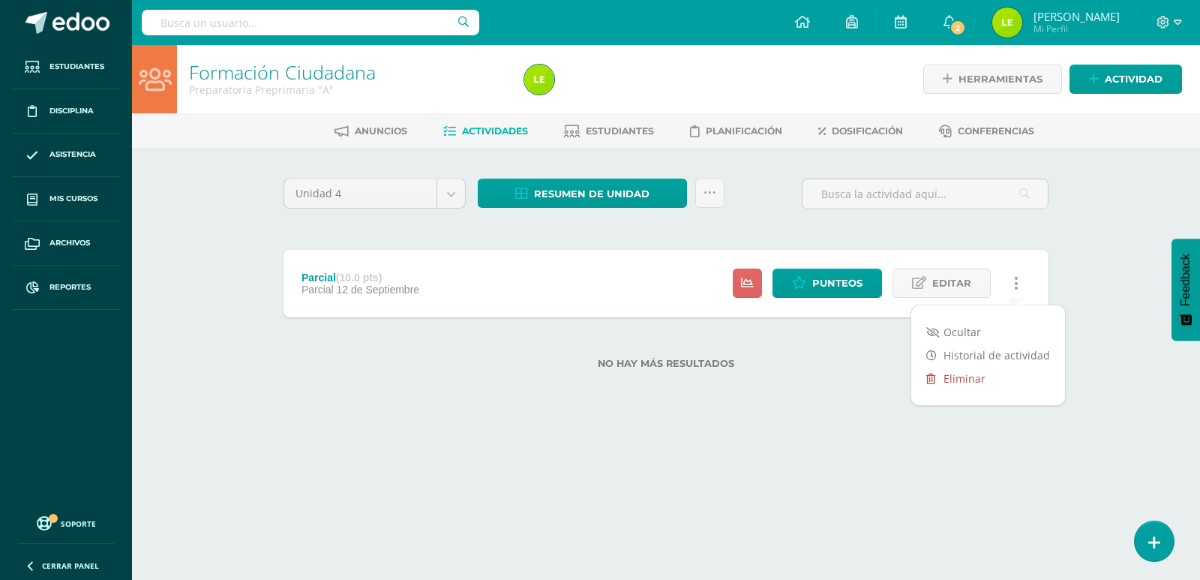
click at [995, 381] on link "Eliminar" at bounding box center [988, 378] width 154 height 23
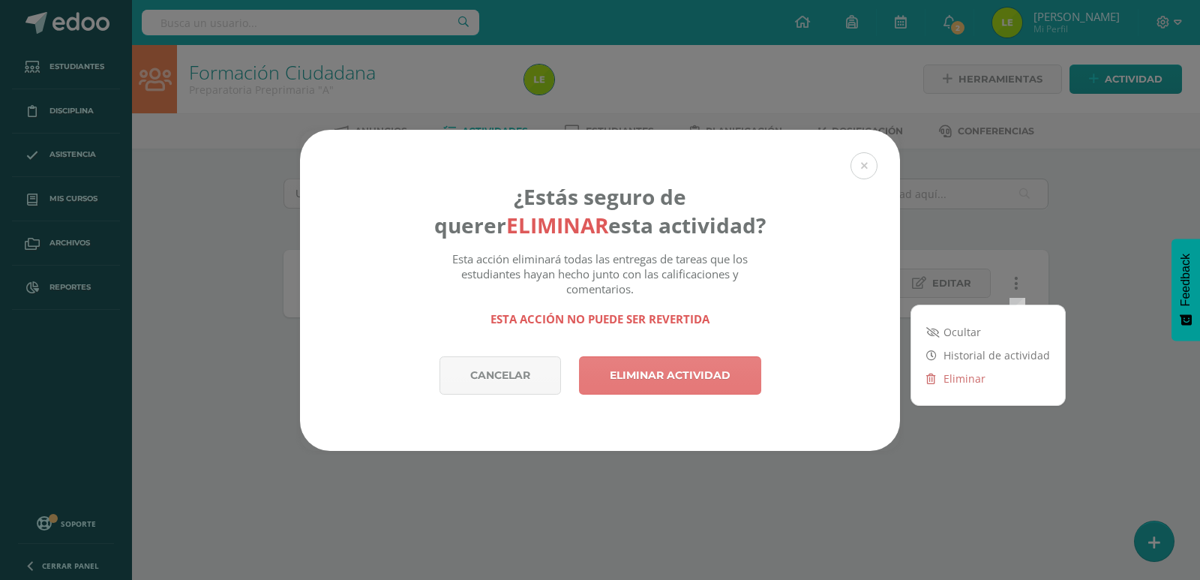
click at [749, 371] on link "Eliminar actividad" at bounding box center [670, 375] width 182 height 38
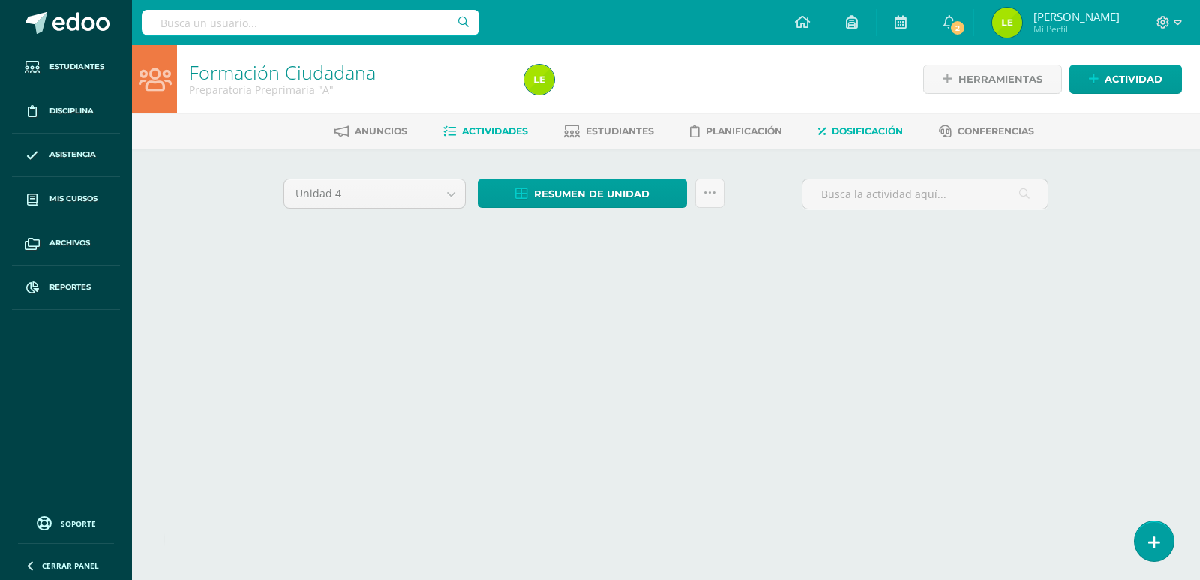
click at [843, 138] on link "Dosificación" at bounding box center [860, 131] width 85 height 24
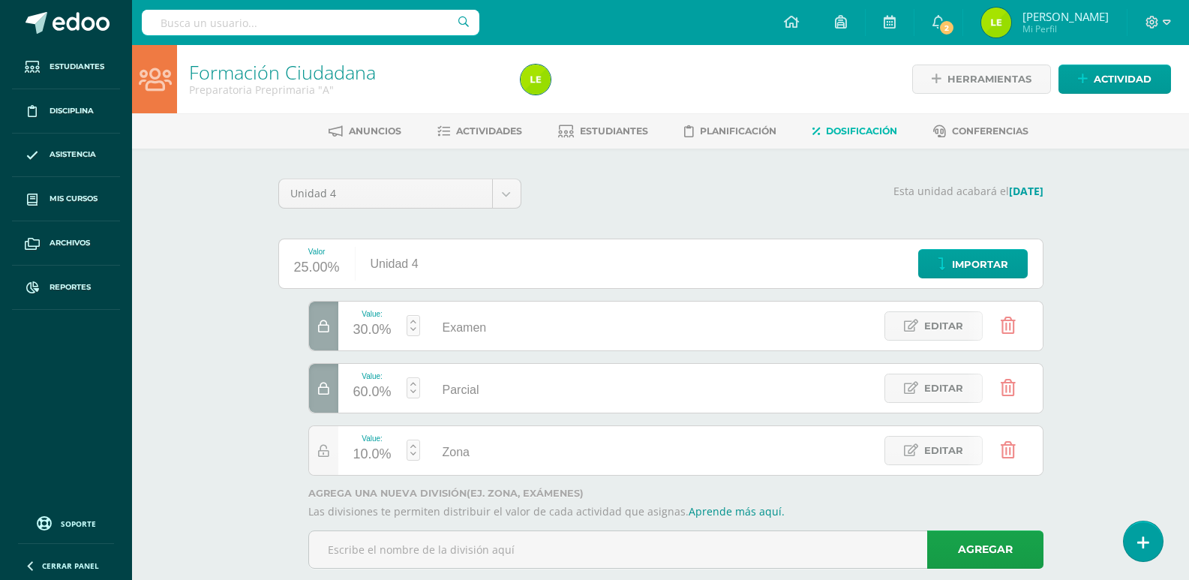
click at [412, 389] on link at bounding box center [414, 387] width 14 height 21
click at [383, 391] on div "60.0%" at bounding box center [372, 392] width 38 height 24
type input "10"
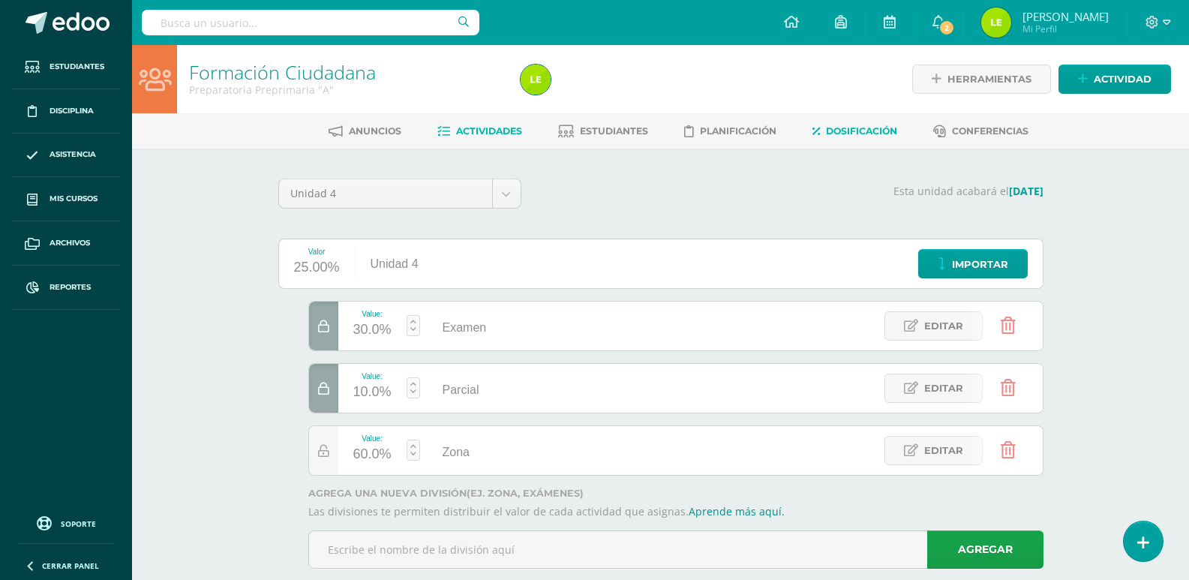
click at [470, 133] on span "Actividades" at bounding box center [489, 130] width 66 height 11
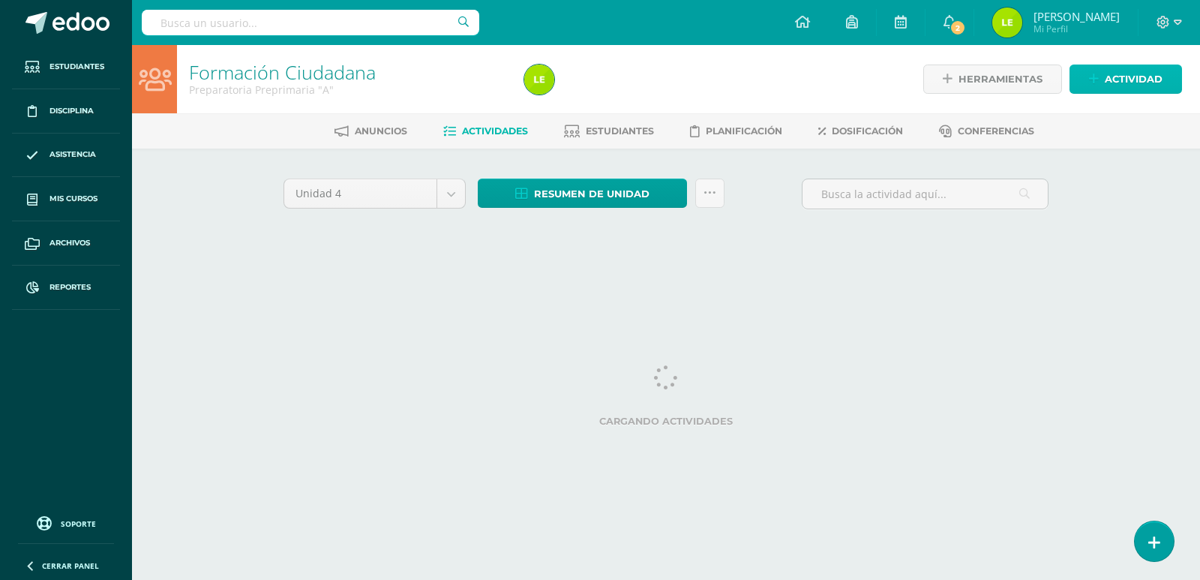
click at [1131, 80] on span "Actividad" at bounding box center [1134, 79] width 58 height 28
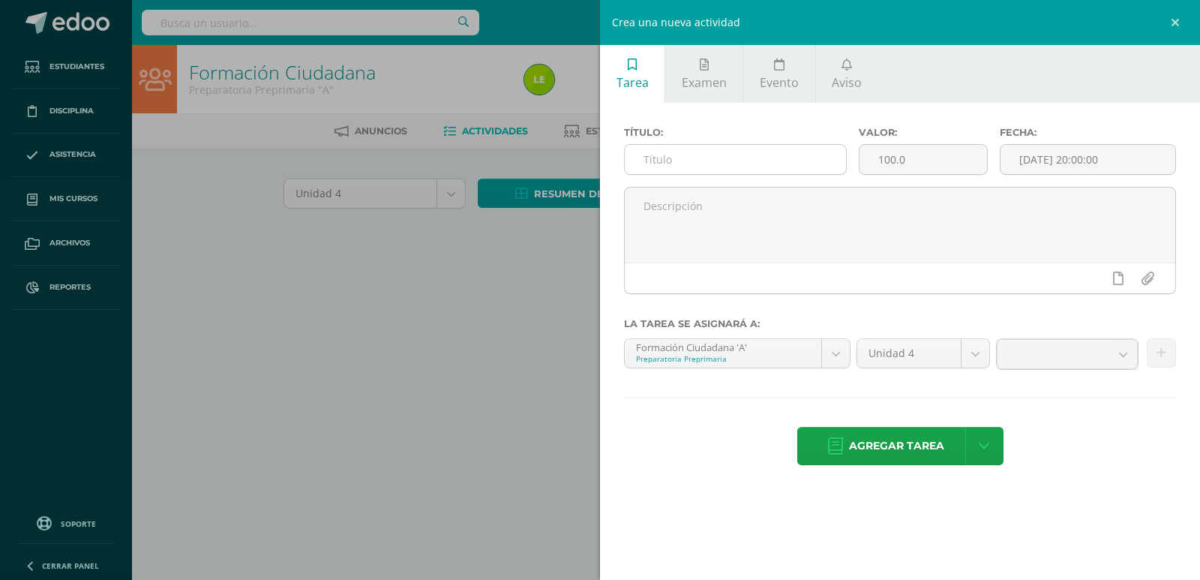
click at [709, 165] on input "text" at bounding box center [735, 159] width 221 height 29
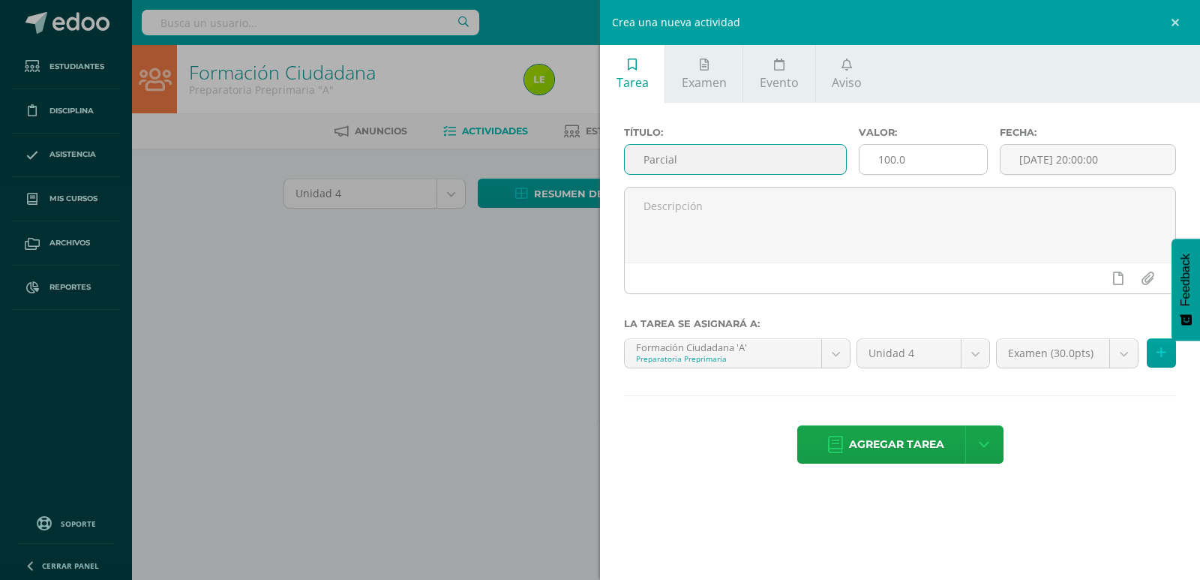
type input "Parcial"
click at [915, 161] on input "100.0" at bounding box center [924, 159] width 128 height 29
type input "10"
click at [1063, 148] on input "[DATE] 20:00:00" at bounding box center [1088, 159] width 175 height 29
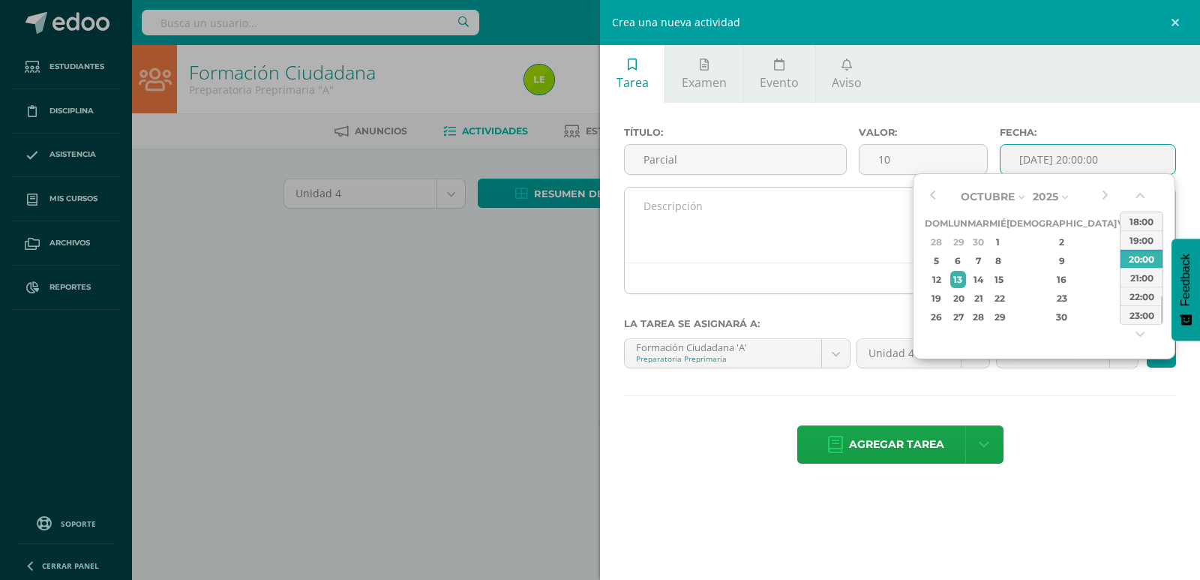
click at [1005, 245] on div "1" at bounding box center [999, 241] width 14 height 17
type input "2025-10-01 20:00"
click at [732, 236] on textarea at bounding box center [900, 225] width 551 height 75
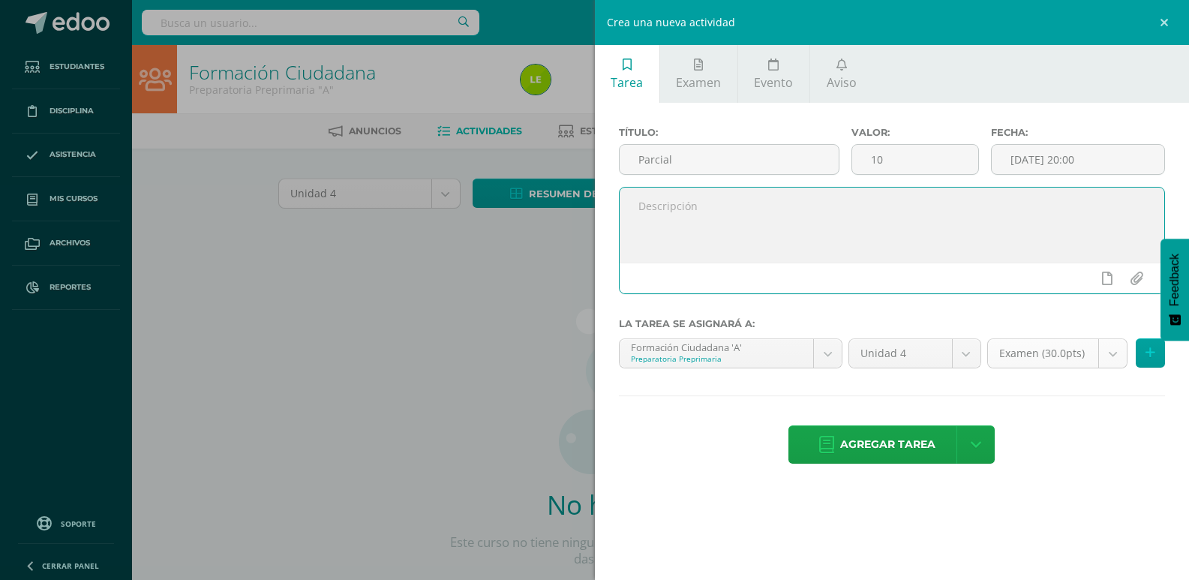
click at [1034, 360] on body "Estudiantes Disciplina Asistencia Mis cursos Archivos Reportes Soporte Ayuda Re…" at bounding box center [594, 322] width 1189 height 644
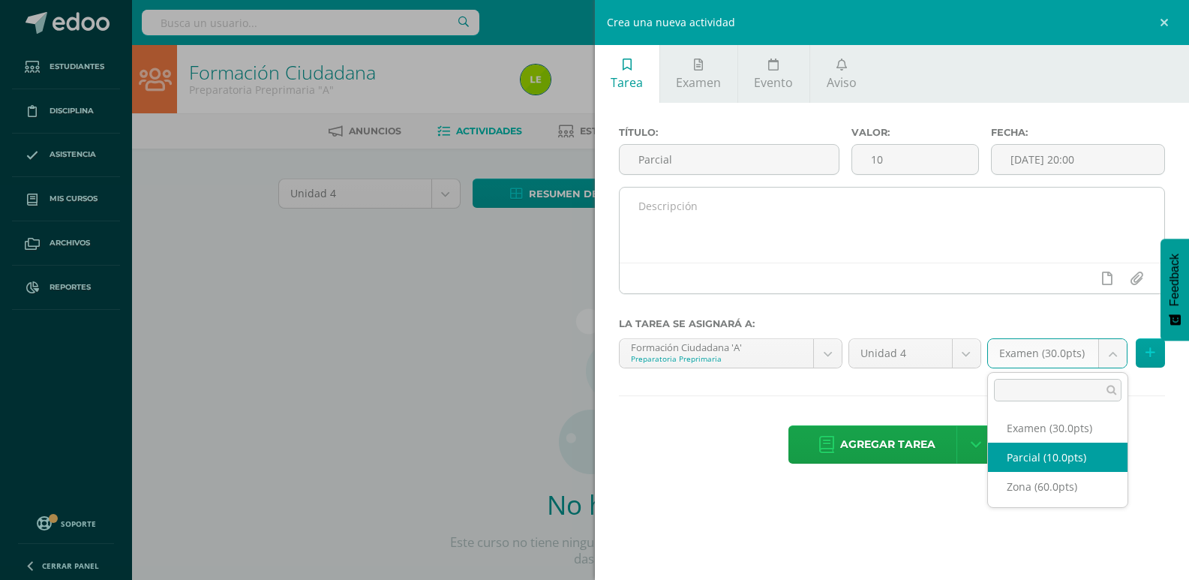
select select "124987"
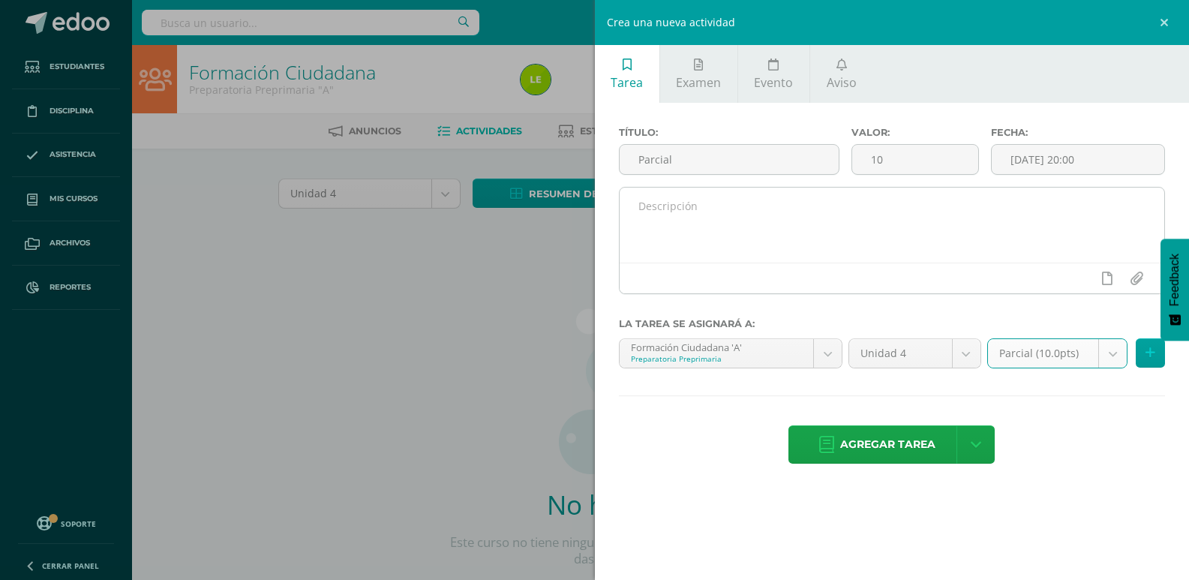
click at [670, 200] on textarea at bounding box center [892, 225] width 545 height 75
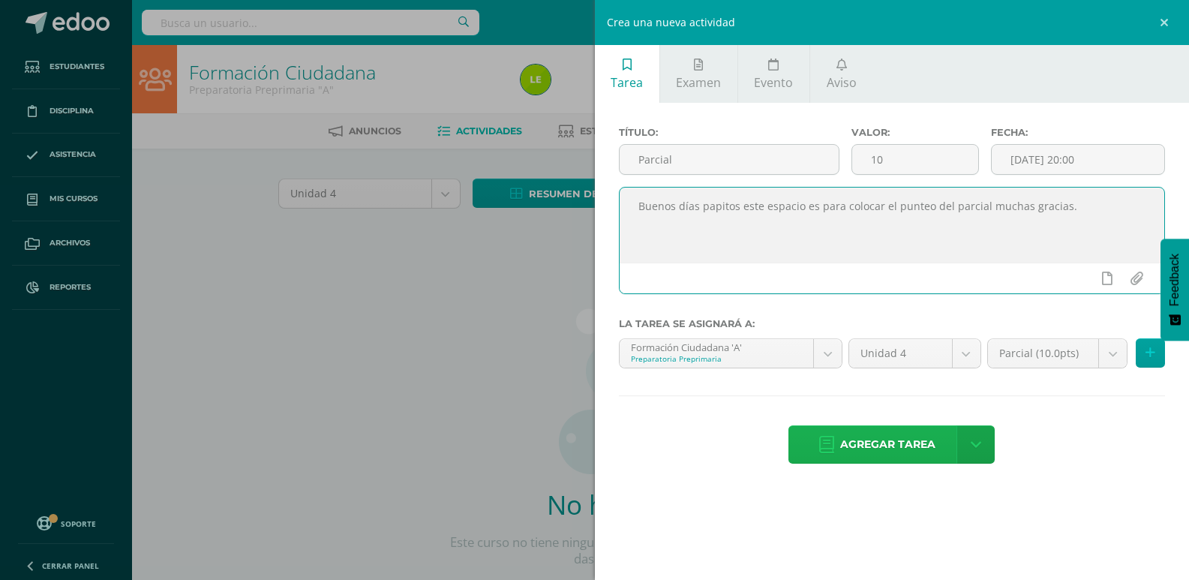
type textarea "Buenos días papitos este espacio es para colocar el punteo del parcial muchas g…"
click at [893, 442] on span "Agregar tarea" at bounding box center [887, 444] width 95 height 37
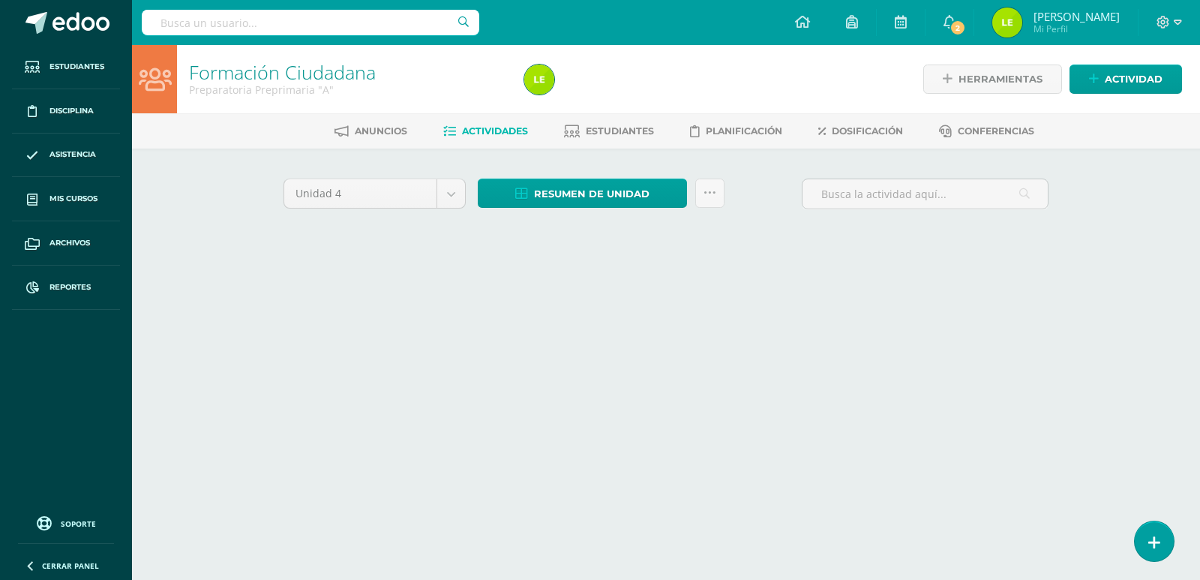
click at [1126, 60] on div "Herramientas Detalle de asistencias Actividad" at bounding box center [1020, 79] width 323 height 68
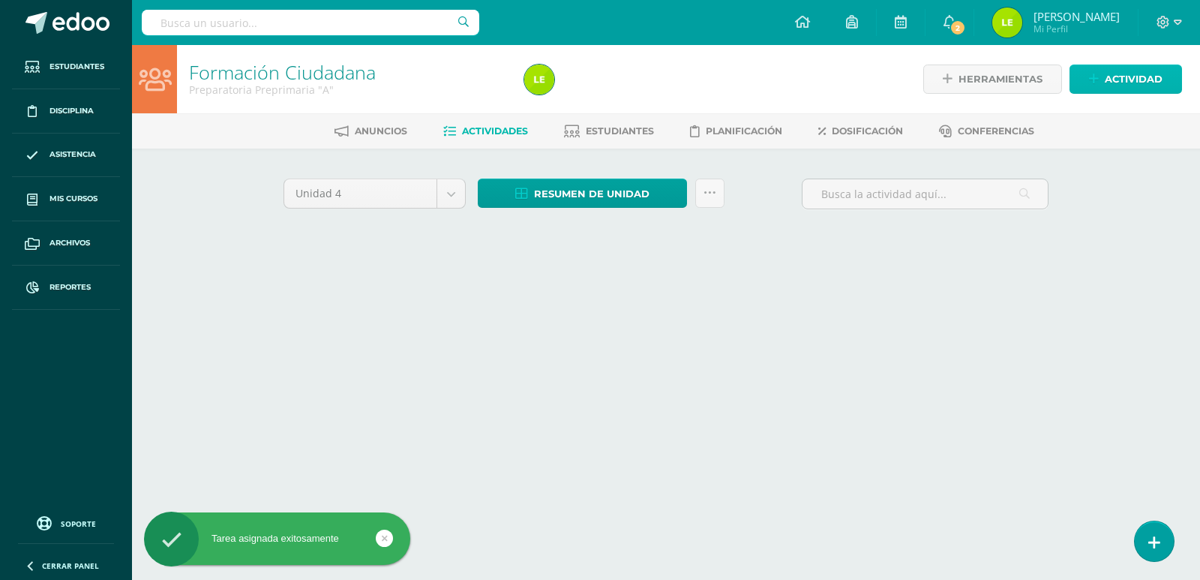
click at [1124, 74] on span "Actividad" at bounding box center [1134, 79] width 58 height 28
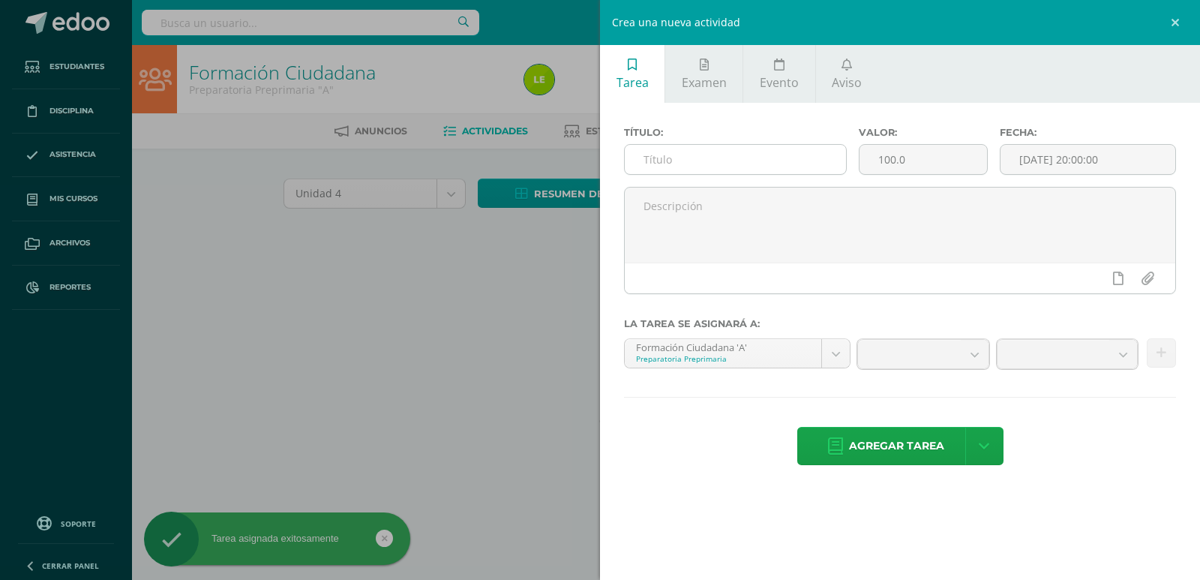
click at [827, 167] on input "text" at bounding box center [735, 159] width 221 height 29
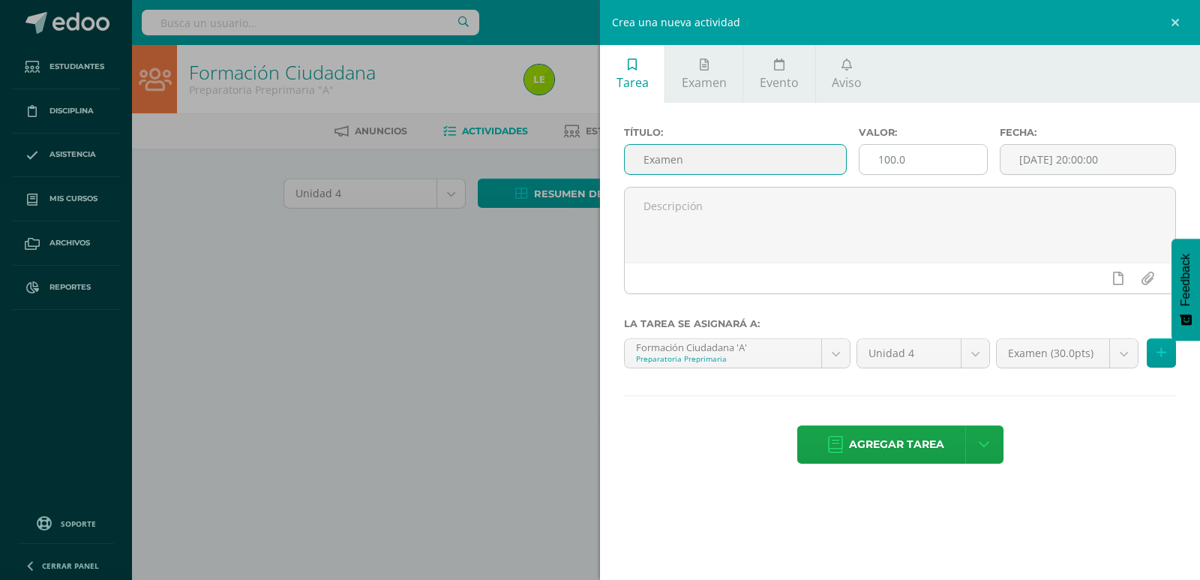
type input "Examen"
click at [922, 156] on input "100.0" at bounding box center [924, 159] width 128 height 29
type input "1"
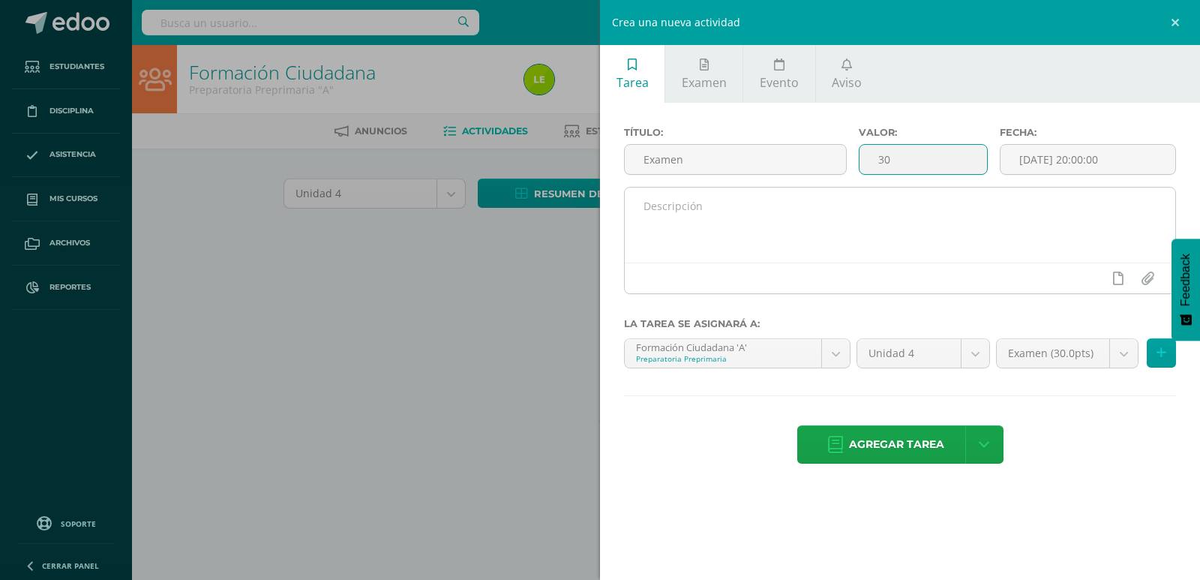
type input "30"
click at [934, 193] on textarea at bounding box center [900, 225] width 551 height 75
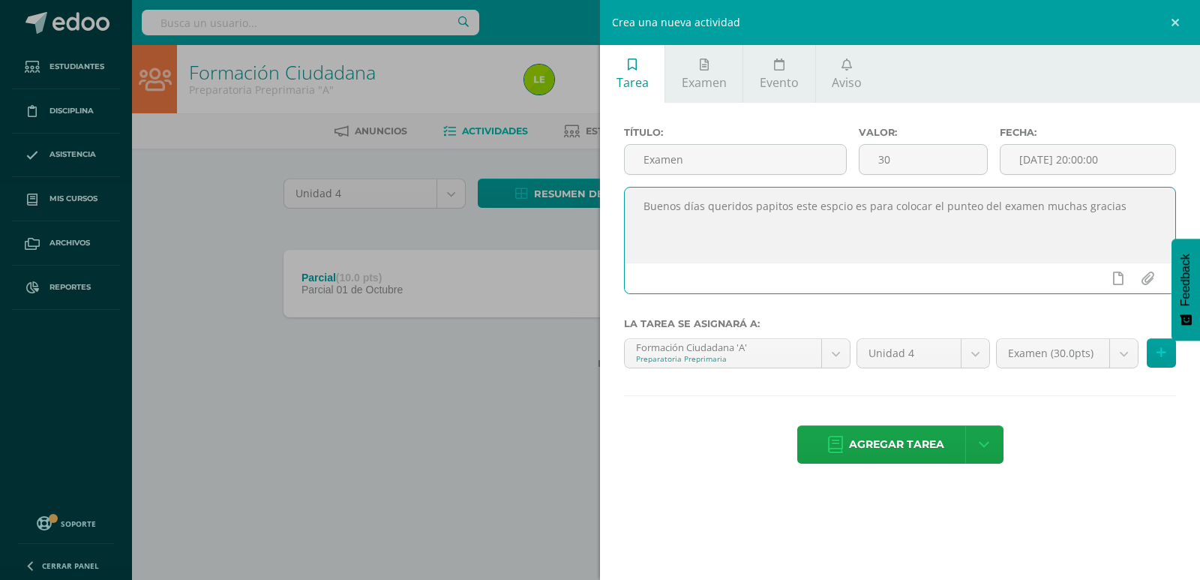
click at [830, 212] on textarea "Buenos días queridos papitos este espcio es para colocar el punteo del examen m…" at bounding box center [900, 225] width 551 height 75
type textarea "Buenos días queridos papitos este espacio es para colocar el punteo del examen …"
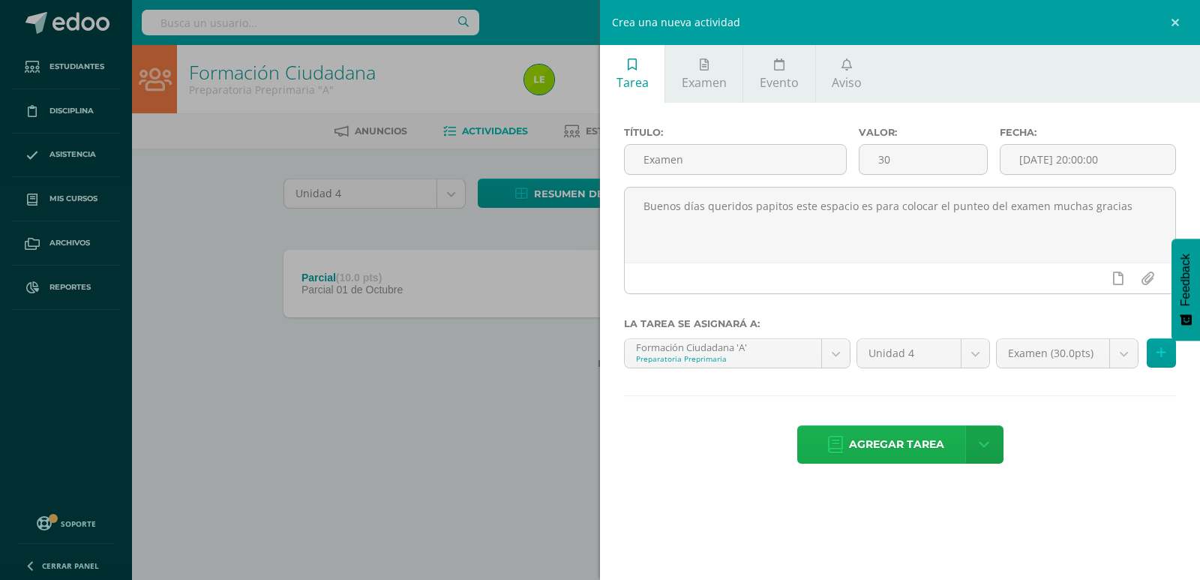
click at [877, 442] on span "Agregar tarea" at bounding box center [896, 444] width 95 height 37
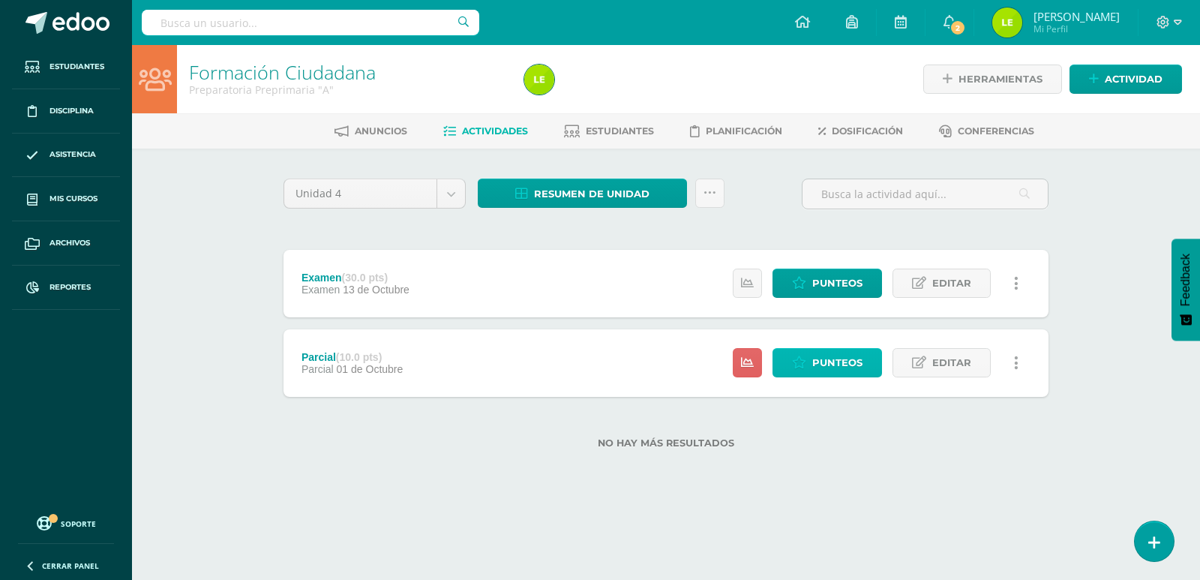
click at [825, 370] on span "Punteos" at bounding box center [837, 363] width 50 height 28
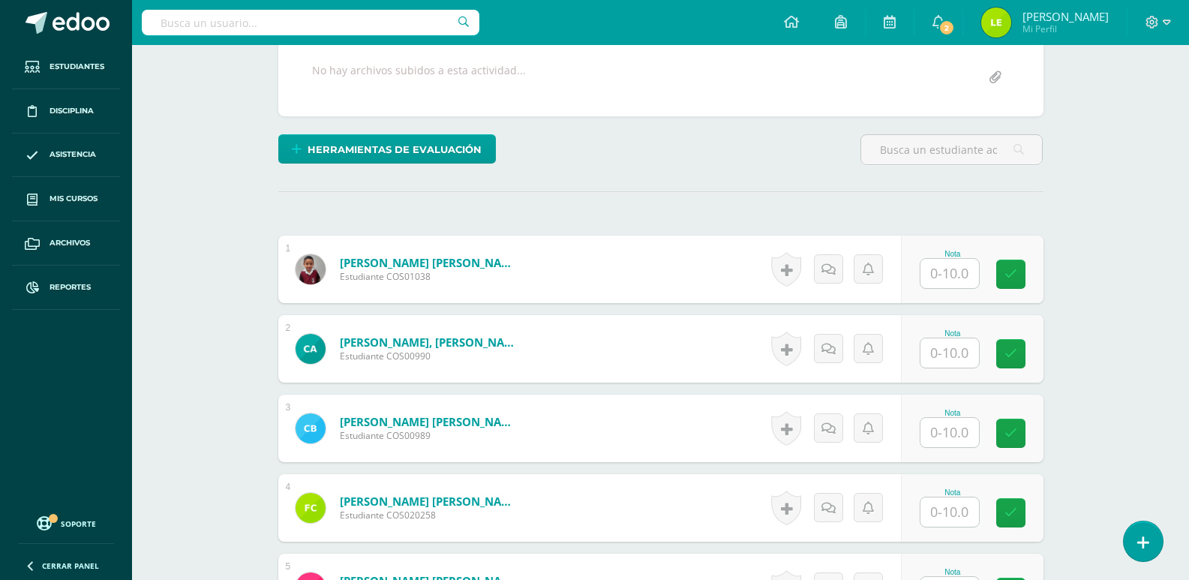
scroll to position [271, 0]
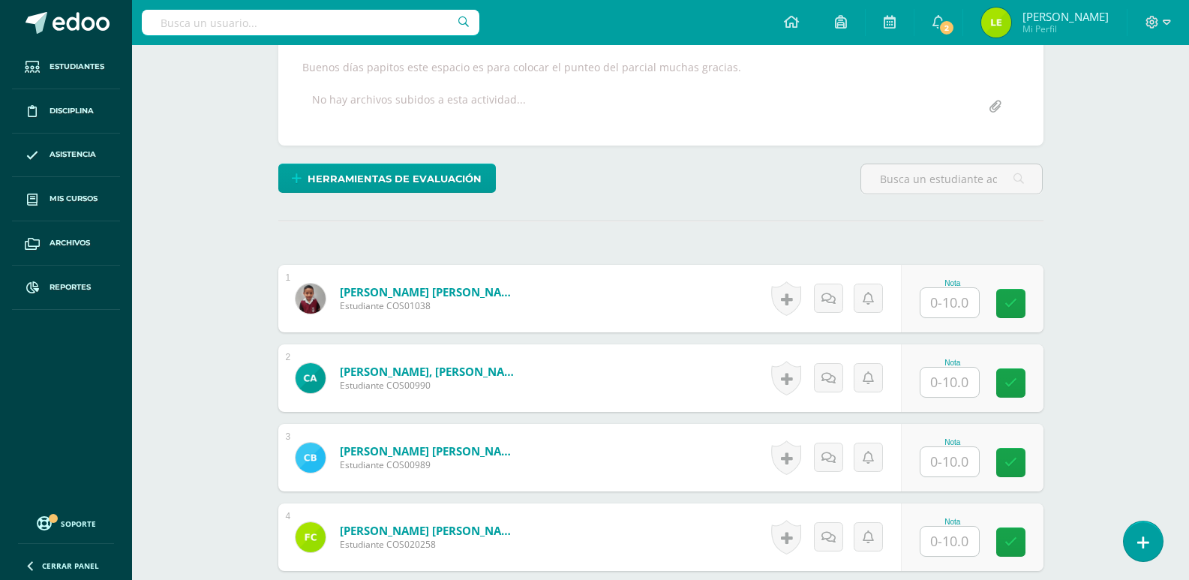
click at [955, 311] on input "text" at bounding box center [949, 302] width 59 height 29
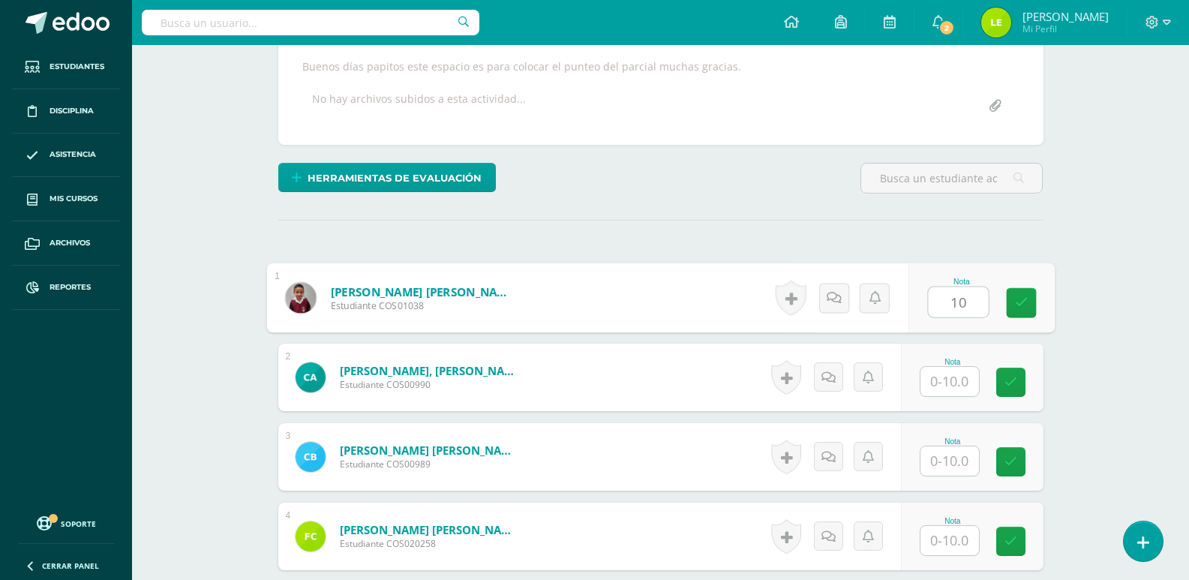
type input "10"
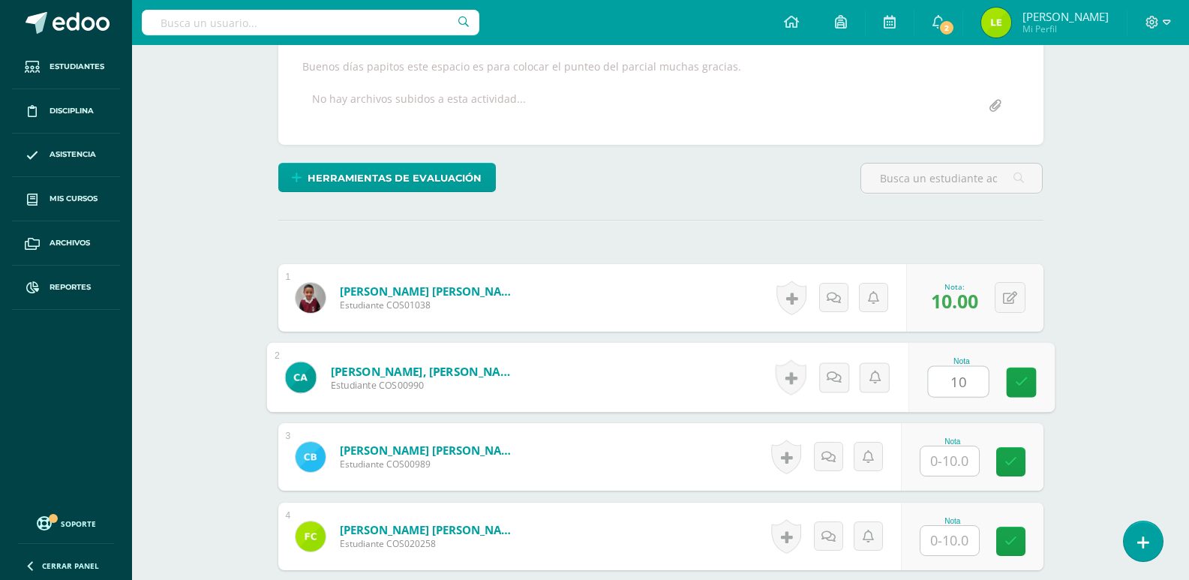
type input "10"
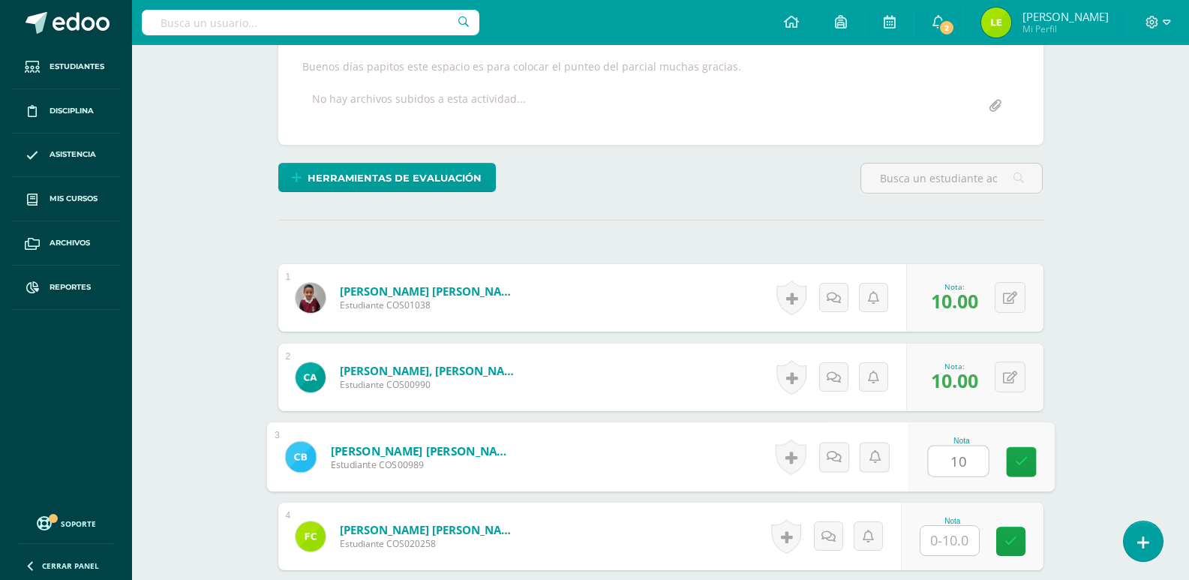
type input "10"
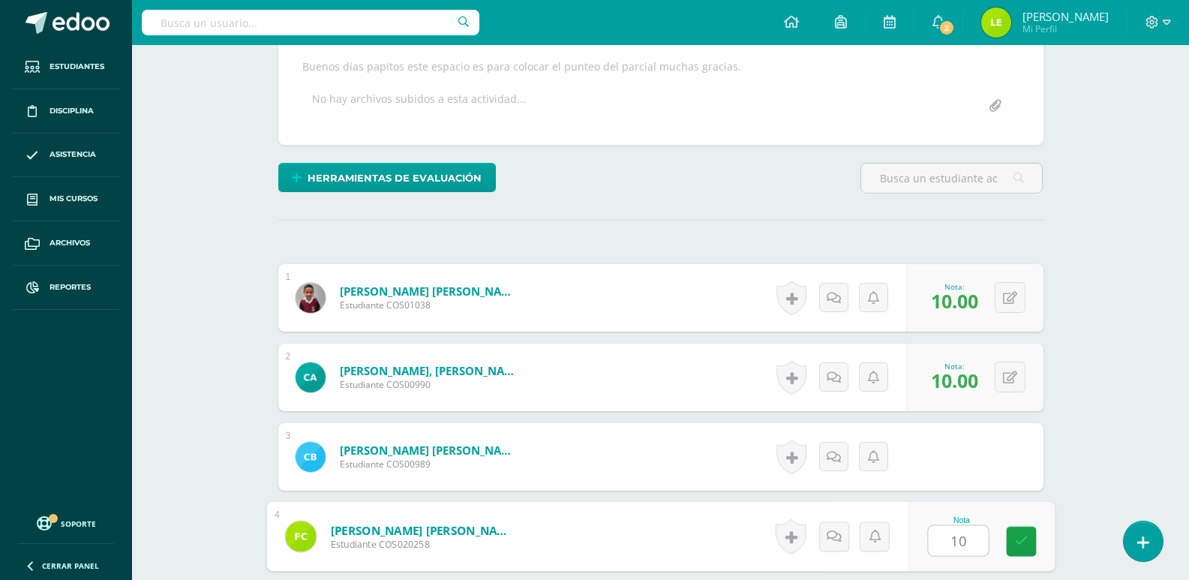
type input "10"
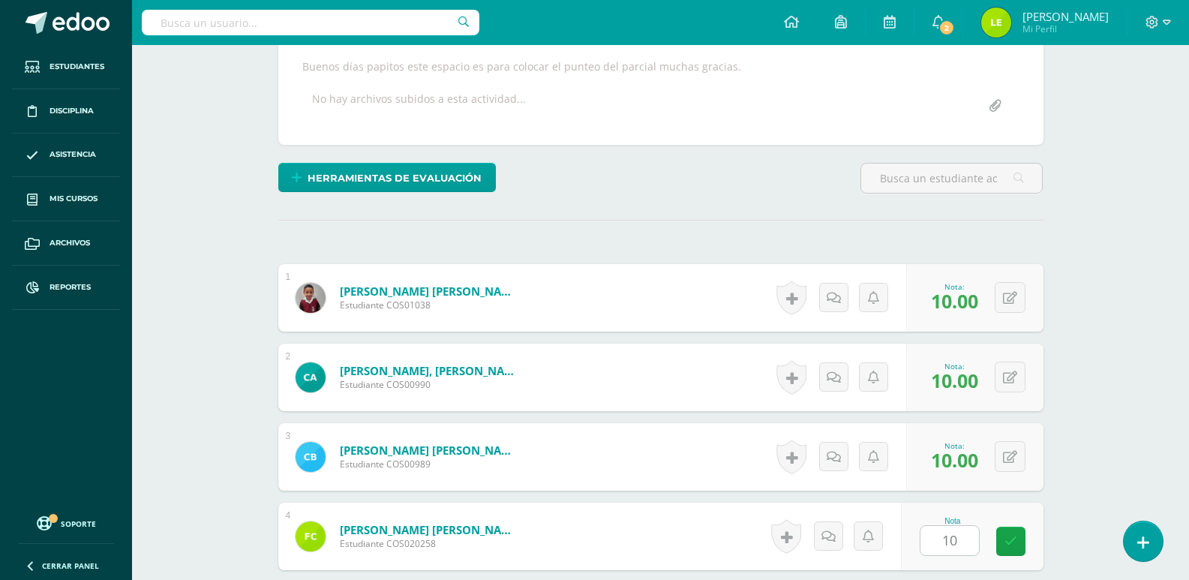
scroll to position [602, 0]
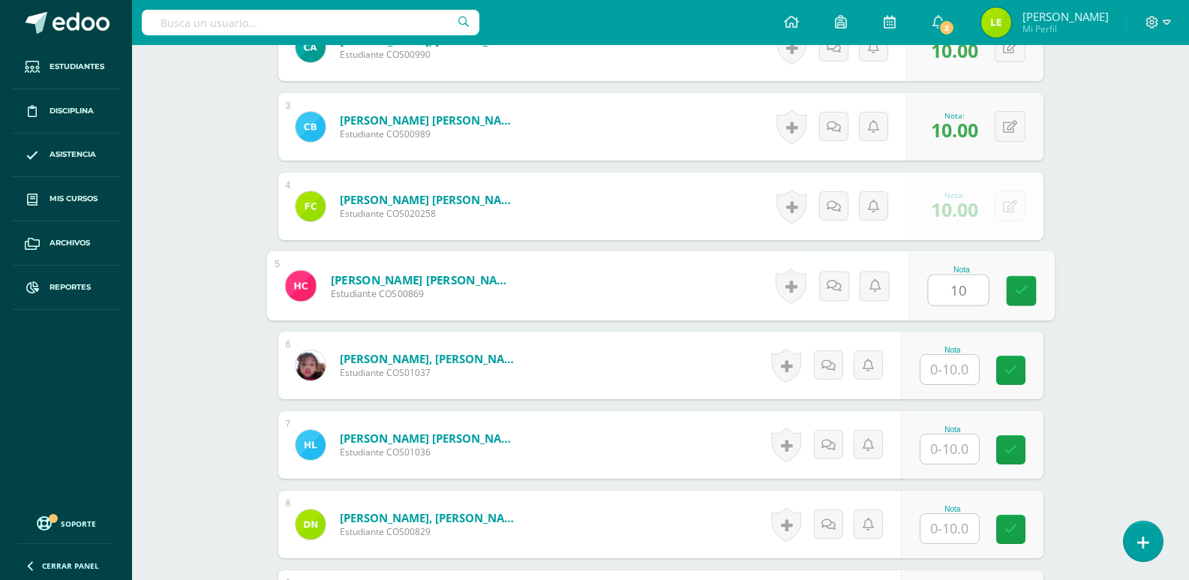
type input "10"
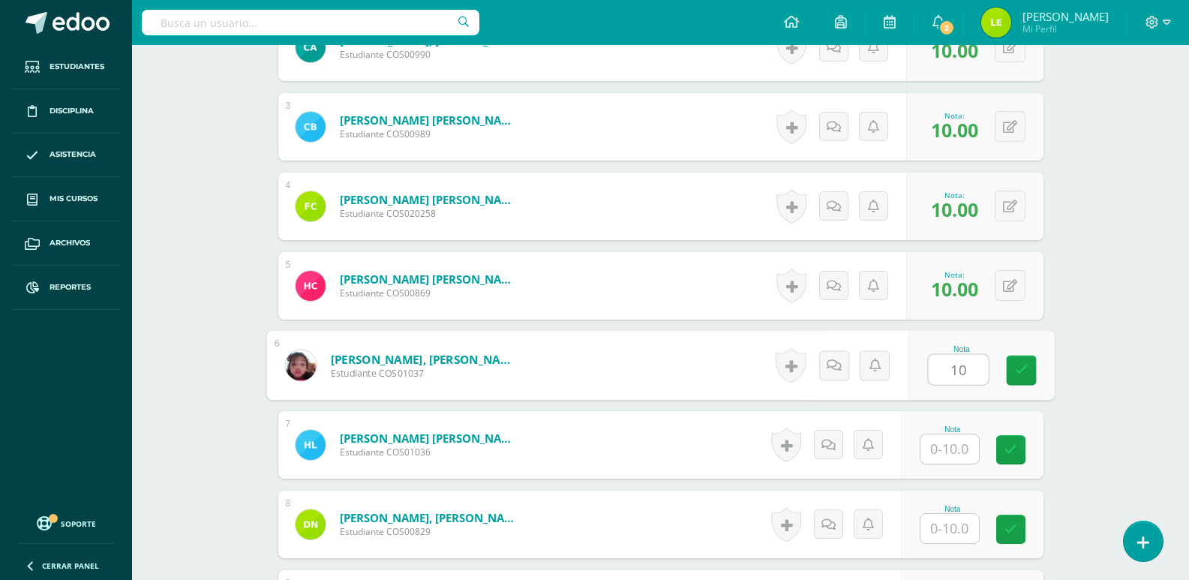
type input "10"
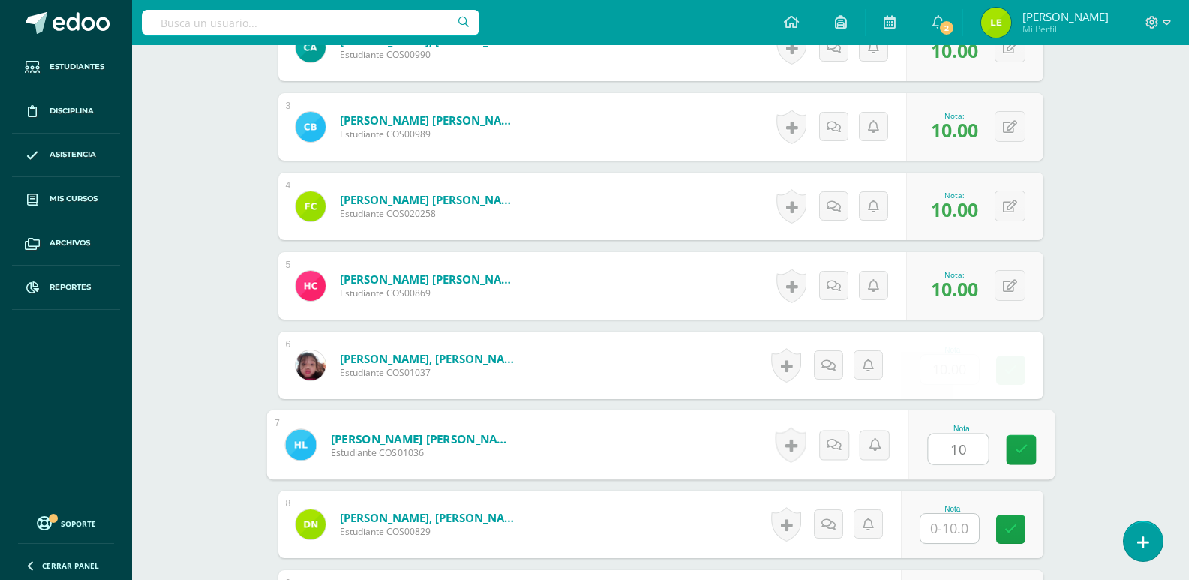
type input "10"
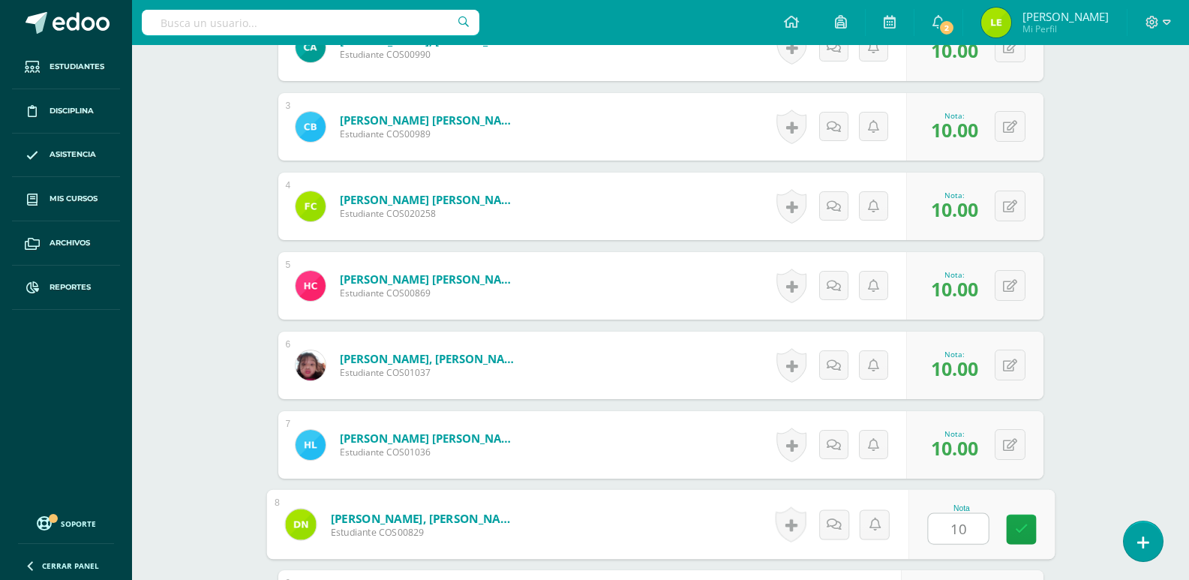
type input "10"
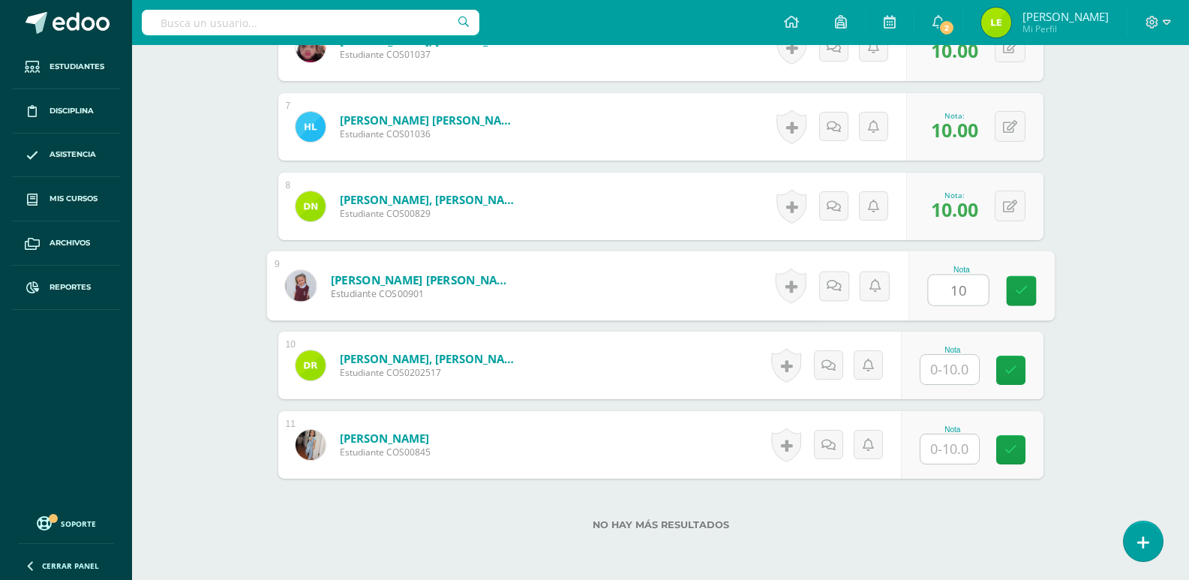
type input "10"
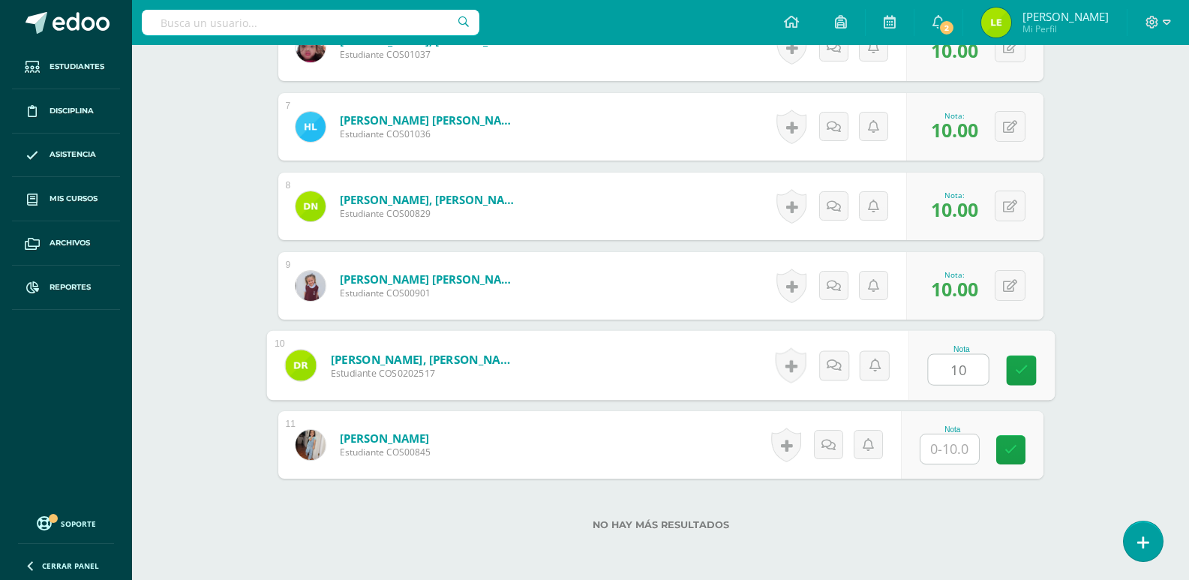
type input "10"
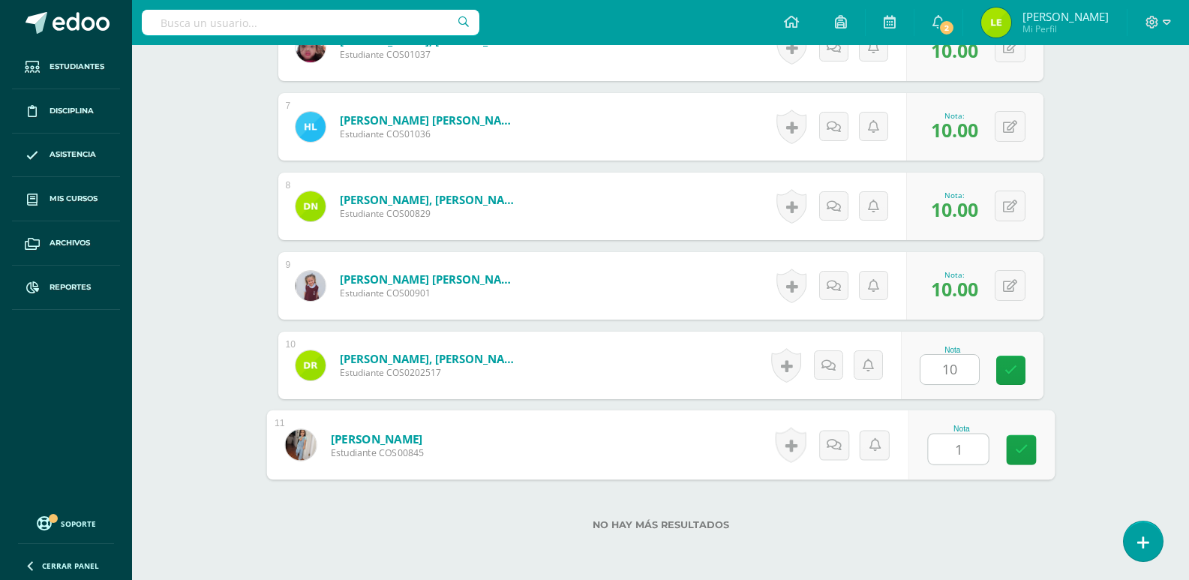
type input "10"
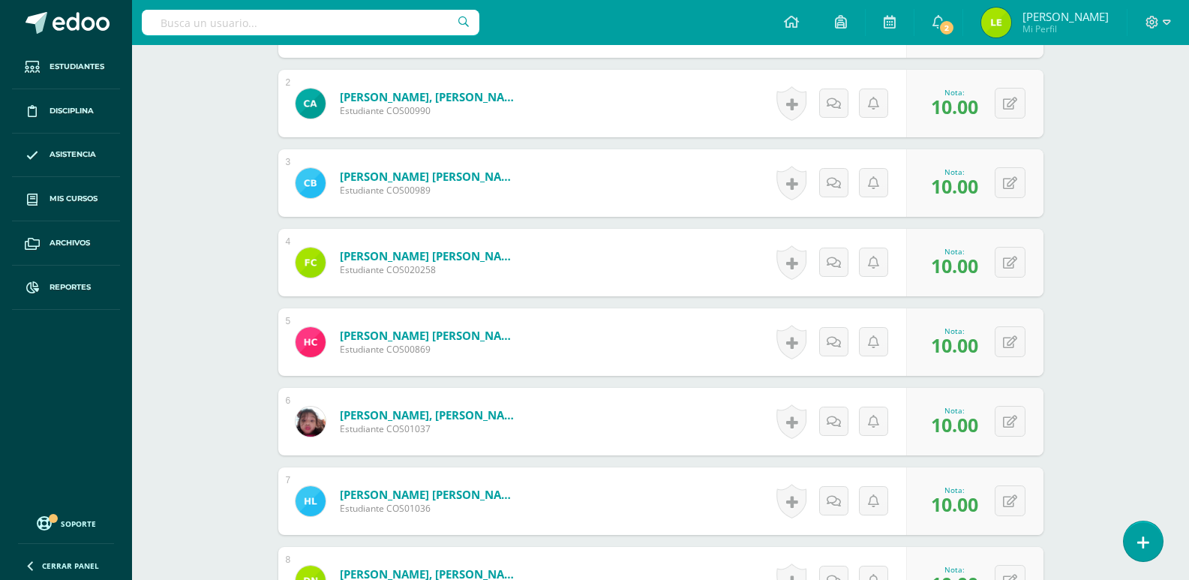
scroll to position [545, 0]
click at [1014, 190] on icon at bounding box center [1020, 183] width 15 height 13
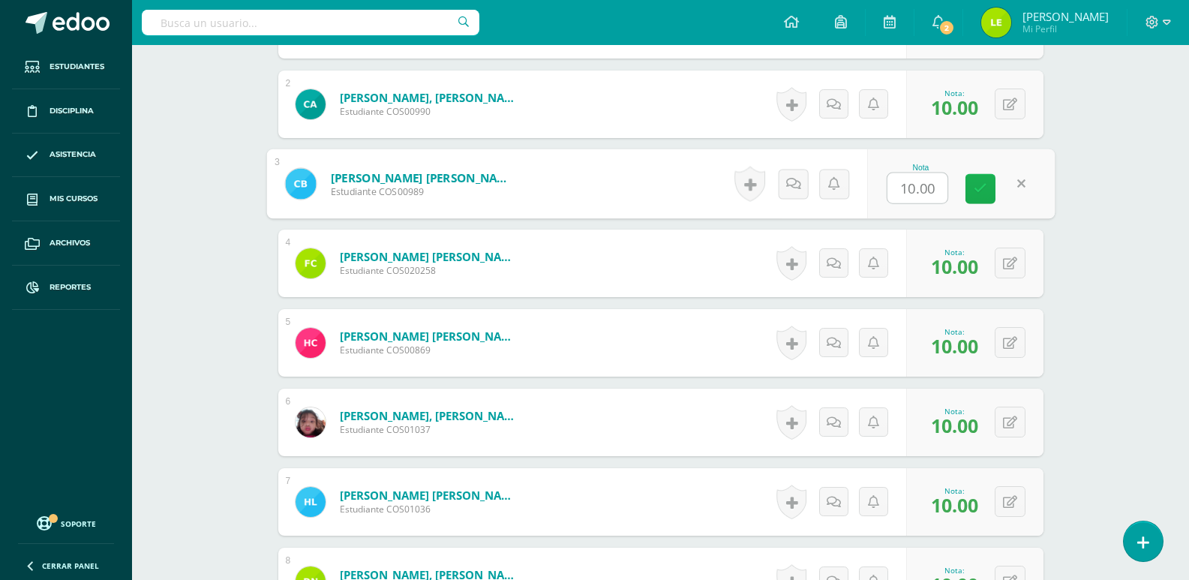
type input "9"
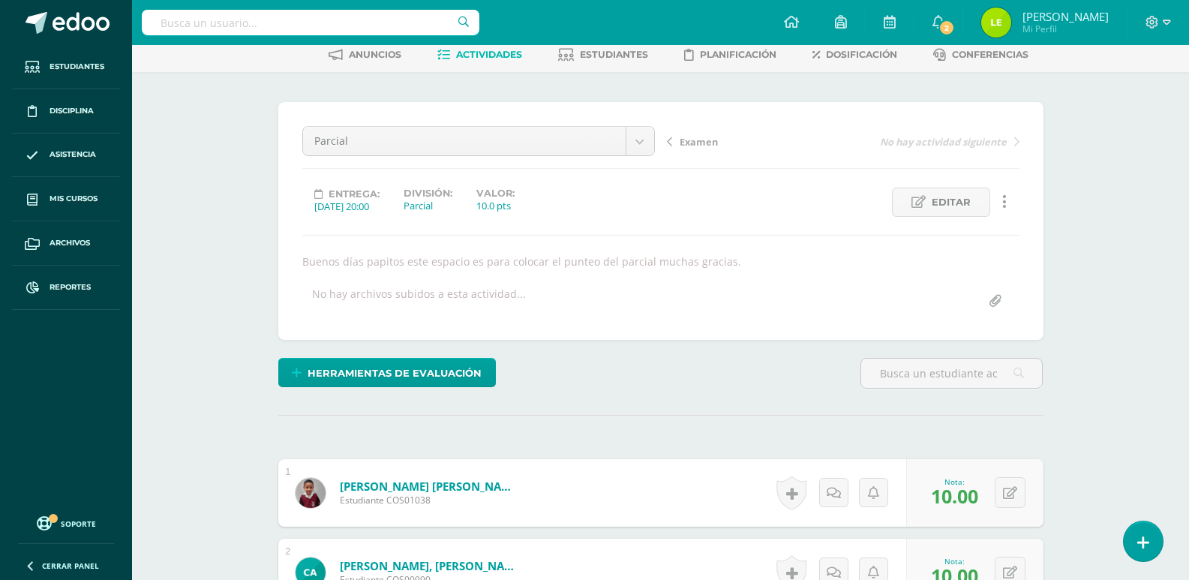
scroll to position [20, 0]
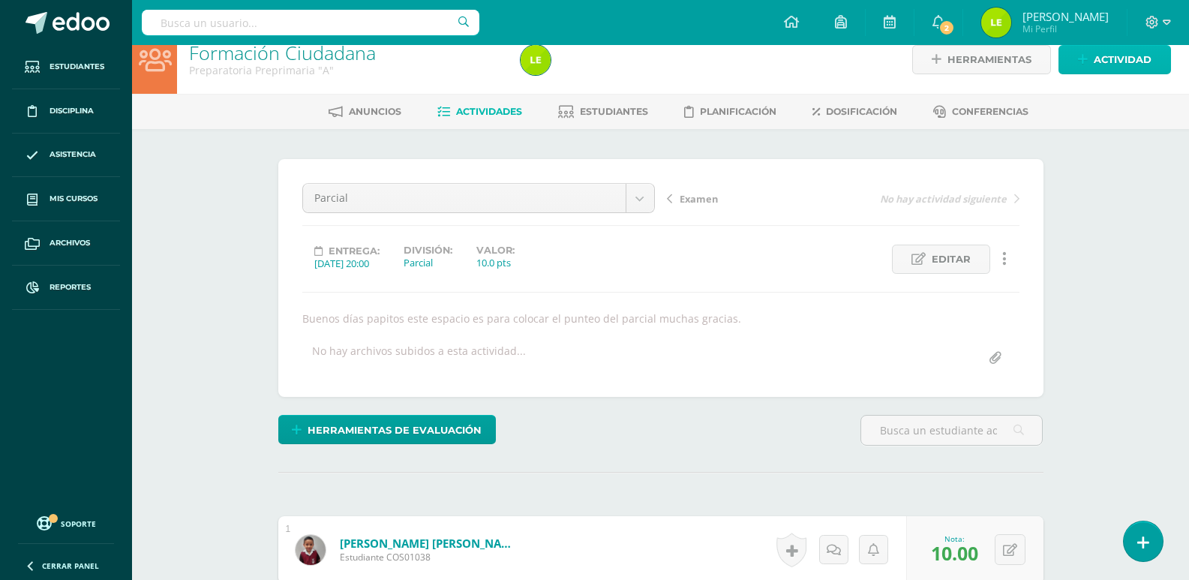
click at [1103, 57] on span "Actividad" at bounding box center [1123, 60] width 58 height 28
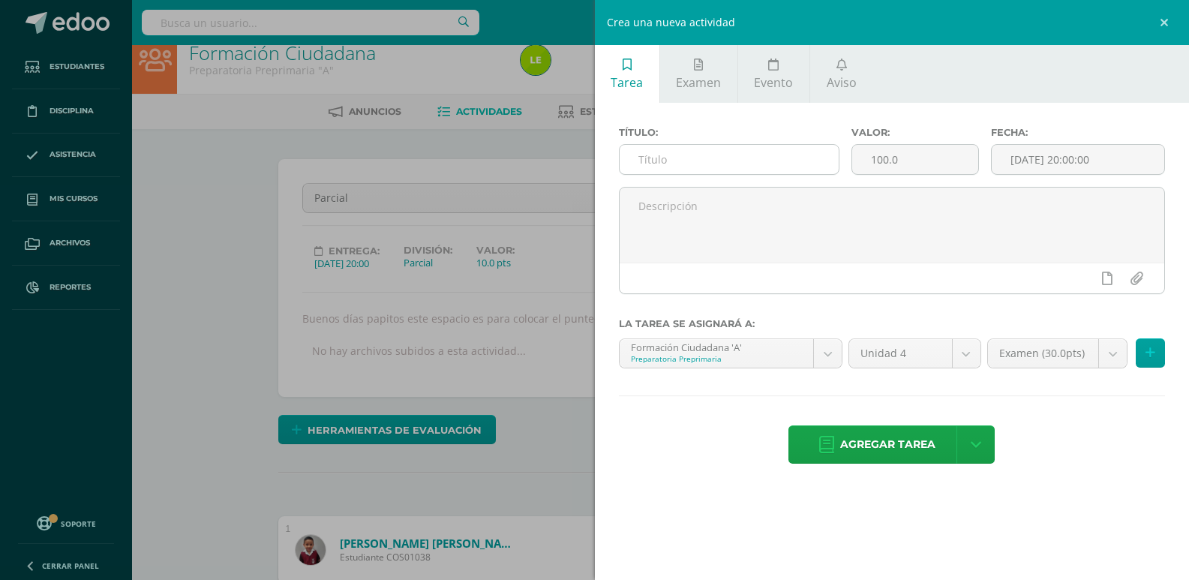
click at [810, 145] on input "text" at bounding box center [729, 159] width 219 height 29
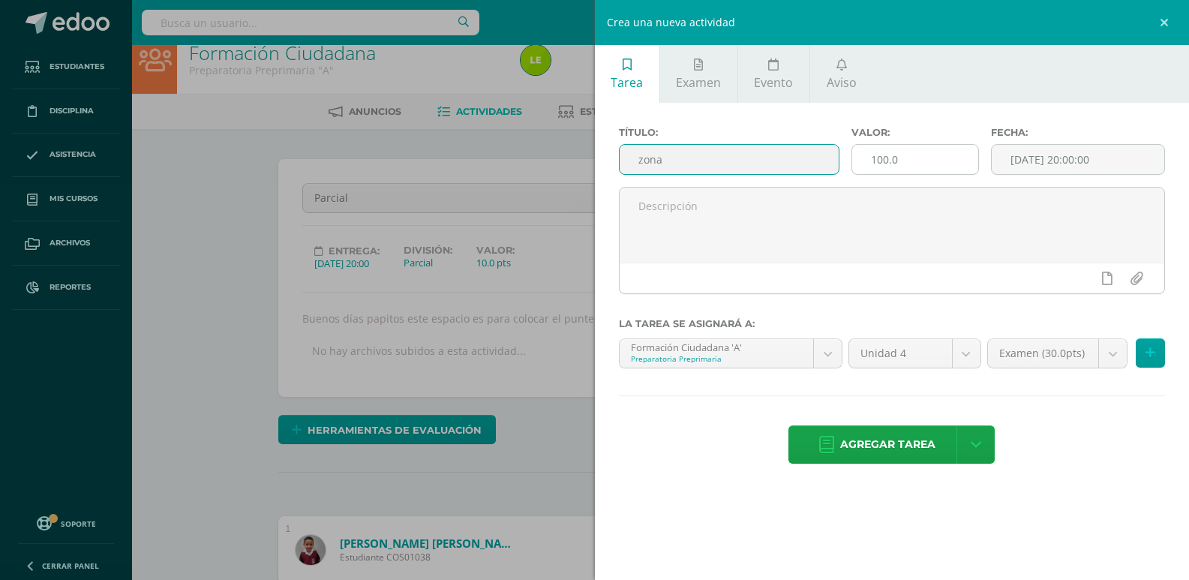
type input "zona"
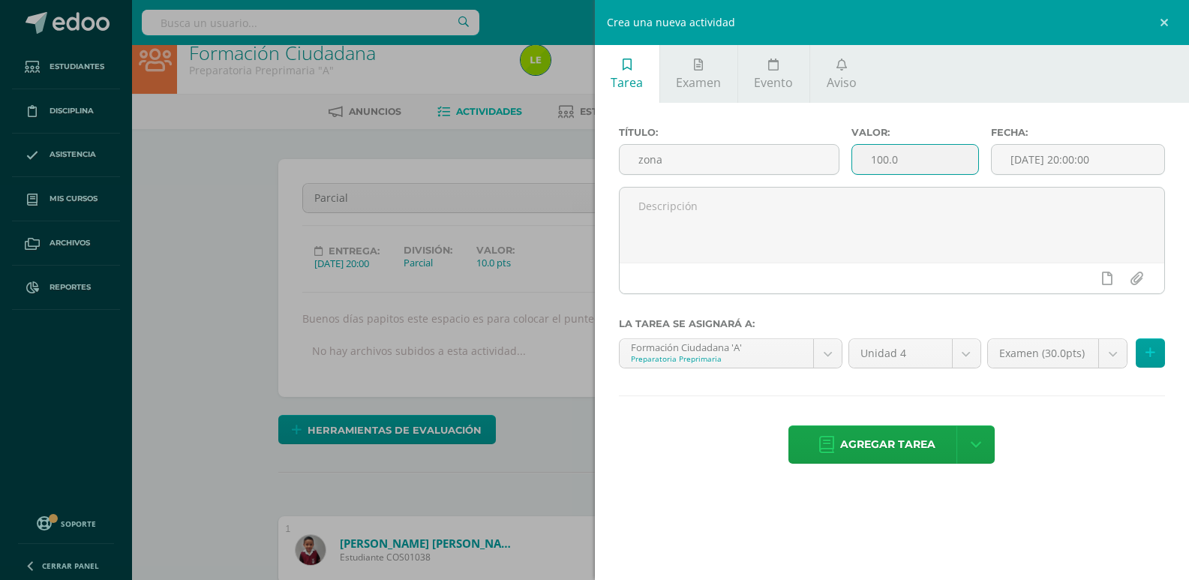
drag, startPoint x: 916, startPoint y: 154, endPoint x: 785, endPoint y: 186, distance: 135.2
click at [785, 186] on div "Título: zona Valor: 100.0 Fecha: 2025-10-13 20:00:00" at bounding box center [892, 157] width 559 height 60
type input "60"
click at [1018, 173] on input "[DATE] 20:00:00" at bounding box center [1078, 159] width 173 height 29
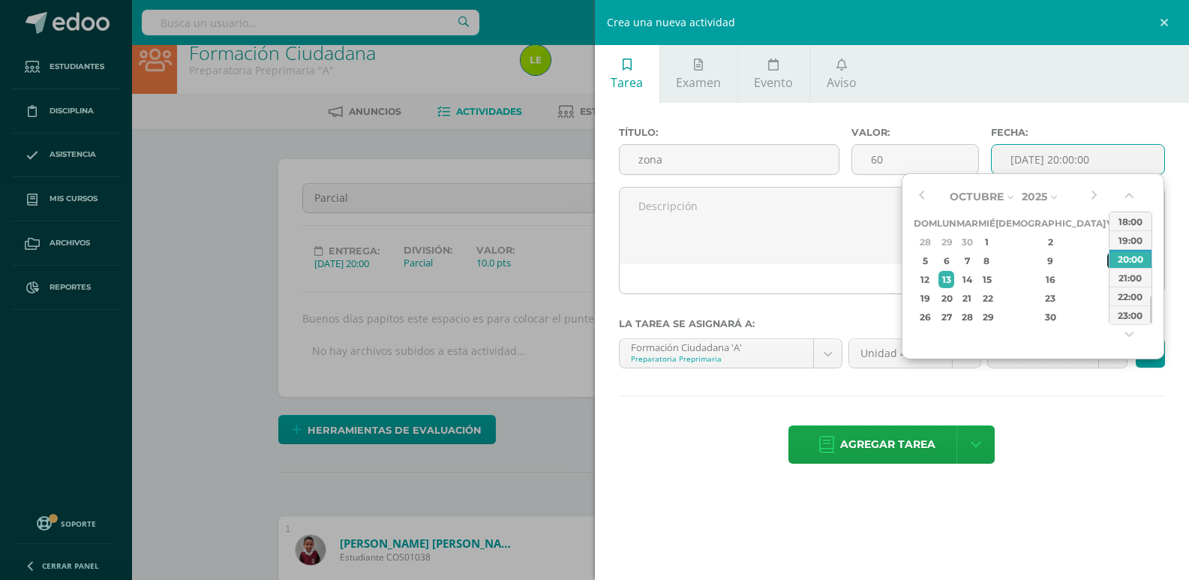
click at [1107, 260] on div "10" at bounding box center [1114, 260] width 14 height 17
type input "2025-10-10 20:00"
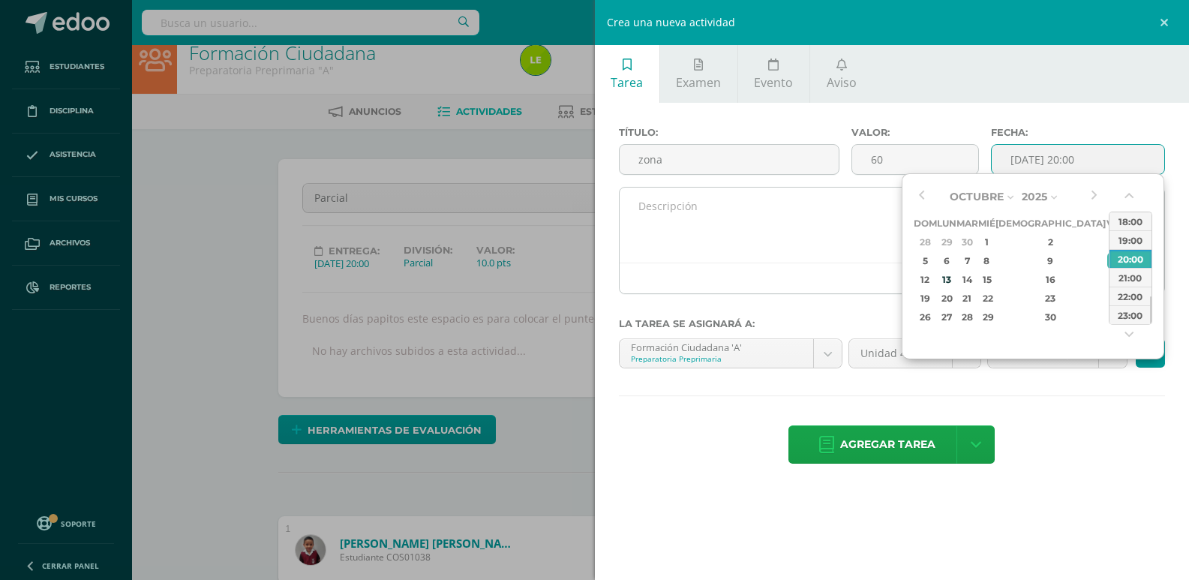
click at [746, 264] on div at bounding box center [892, 278] width 545 height 31
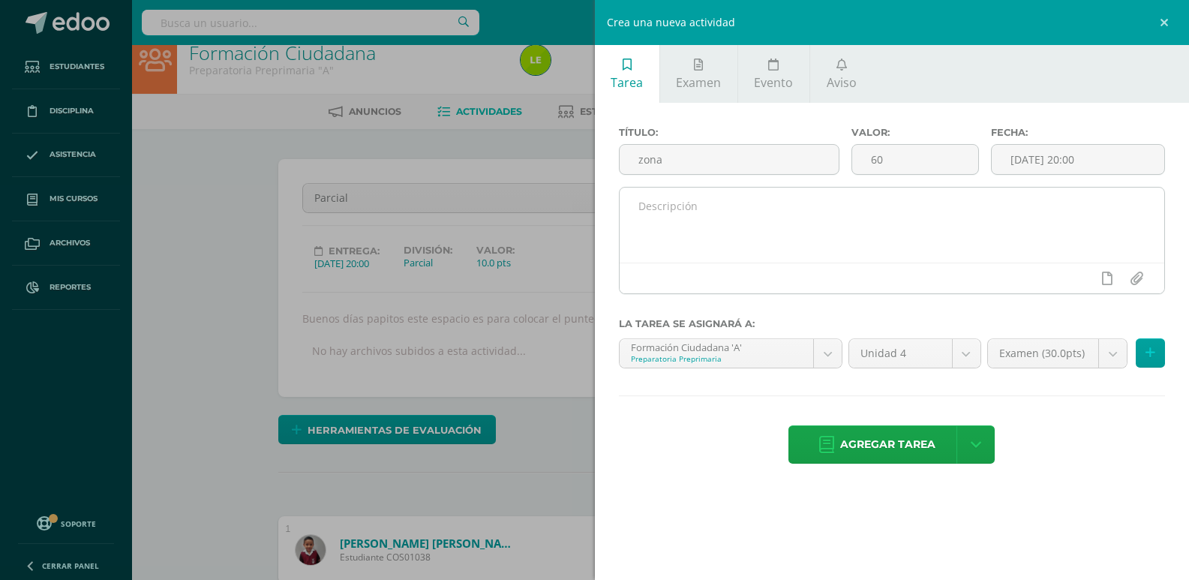
click at [734, 230] on textarea at bounding box center [892, 225] width 545 height 75
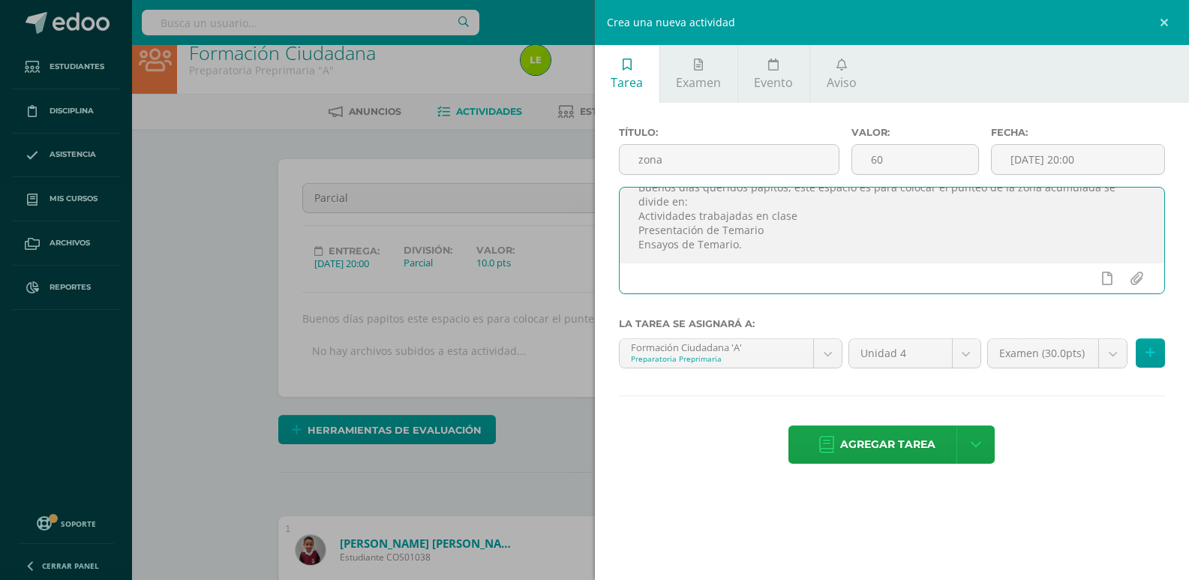
scroll to position [33, 0]
type textarea "Buenos días queridos papitos, este espacio es para colocar el punteo de la zona…"
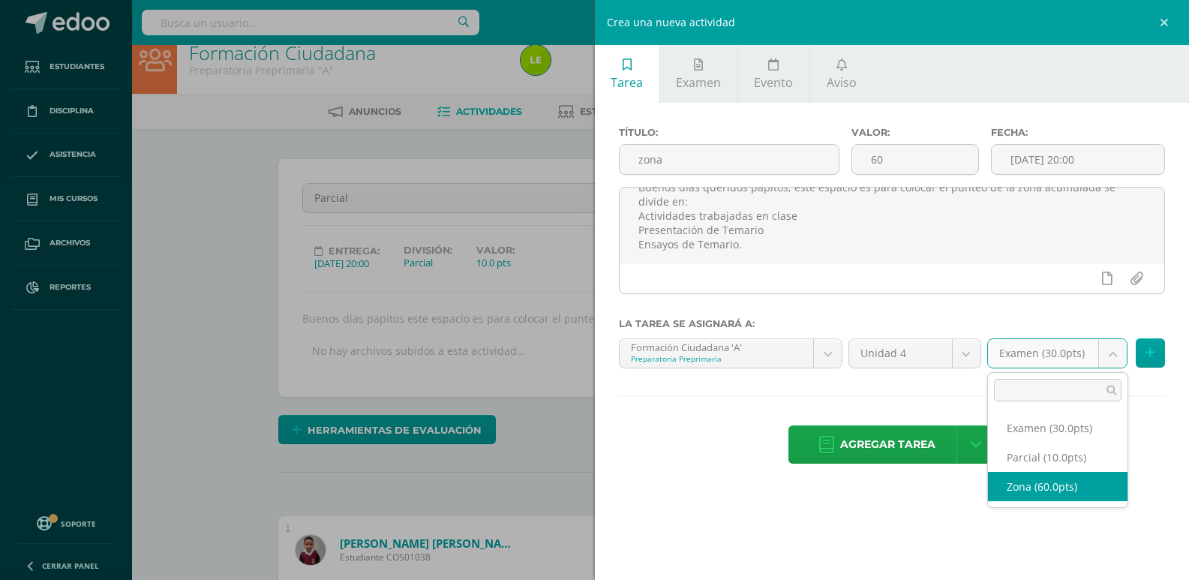
select select "124988"
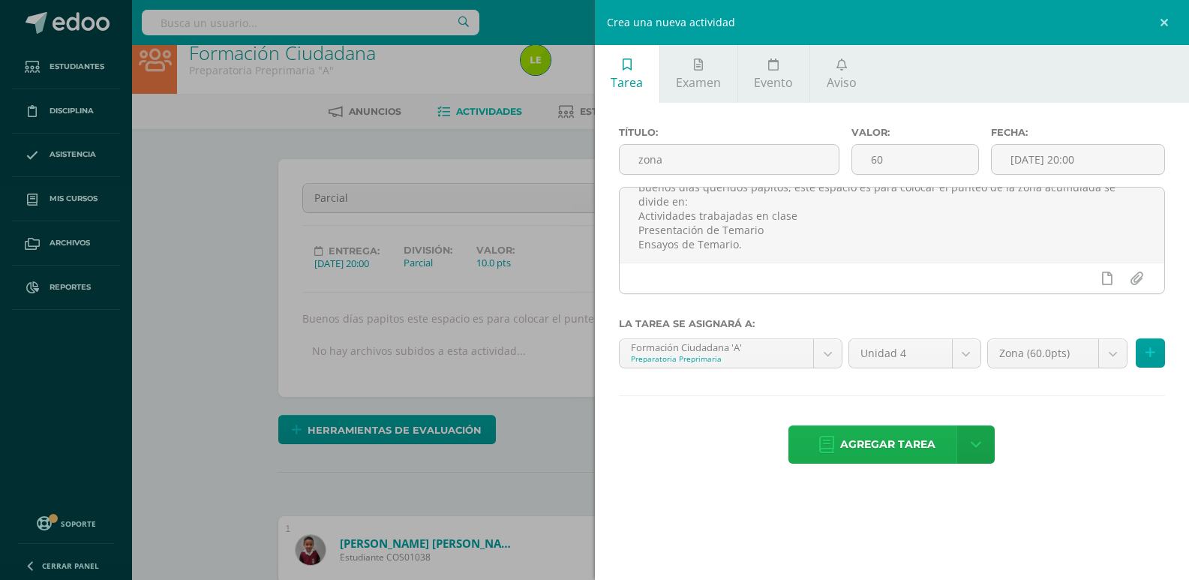
click at [869, 443] on span "Agregar tarea" at bounding box center [887, 444] width 95 height 37
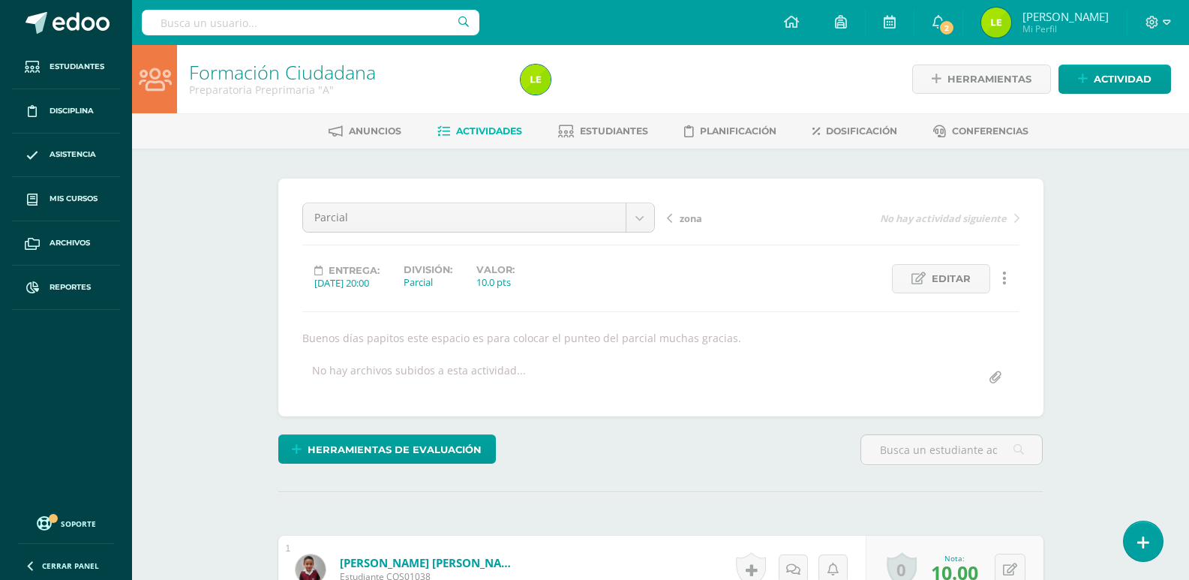
click at [656, 217] on div "Parcial Examen zona Parcial" at bounding box center [478, 224] width 365 height 42
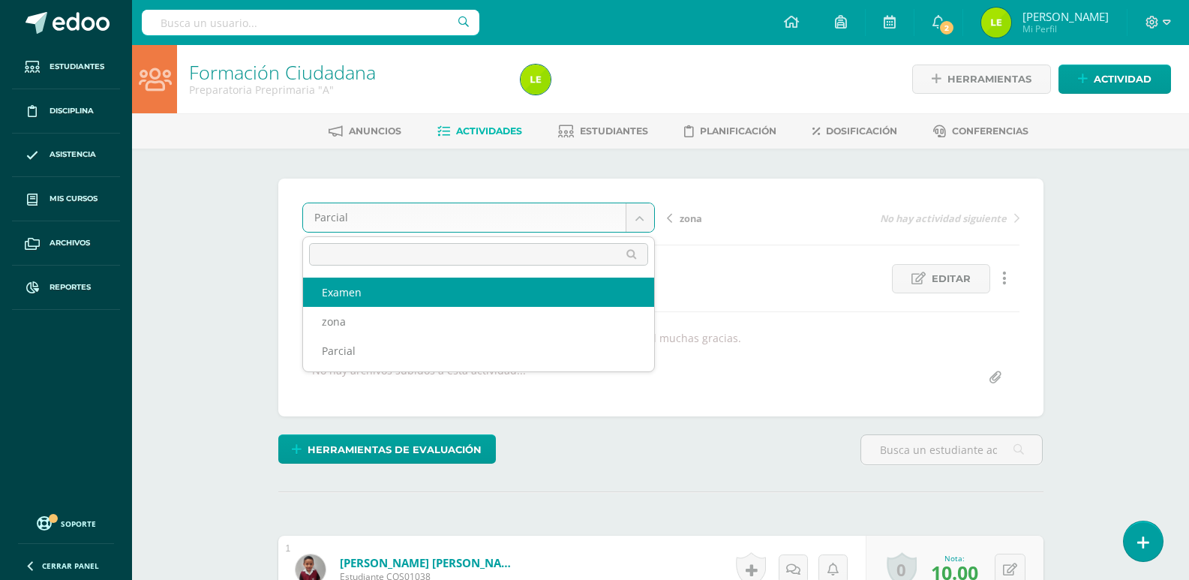
select select "/dashboard/teacher/grade-activity/125163/"
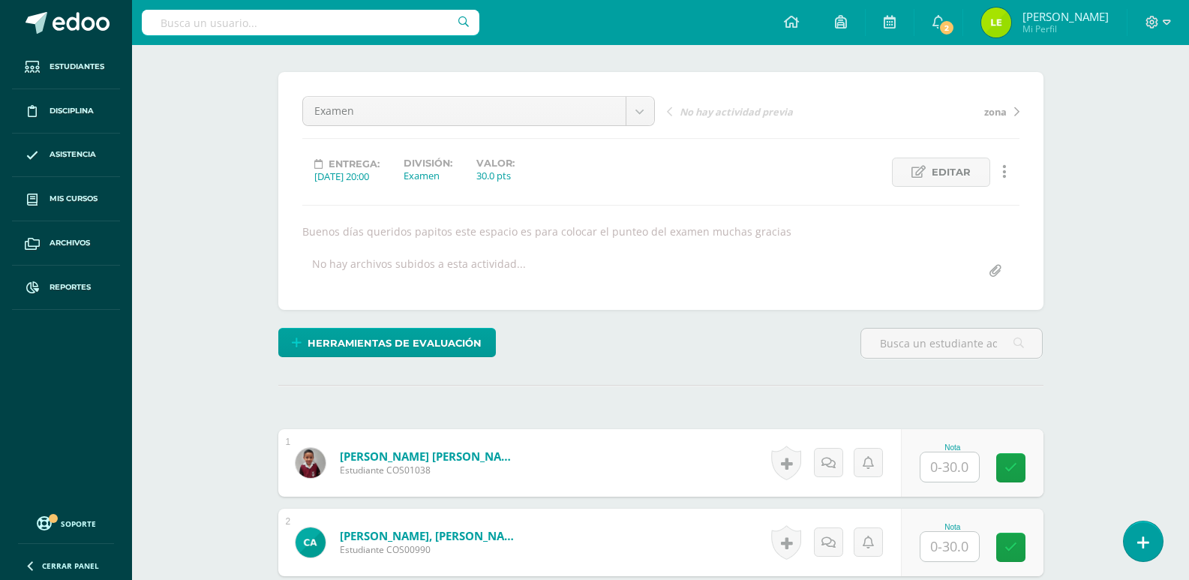
scroll to position [152, 0]
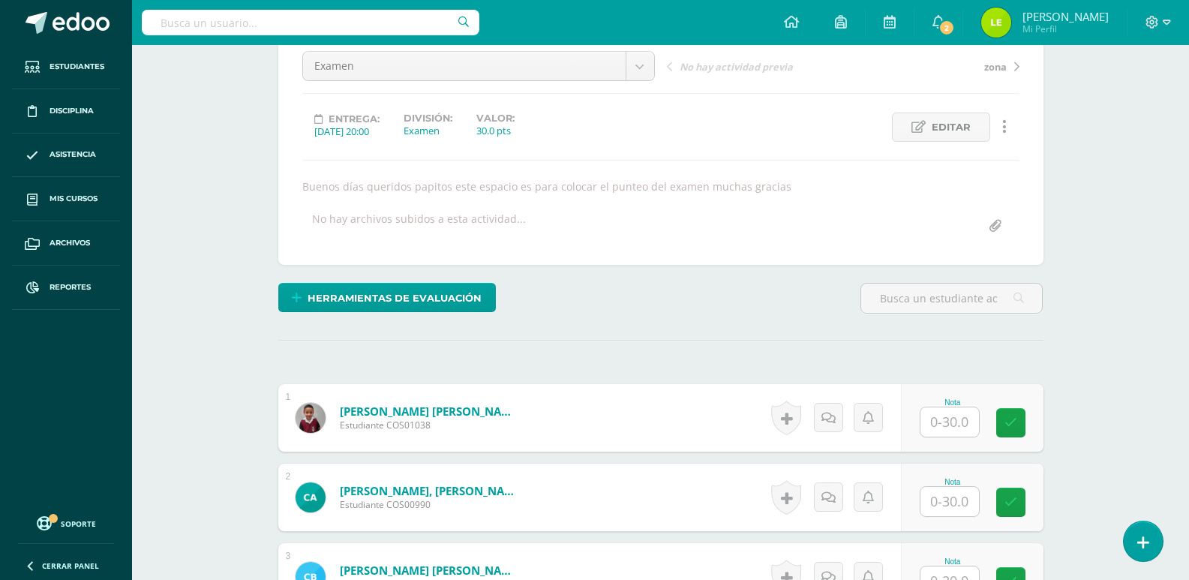
click at [956, 428] on input "text" at bounding box center [949, 421] width 59 height 29
type input "28"
type input "30"
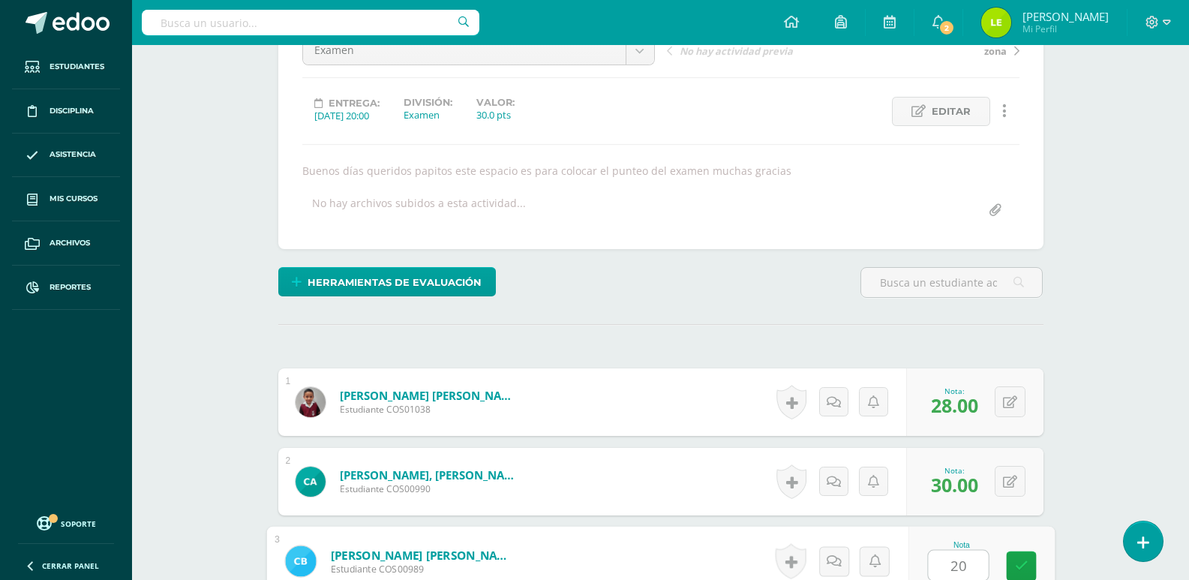
type input "20"
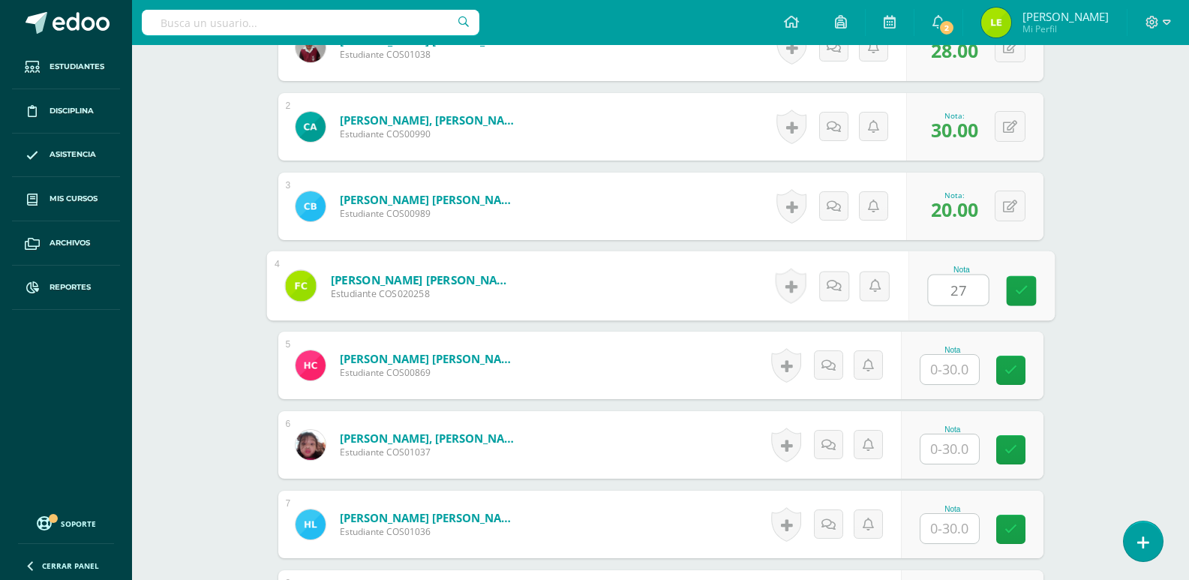
type input "27"
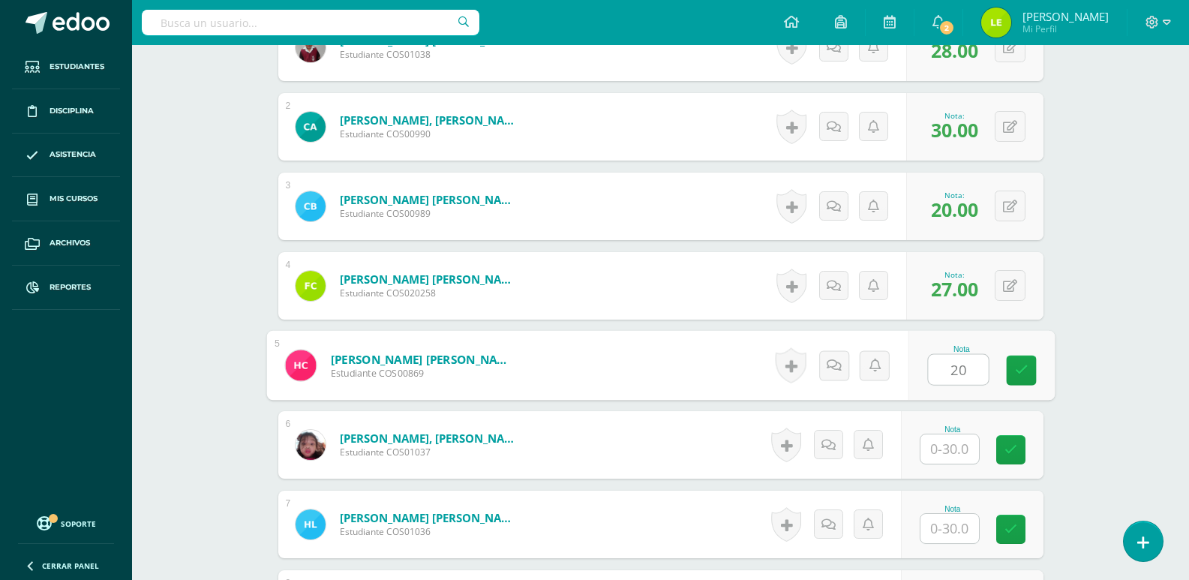
type input "20"
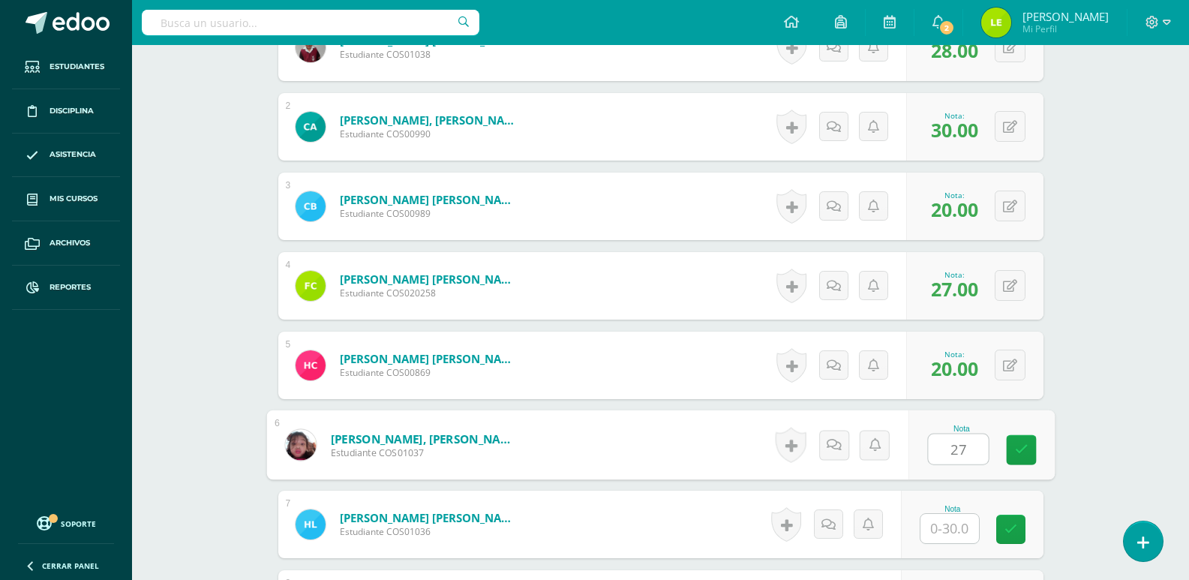
type input "27"
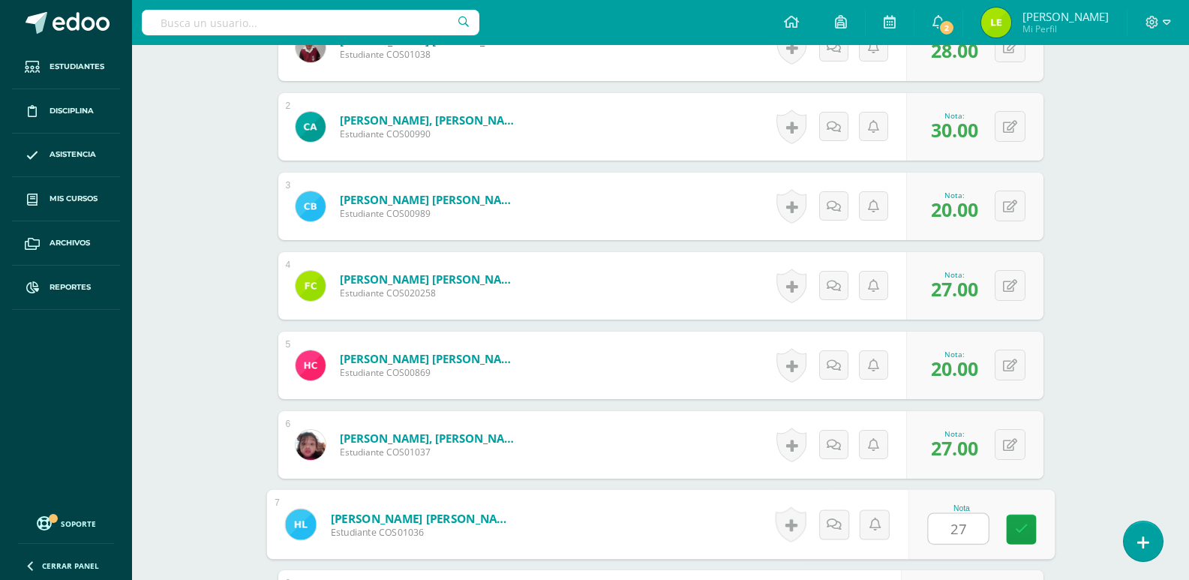
type input "27"
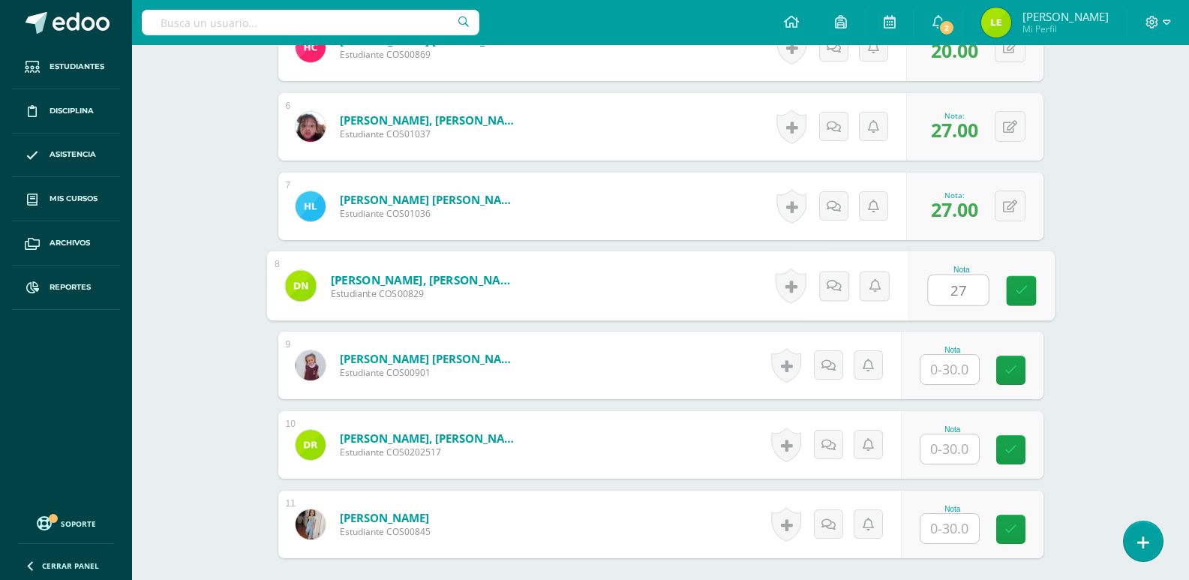
type input "27"
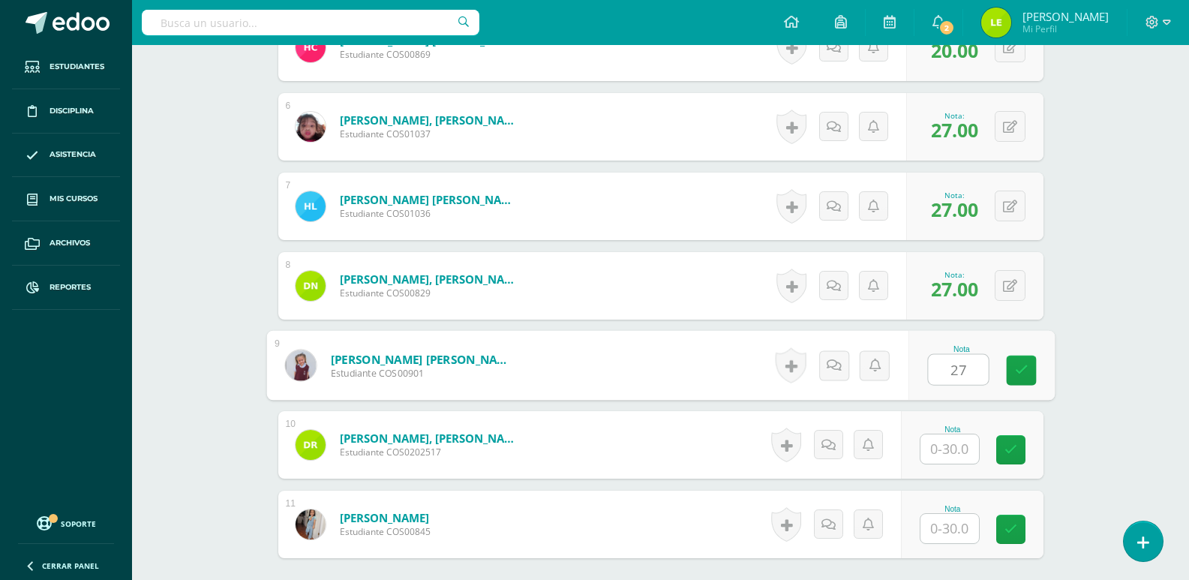
type input "27"
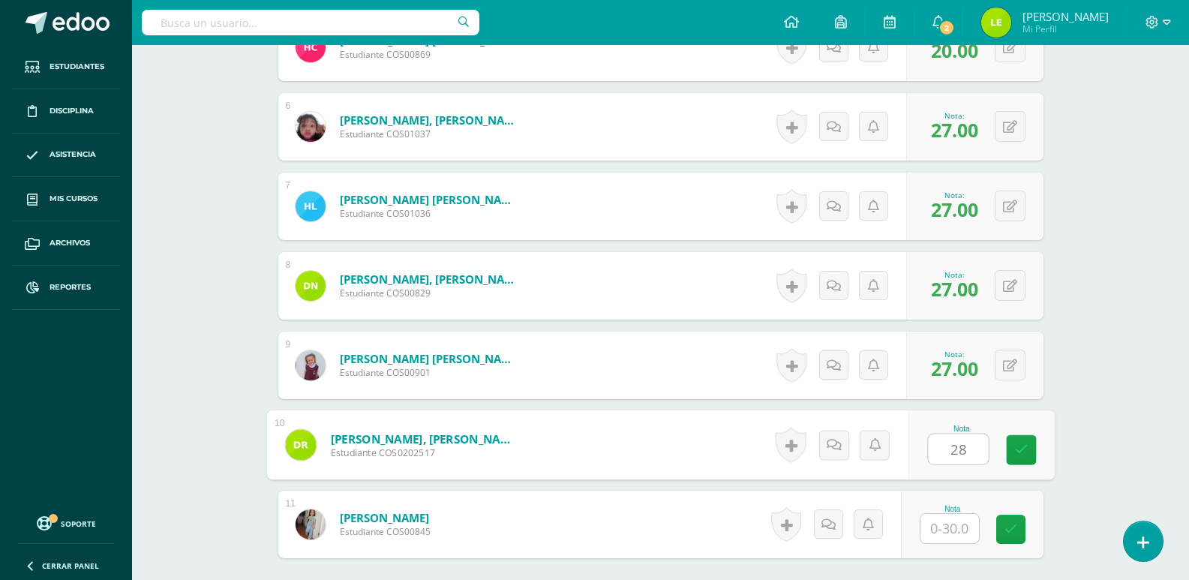
type input "28"
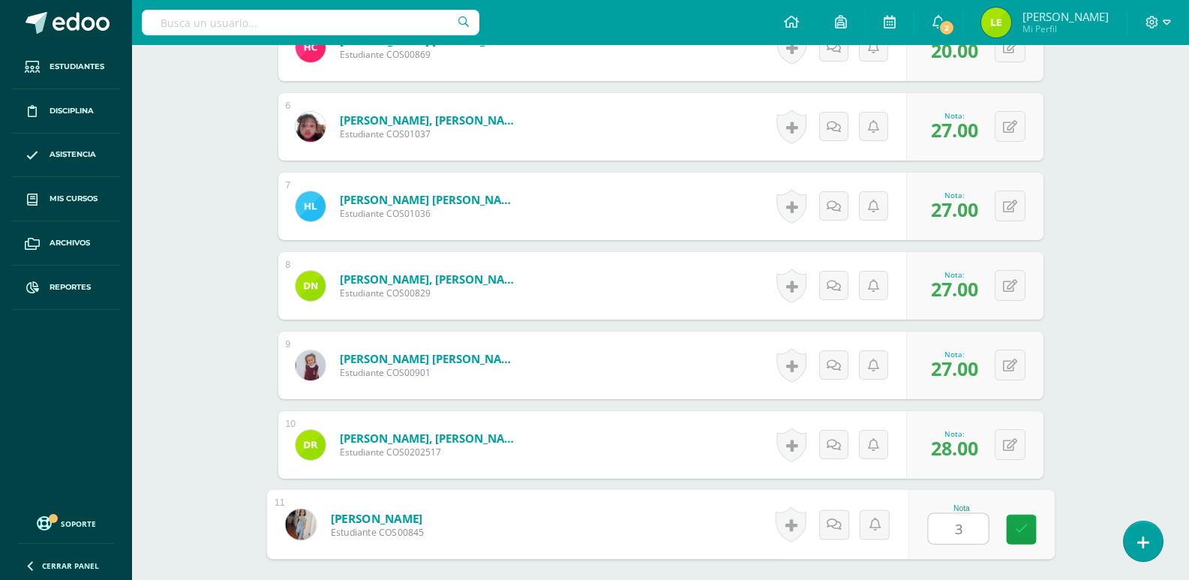
type input "30"
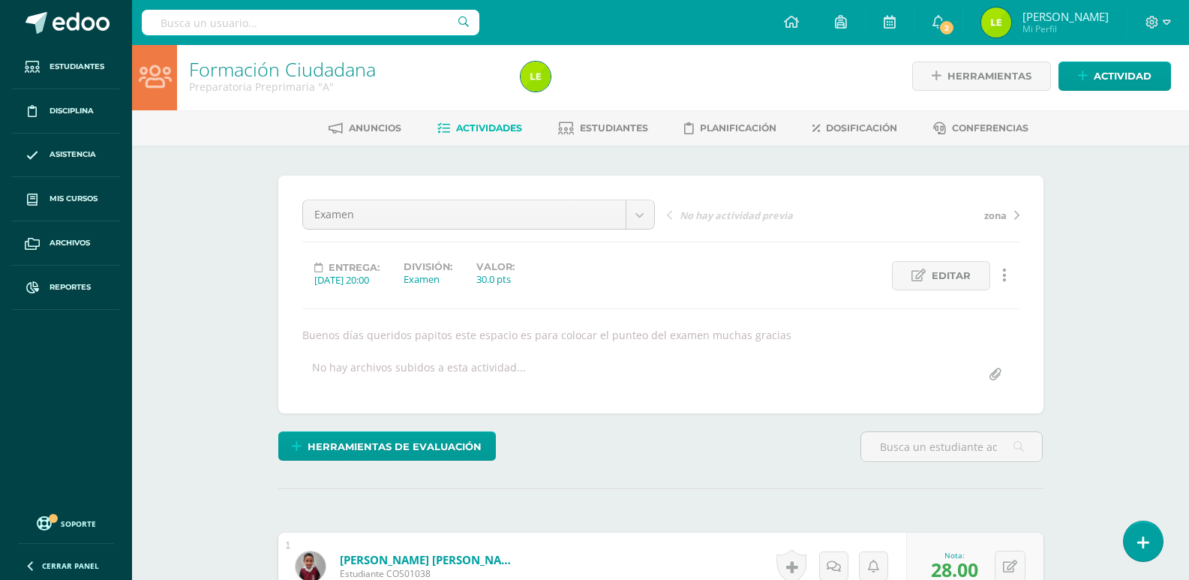
scroll to position [0, 0]
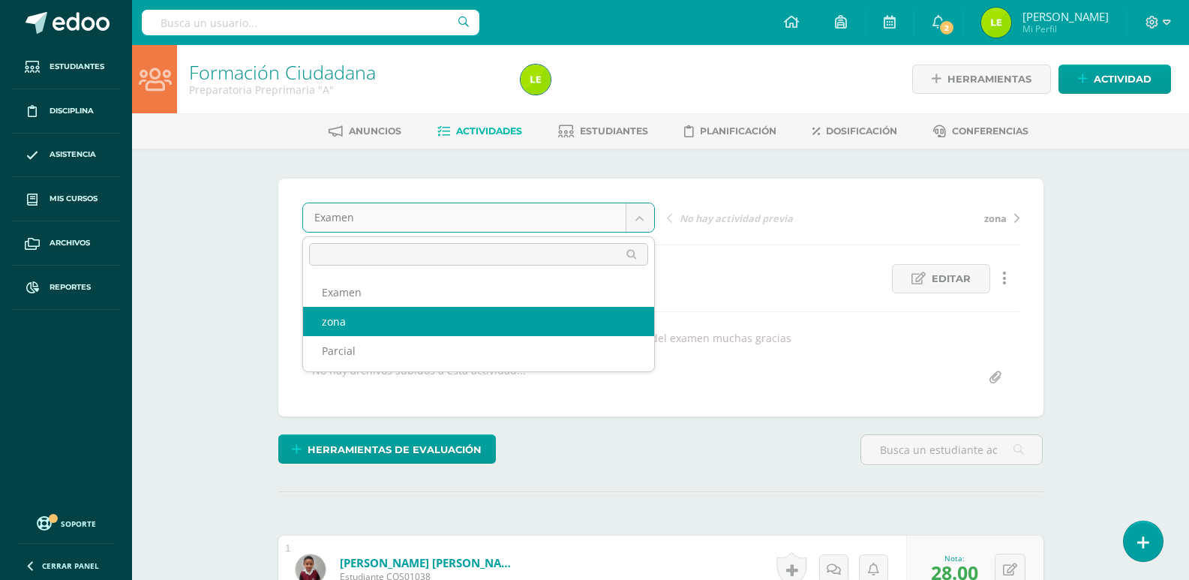
select select "/dashboard/teacher/grade-activity/125164/"
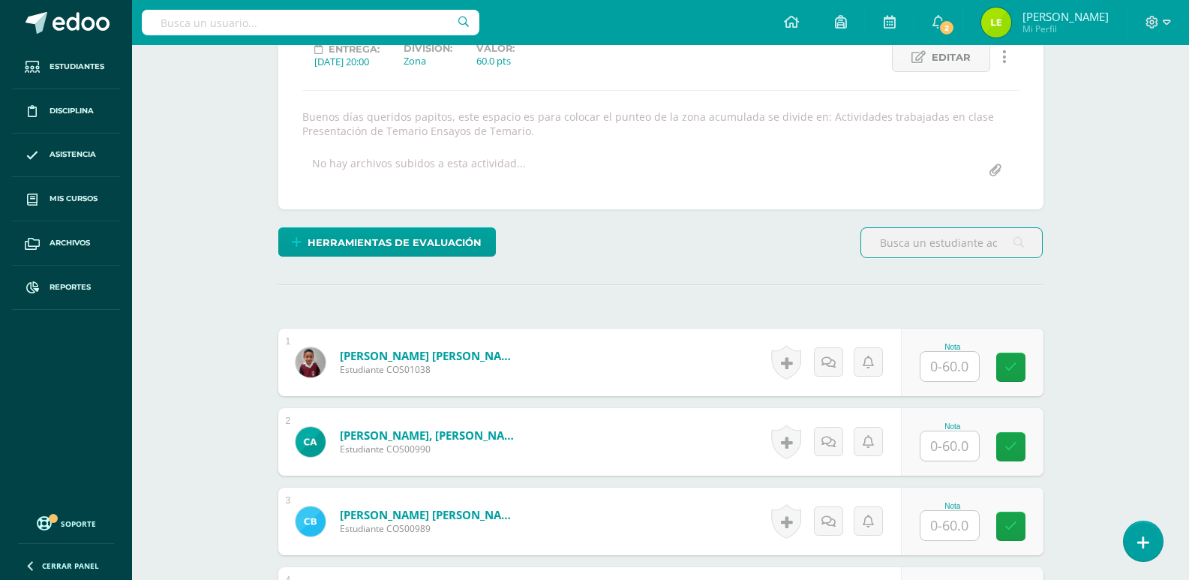
scroll to position [302, 0]
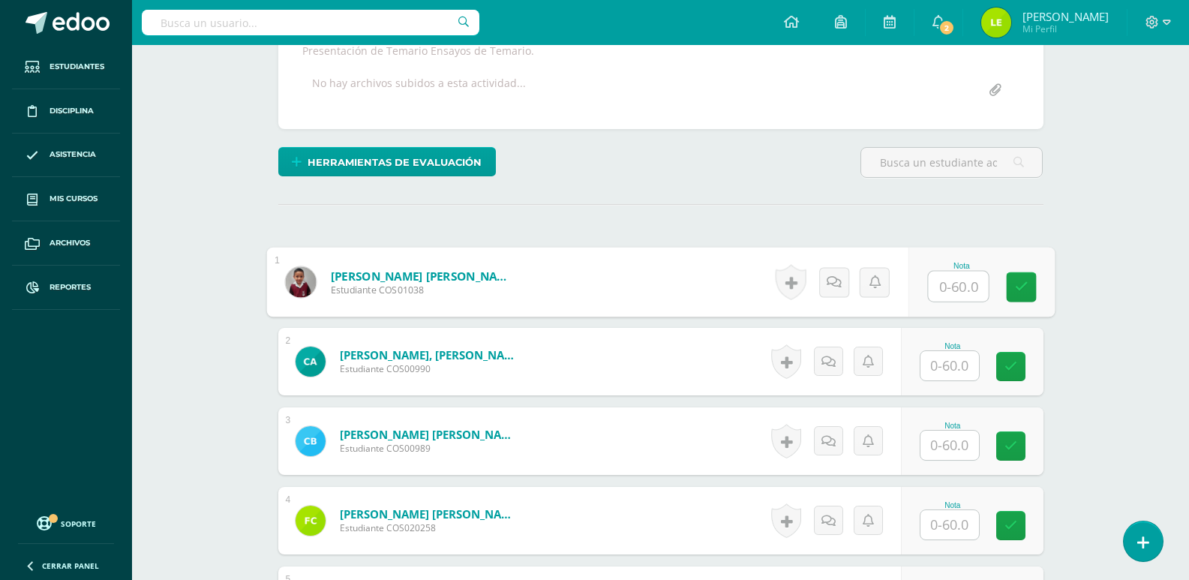
click at [956, 278] on input "text" at bounding box center [958, 287] width 60 height 30
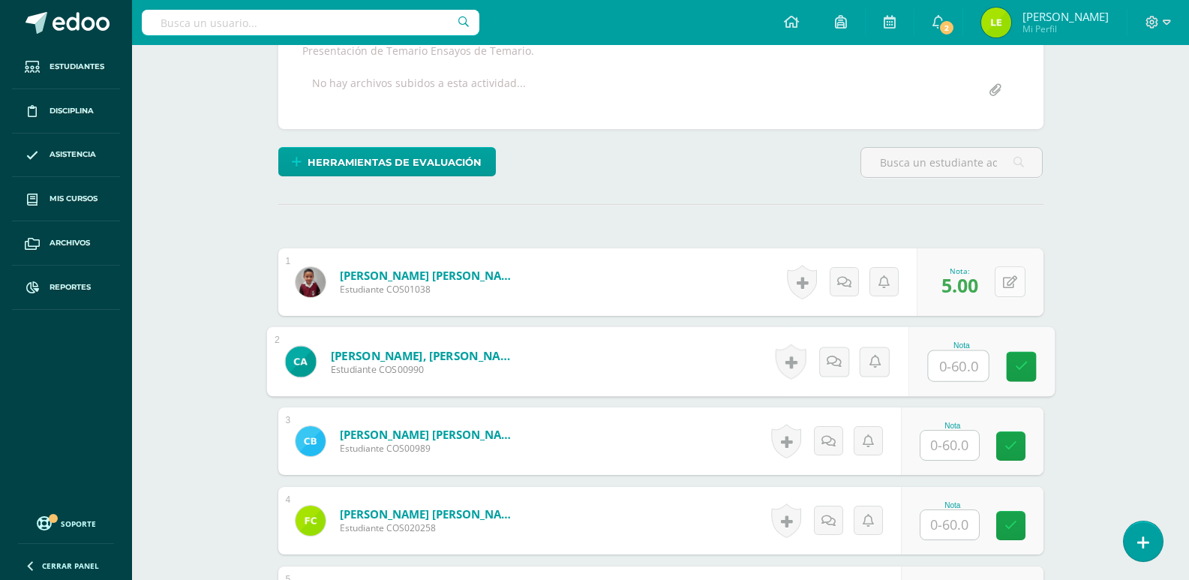
click at [998, 275] on div "0 Logros Logros obtenidos Aún no hay logros agregados Nota: 5.00" at bounding box center [980, 282] width 127 height 68
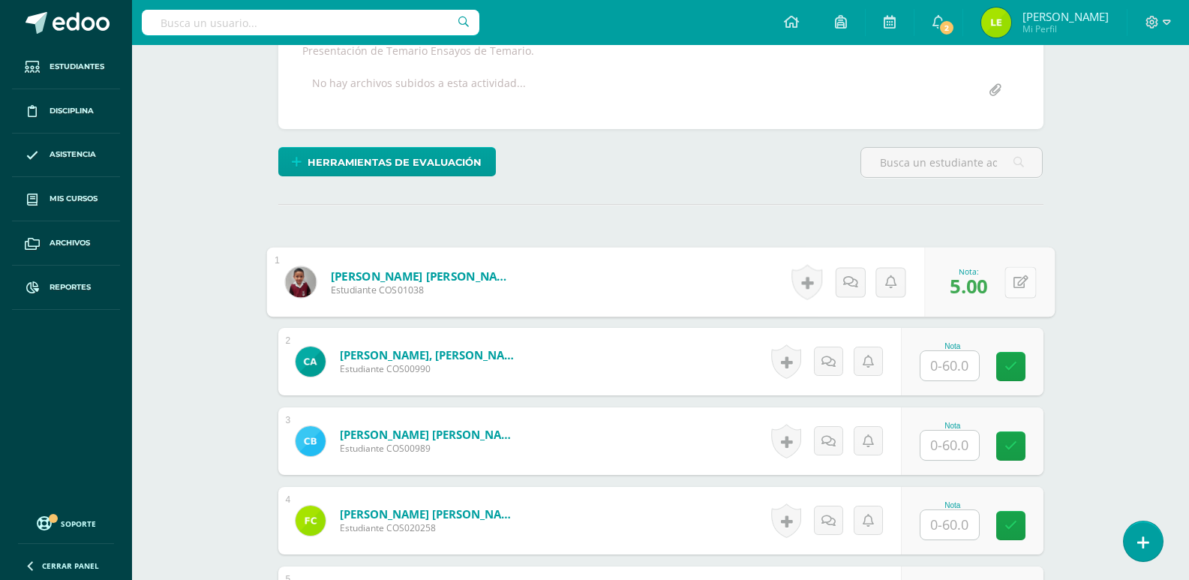
click at [1017, 280] on icon at bounding box center [1020, 281] width 15 height 13
type input "55"
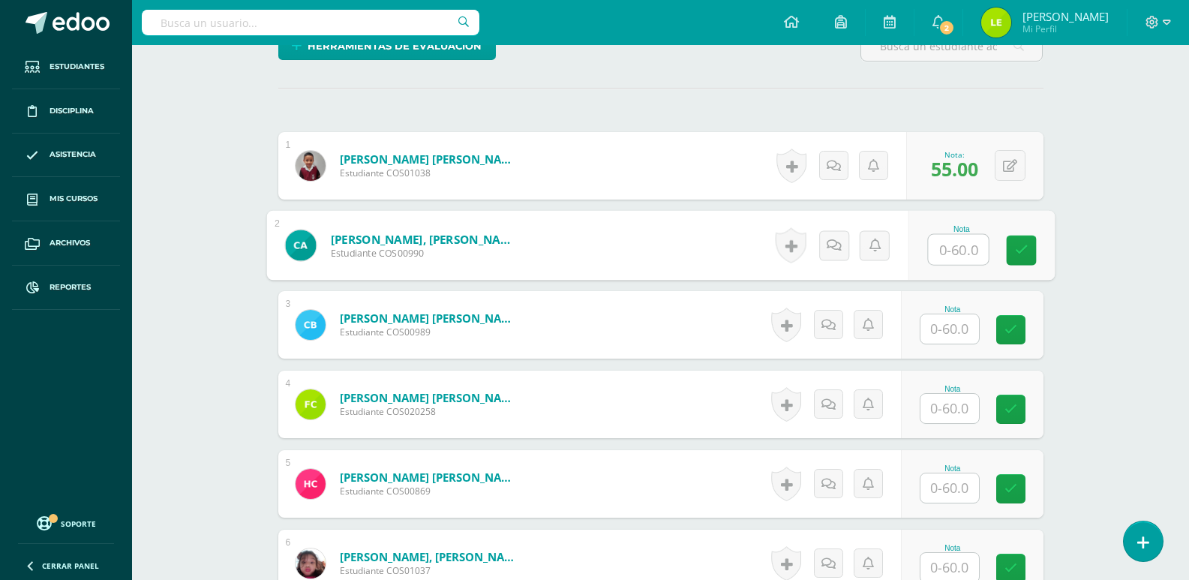
scroll to position [452, 0]
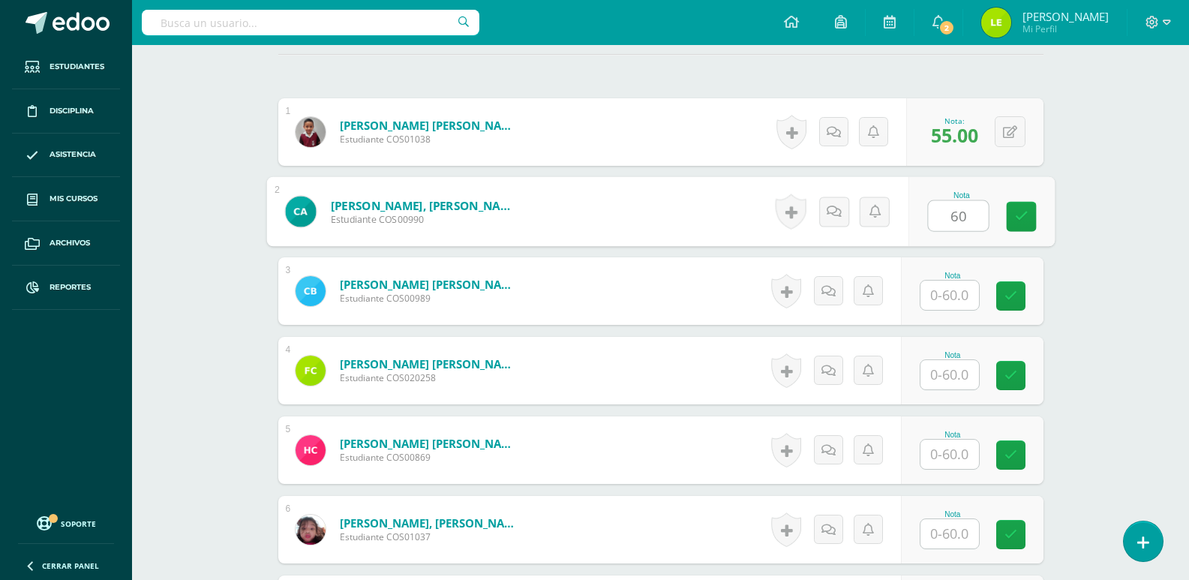
type input "60"
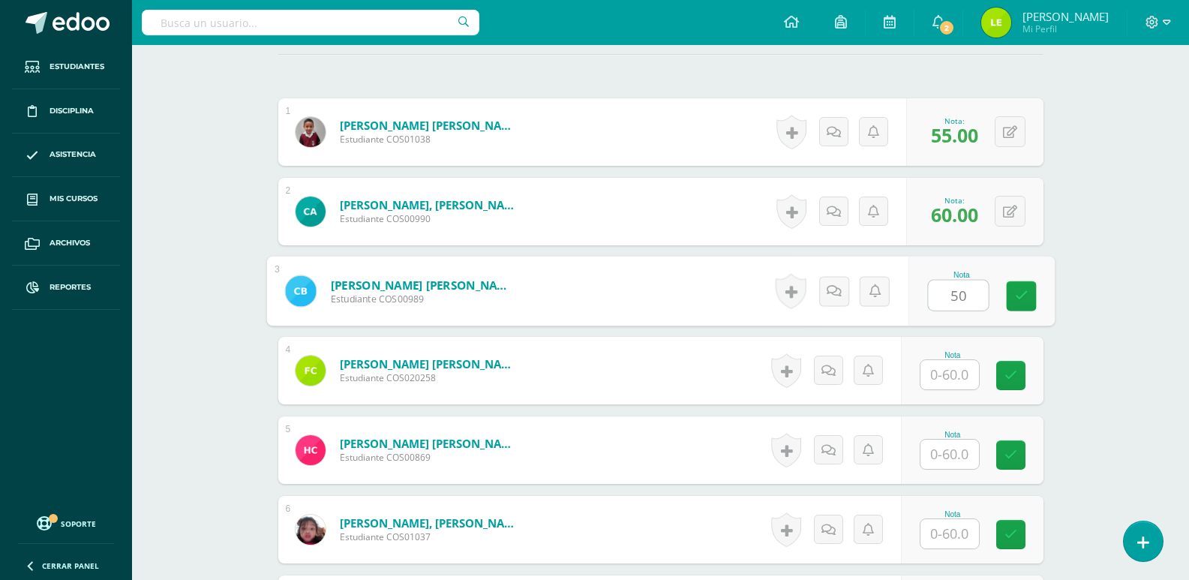
type input "50"
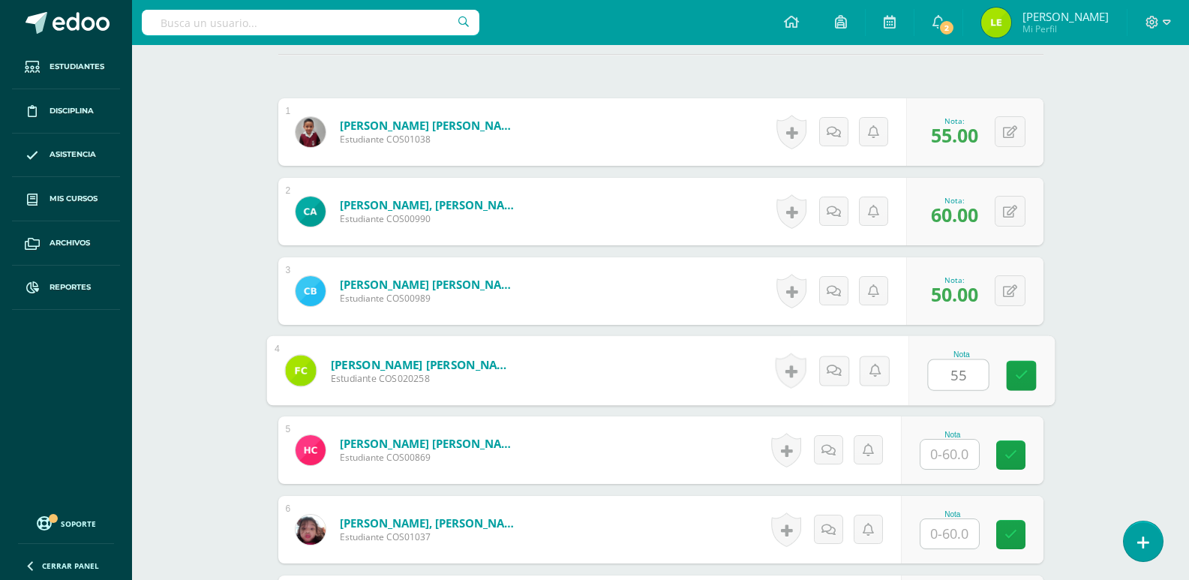
type input "55"
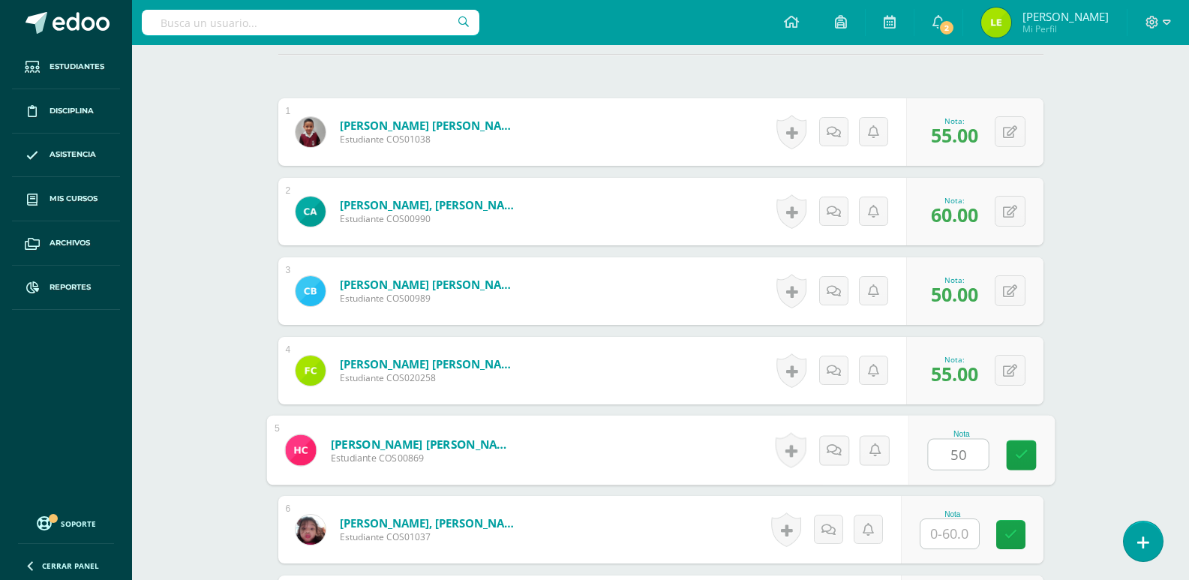
type input "50"
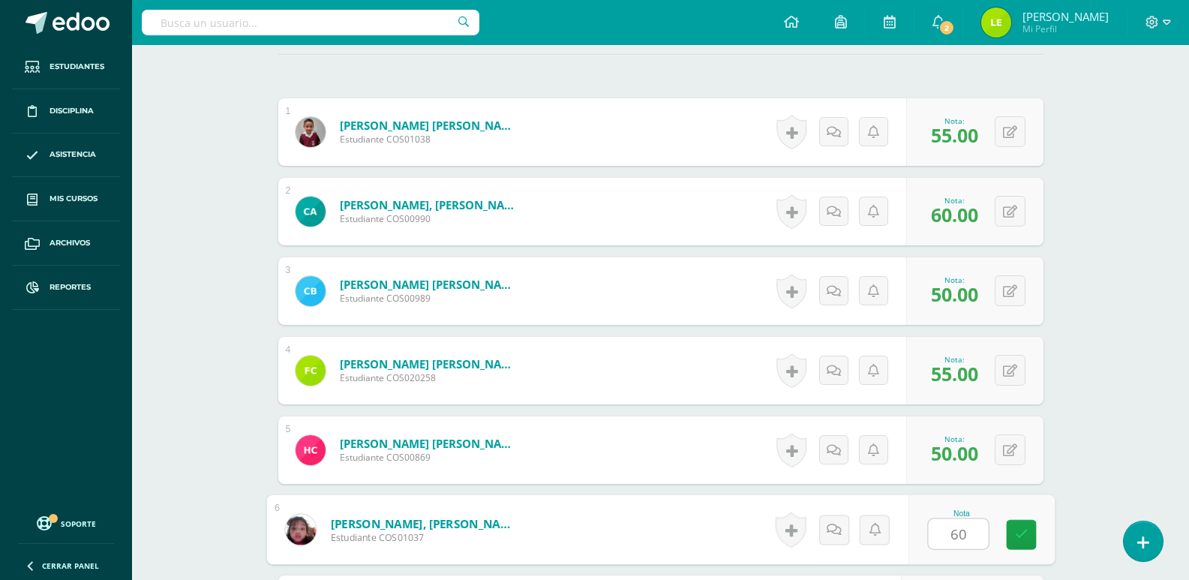
type input "60"
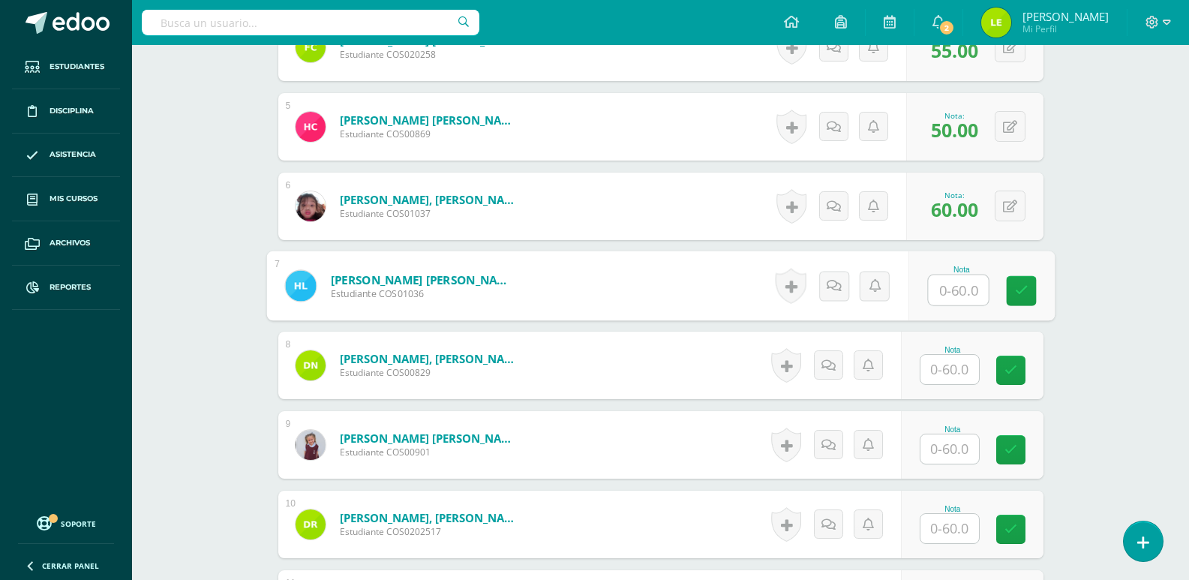
type input "6"
type input "55"
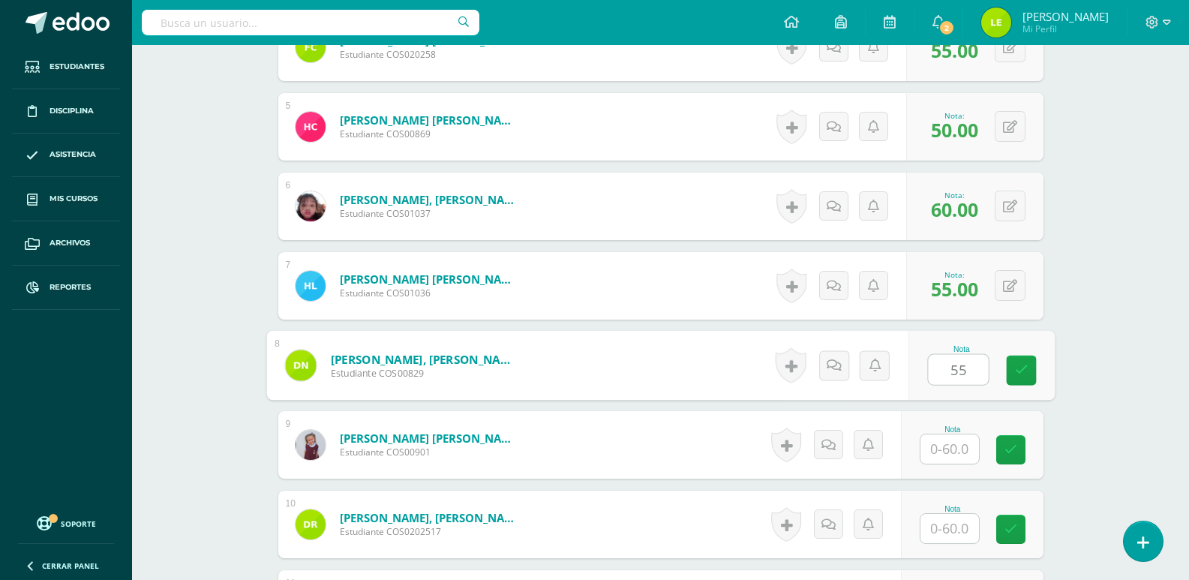
type input "55"
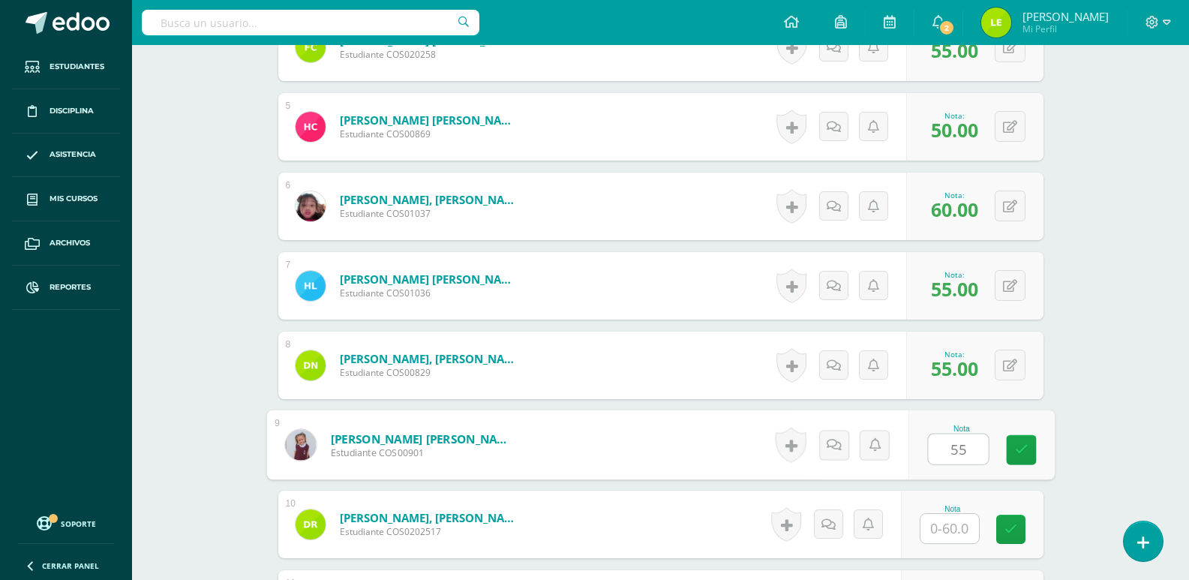
type input "55"
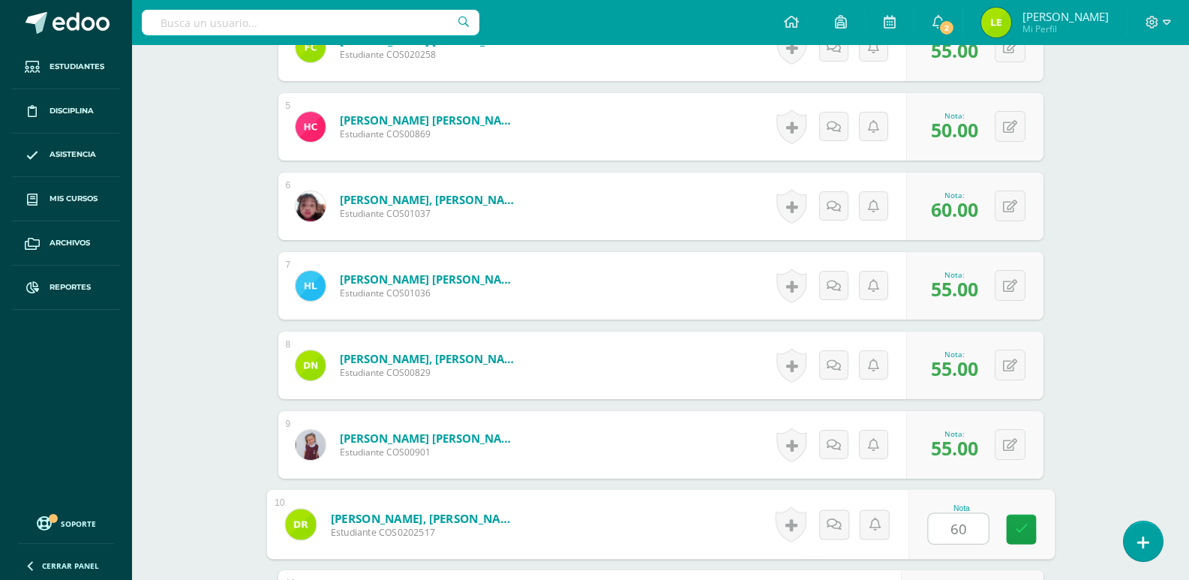
type input "60"
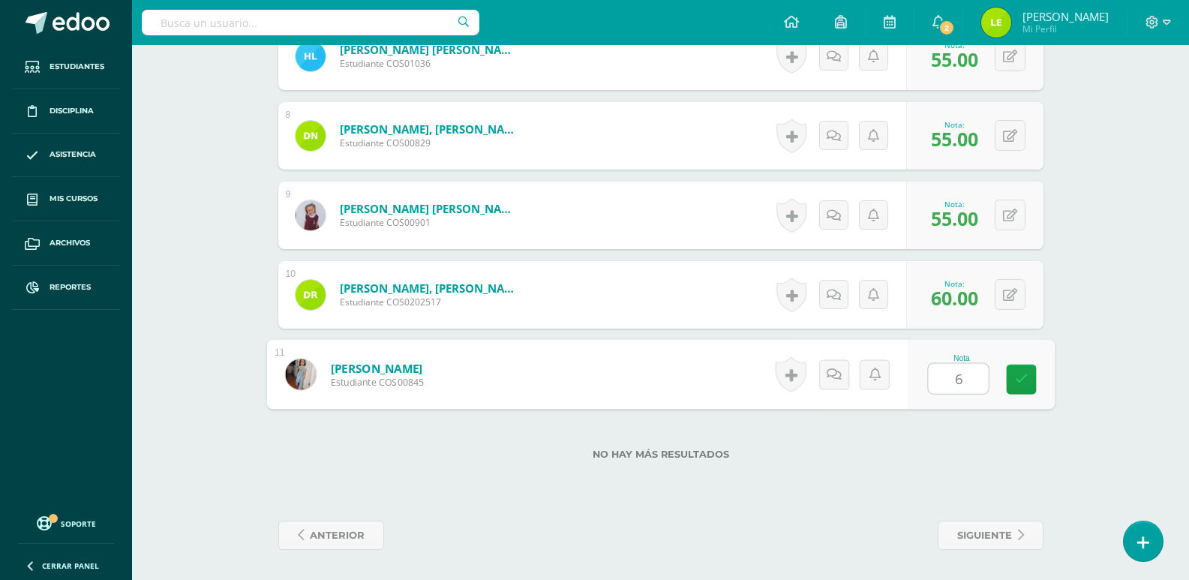
type input "60"
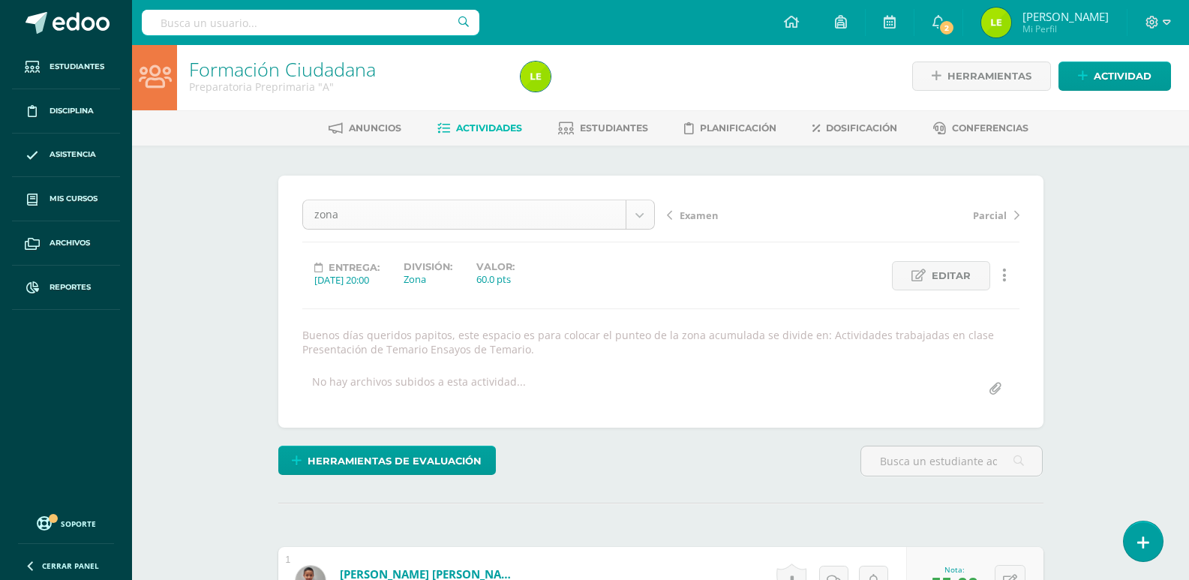
scroll to position [0, 0]
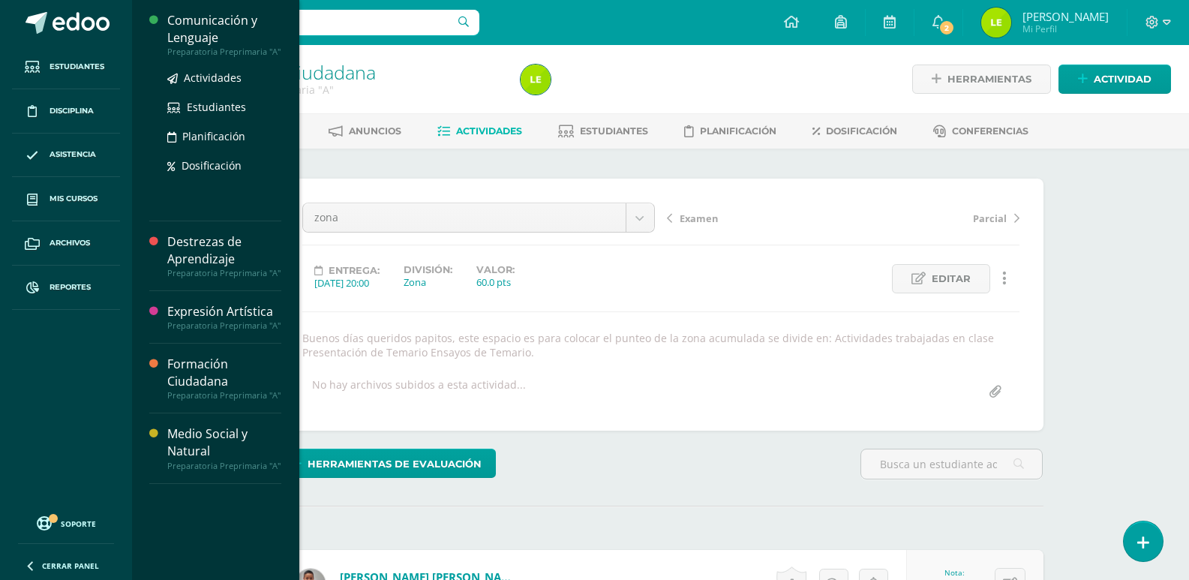
click at [214, 23] on div "Comunicación y Lenguaje" at bounding box center [224, 29] width 114 height 35
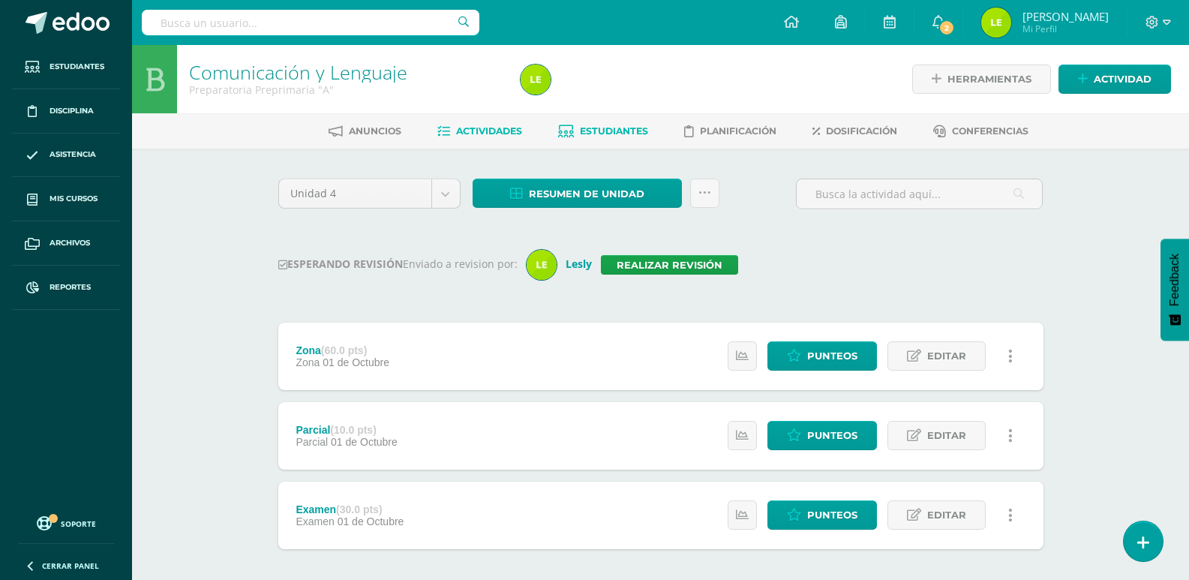
click at [611, 125] on link "Estudiantes" at bounding box center [603, 131] width 90 height 24
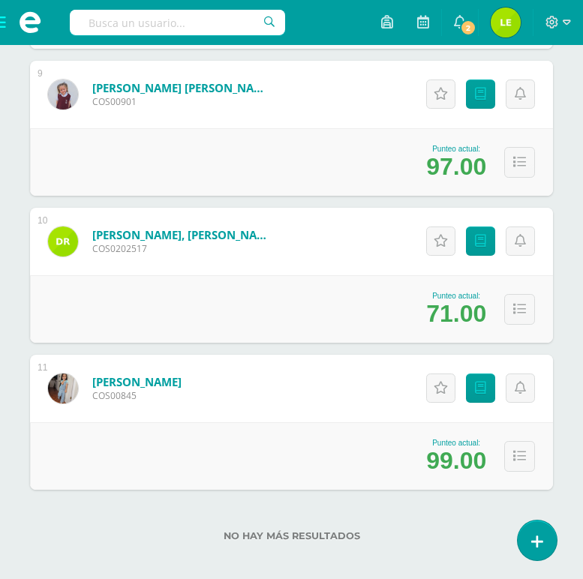
scroll to position [1477, 0]
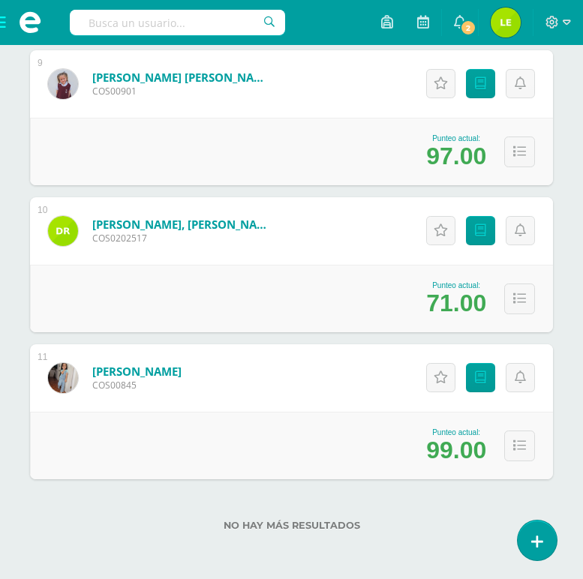
click at [0, 33] on span at bounding box center [30, 22] width 60 height 45
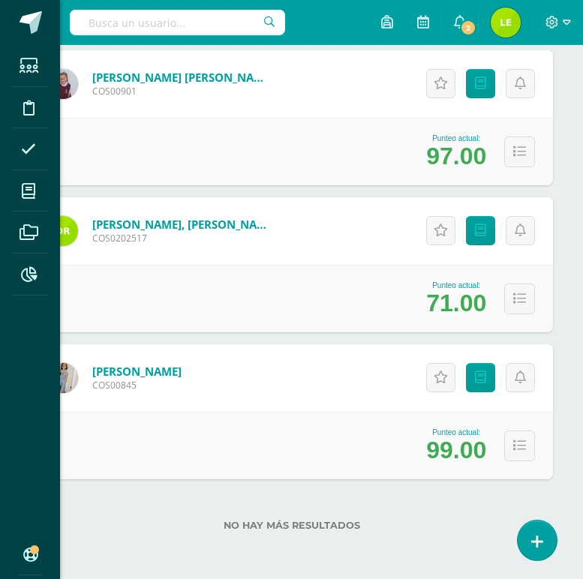
scroll to position [1327, 0]
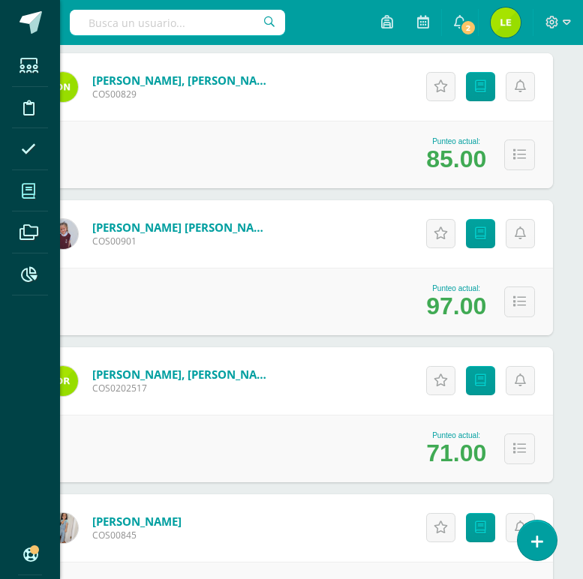
click at [20, 198] on span at bounding box center [29, 191] width 34 height 34
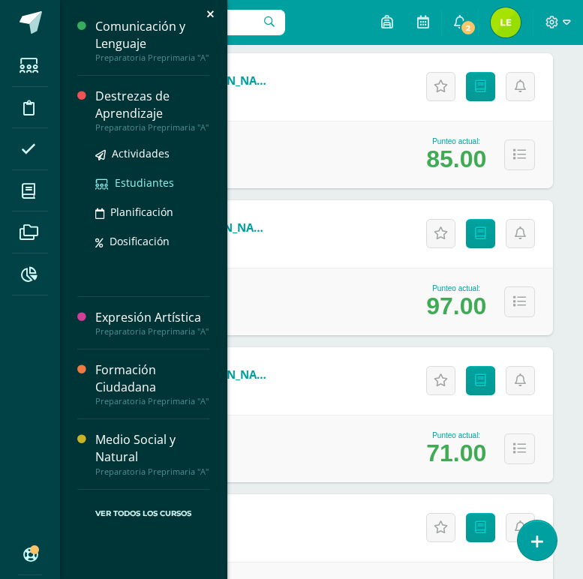
click at [137, 182] on span "Estudiantes" at bounding box center [144, 183] width 59 height 14
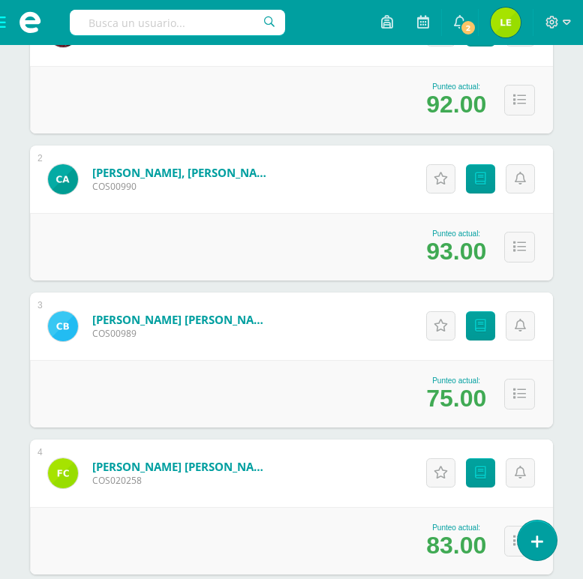
scroll to position [375, 0]
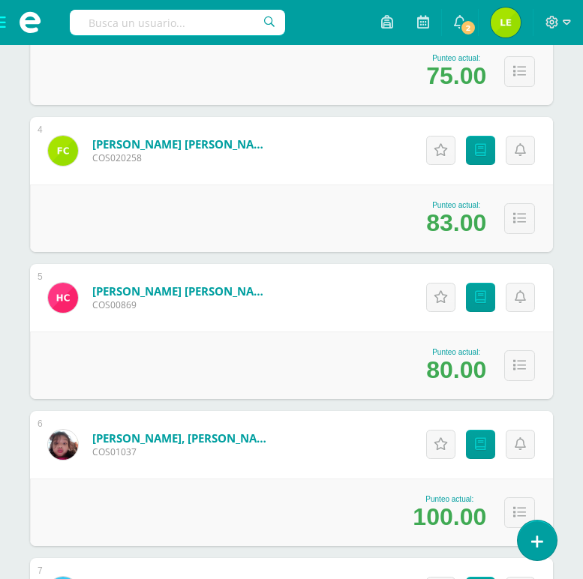
scroll to position [750, 0]
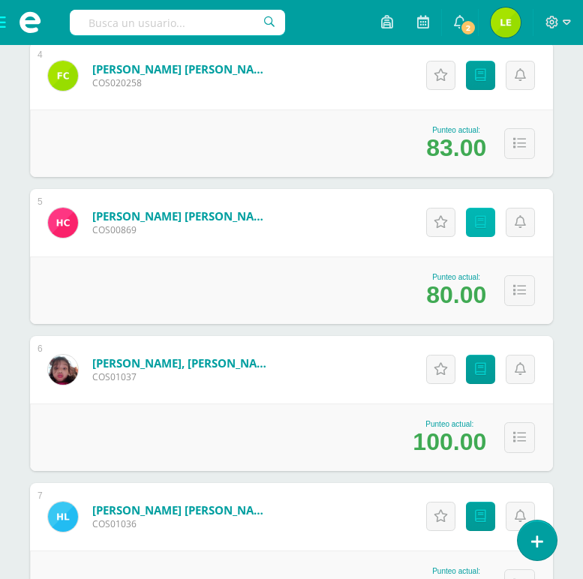
click at [473, 216] on link "Punteos" at bounding box center [480, 222] width 29 height 29
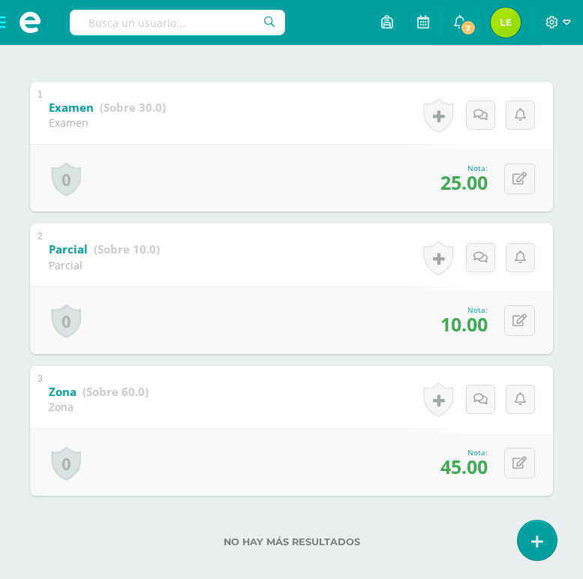
scroll to position [334, 0]
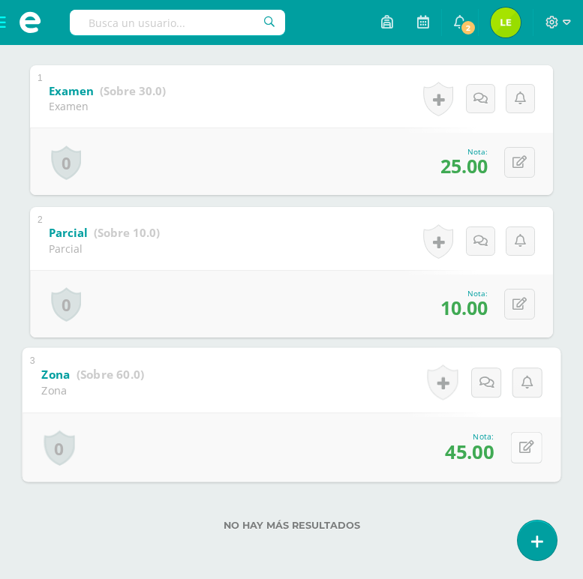
click at [521, 445] on icon at bounding box center [526, 447] width 15 height 13
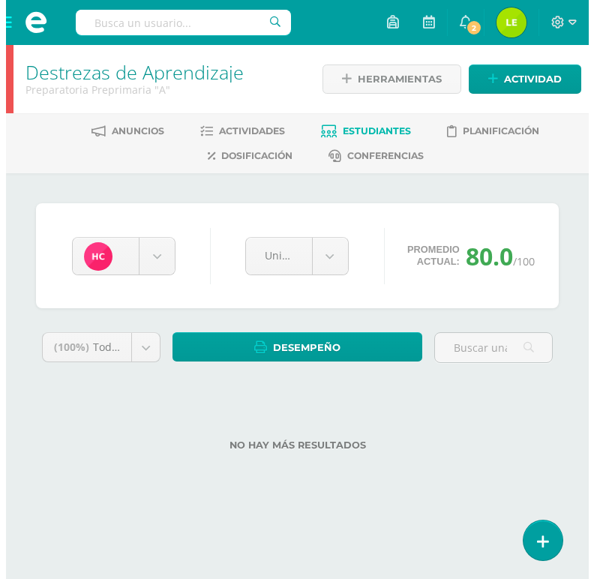
scroll to position [0, 0]
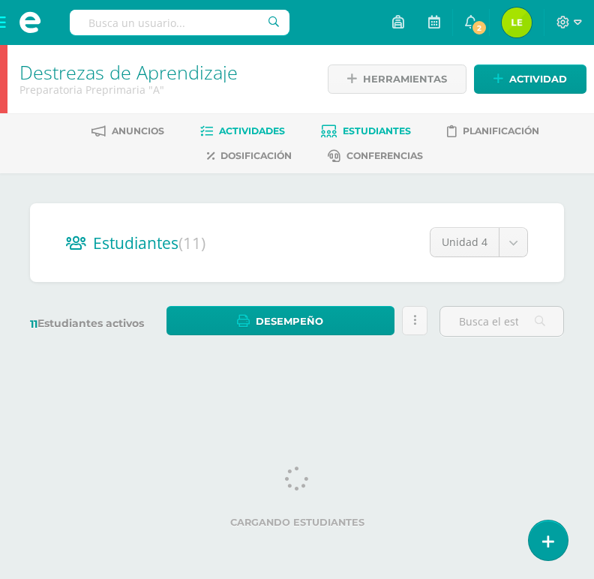
click at [246, 126] on span "Actividades" at bounding box center [252, 130] width 66 height 11
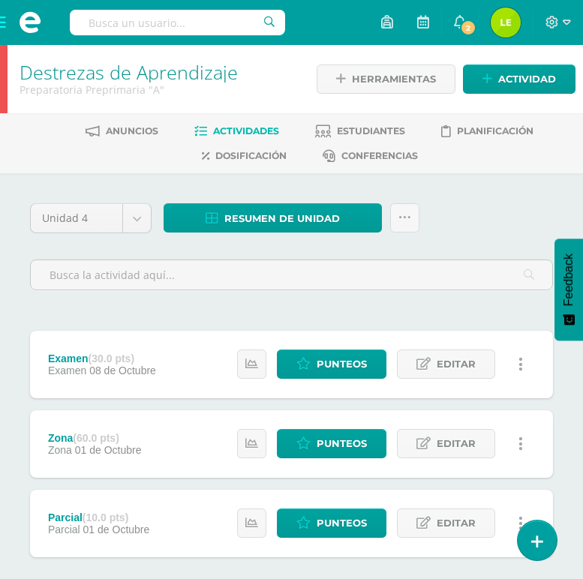
scroll to position [78, 0]
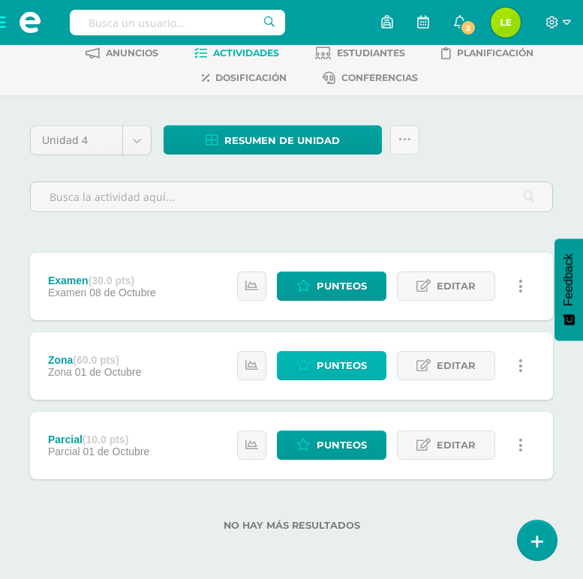
click at [341, 365] on span "Punteos" at bounding box center [342, 366] width 50 height 28
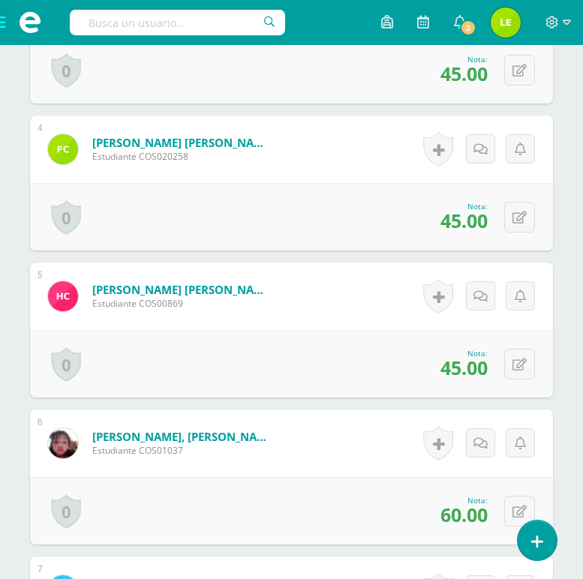
scroll to position [902, 0]
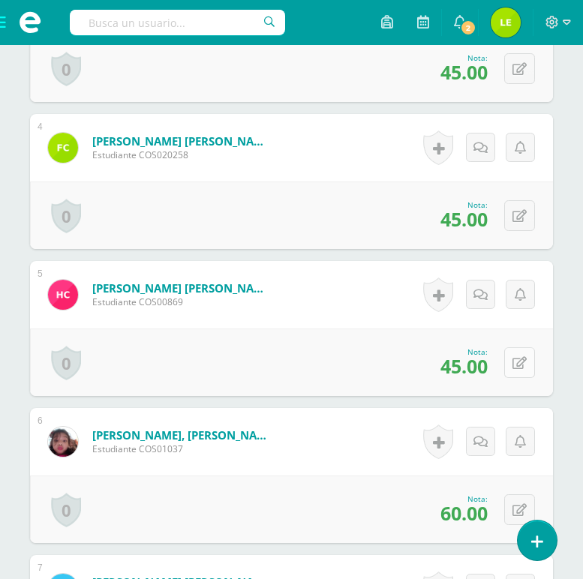
click at [518, 370] on icon at bounding box center [519, 363] width 14 height 13
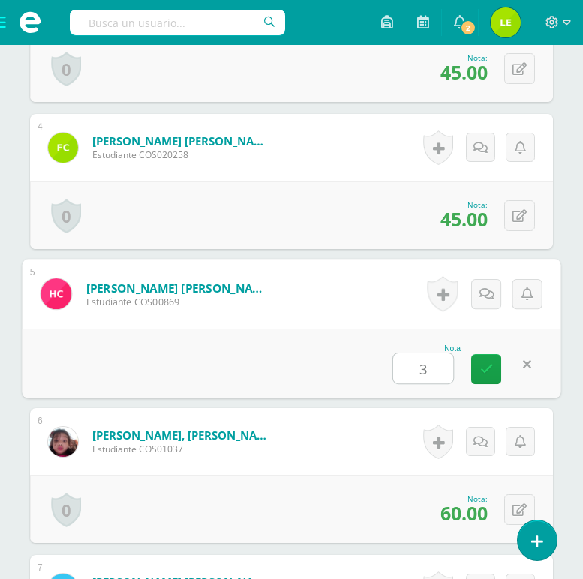
type input "35"
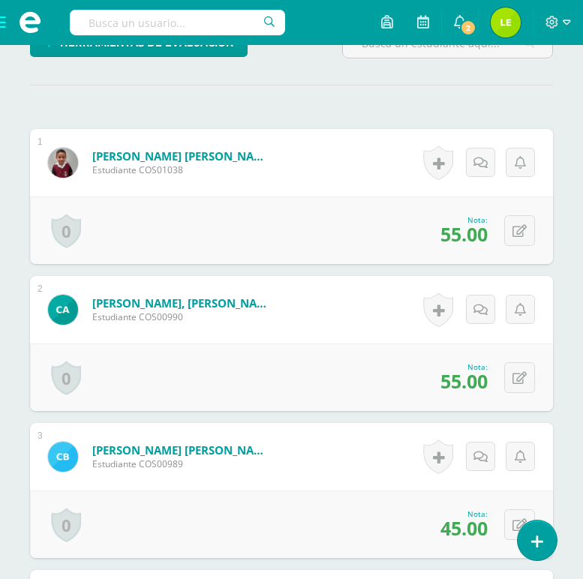
scroll to position [302, 0]
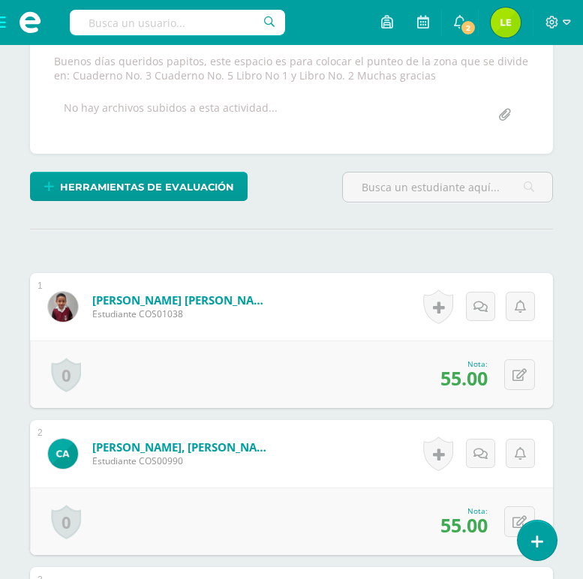
click at [2, 30] on span at bounding box center [30, 22] width 60 height 45
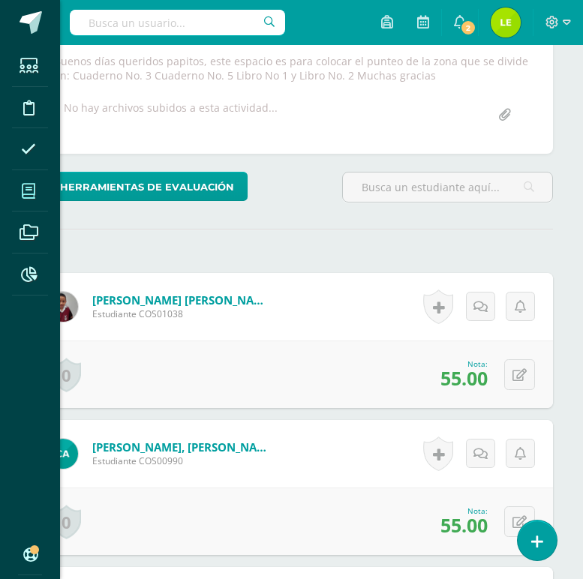
click at [35, 196] on icon at bounding box center [29, 191] width 14 height 15
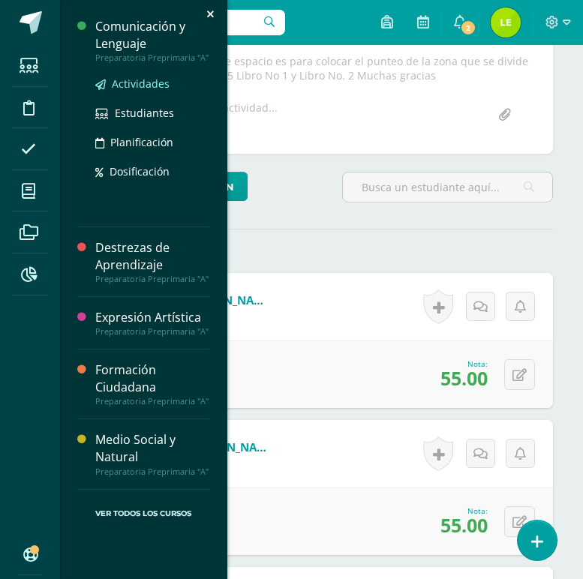
click at [132, 89] on span "Actividades" at bounding box center [141, 84] width 58 height 14
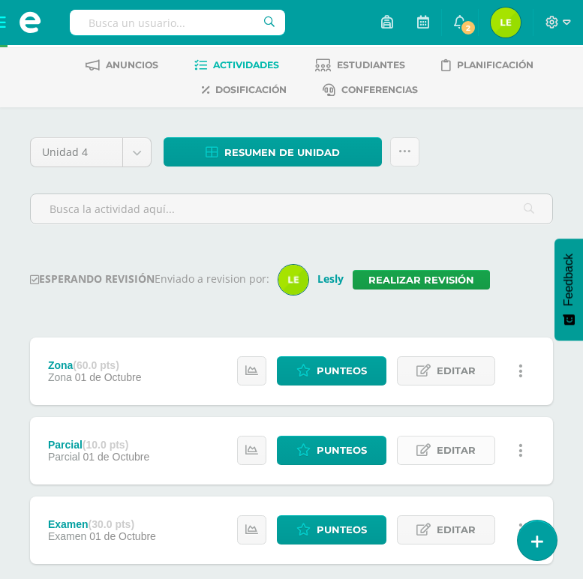
scroll to position [150, 0]
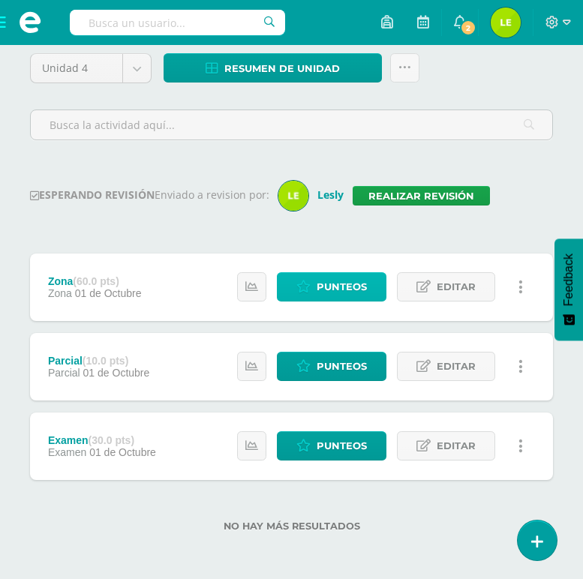
click at [296, 284] on link "Punteos" at bounding box center [332, 286] width 110 height 29
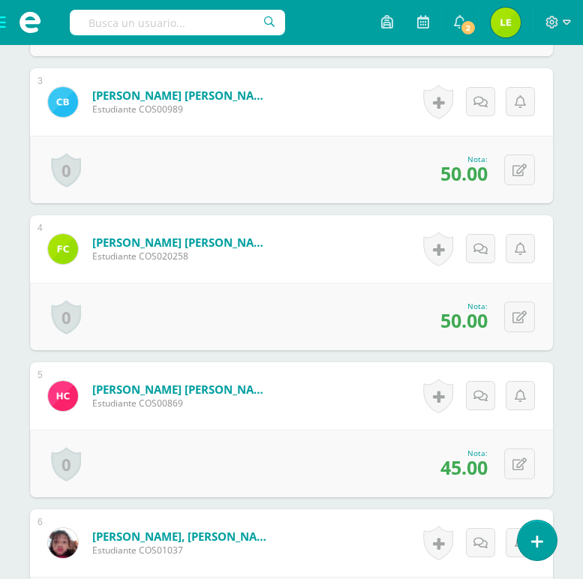
scroll to position [827, 0]
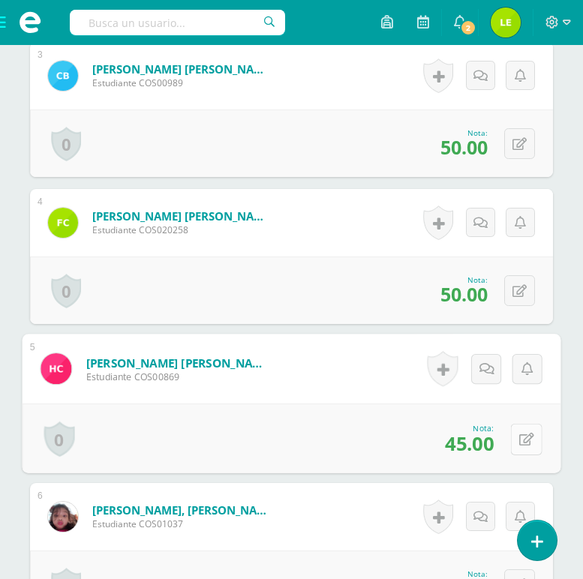
click at [522, 455] on button at bounding box center [527, 439] width 32 height 32
type input "30"
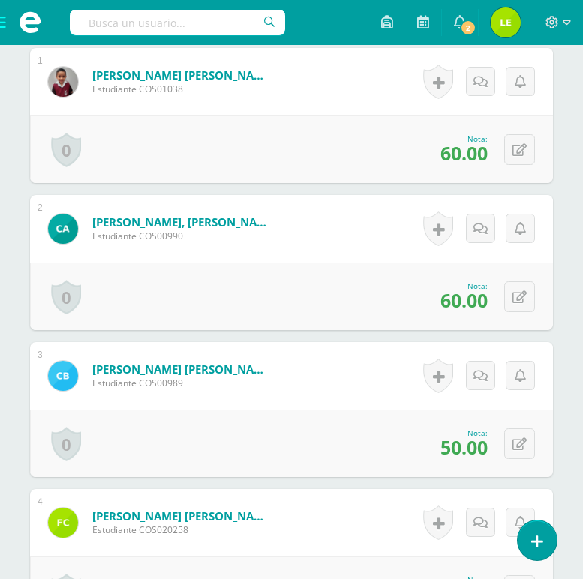
scroll to position [452, 0]
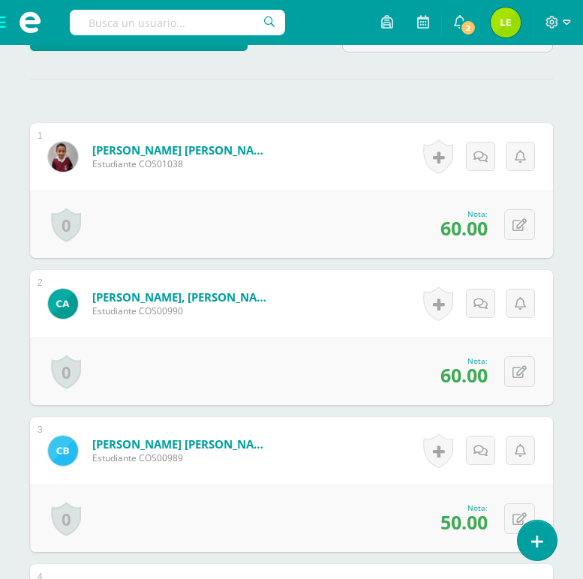
click at [2, 22] on span at bounding box center [30, 22] width 60 height 45
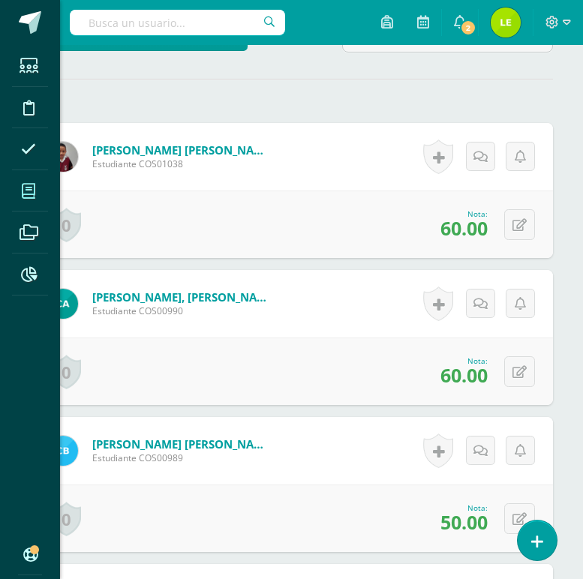
click at [31, 186] on icon at bounding box center [29, 191] width 14 height 15
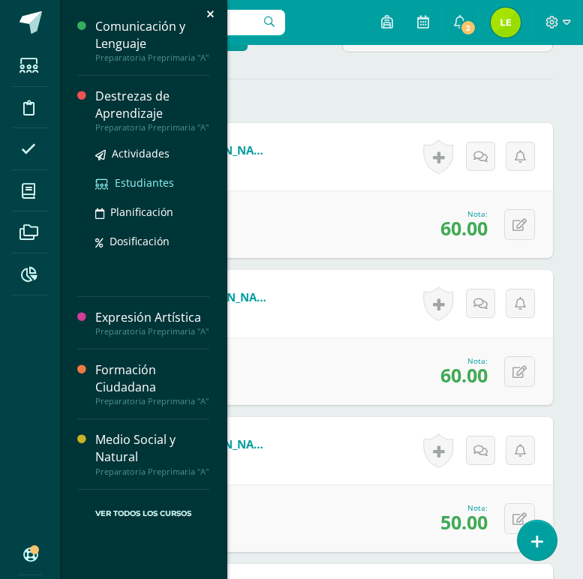
click at [150, 186] on span "Estudiantes" at bounding box center [144, 183] width 59 height 14
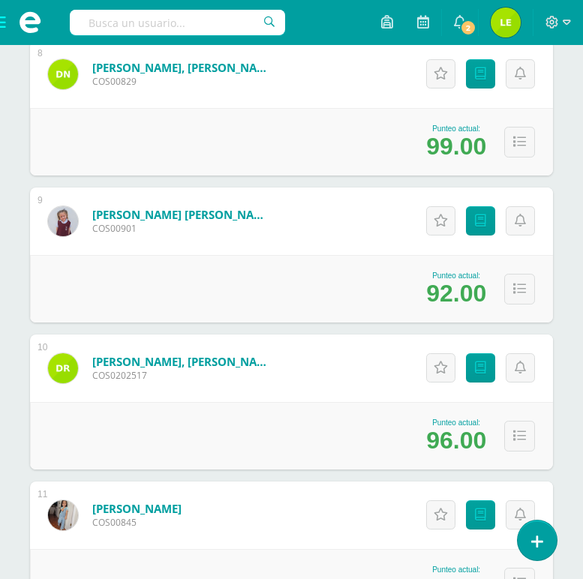
scroll to position [1425, 0]
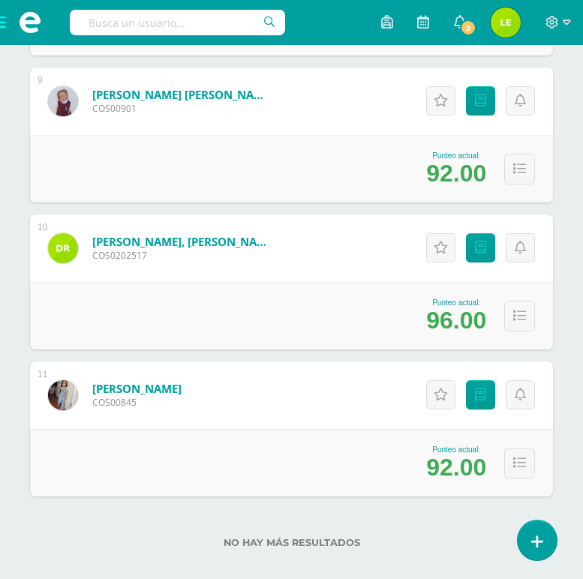
scroll to position [1477, 0]
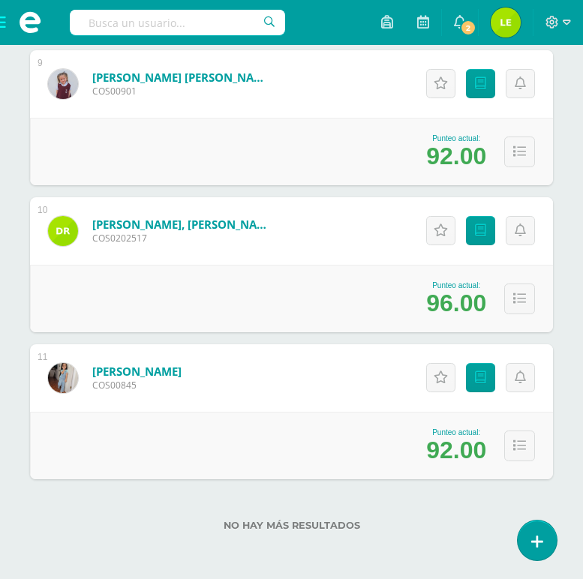
click at [2, 26] on span at bounding box center [30, 22] width 60 height 45
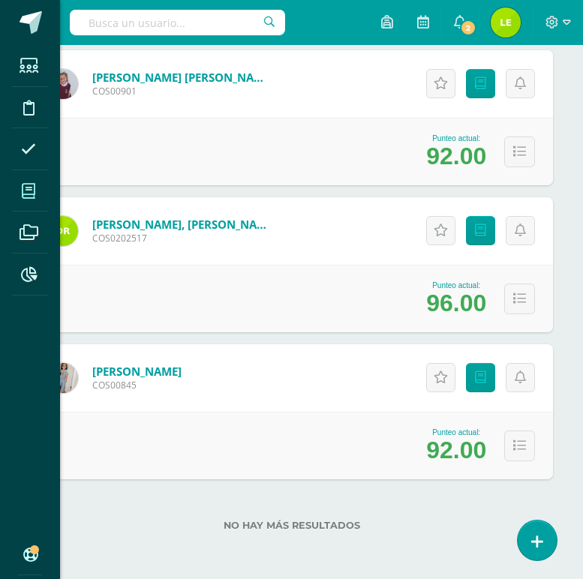
click at [41, 197] on span at bounding box center [29, 191] width 34 height 34
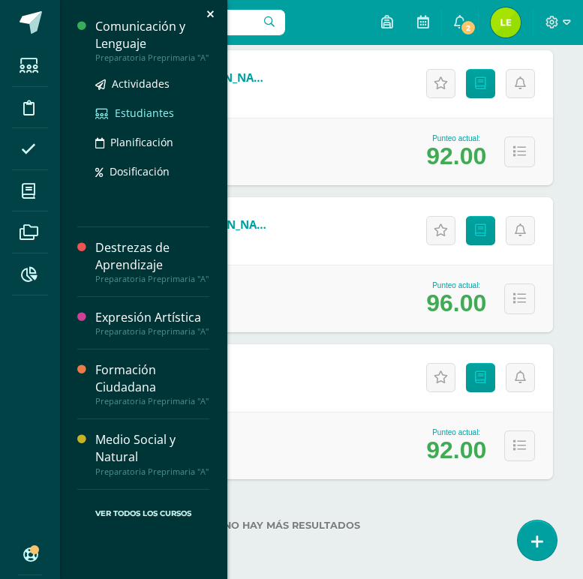
click at [137, 113] on span "Estudiantes" at bounding box center [144, 113] width 59 height 14
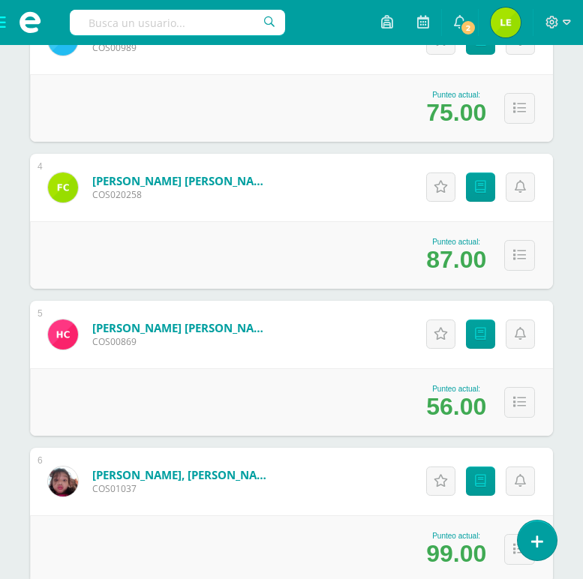
scroll to position [675, 0]
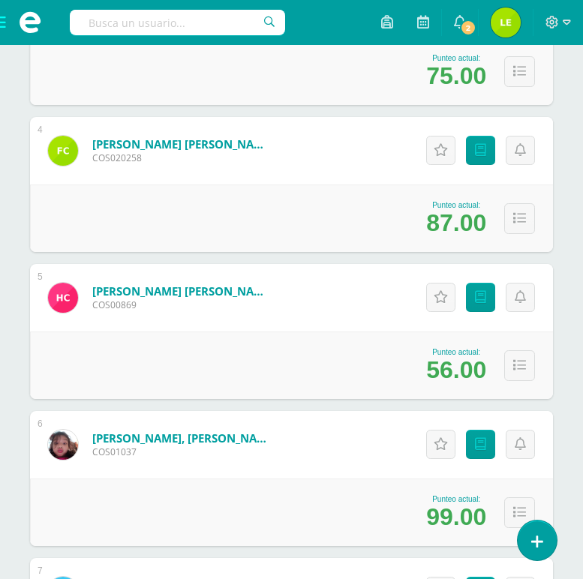
click at [113, 347] on div "Punteo actual: 56.00" at bounding box center [291, 366] width 523 height 68
click at [467, 299] on link "Punteos" at bounding box center [480, 297] width 29 height 29
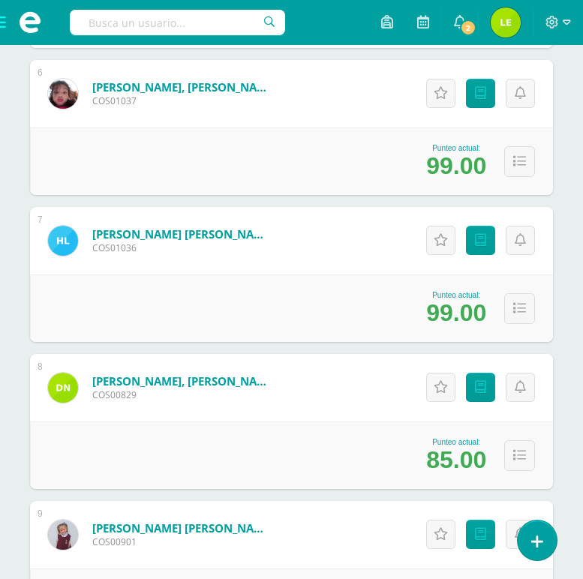
scroll to position [956, 0]
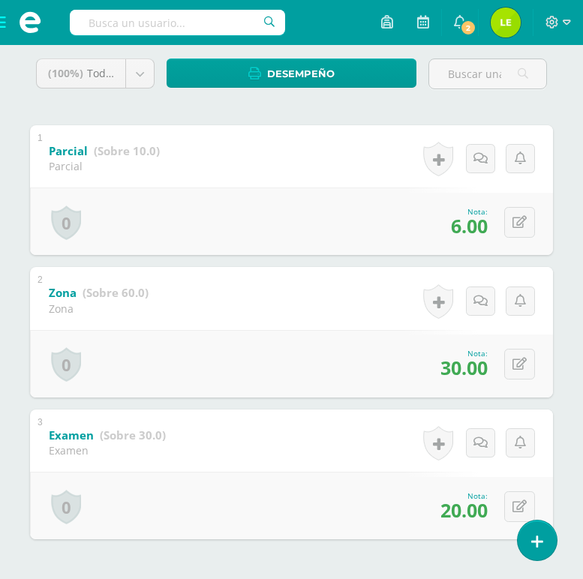
scroll to position [300, 0]
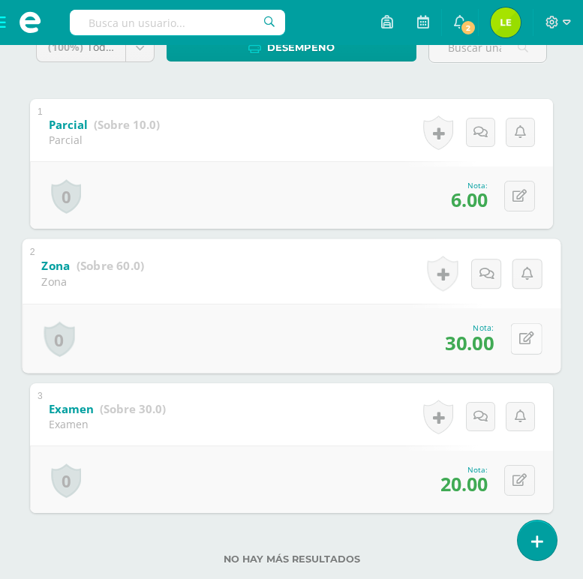
click at [530, 331] on button at bounding box center [527, 339] width 32 height 32
type input "35"
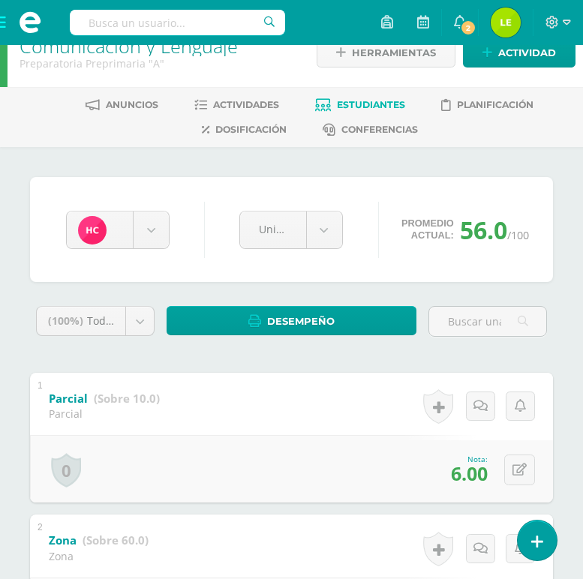
scroll to position [0, 0]
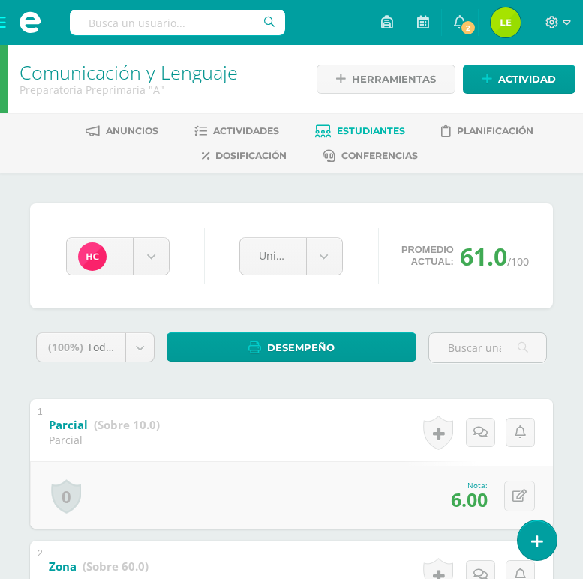
click at [5, 20] on span at bounding box center [30, 22] width 60 height 45
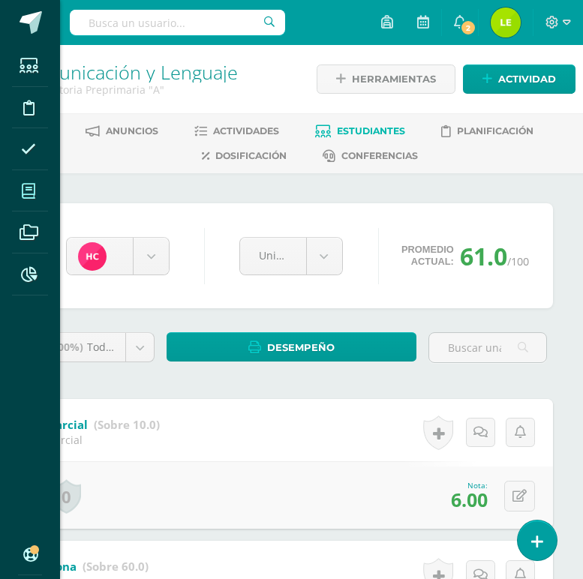
click at [28, 189] on icon at bounding box center [29, 191] width 14 height 15
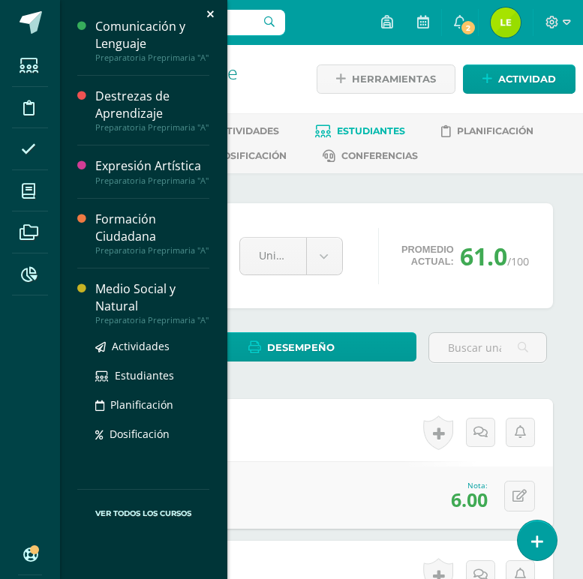
click at [131, 304] on div "Medio Social y Natural" at bounding box center [152, 298] width 114 height 35
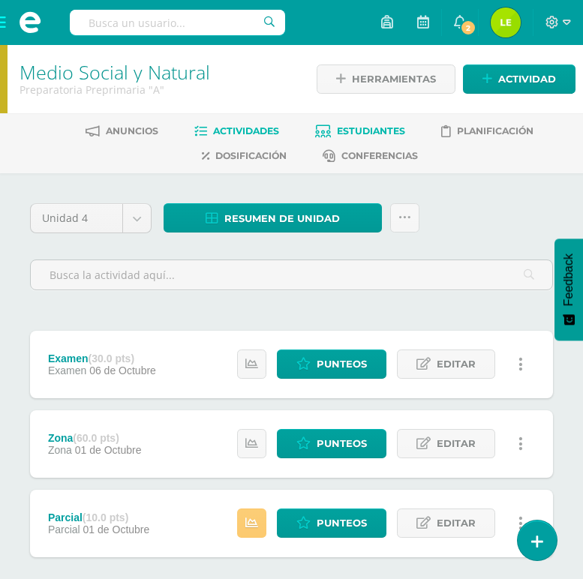
click at [386, 121] on link "Estudiantes" at bounding box center [360, 131] width 90 height 24
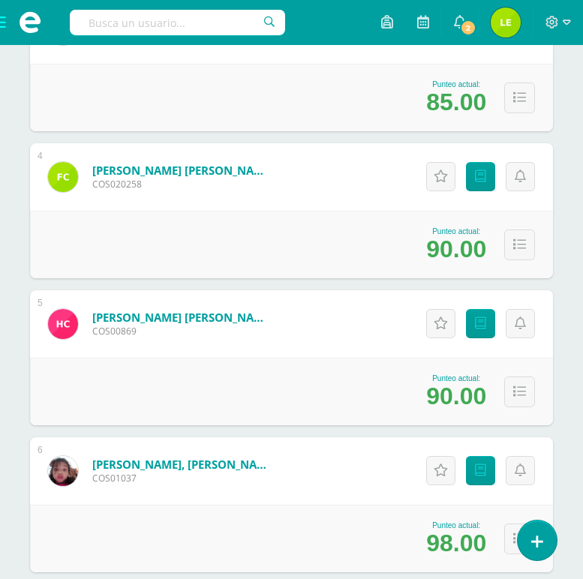
scroll to position [675, 0]
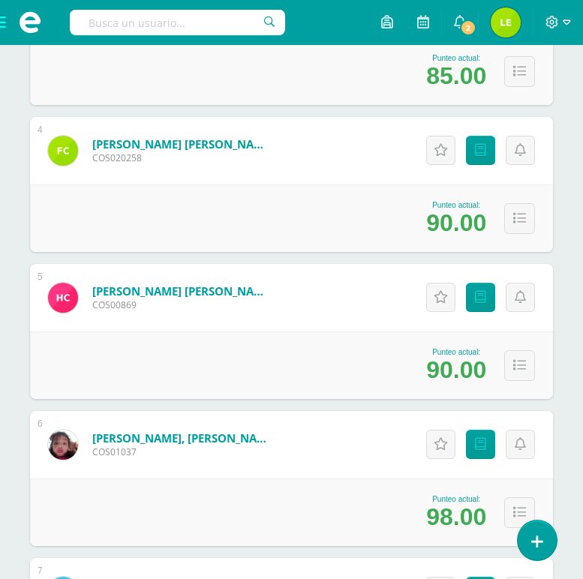
click at [218, 348] on div "Punteo actual: 90.00" at bounding box center [291, 366] width 523 height 68
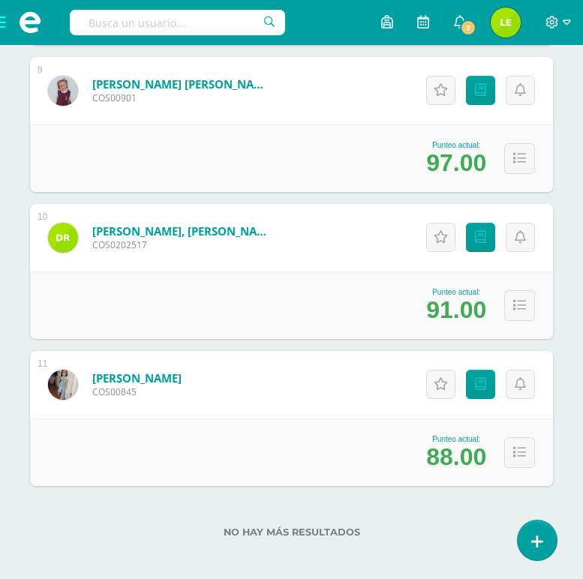
scroll to position [1477, 0]
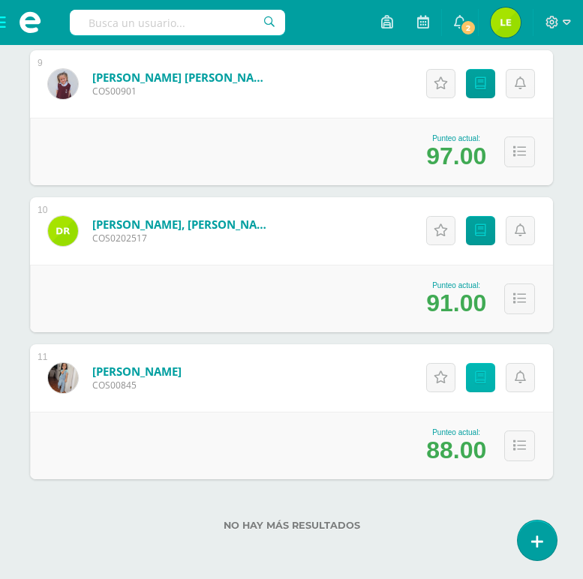
click at [472, 381] on link "Punteos" at bounding box center [480, 377] width 29 height 29
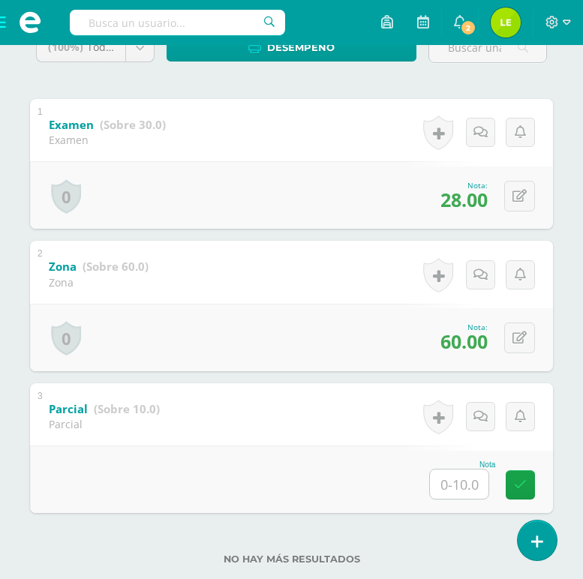
scroll to position [334, 0]
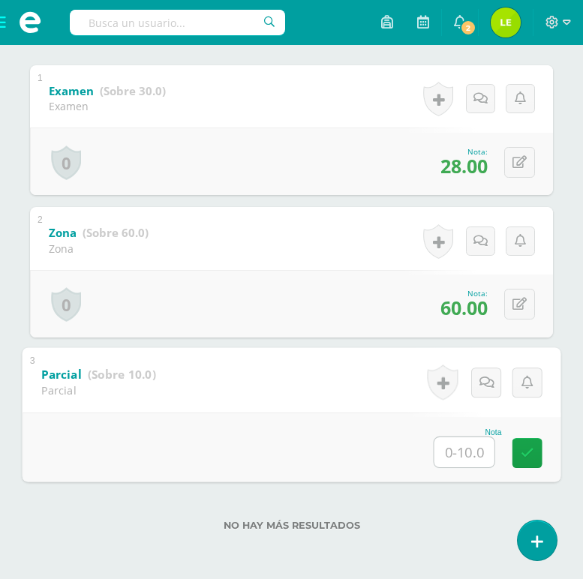
click at [469, 452] on input "text" at bounding box center [464, 452] width 60 height 30
type input "10"
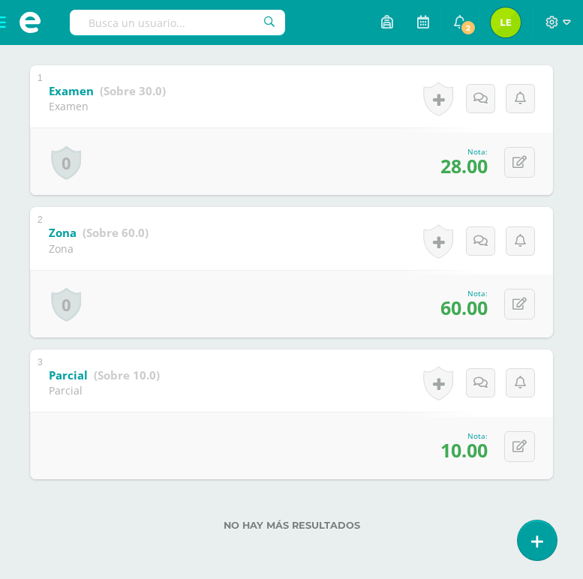
click at [1, 26] on span at bounding box center [30, 22] width 60 height 45
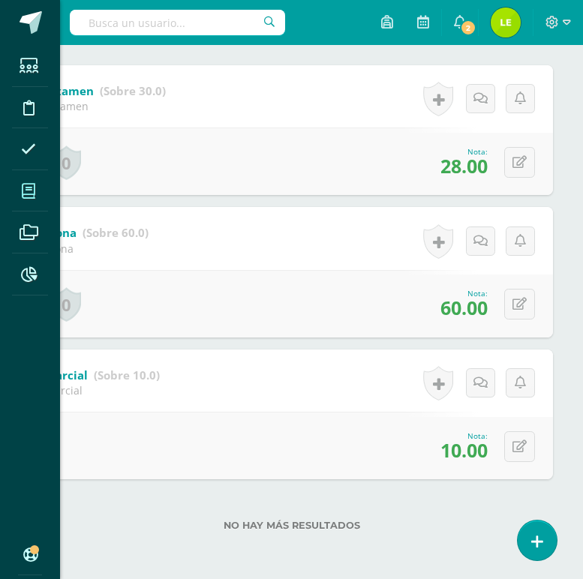
click at [26, 200] on span at bounding box center [29, 191] width 34 height 34
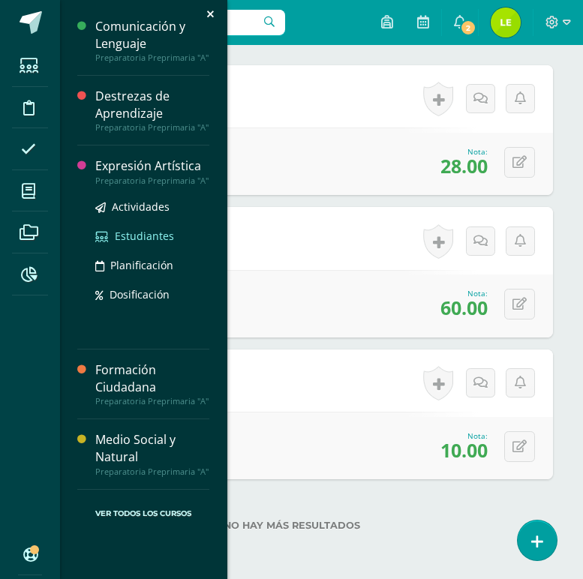
click at [127, 243] on link "Estudiantes" at bounding box center [152, 235] width 114 height 17
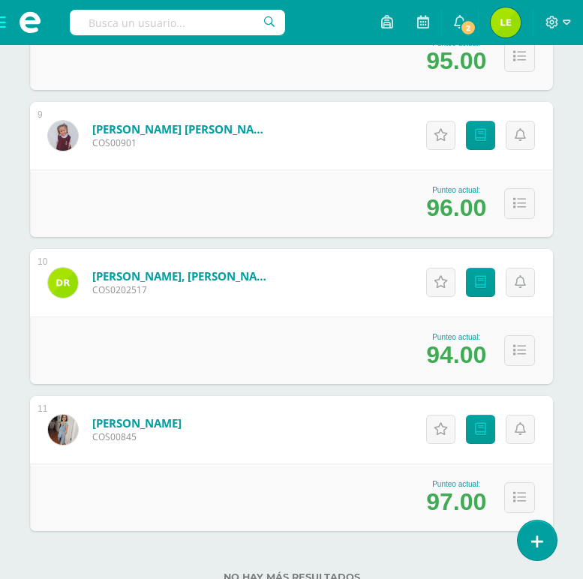
scroll to position [1477, 0]
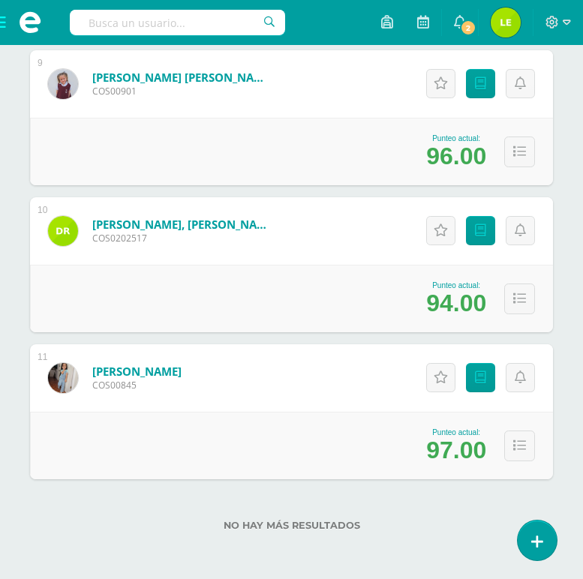
click at [74, 323] on div "Punteo actual: 94.00" at bounding box center [291, 299] width 523 height 68
click at [8, 21] on span at bounding box center [30, 22] width 60 height 45
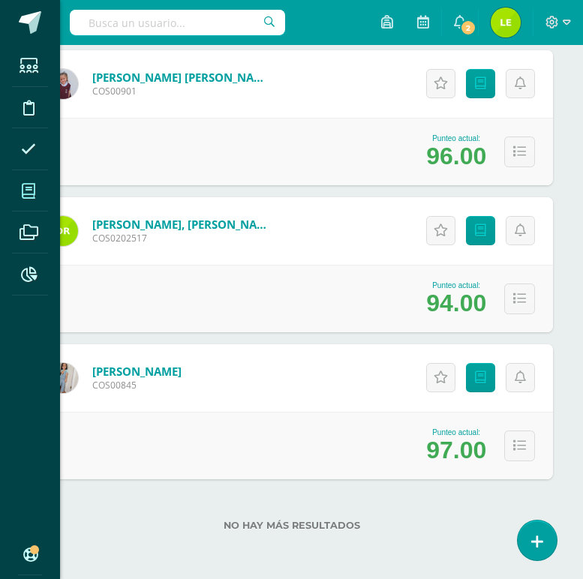
click at [34, 188] on icon at bounding box center [29, 191] width 14 height 15
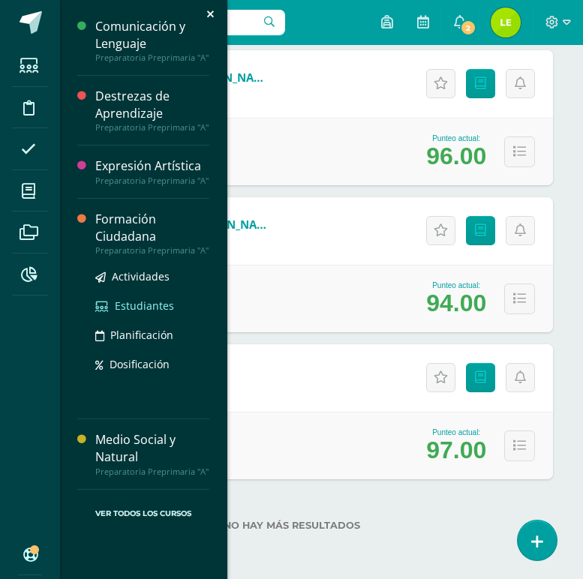
click at [123, 299] on span "Estudiantes" at bounding box center [144, 306] width 59 height 14
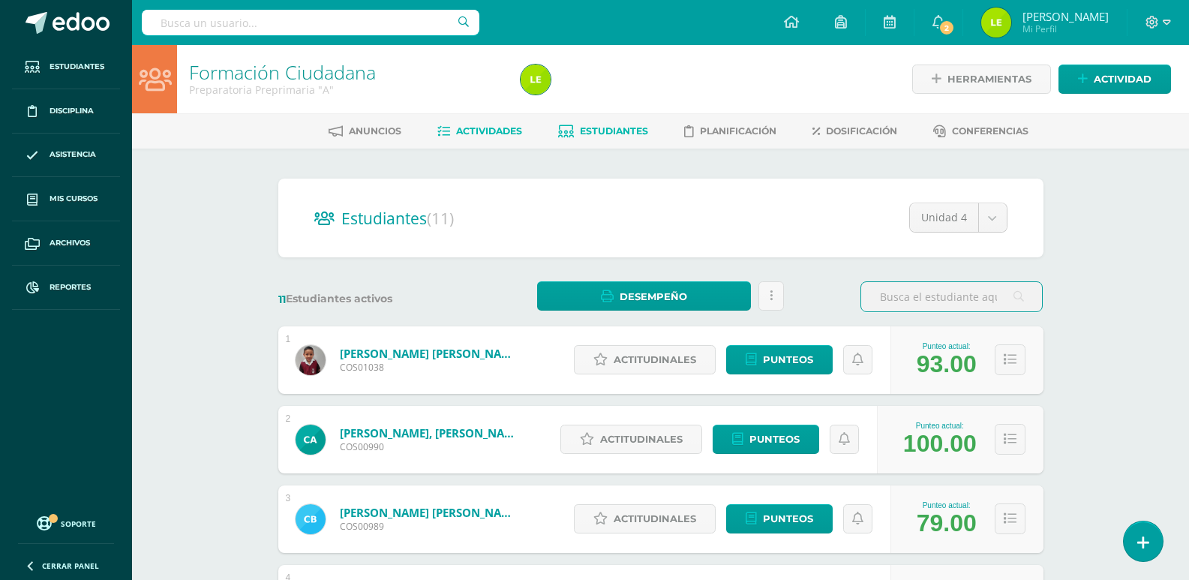
click at [473, 127] on span "Actividades" at bounding box center [489, 130] width 66 height 11
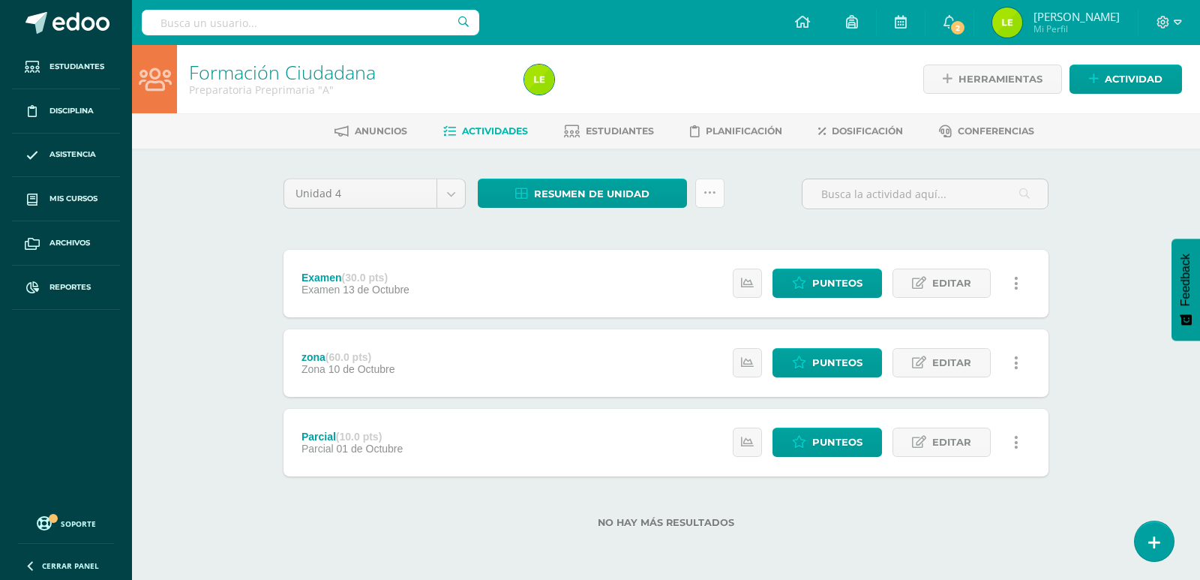
click at [707, 201] on link at bounding box center [709, 193] width 29 height 29
click at [651, 286] on link "Enviar punteos a revision" at bounding box center [672, 277] width 165 height 36
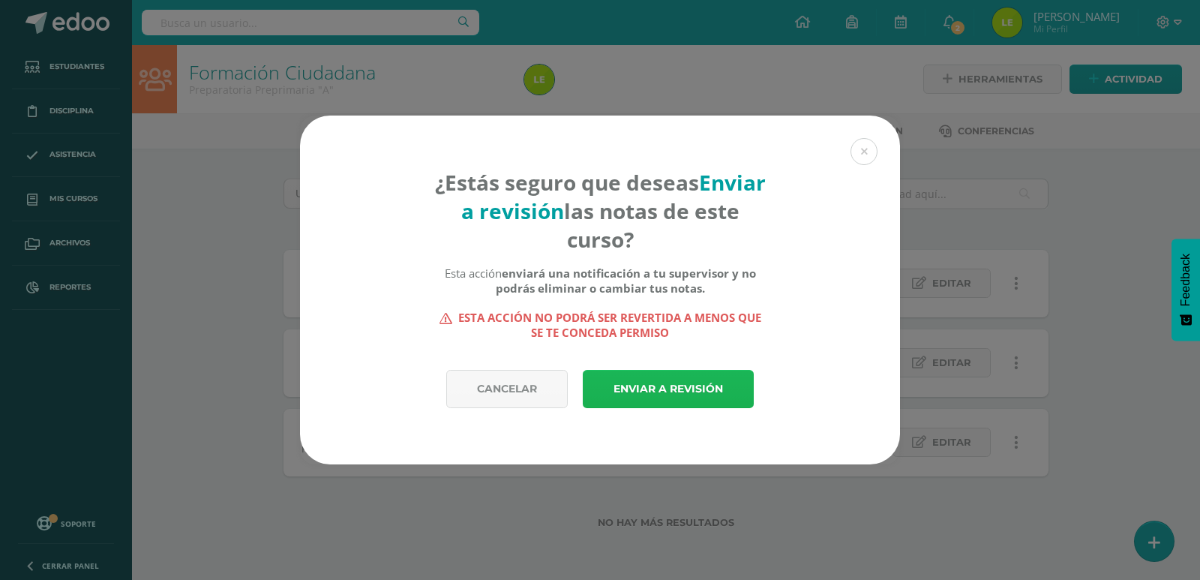
click at [668, 386] on link "Enviar a revisión" at bounding box center [668, 389] width 171 height 38
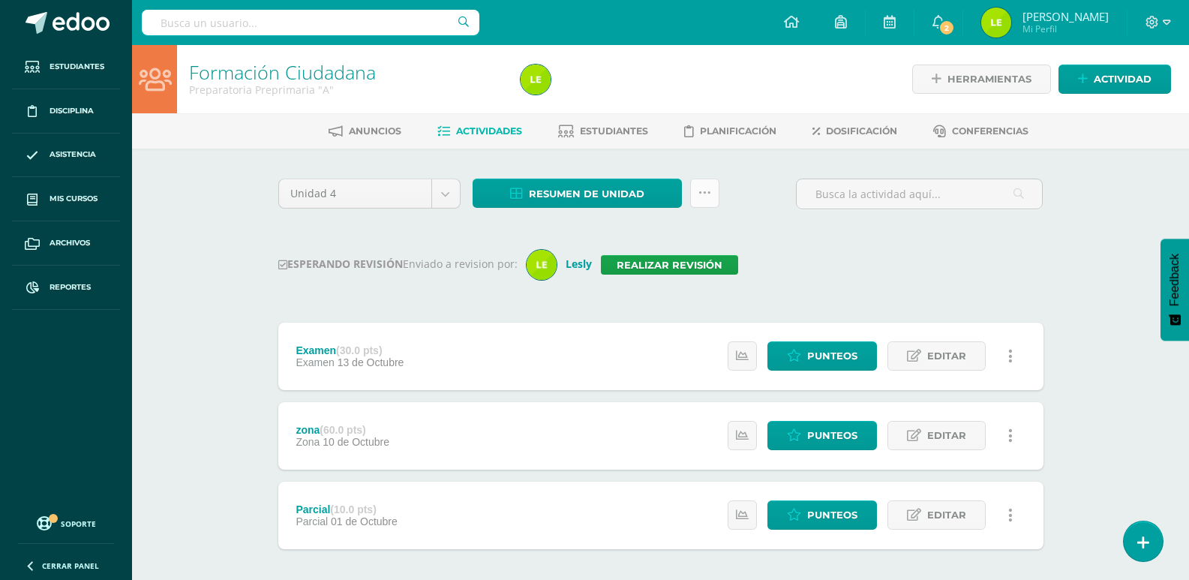
click at [697, 203] on link at bounding box center [704, 193] width 29 height 29
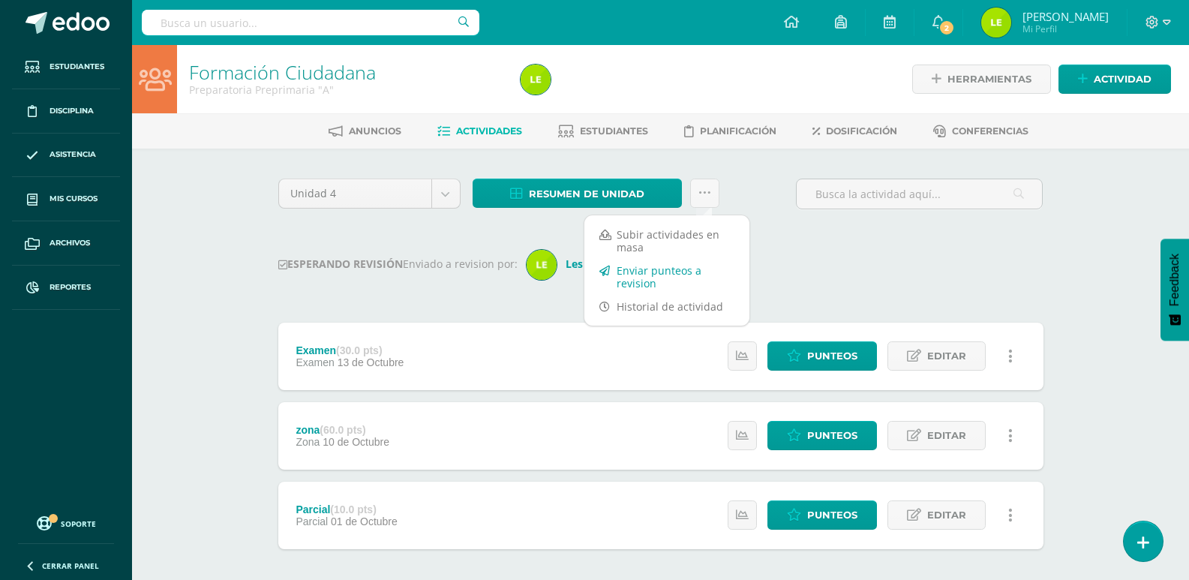
click at [671, 284] on link "Enviar punteos a revision" at bounding box center [666, 277] width 165 height 36
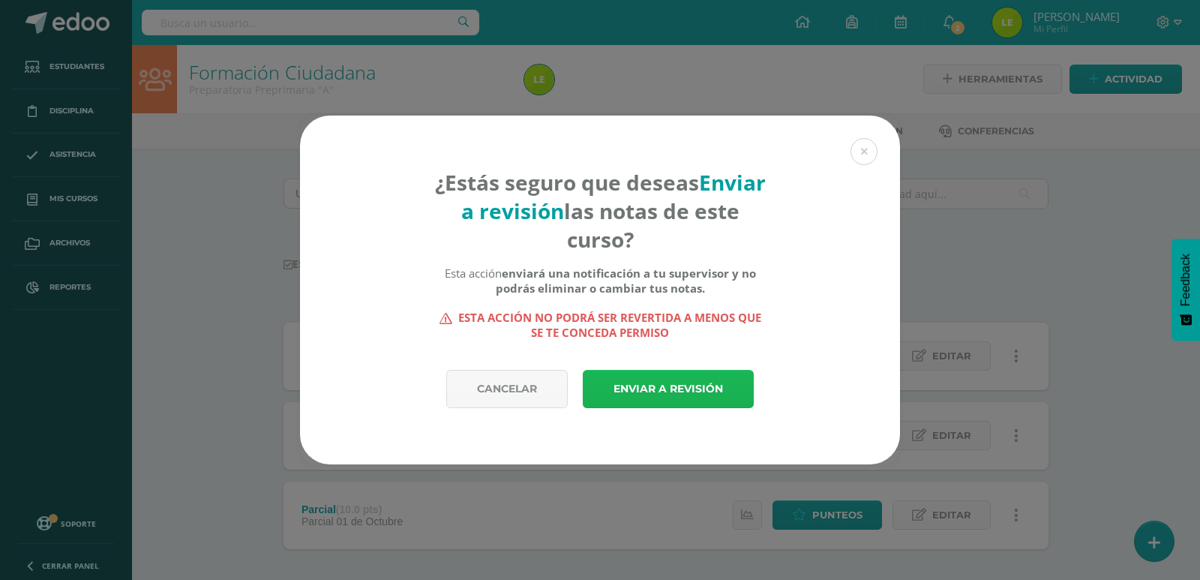
click at [696, 398] on link "Enviar a revisión" at bounding box center [668, 389] width 171 height 38
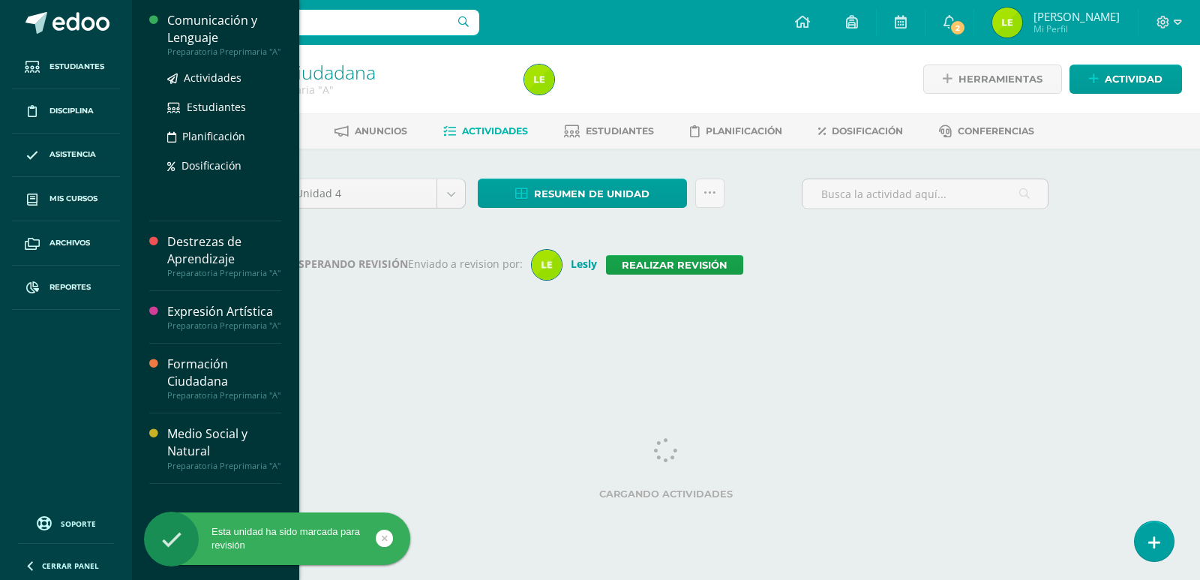
click at [200, 47] on div "Preparatoria Preprimaria "A"" at bounding box center [224, 52] width 114 height 11
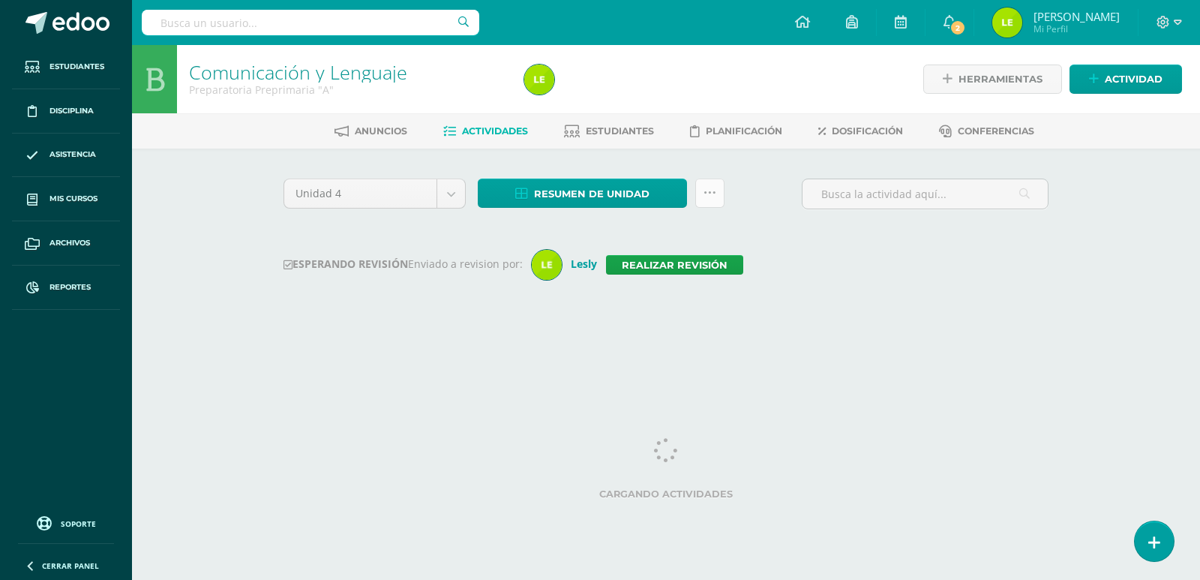
click at [719, 194] on link at bounding box center [709, 193] width 29 height 29
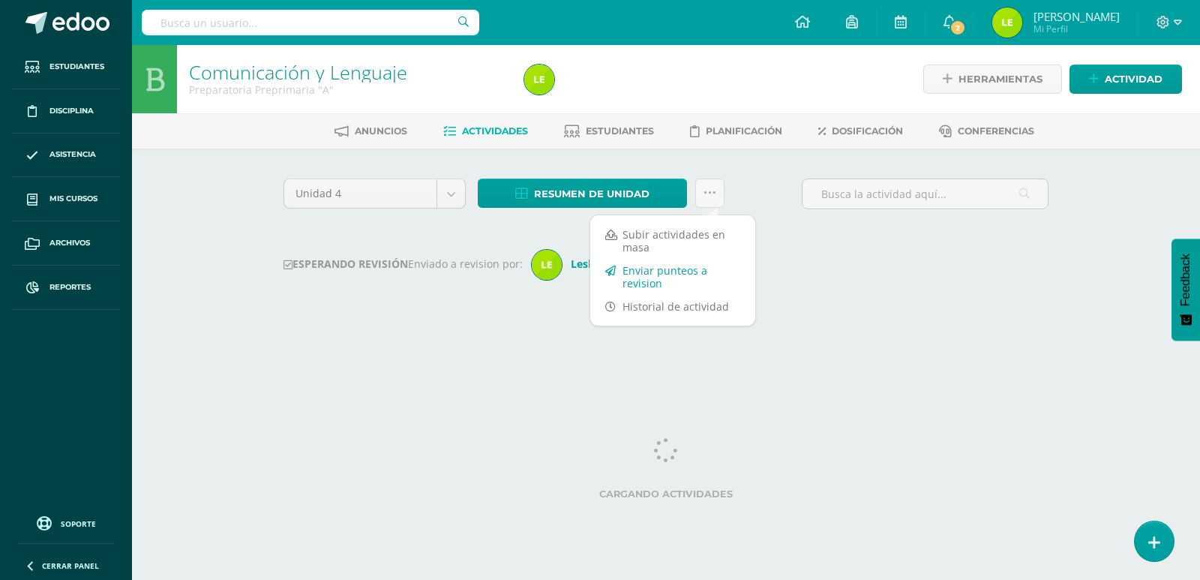
click at [677, 270] on link "Enviar punteos a revision" at bounding box center [672, 277] width 165 height 36
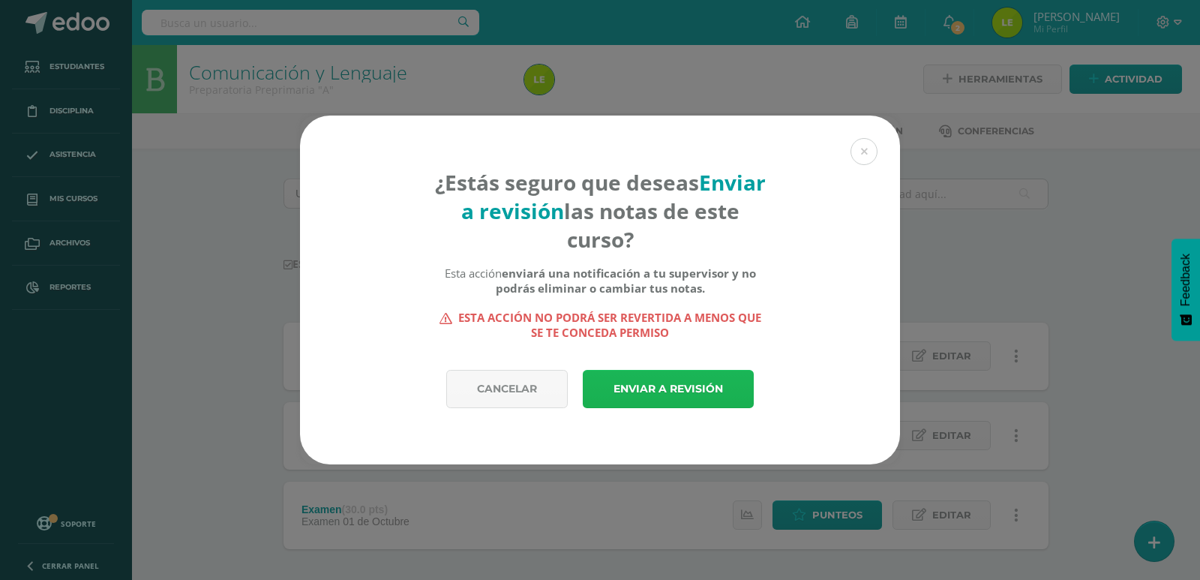
click at [683, 388] on link "Enviar a revisión" at bounding box center [668, 389] width 171 height 38
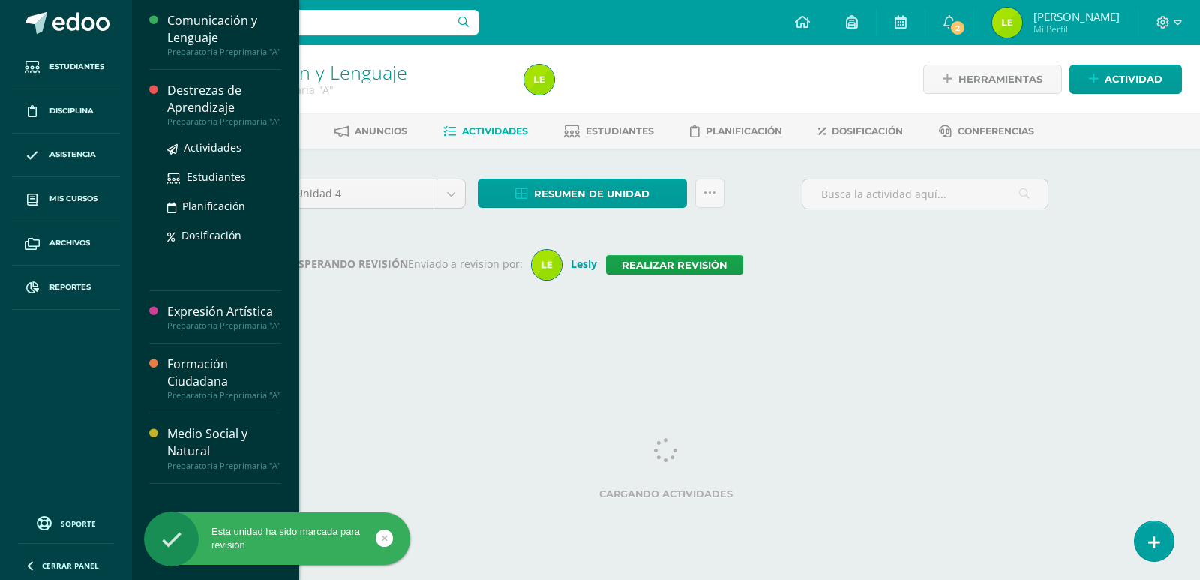
click at [218, 104] on div "Destrezas de Aprendizaje" at bounding box center [224, 99] width 114 height 35
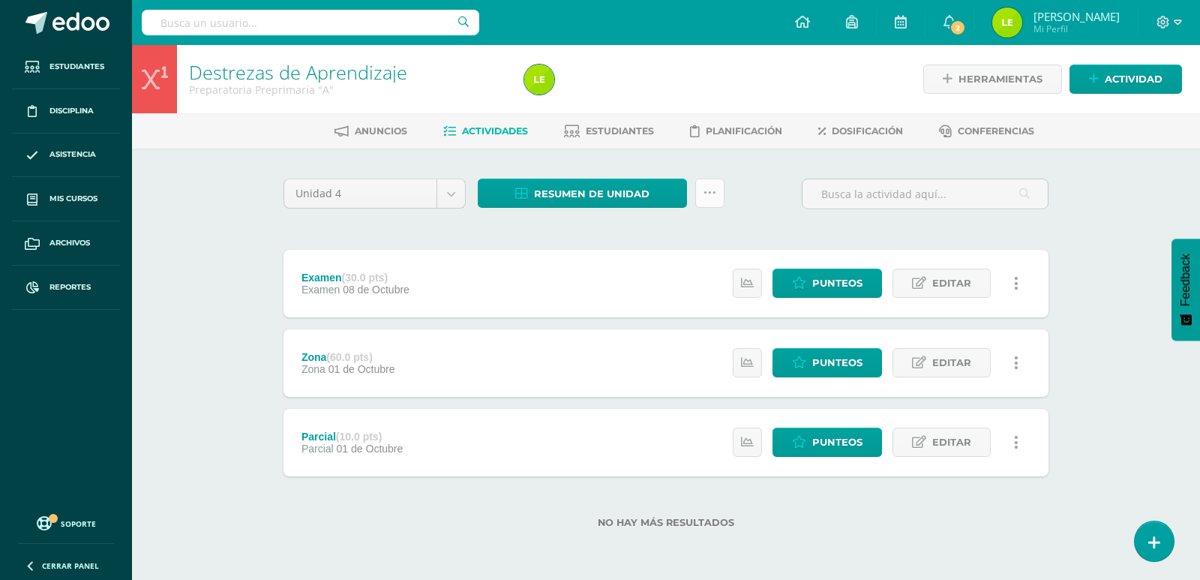
click at [718, 205] on link at bounding box center [709, 193] width 29 height 29
click at [692, 275] on link "Enviar punteos a revision" at bounding box center [672, 277] width 165 height 36
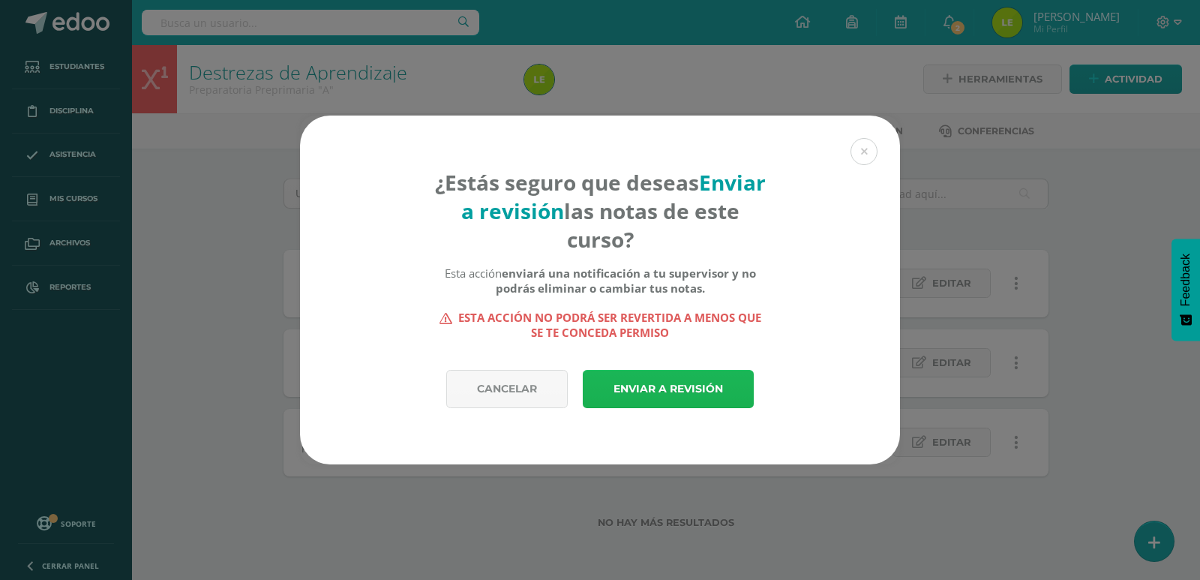
click at [671, 398] on link "Enviar a revisión" at bounding box center [668, 389] width 171 height 38
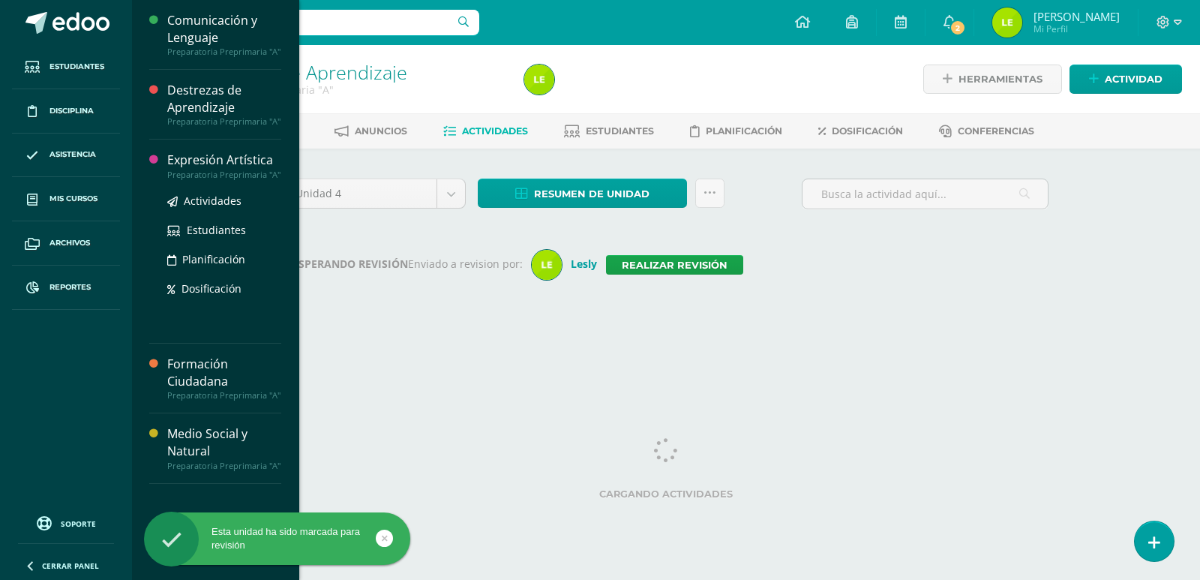
click at [214, 155] on div "Expresión Artística" at bounding box center [224, 160] width 114 height 17
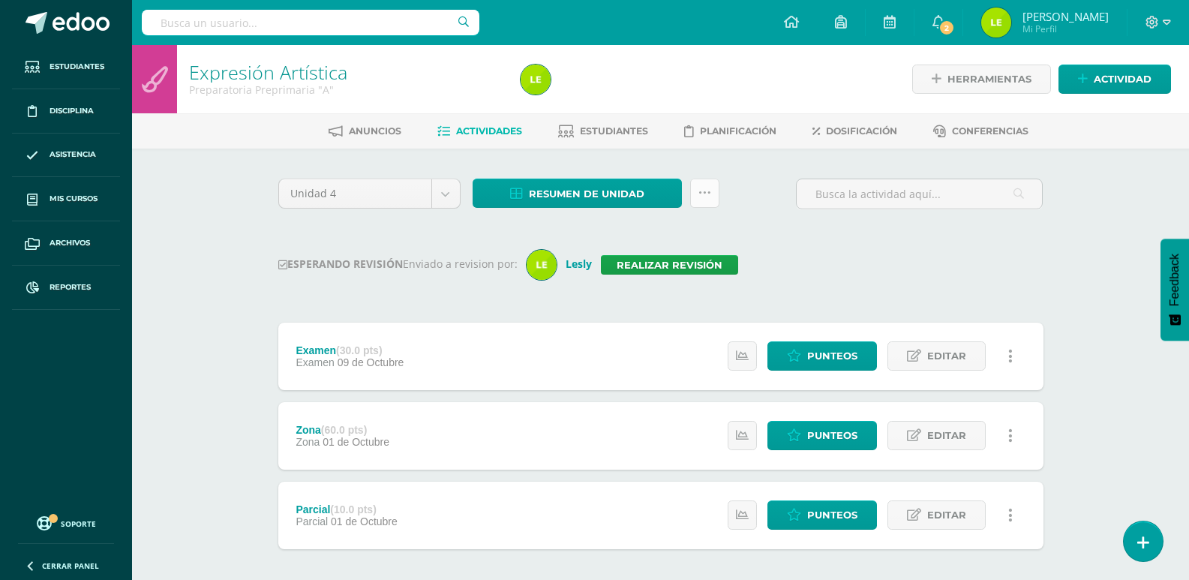
click at [705, 192] on icon at bounding box center [704, 193] width 13 height 13
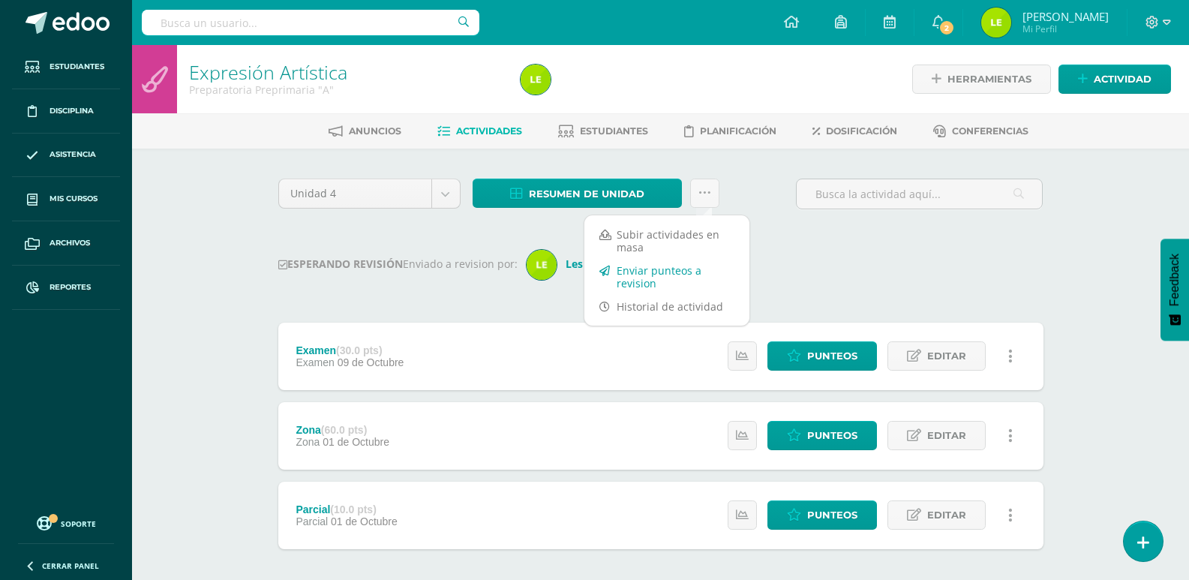
click at [689, 269] on link "Enviar punteos a revision" at bounding box center [666, 277] width 165 height 36
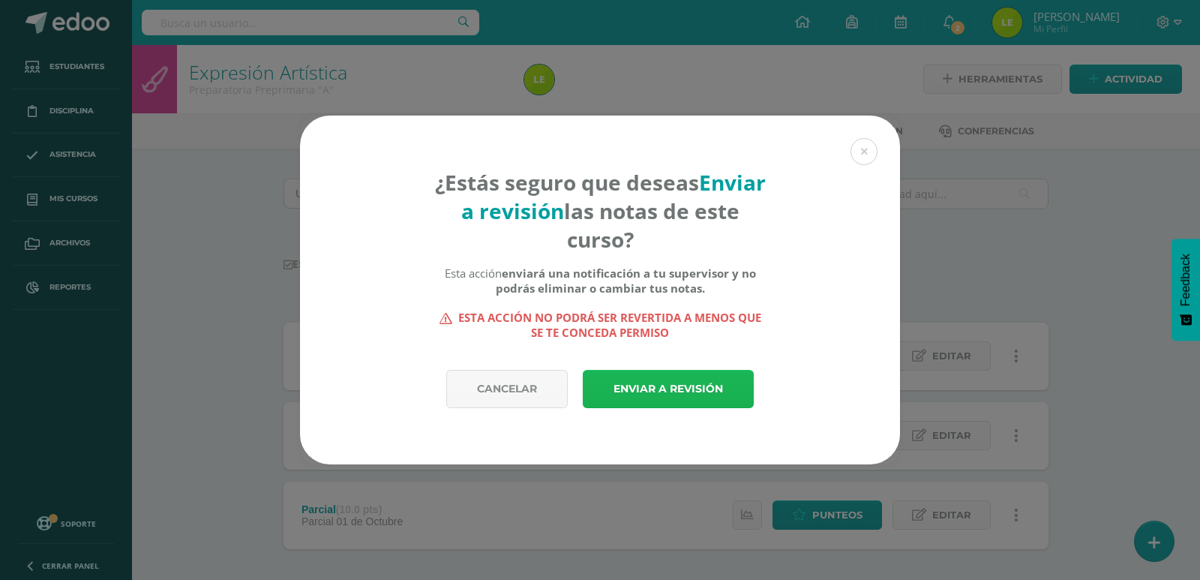
click at [685, 393] on link "Enviar a revisión" at bounding box center [668, 389] width 171 height 38
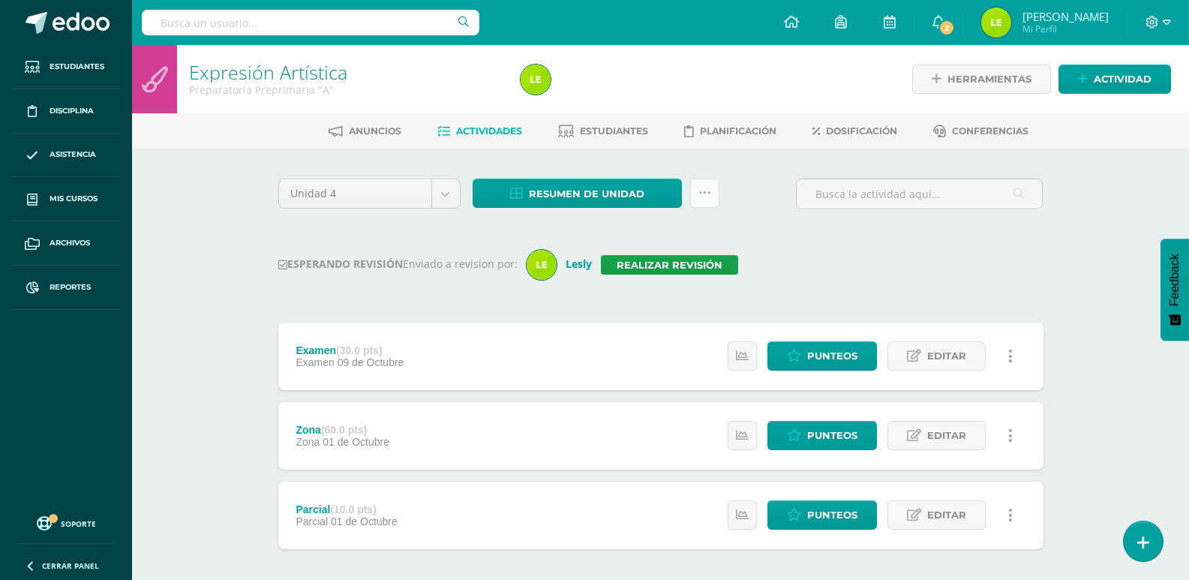
click at [711, 194] on link at bounding box center [704, 193] width 29 height 29
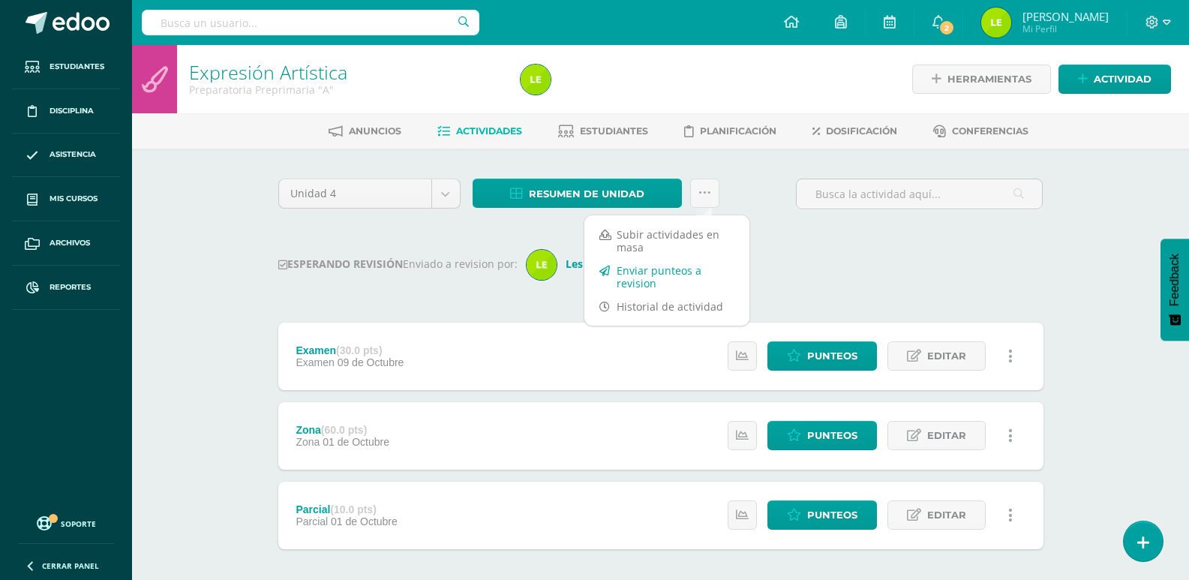
click at [691, 285] on link "Enviar punteos a revision" at bounding box center [666, 277] width 165 height 36
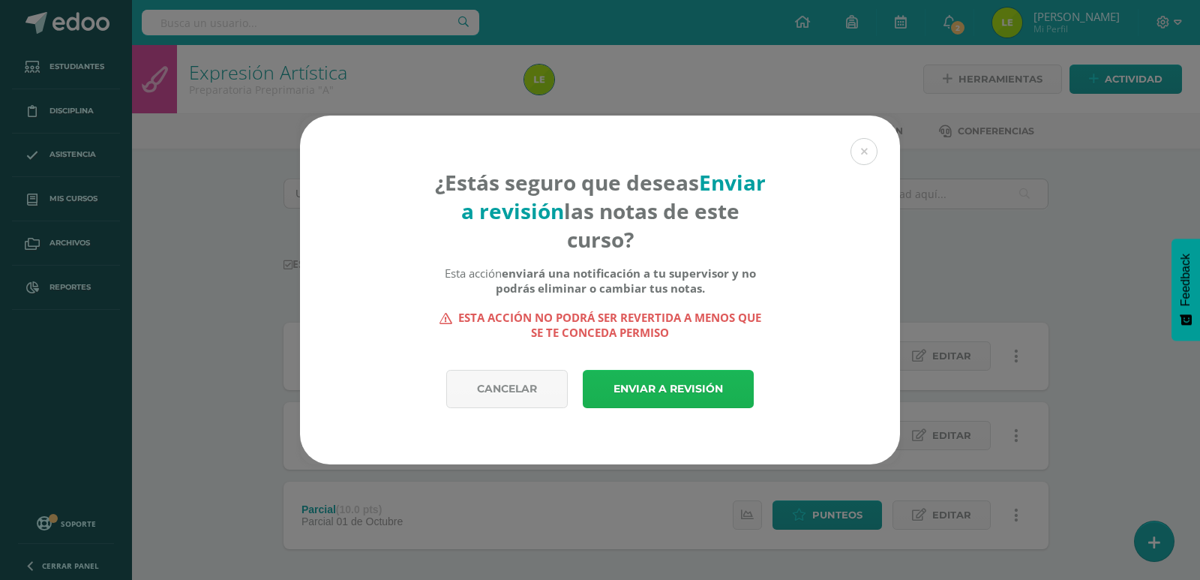
click at [711, 383] on link "Enviar a revisión" at bounding box center [668, 389] width 171 height 38
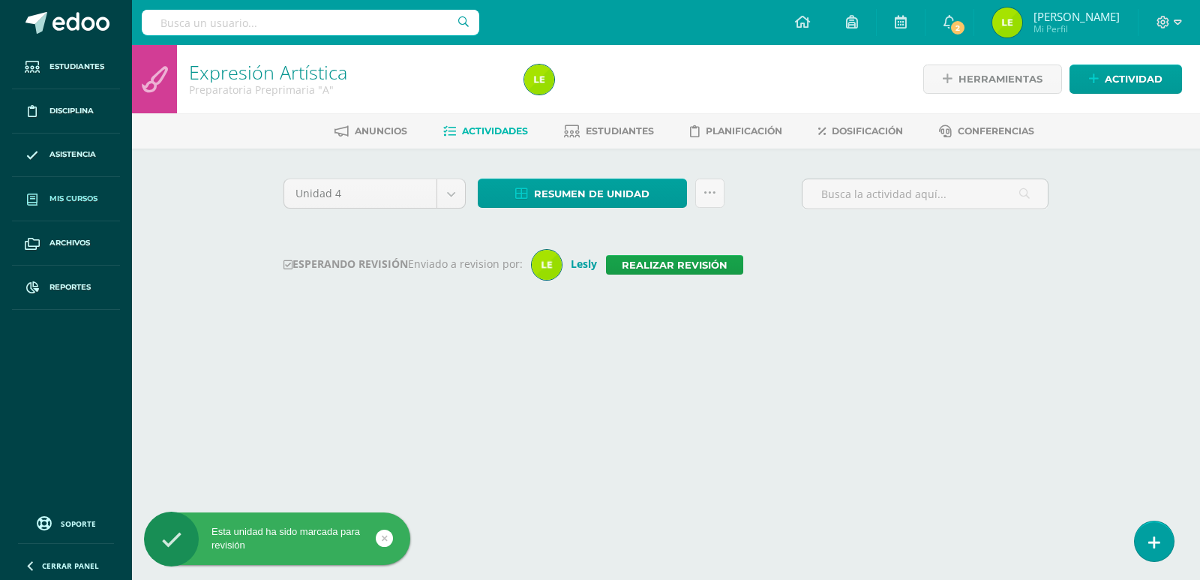
click at [51, 191] on link "Mis cursos" at bounding box center [66, 199] width 108 height 44
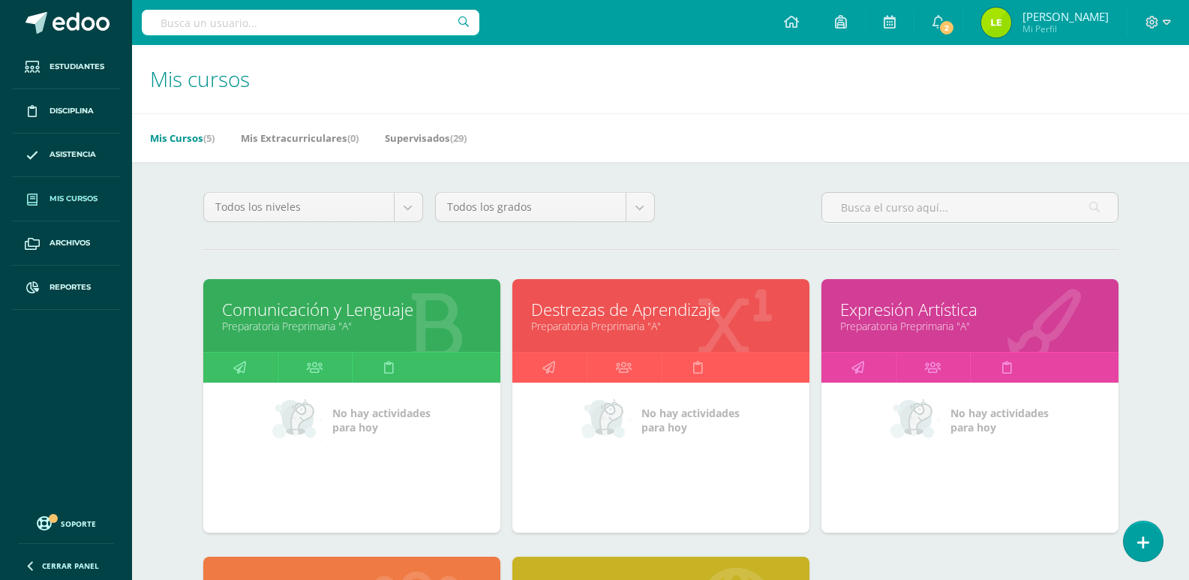
scroll to position [225, 0]
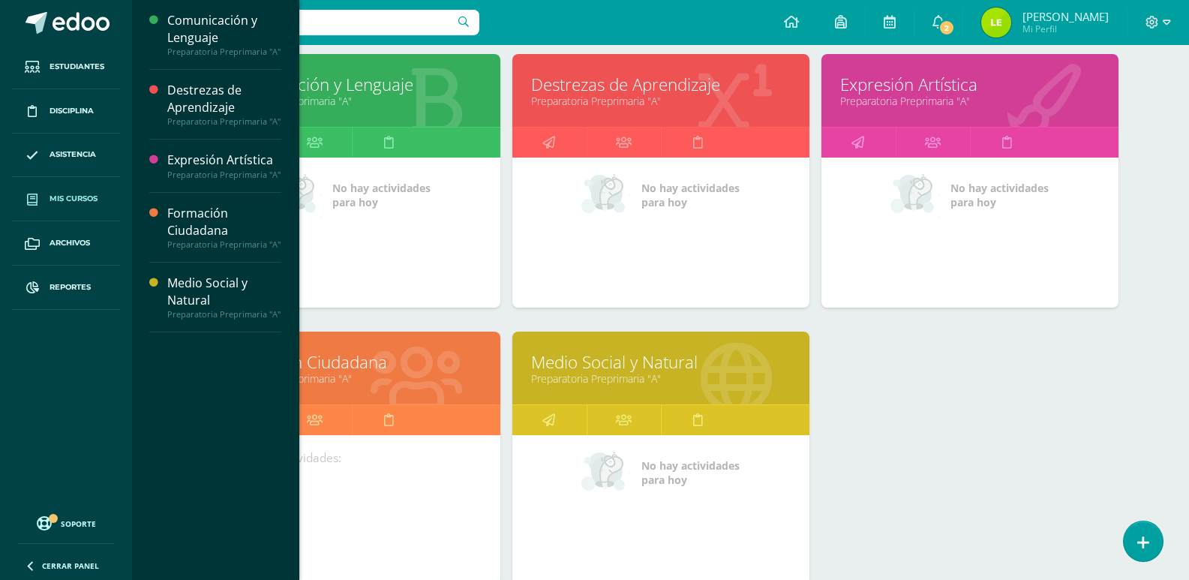
click at [545, 366] on link "Medio Social y Natural" at bounding box center [661, 361] width 260 height 23
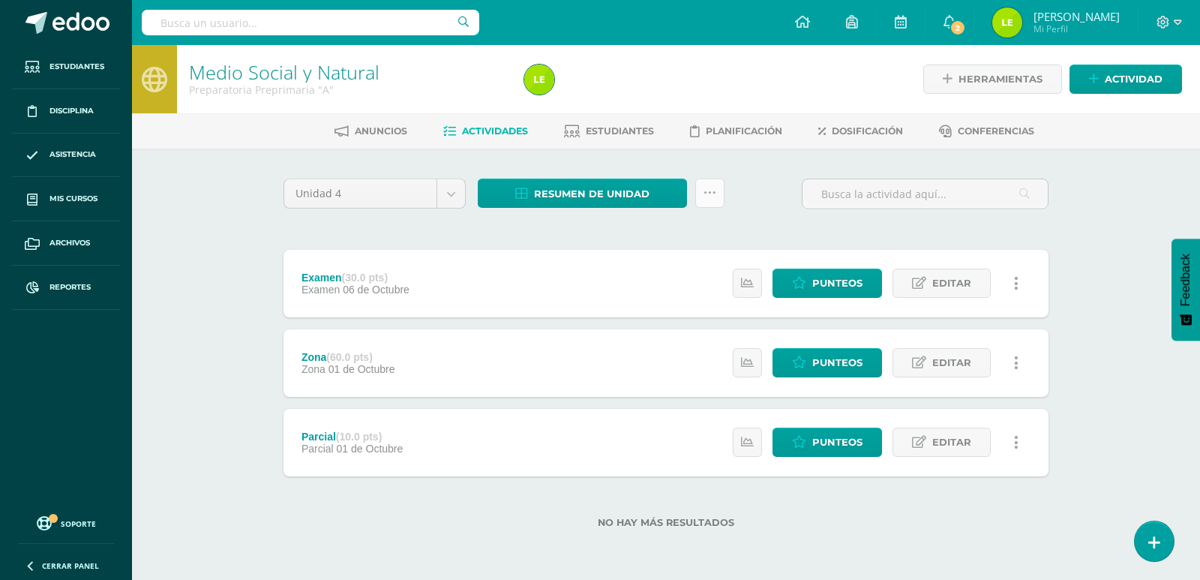
click at [716, 192] on link at bounding box center [709, 193] width 29 height 29
click at [711, 280] on link "Enviar punteos a revision" at bounding box center [672, 277] width 165 height 36
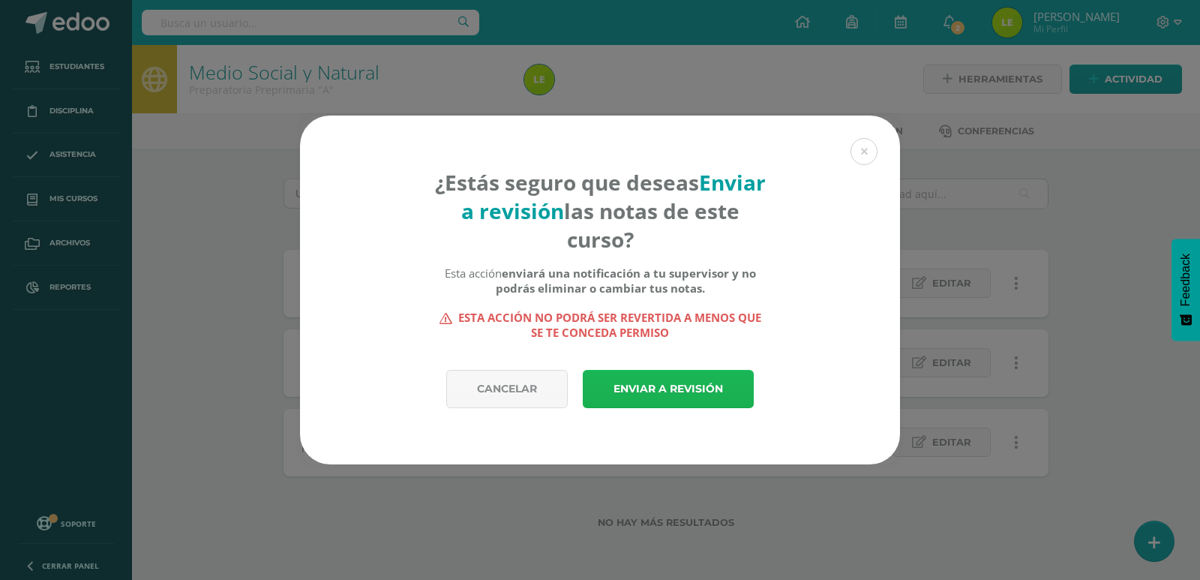
click at [703, 383] on link "Enviar a revisión" at bounding box center [668, 389] width 171 height 38
